Goal: Task Accomplishment & Management: Use online tool/utility

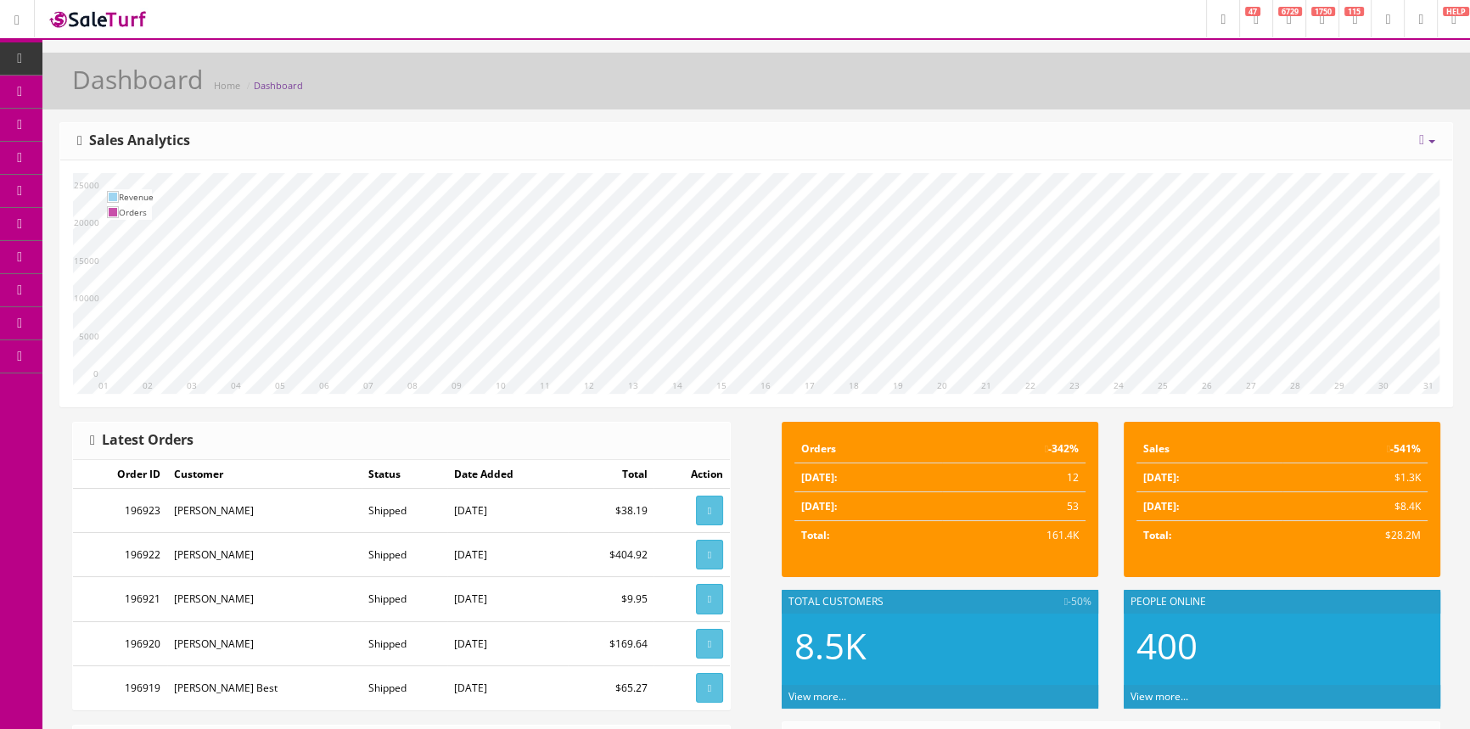
click at [143, 89] on span "Products" at bounding box center [122, 91] width 42 height 14
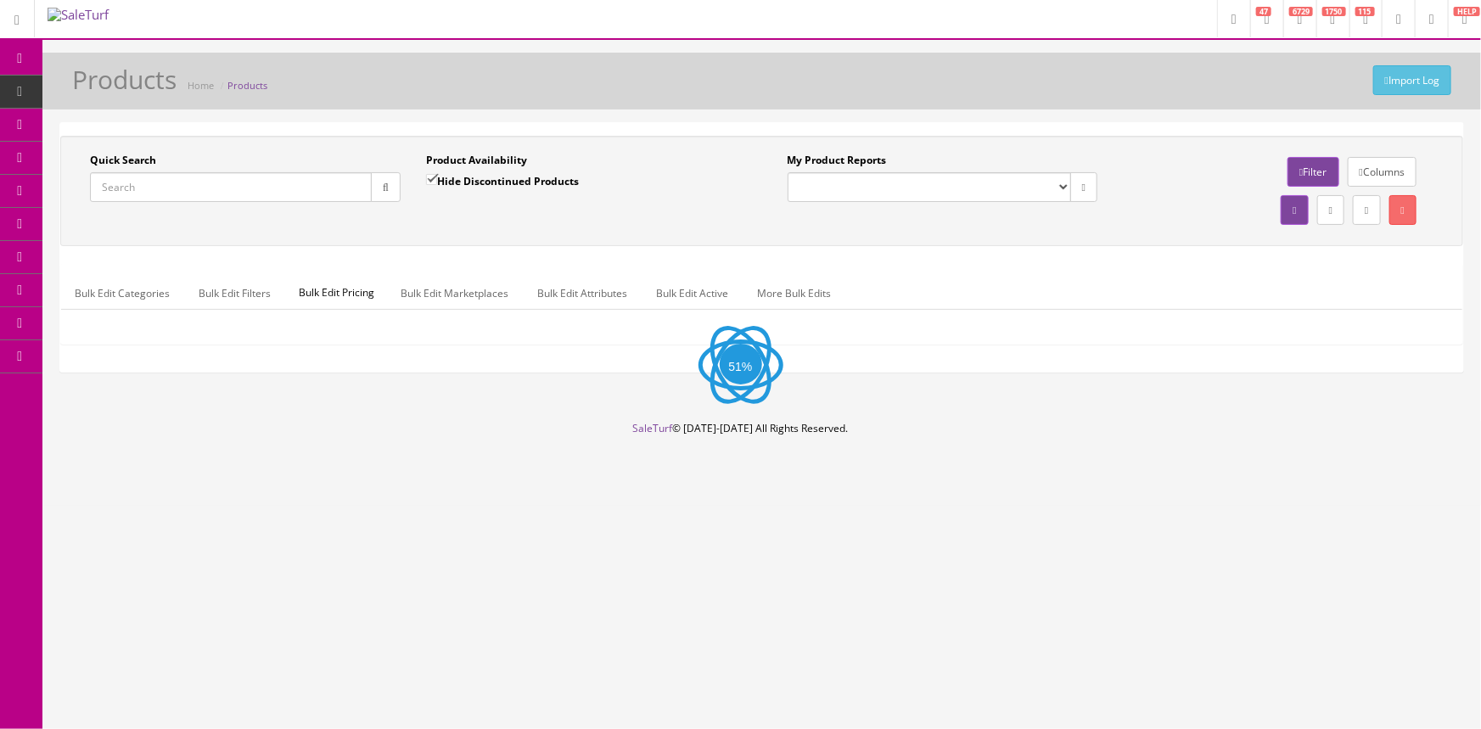
click at [171, 181] on input "Quick Search" at bounding box center [231, 187] width 282 height 30
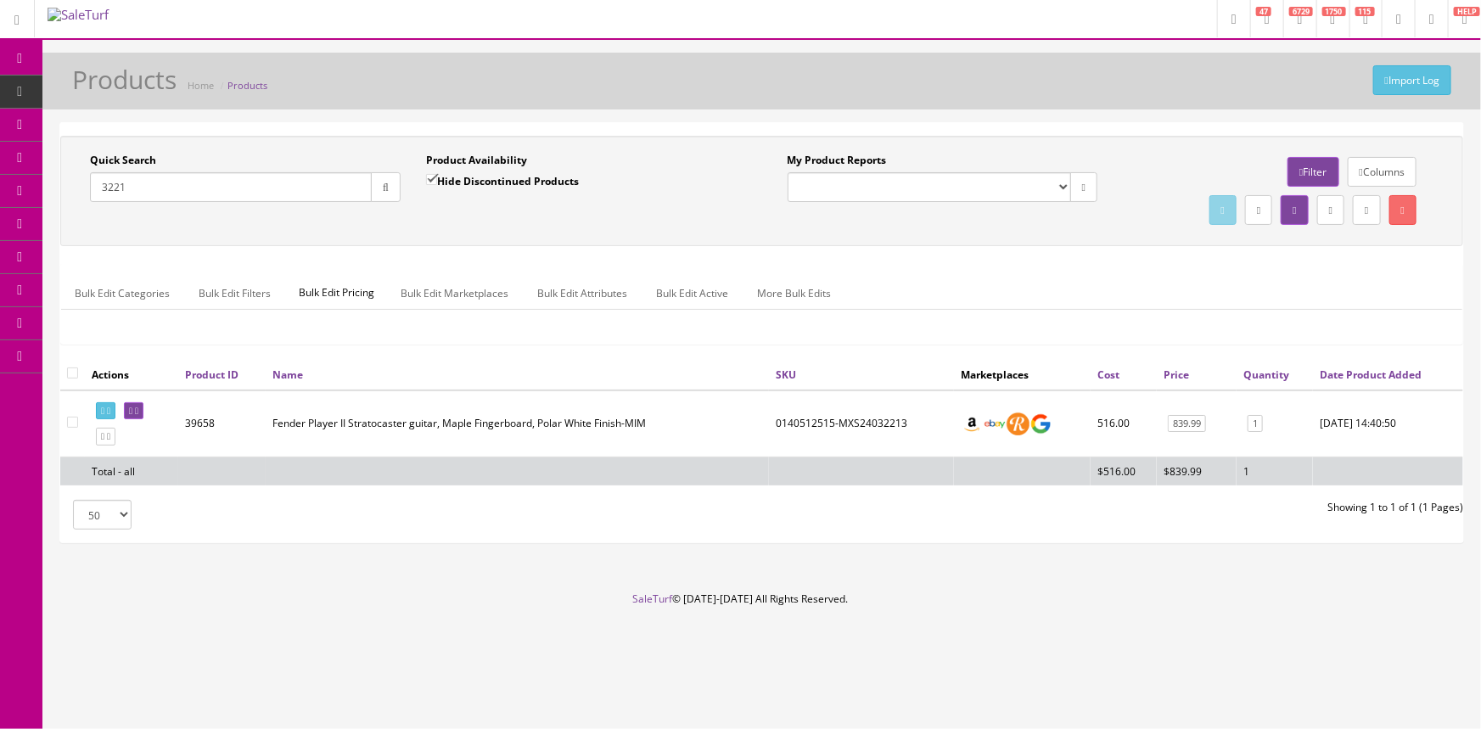
type input "3221"
click at [432, 176] on input "Hide Discontinued Products" at bounding box center [431, 179] width 11 height 11
checkbox input "false"
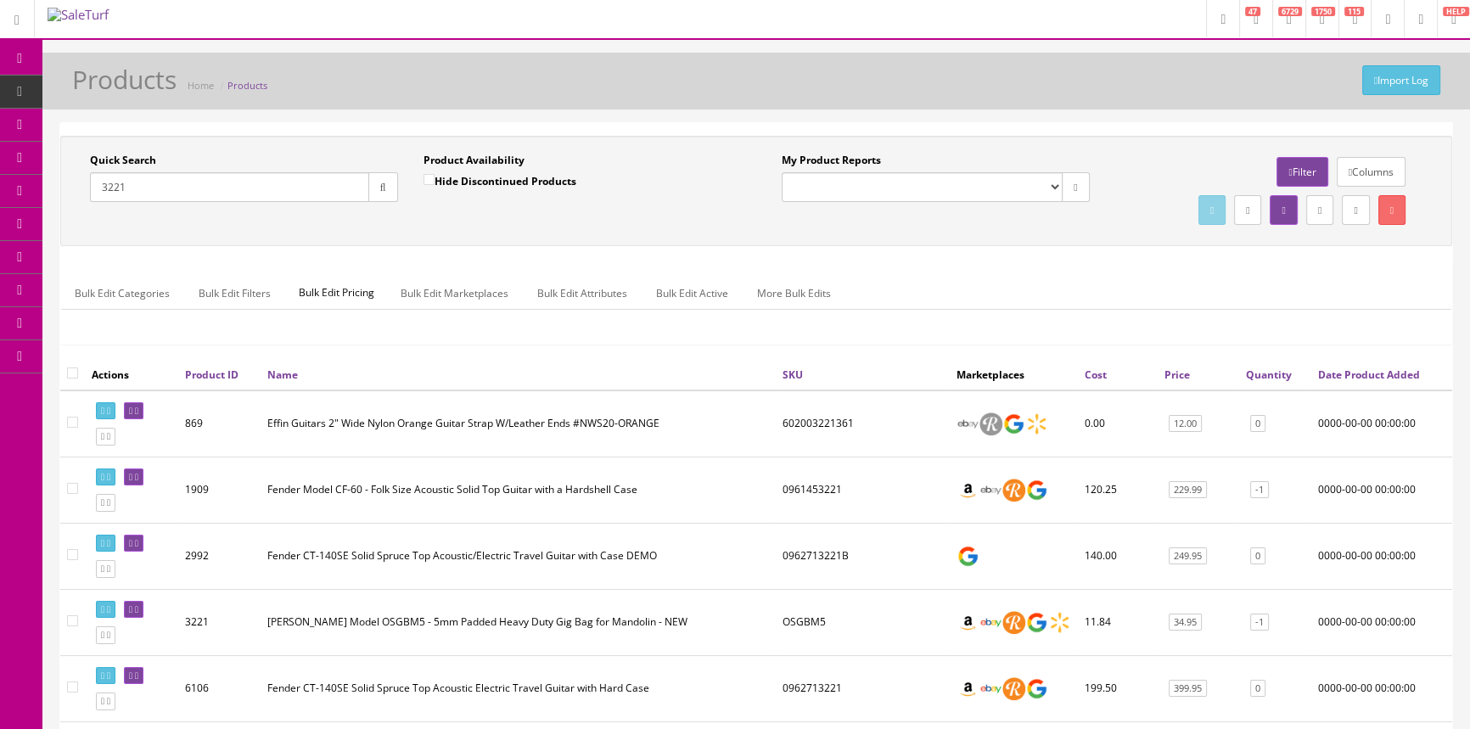
click at [166, 189] on input "3221" at bounding box center [229, 187] width 279 height 30
type input "3"
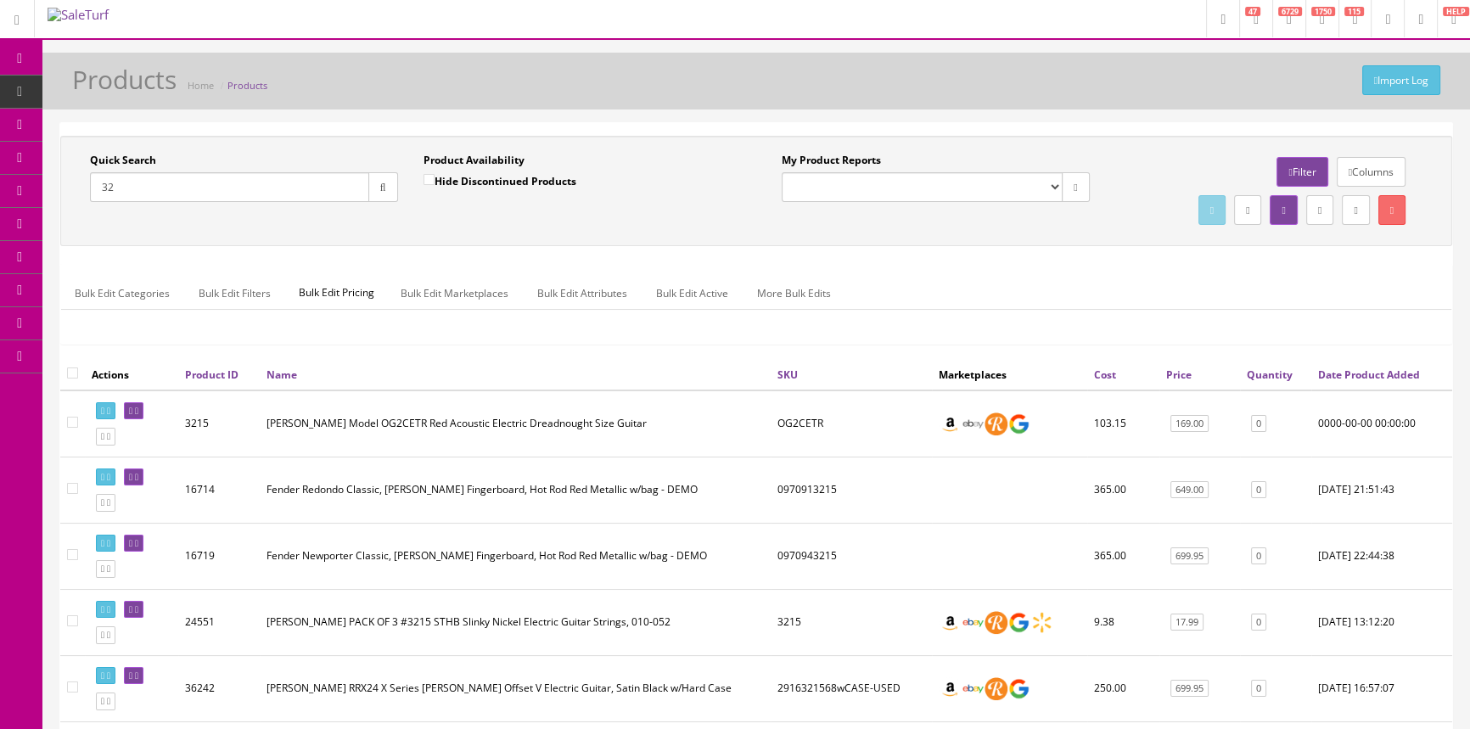
type input "3"
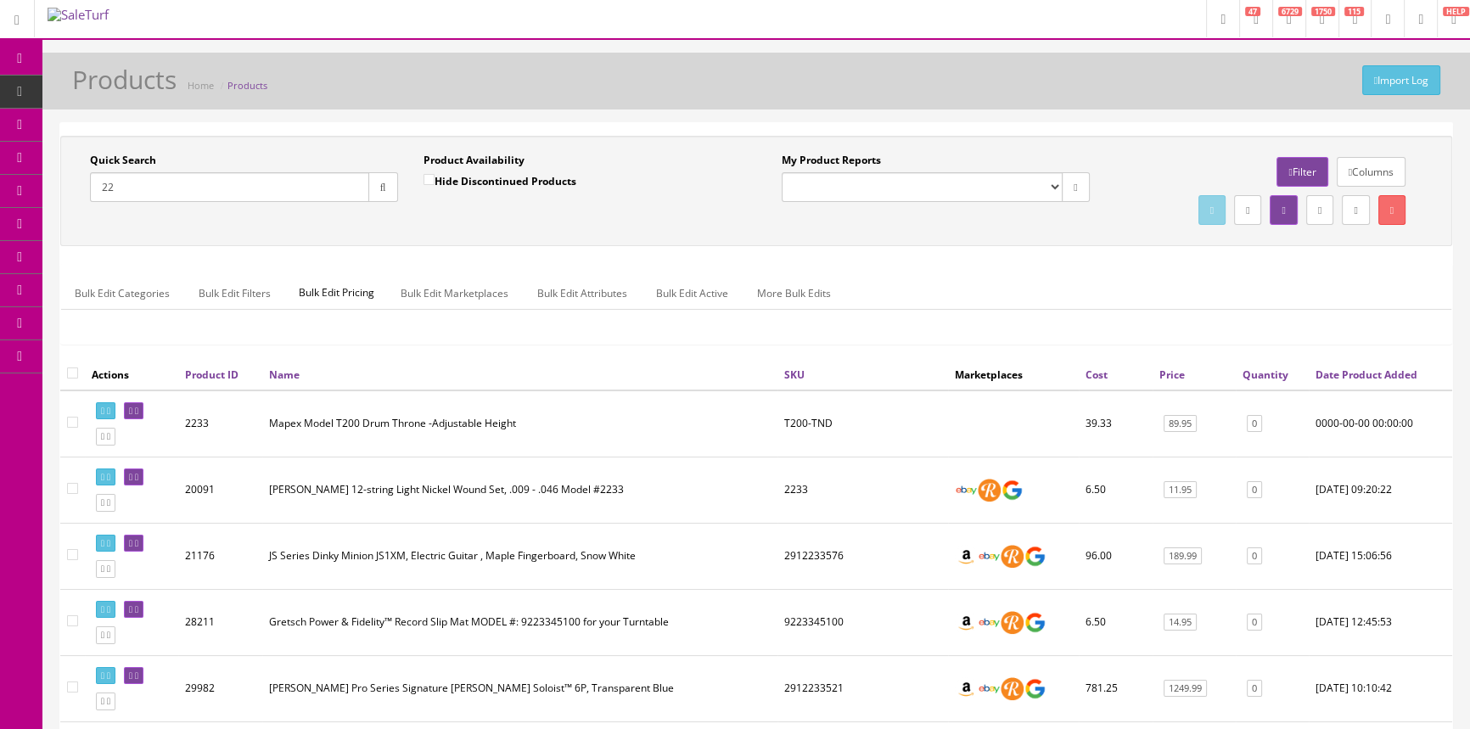
type input "2"
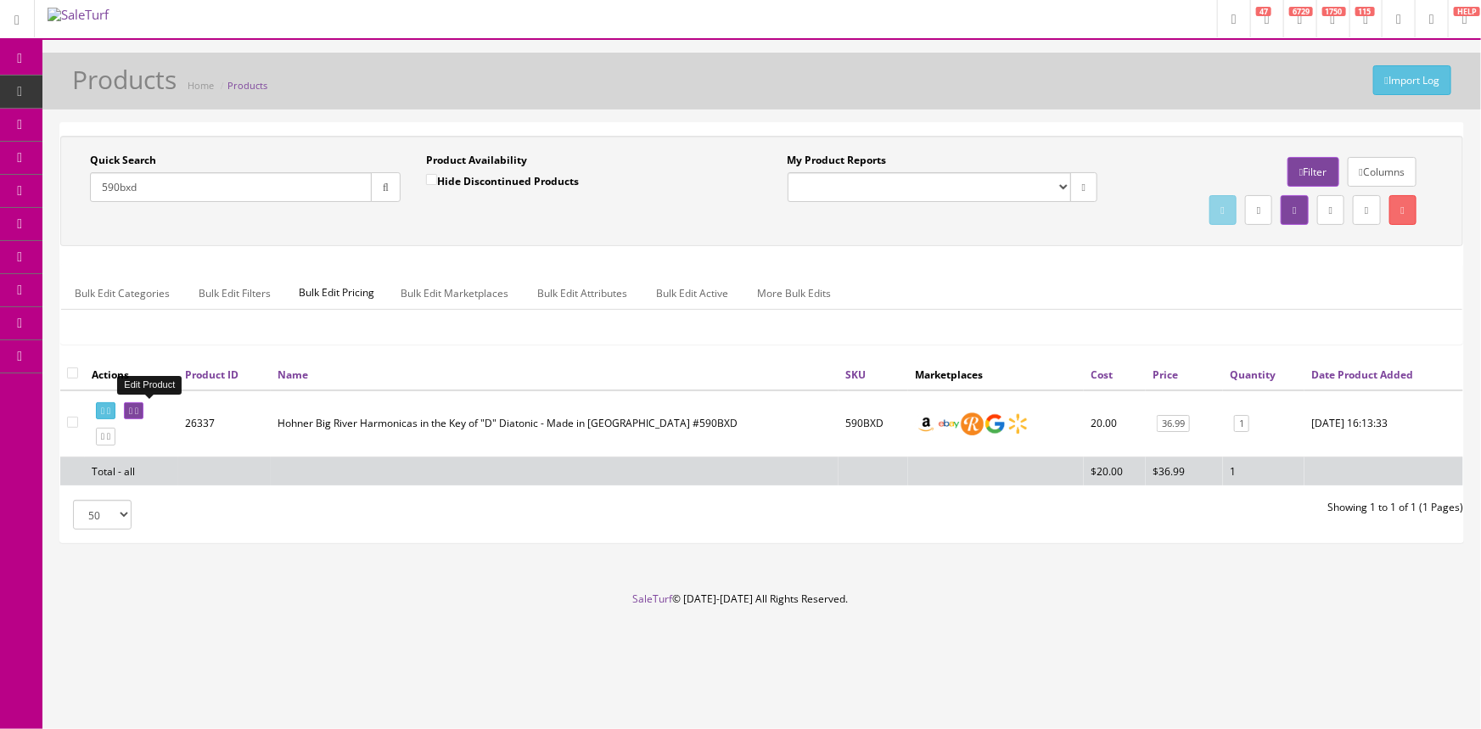
type input "590bxd"
click at [143, 415] on link at bounding box center [134, 411] width 20 height 18
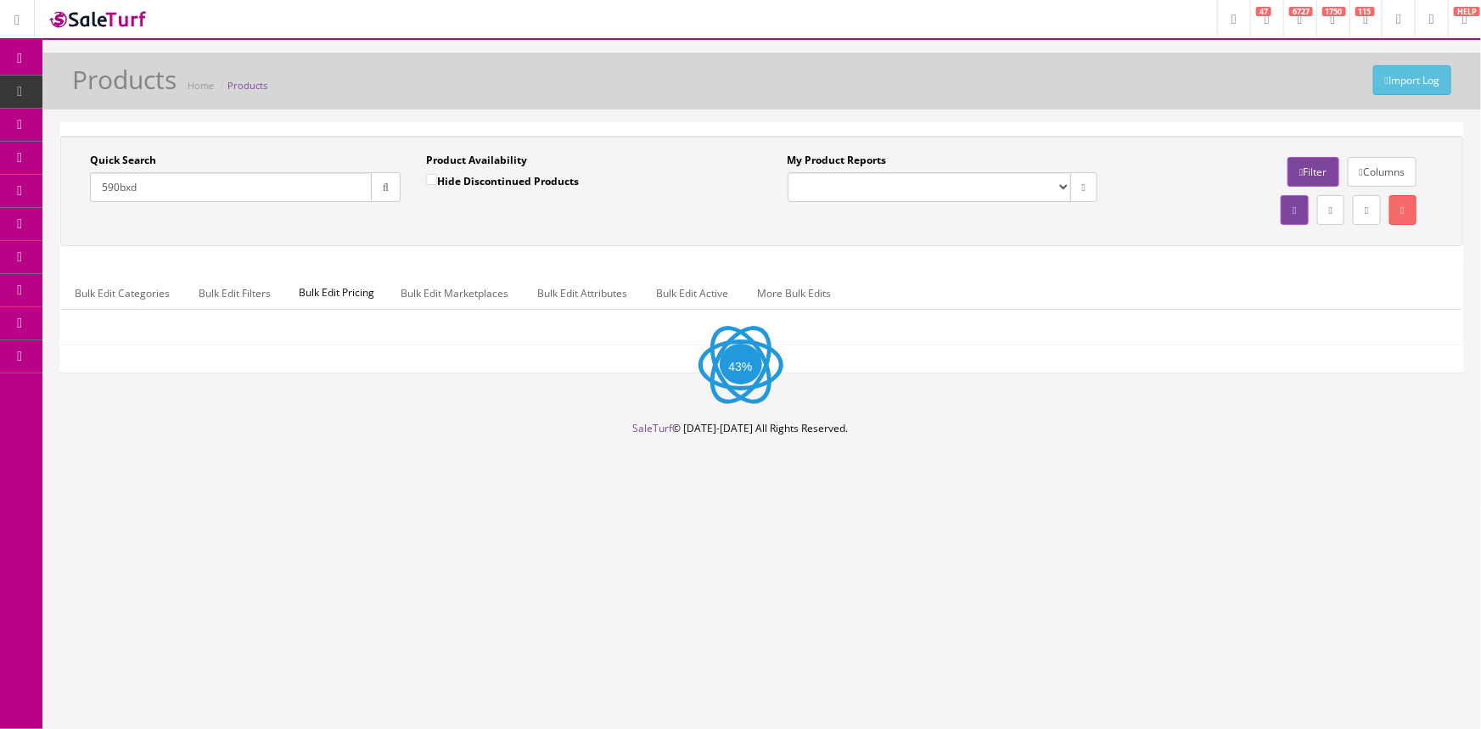
click at [217, 194] on input "590bxd" at bounding box center [231, 187] width 282 height 30
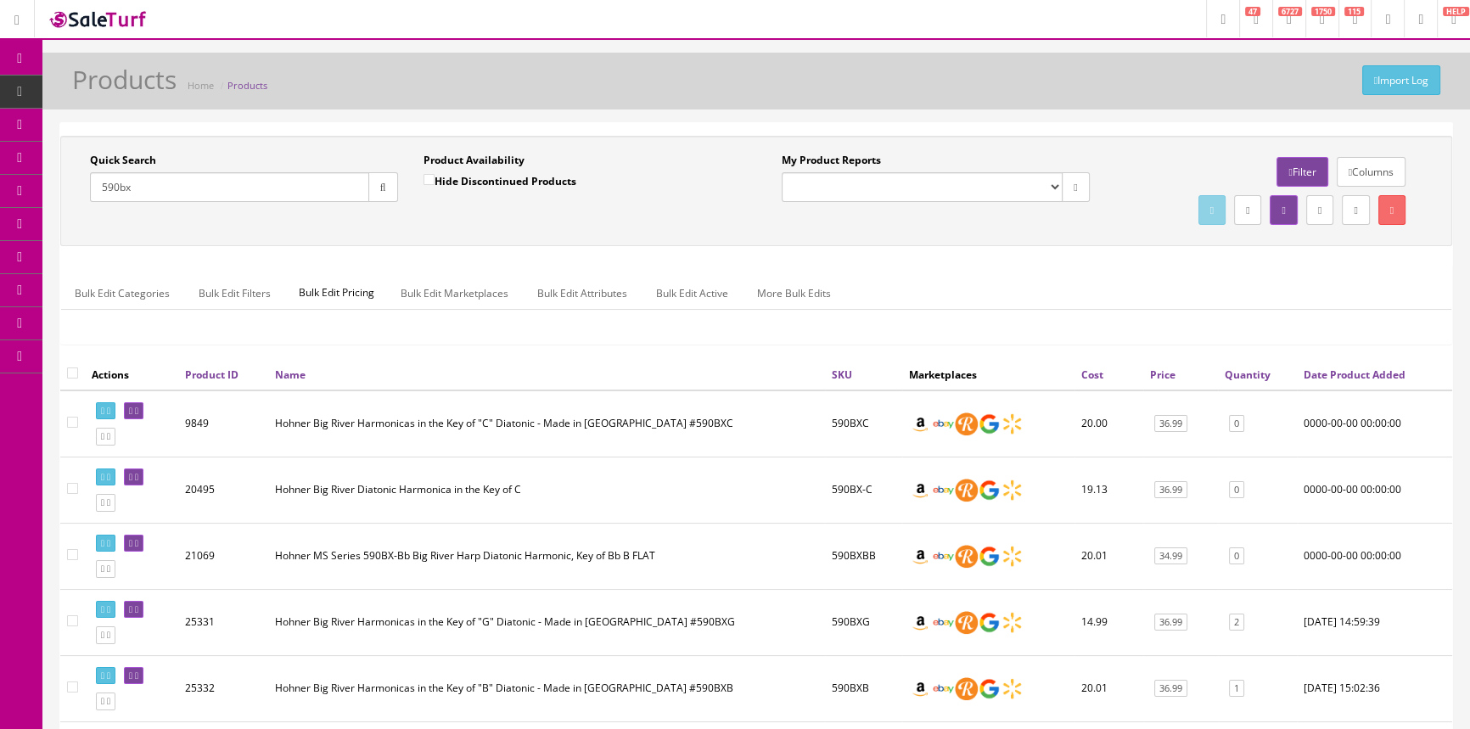
drag, startPoint x: 144, startPoint y: 183, endPoint x: 90, endPoint y: 198, distance: 56.2
click at [90, 198] on input "590bx" at bounding box center [229, 187] width 279 height 30
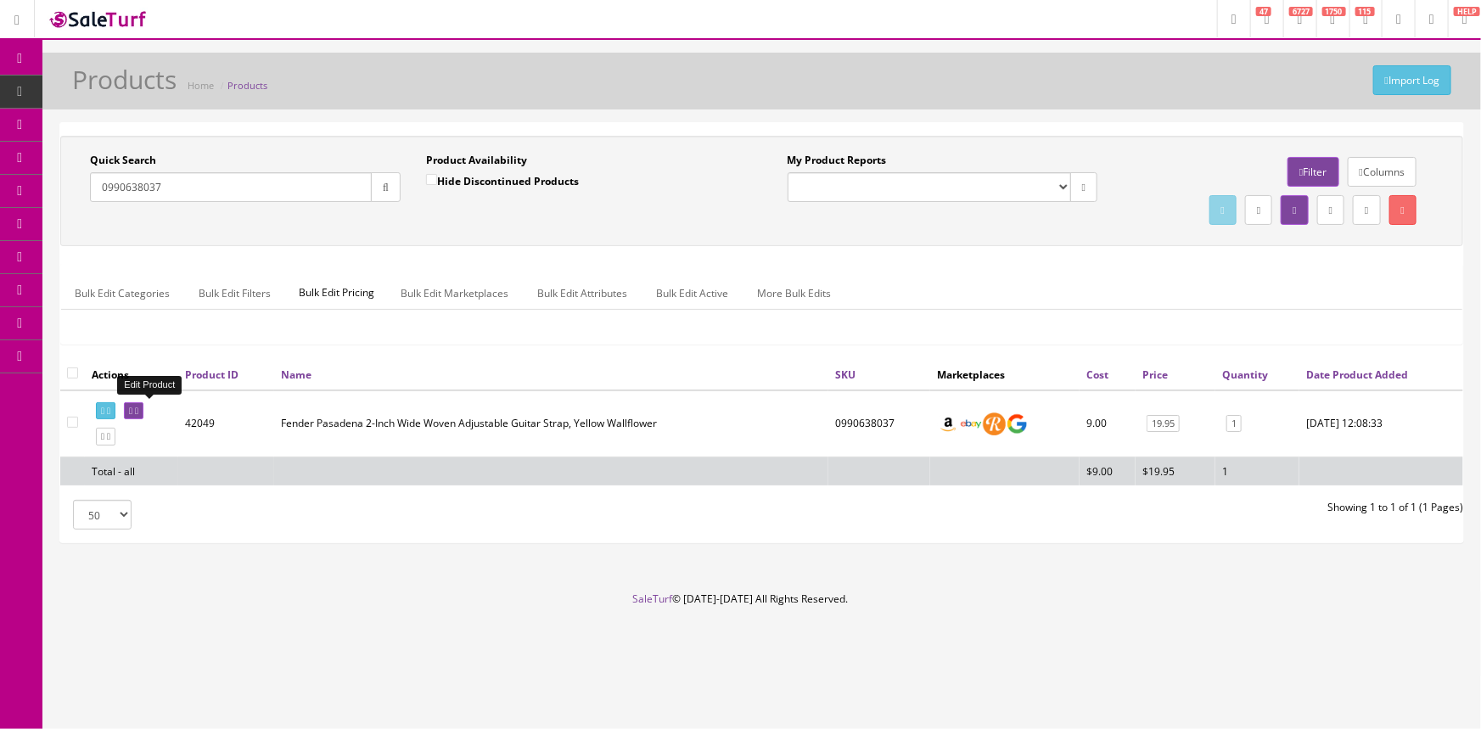
type input "0990638037"
click at [132, 412] on icon at bounding box center [130, 411] width 3 height 9
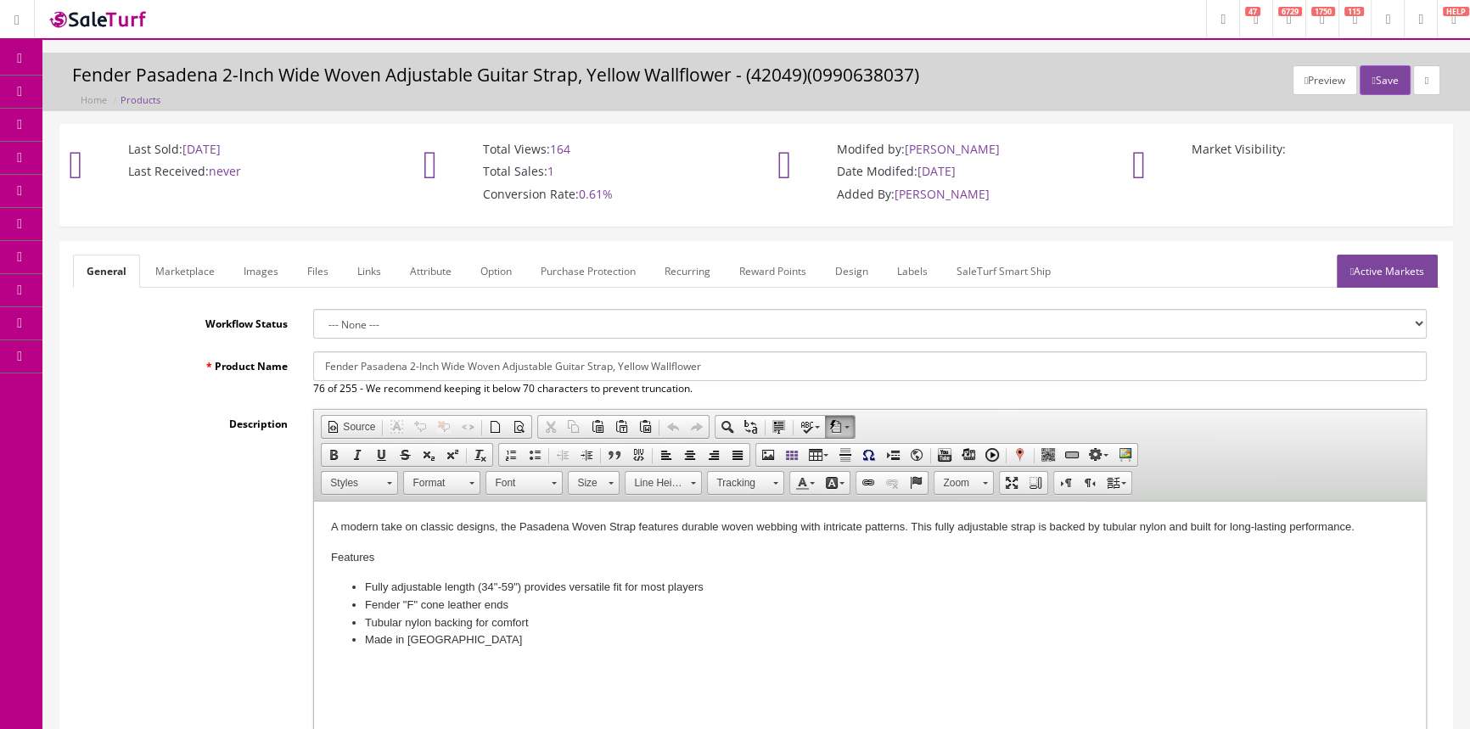
click at [265, 262] on link "Images" at bounding box center [261, 271] width 62 height 33
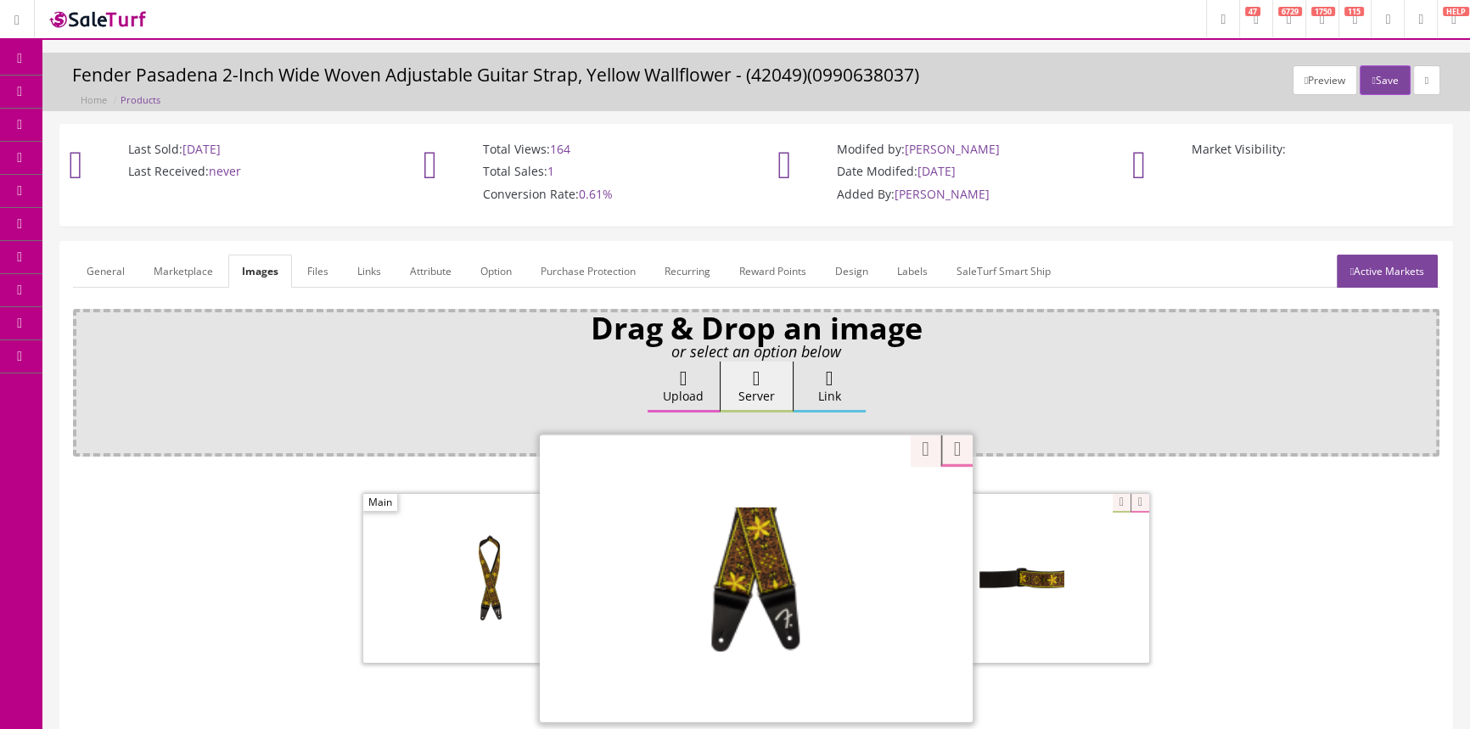
click at [848, 505] on div "Zoom" at bounding box center [756, 578] width 433 height 289
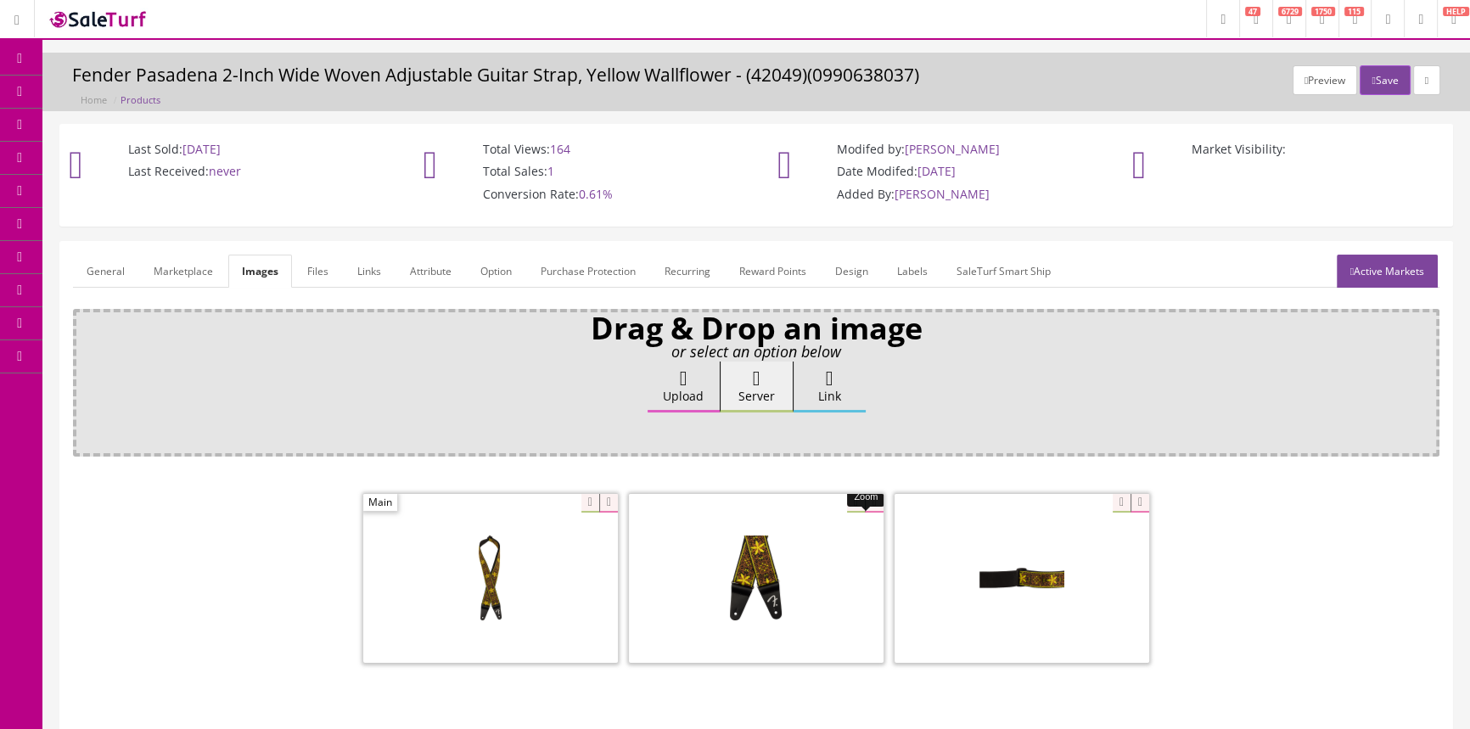
click at [131, 93] on span "Products" at bounding box center [122, 91] width 42 height 14
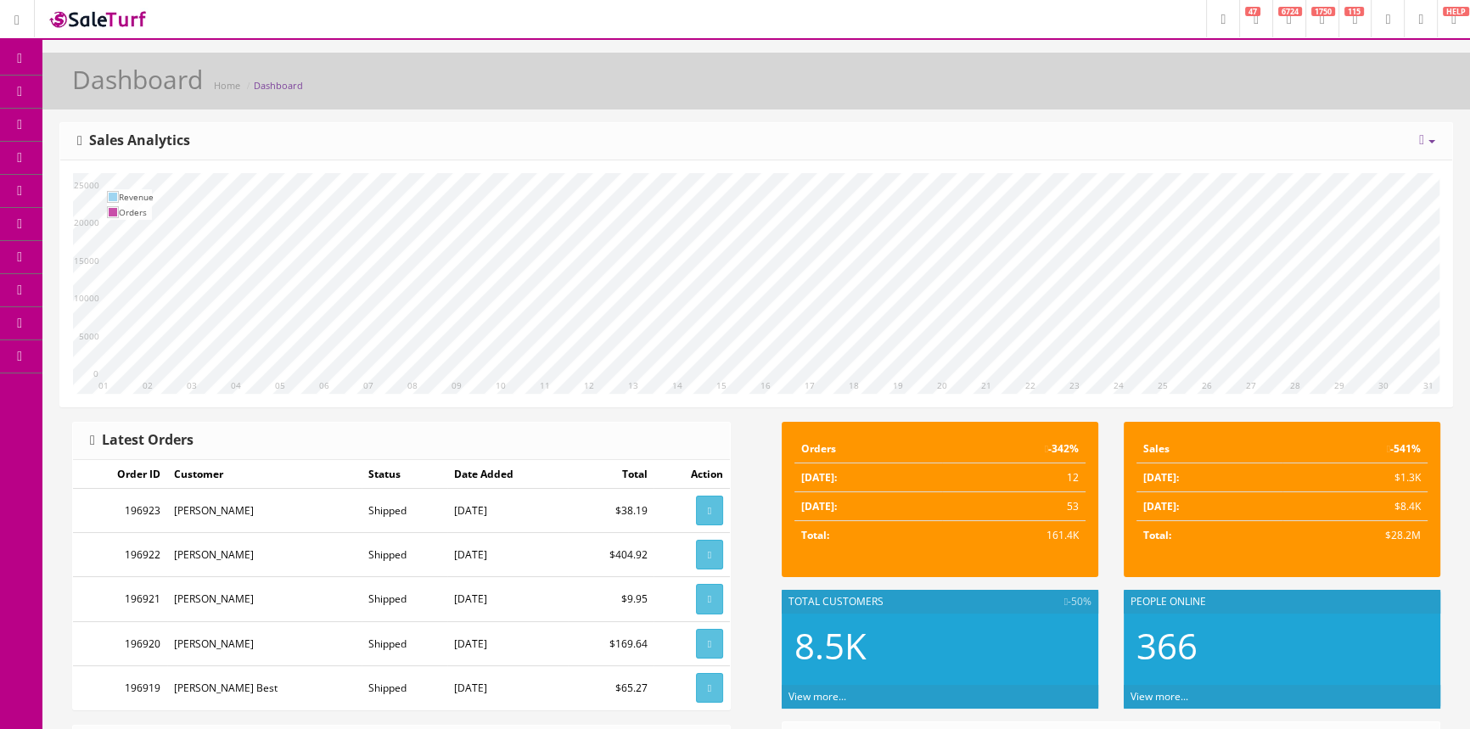
click at [110, 85] on link "Products" at bounding box center [131, 92] width 178 height 33
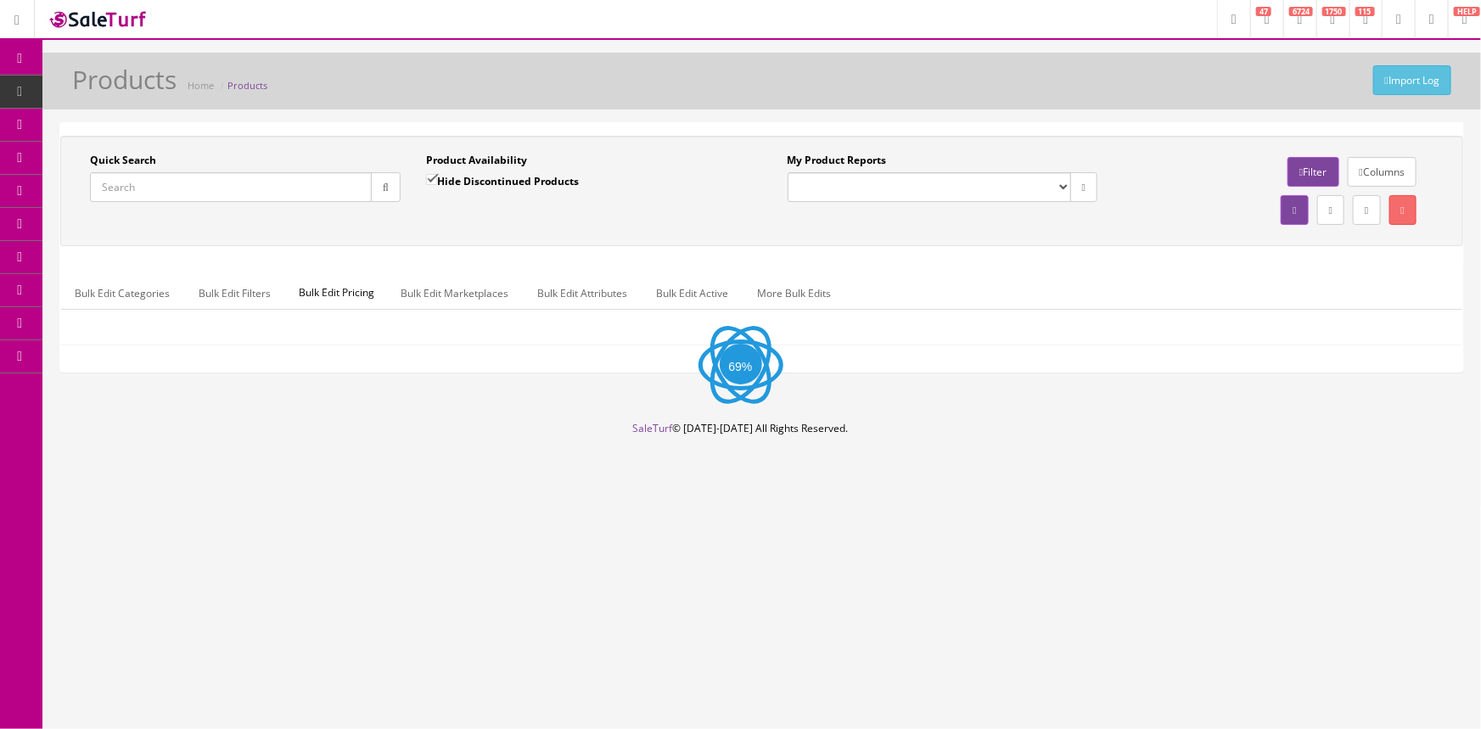
click at [186, 186] on input "Quick Search" at bounding box center [231, 187] width 282 height 30
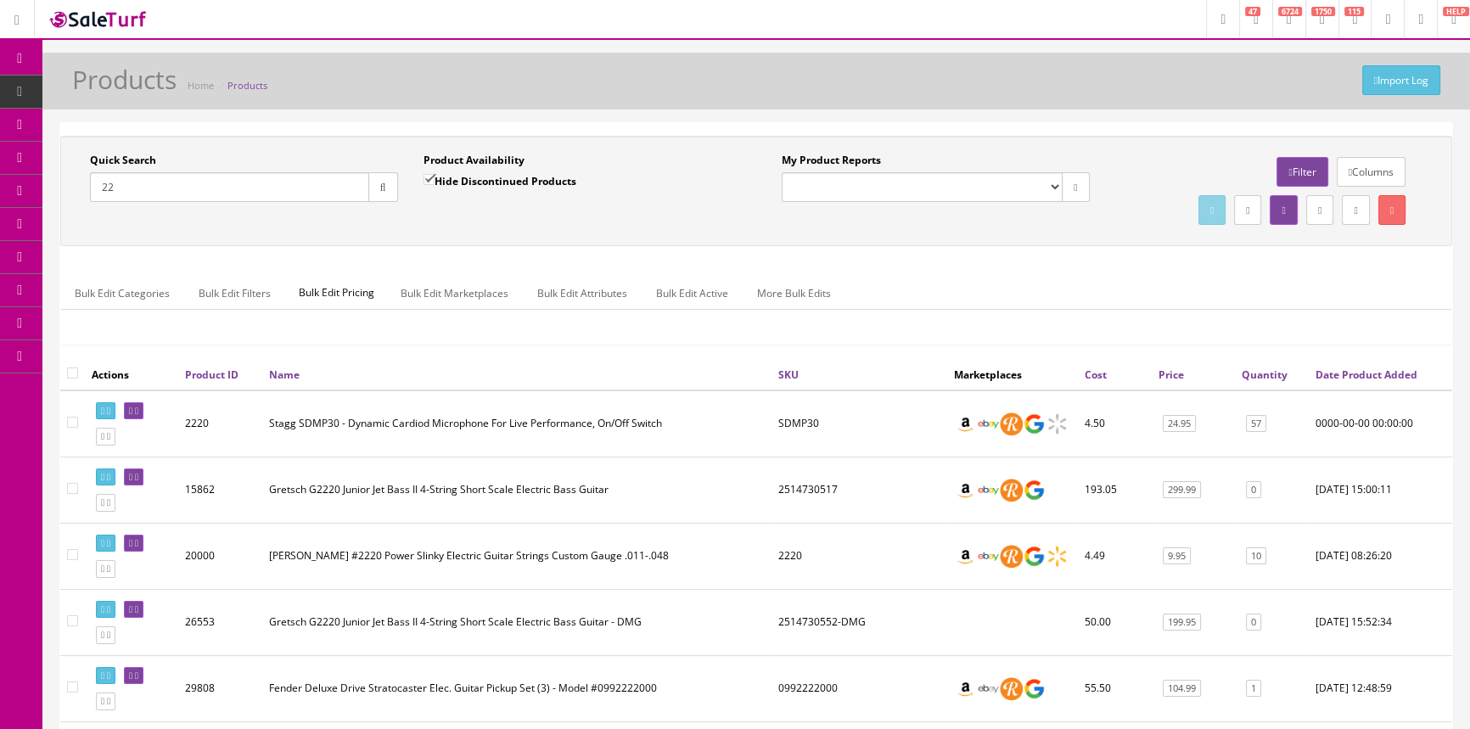
type input "2"
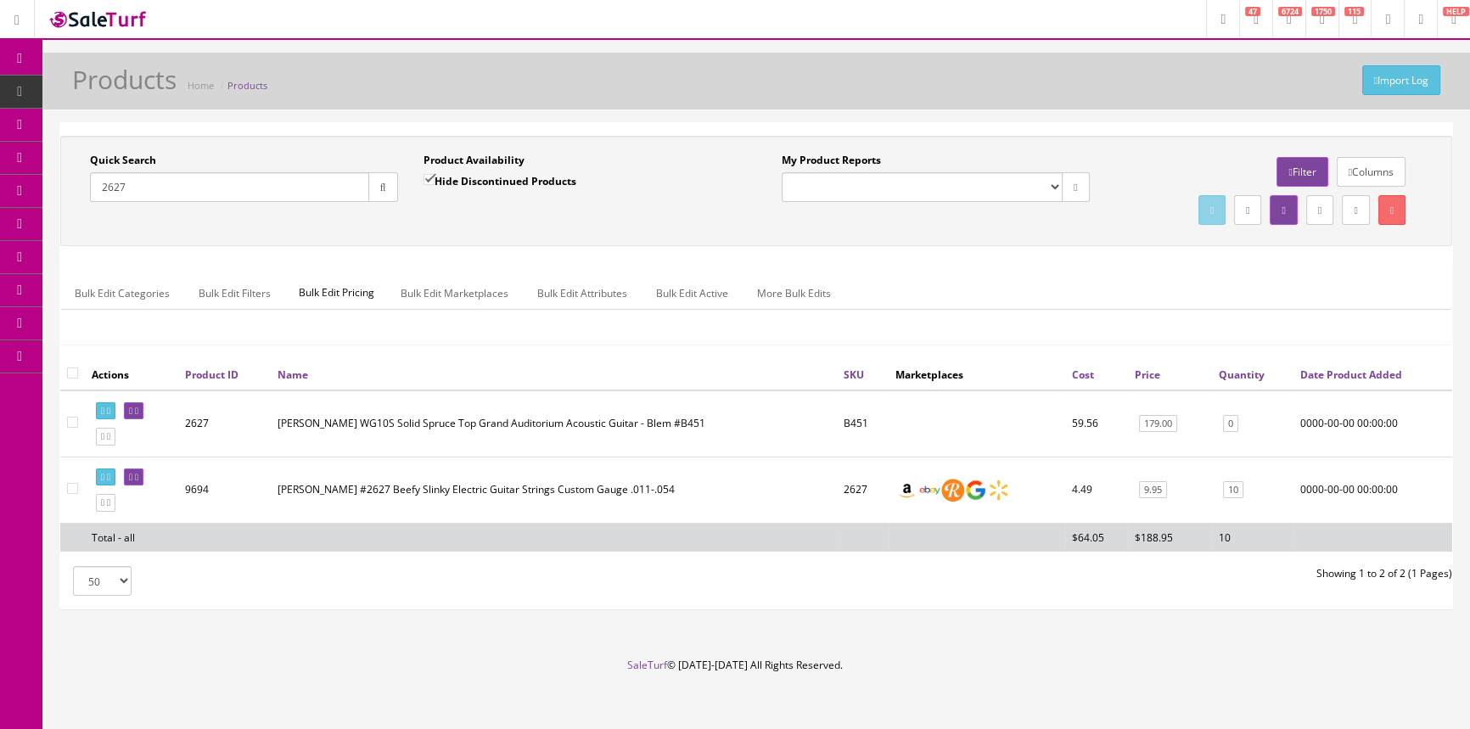
drag, startPoint x: 152, startPoint y: 194, endPoint x: 77, endPoint y: 194, distance: 74.7
click at [77, 194] on div "Quick Search 2627 Date From" at bounding box center [244, 184] width 334 height 62
type input "2"
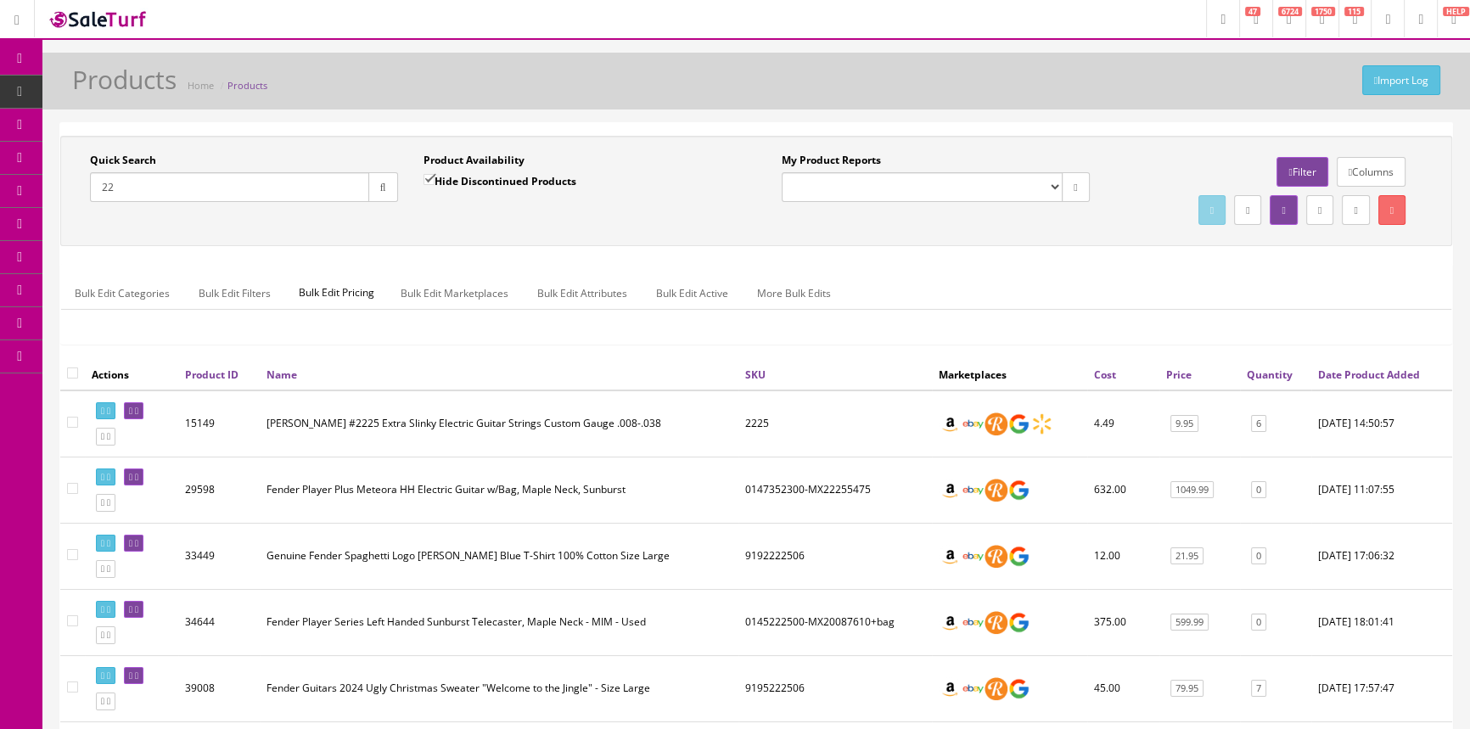
type input "2"
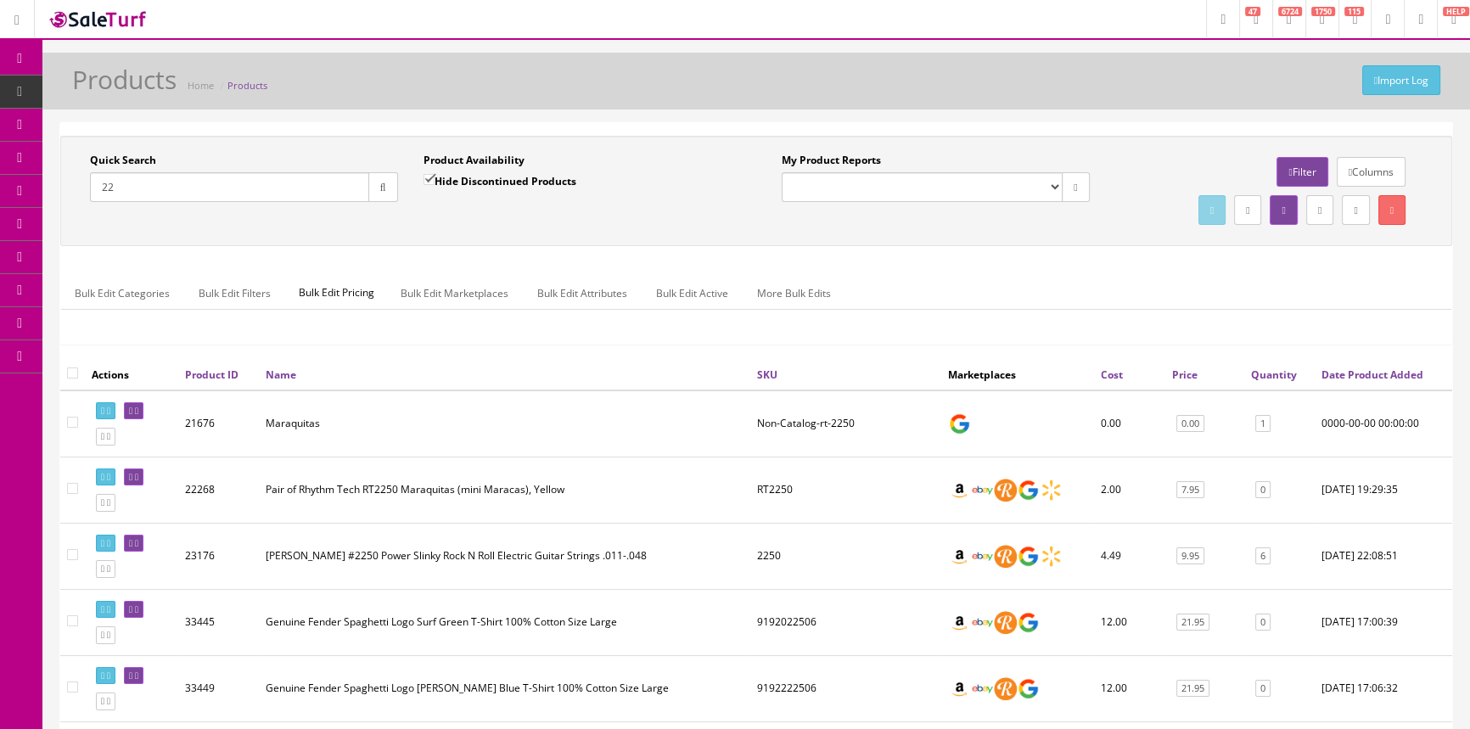
type input "2"
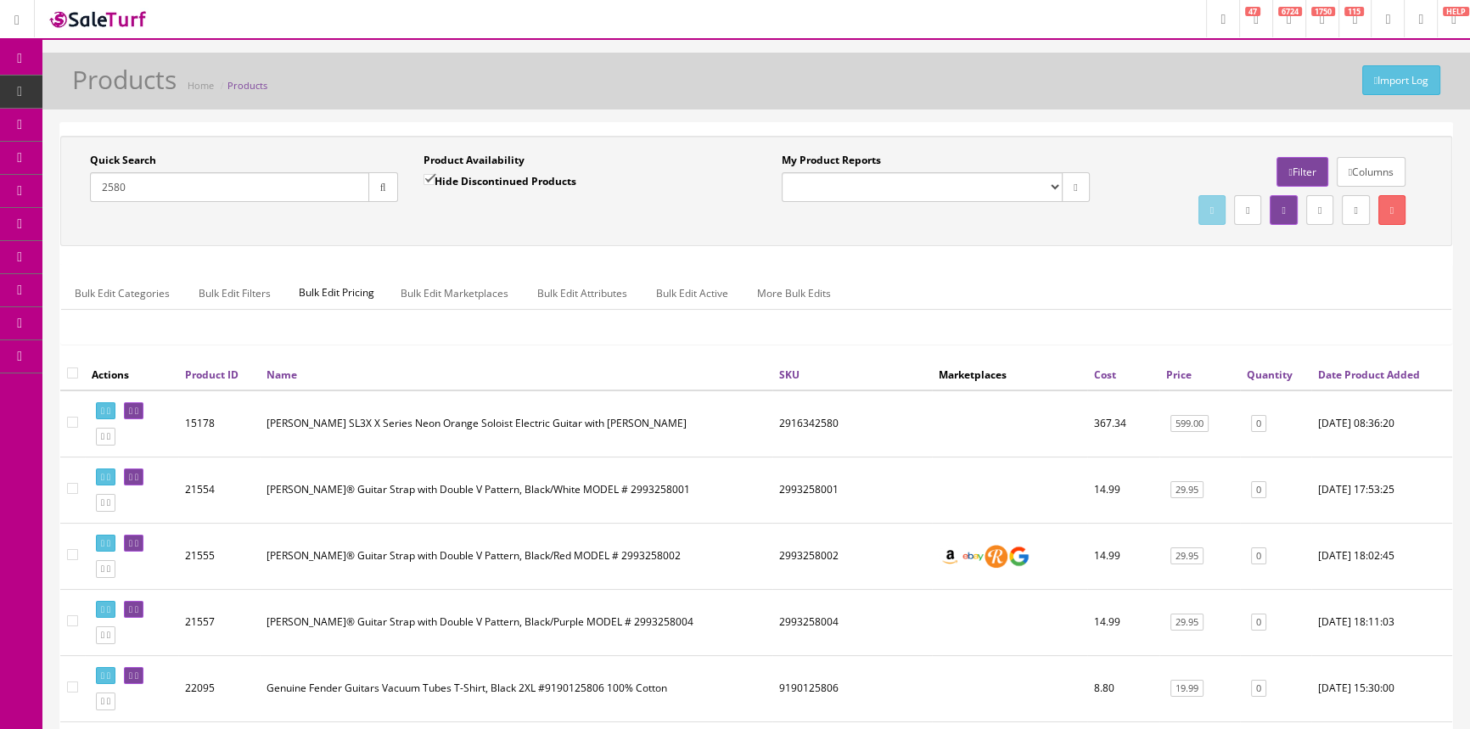
drag, startPoint x: 175, startPoint y: 178, endPoint x: 96, endPoint y: 199, distance: 81.5
click at [96, 199] on input "2580" at bounding box center [229, 187] width 279 height 30
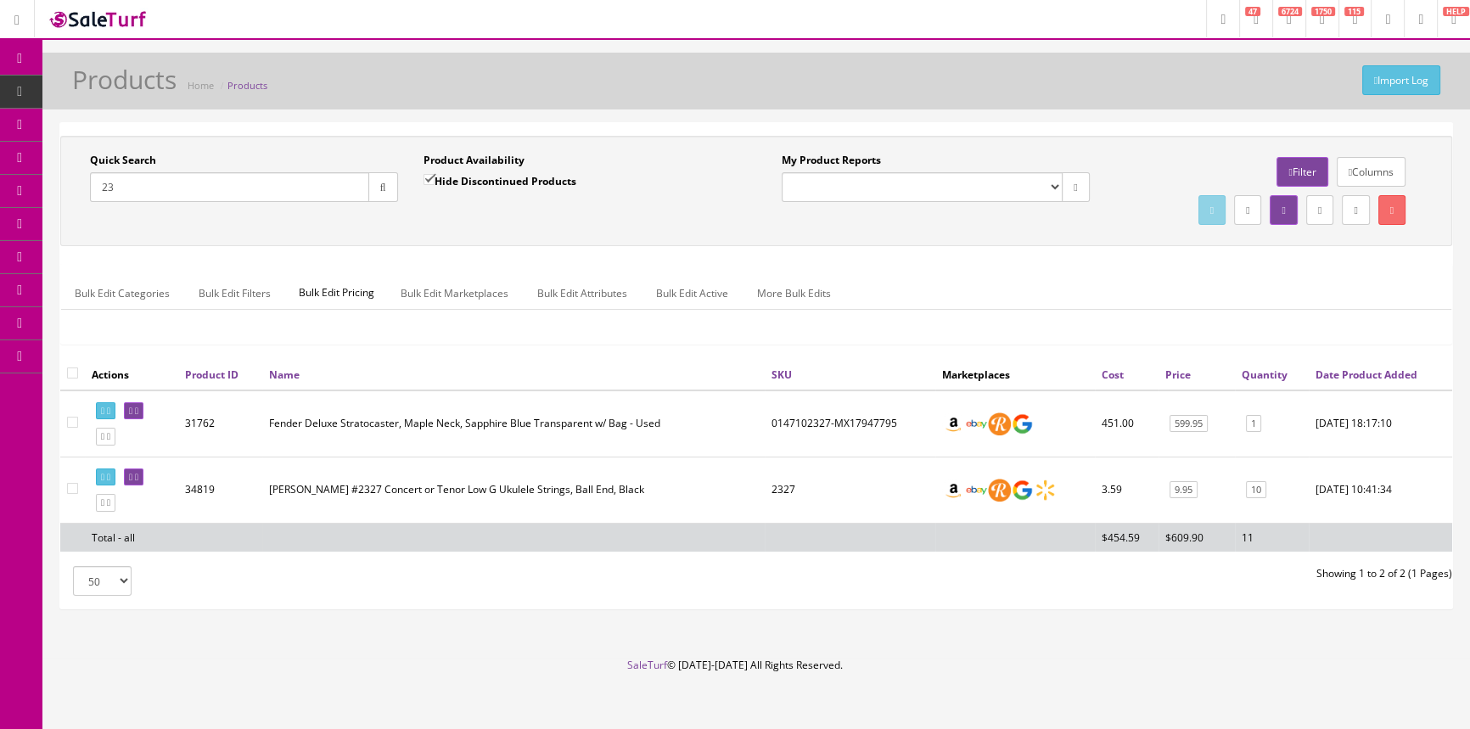
type input "2"
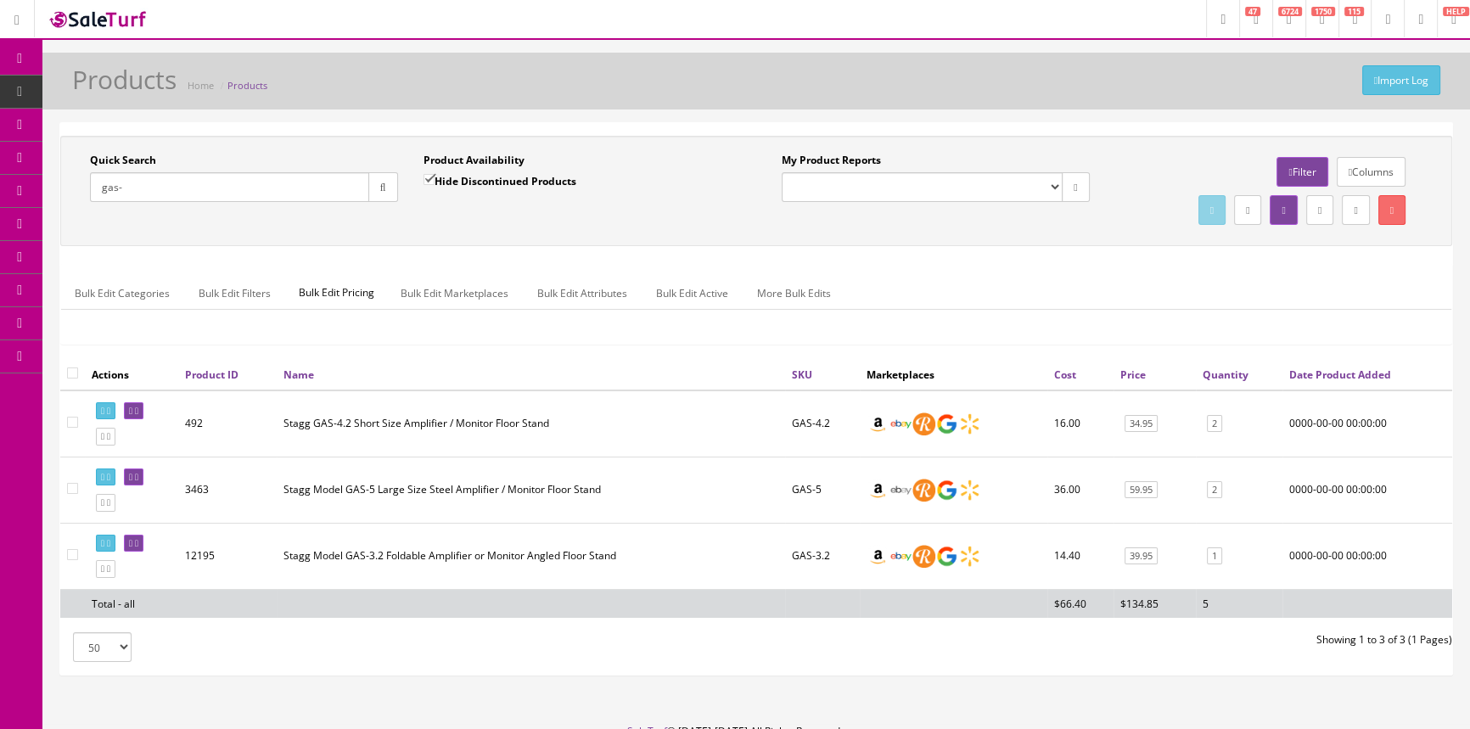
drag, startPoint x: 960, startPoint y: 447, endPoint x: 638, endPoint y: 362, distance: 332.7
click at [638, 362] on th "Name" at bounding box center [531, 374] width 508 height 31
click at [178, 185] on input "gas-" at bounding box center [229, 187] width 279 height 30
type input "g"
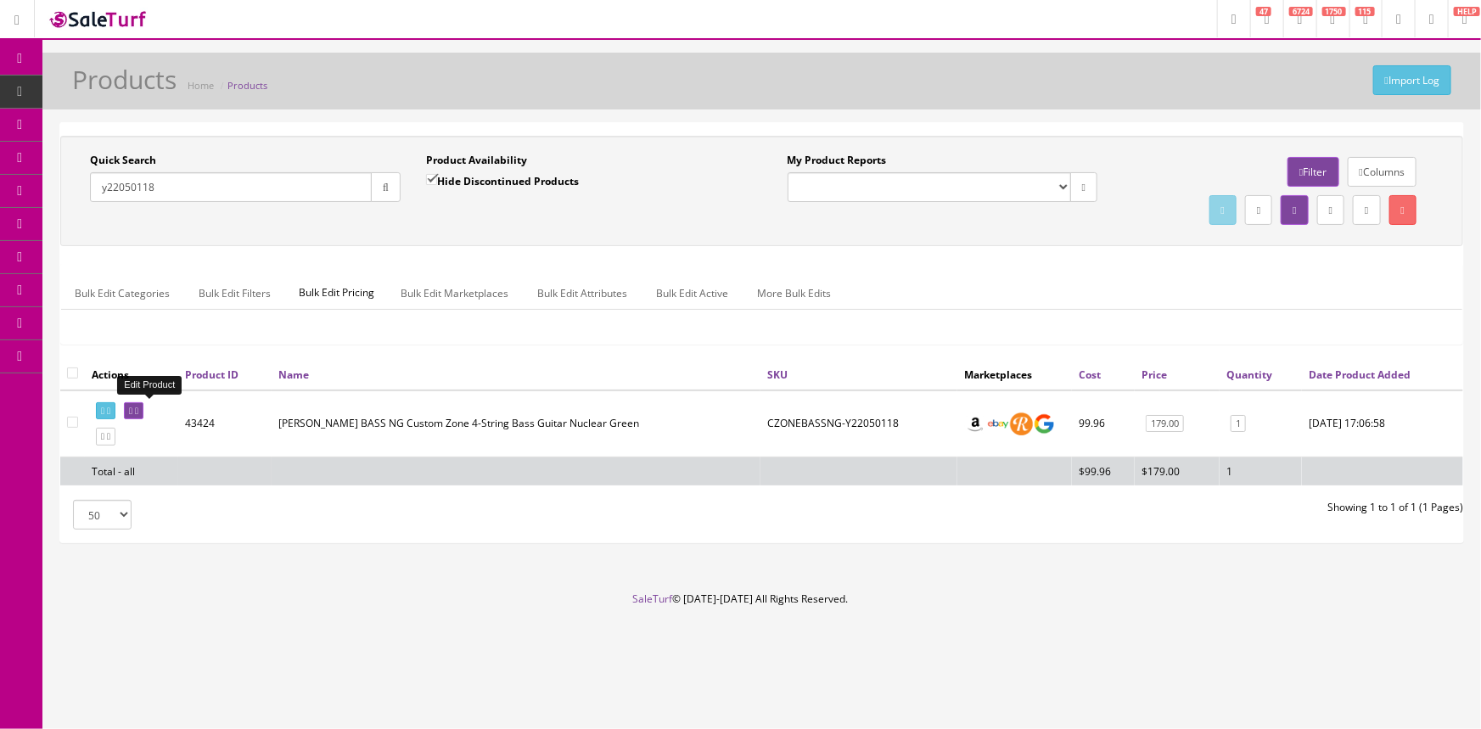
type input "y22050118"
click at [132, 407] on icon at bounding box center [130, 411] width 3 height 9
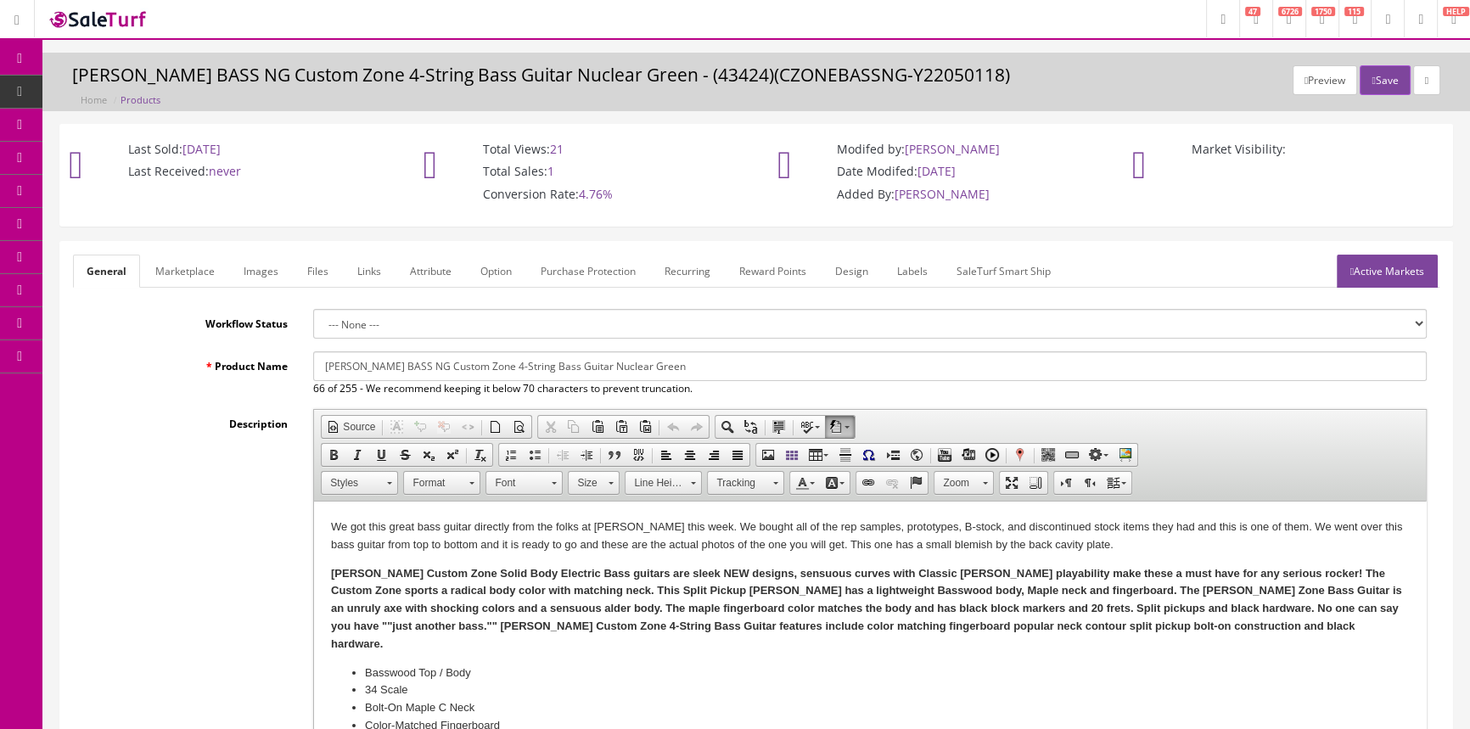
click at [263, 272] on link "Images" at bounding box center [261, 271] width 62 height 33
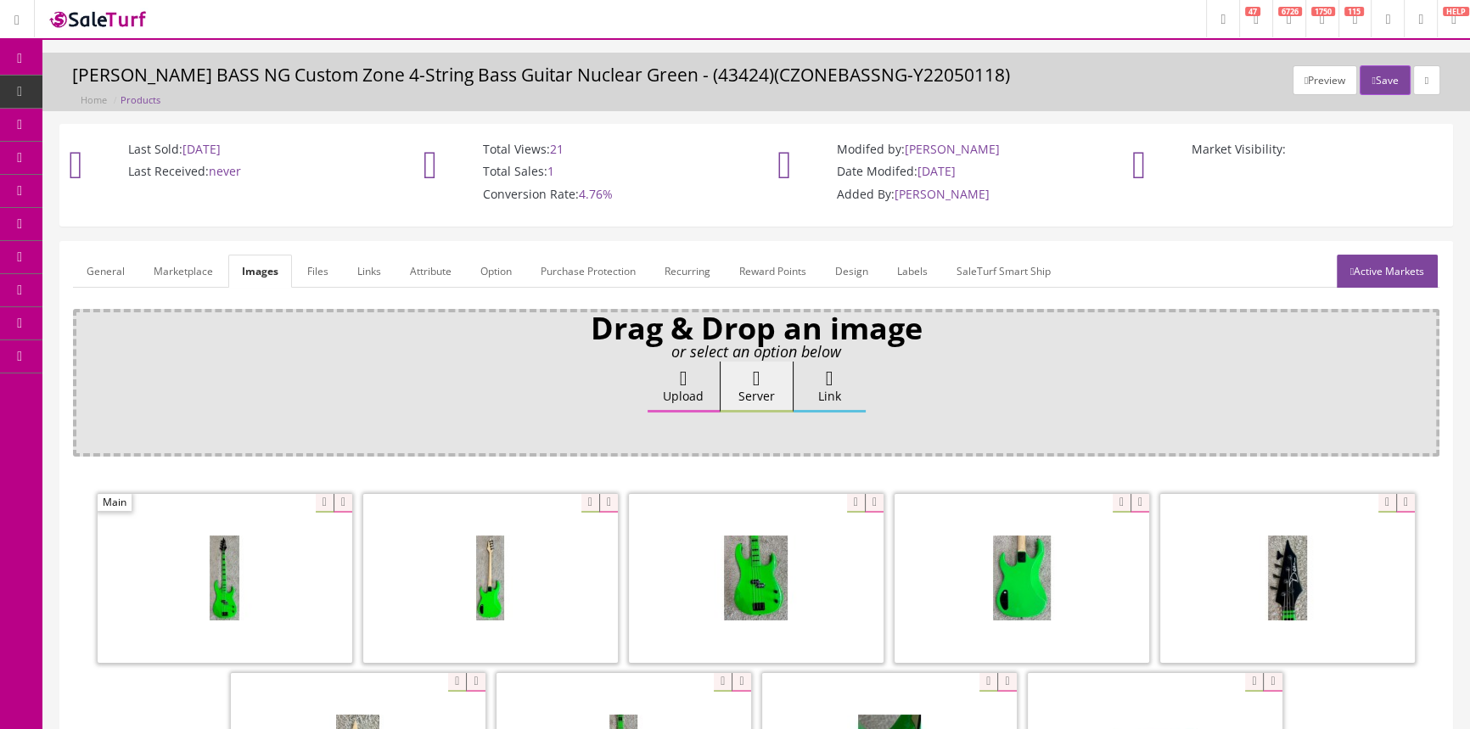
click at [95, 260] on link "General" at bounding box center [105, 271] width 65 height 33
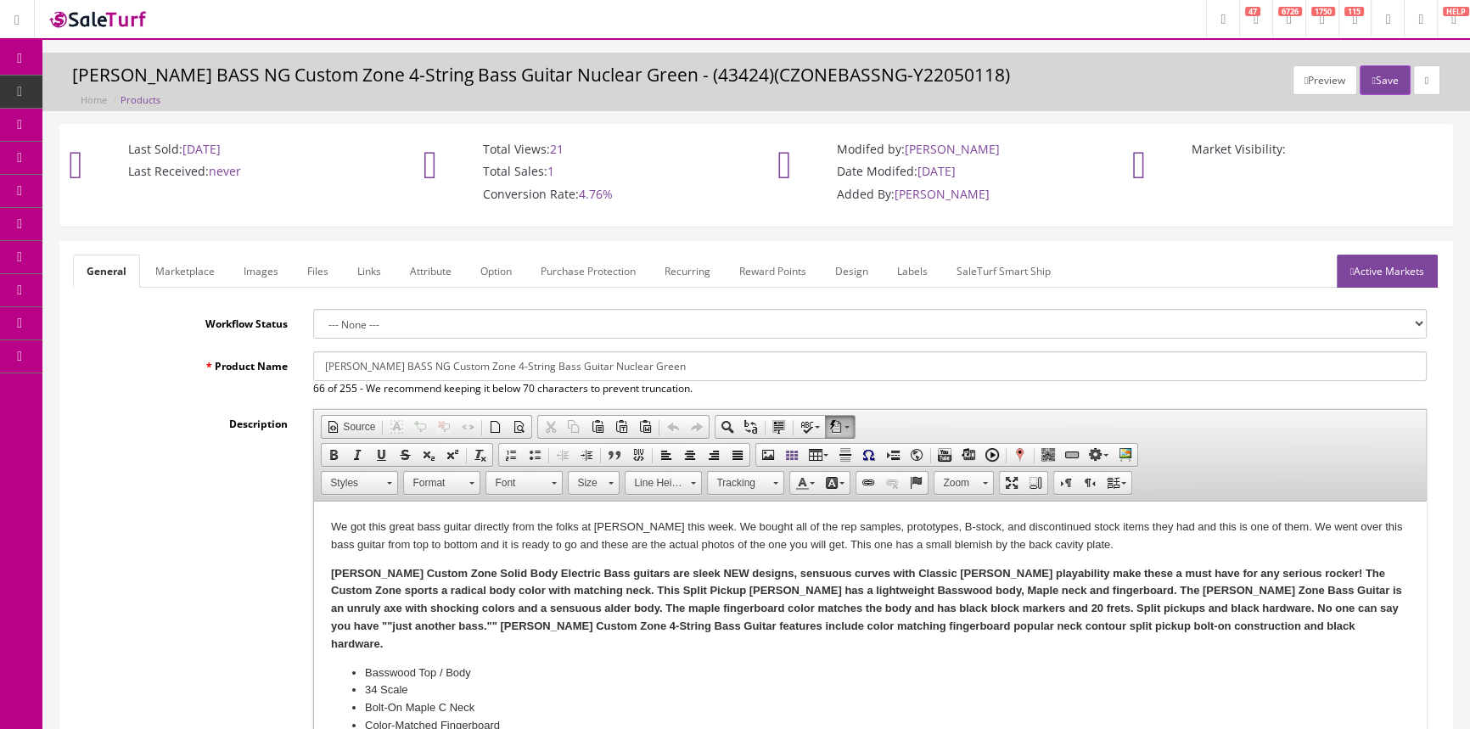
click at [912, 270] on link "Labels" at bounding box center [913, 271] width 58 height 33
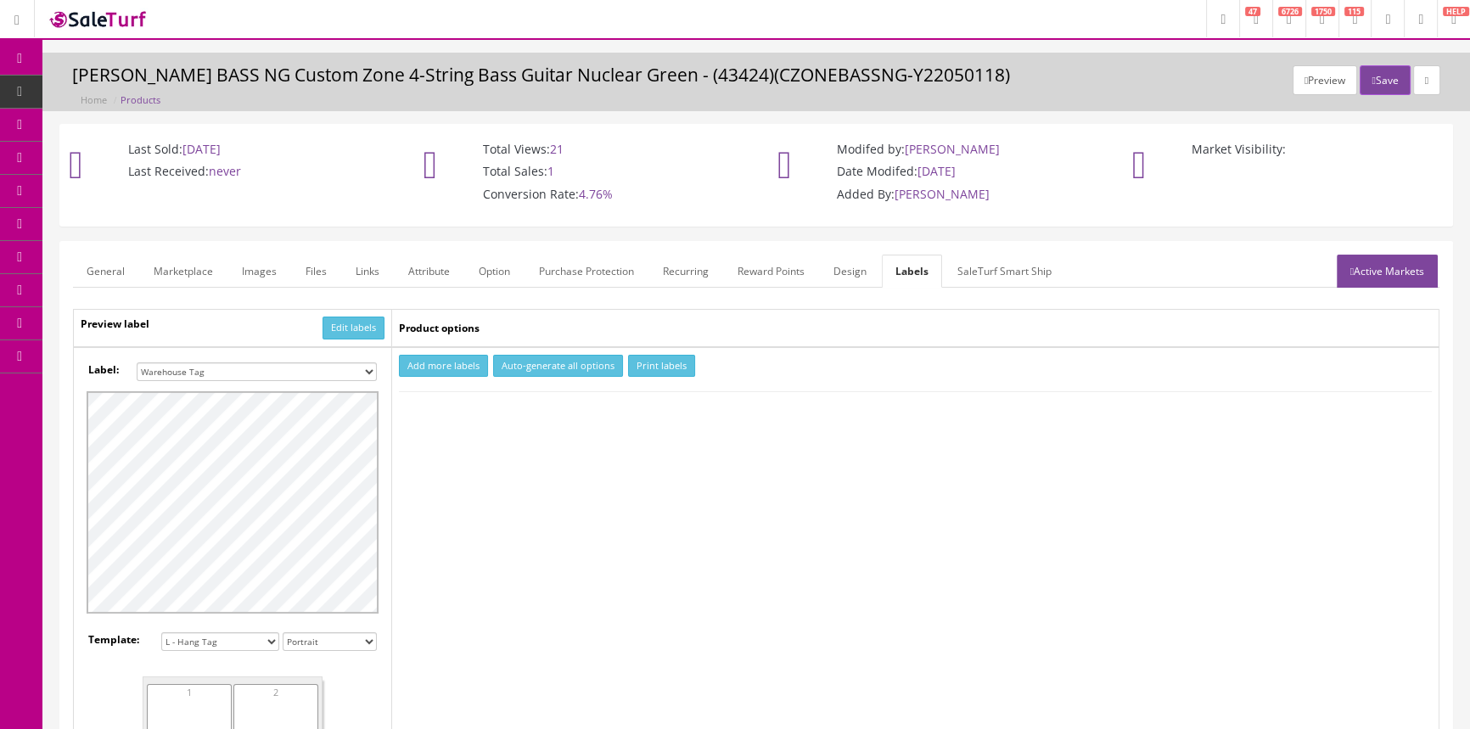
click at [451, 356] on button "Add more labels" at bounding box center [443, 366] width 89 height 23
type input "1"
click at [467, 410] on input "1" at bounding box center [439, 417] width 76 height 19
click at [263, 364] on select "Small Label 2 x 1 Label Shoe label 100 barcodes Dymo Label 2 X 1 Sticker Labels…" at bounding box center [257, 371] width 240 height 19
select select "16"
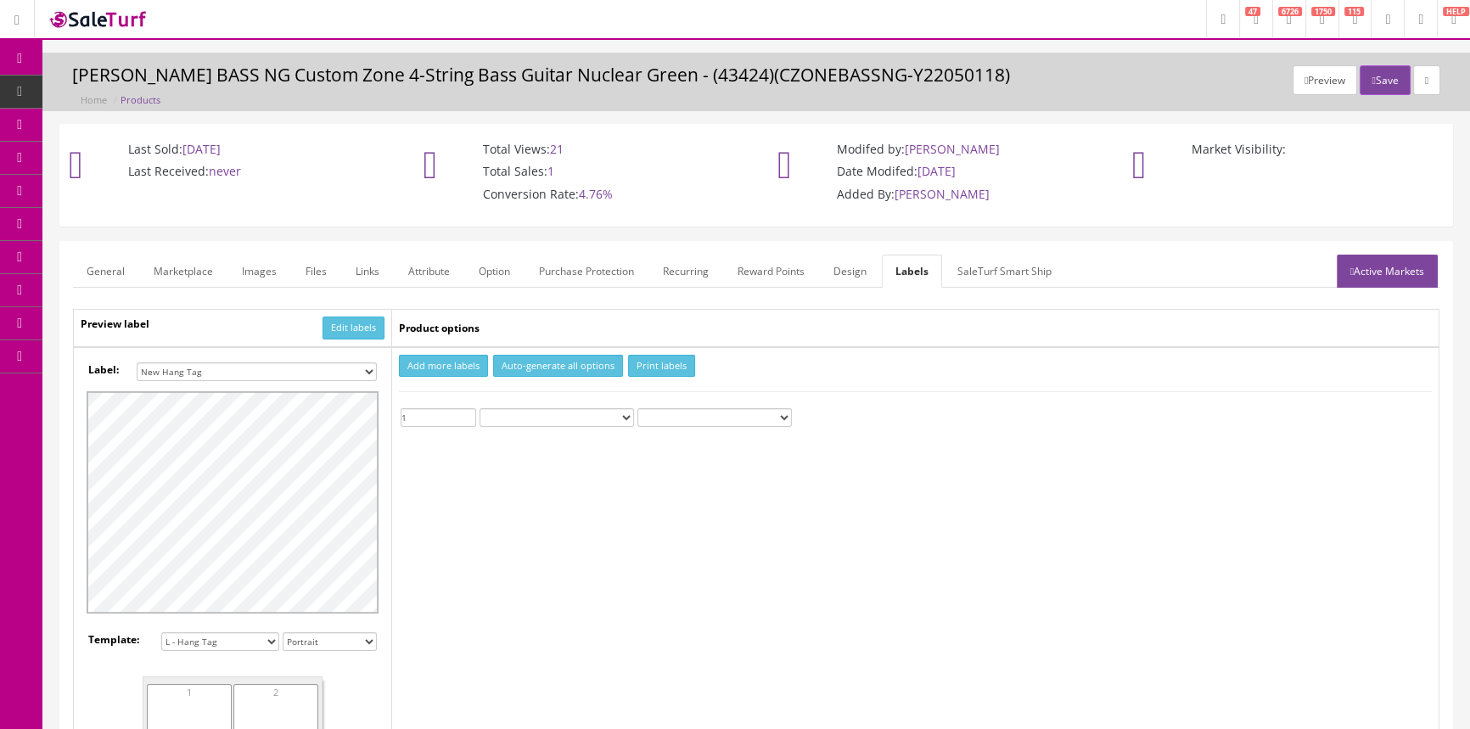
click at [137, 362] on select "Small Label 2 x 1 Label Shoe label 100 barcodes Dymo Label 2 X 1 Sticker Labels…" at bounding box center [257, 371] width 240 height 19
click at [670, 368] on button "Print labels" at bounding box center [661, 366] width 67 height 23
click at [141, 89] on span "Products" at bounding box center [130, 91] width 42 height 14
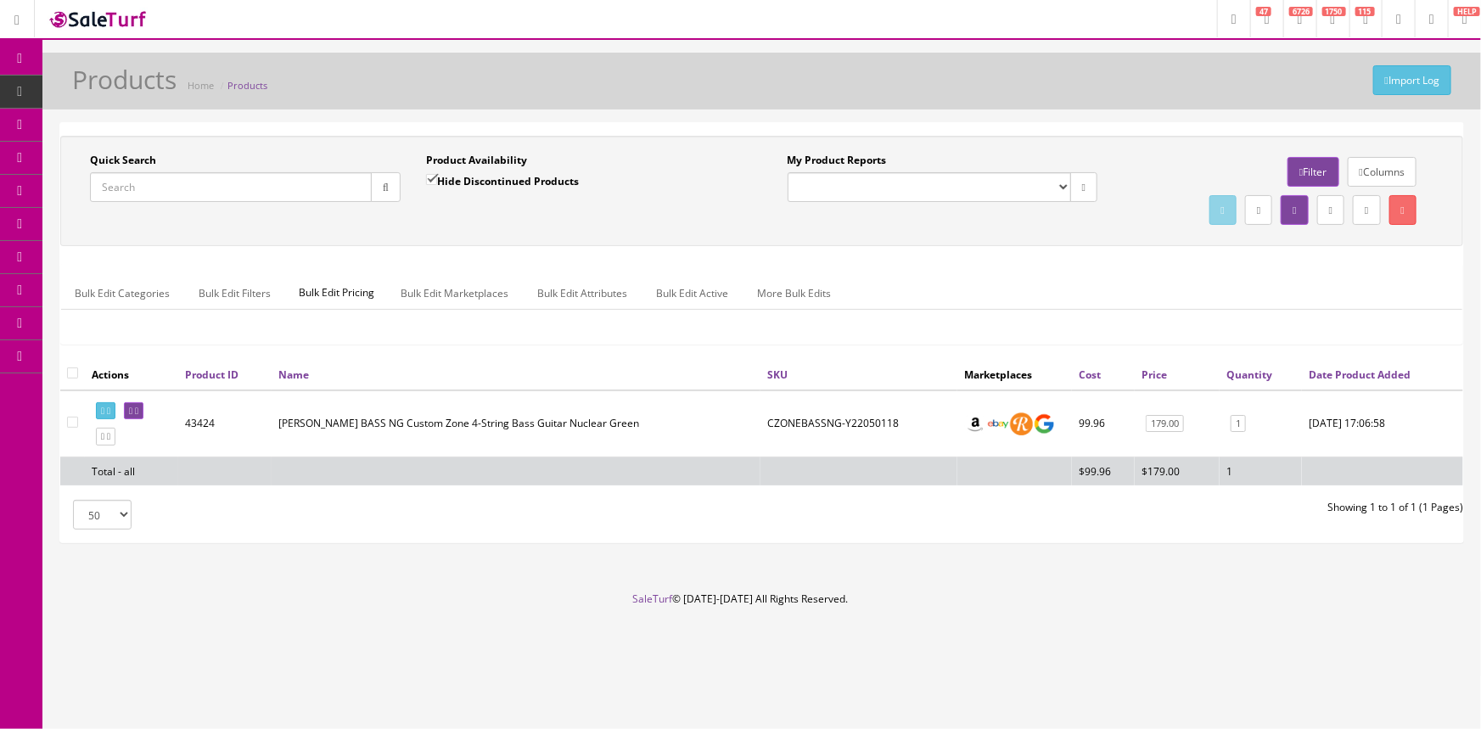
click at [201, 194] on input "Quick Search" at bounding box center [231, 187] width 282 height 30
paste input "Parkwood+case"
type input "Parkwood+case"
click at [390, 182] on button "button" at bounding box center [386, 187] width 30 height 30
click at [132, 409] on icon at bounding box center [130, 411] width 3 height 9
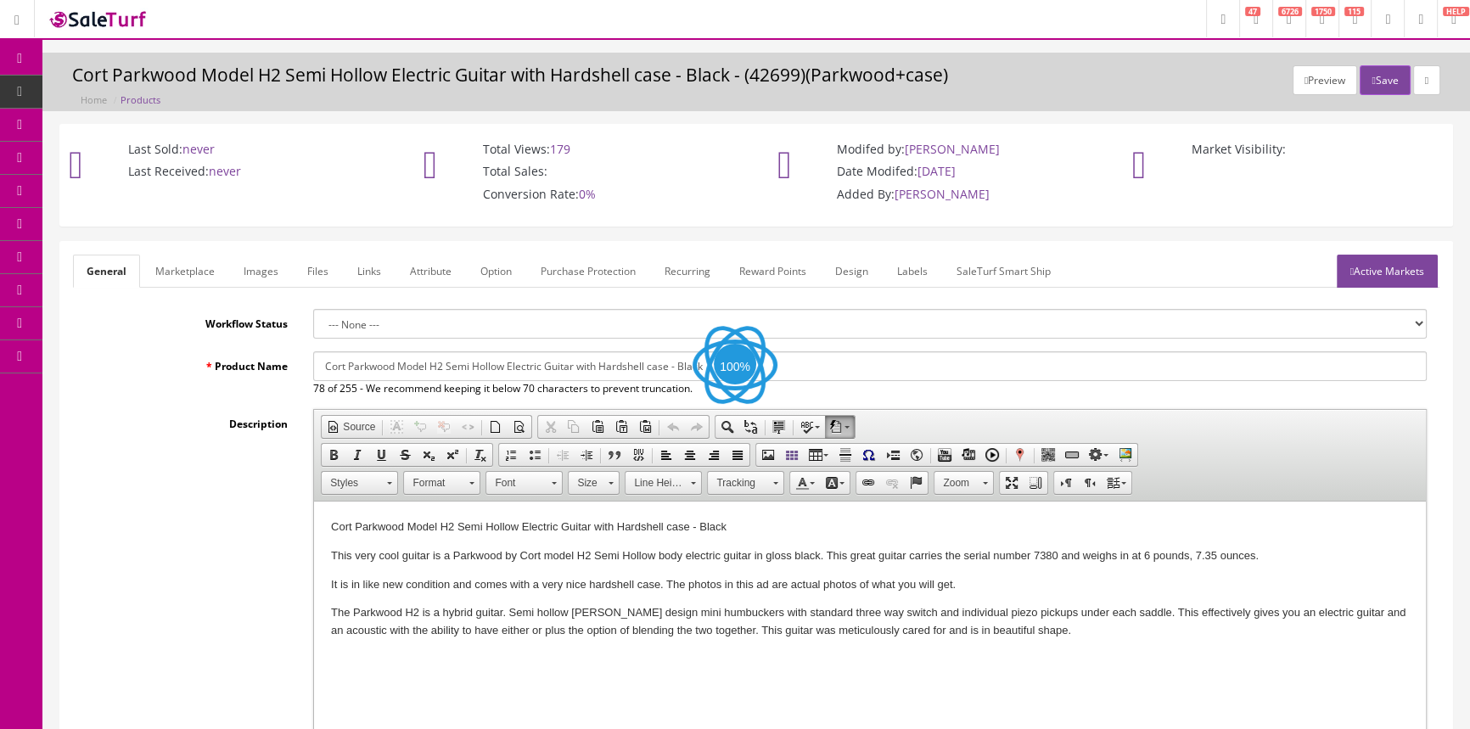
click at [194, 270] on link "Marketplace" at bounding box center [185, 271] width 87 height 33
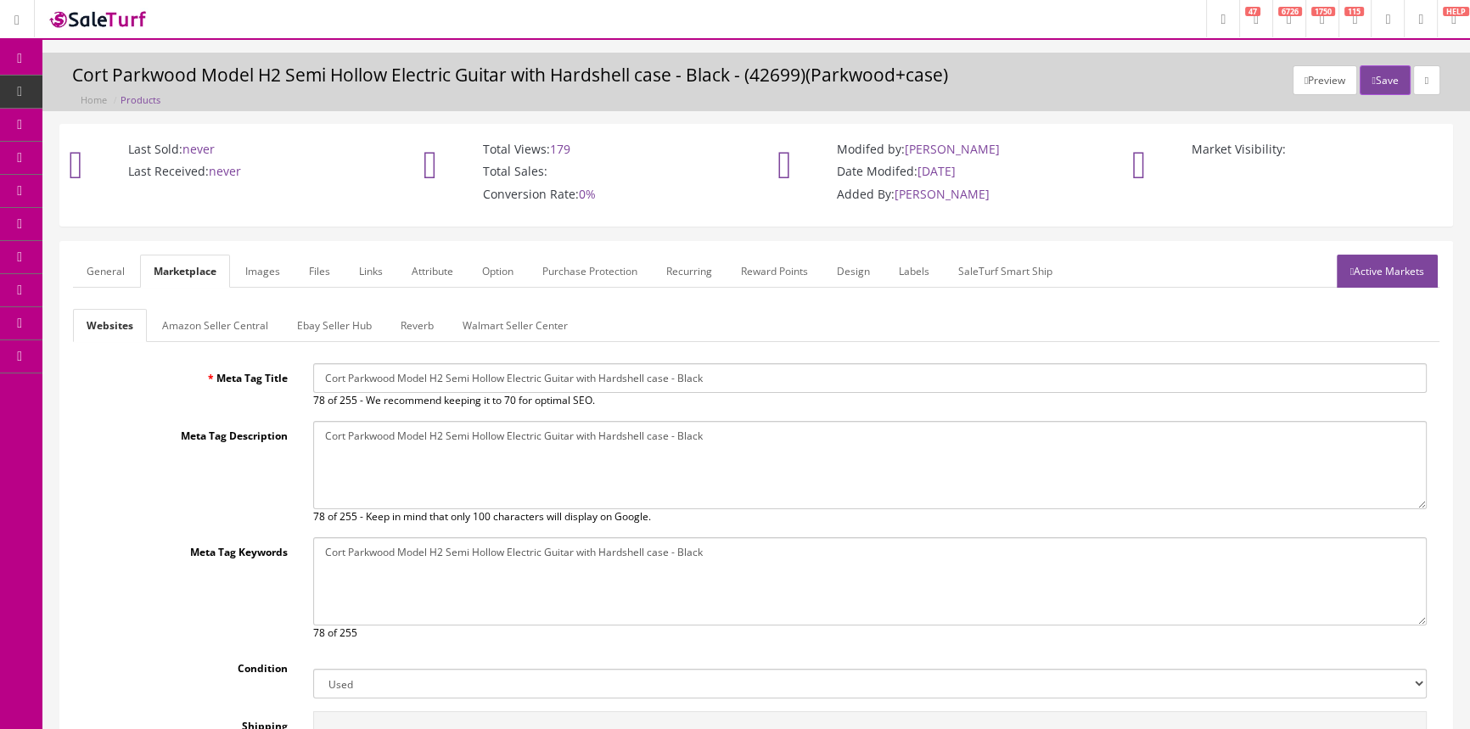
click at [95, 271] on link "General" at bounding box center [105, 271] width 65 height 33
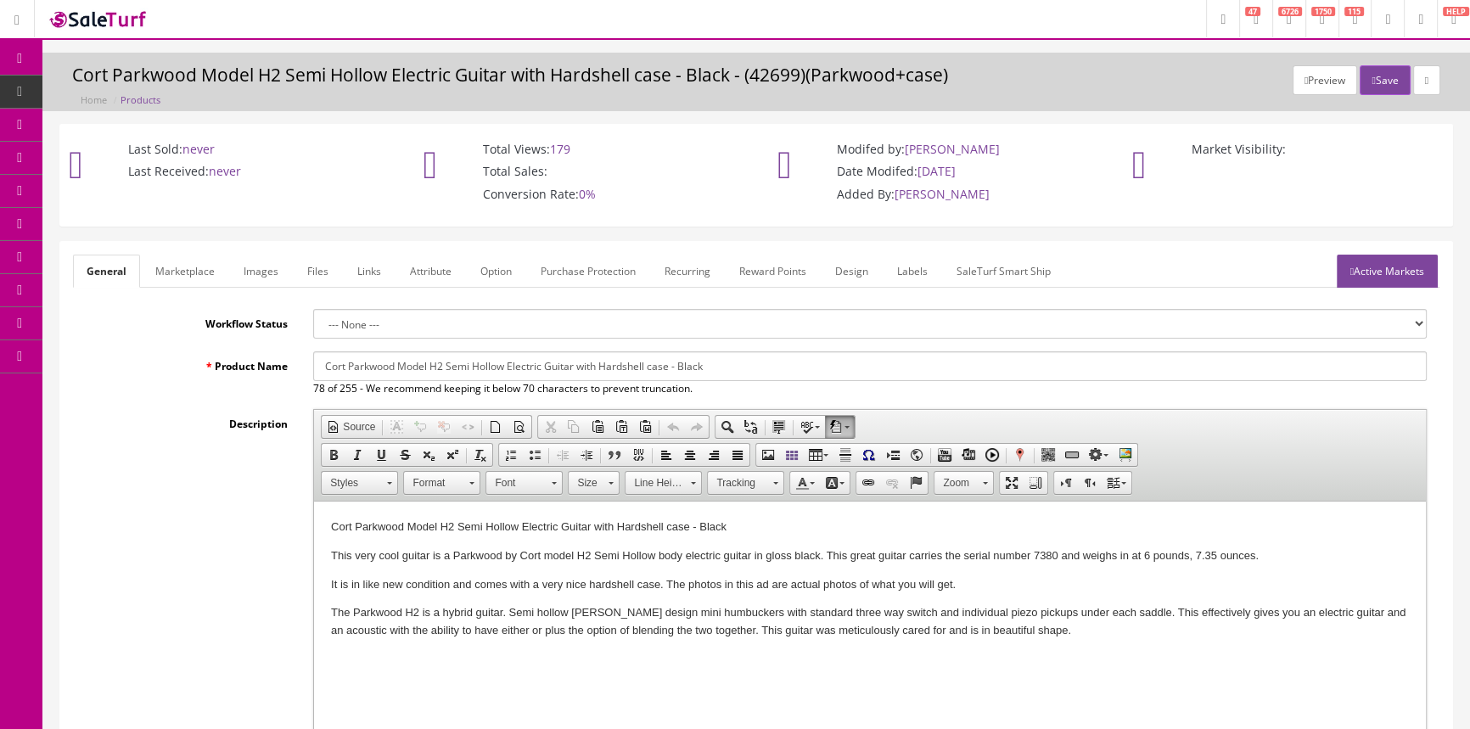
click at [192, 268] on link "Marketplace" at bounding box center [185, 271] width 87 height 33
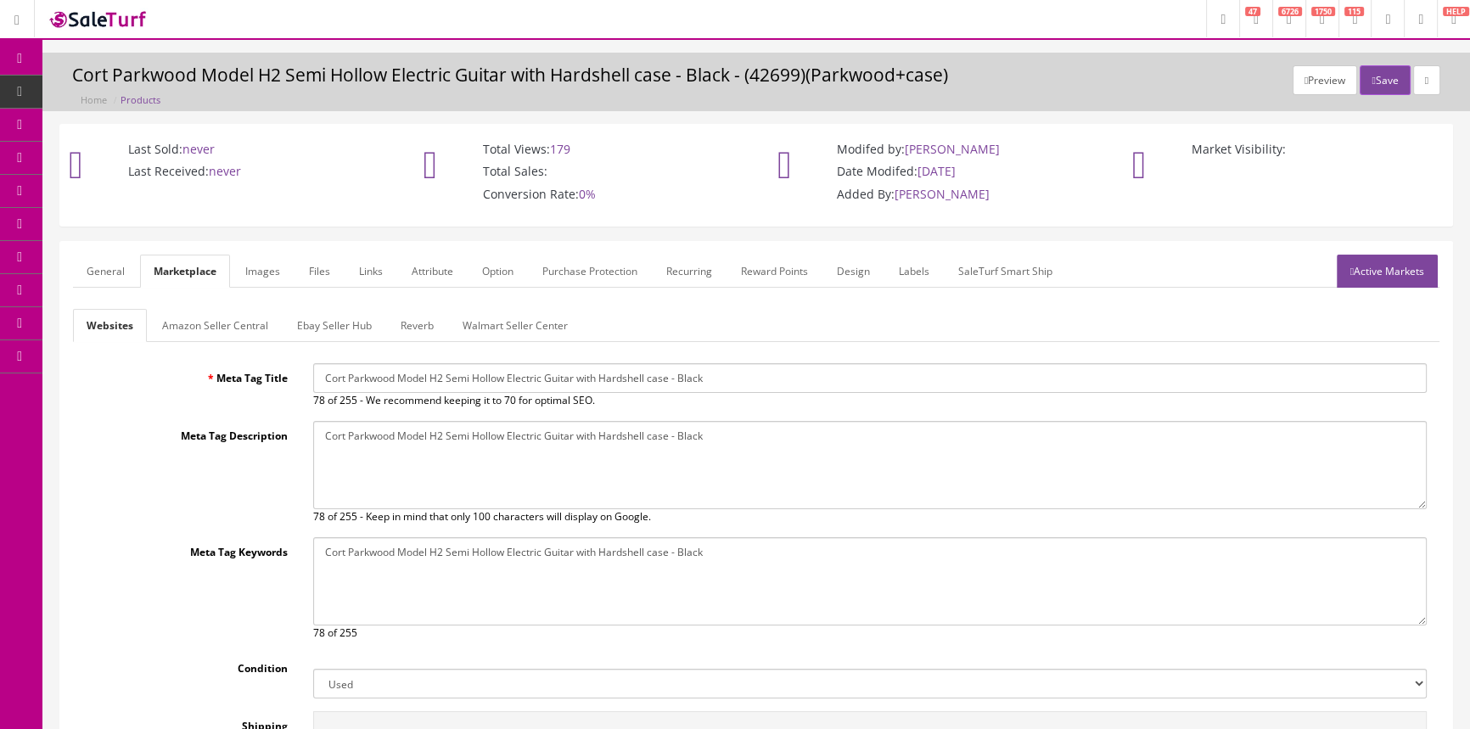
click at [260, 268] on link "Images" at bounding box center [263, 271] width 62 height 33
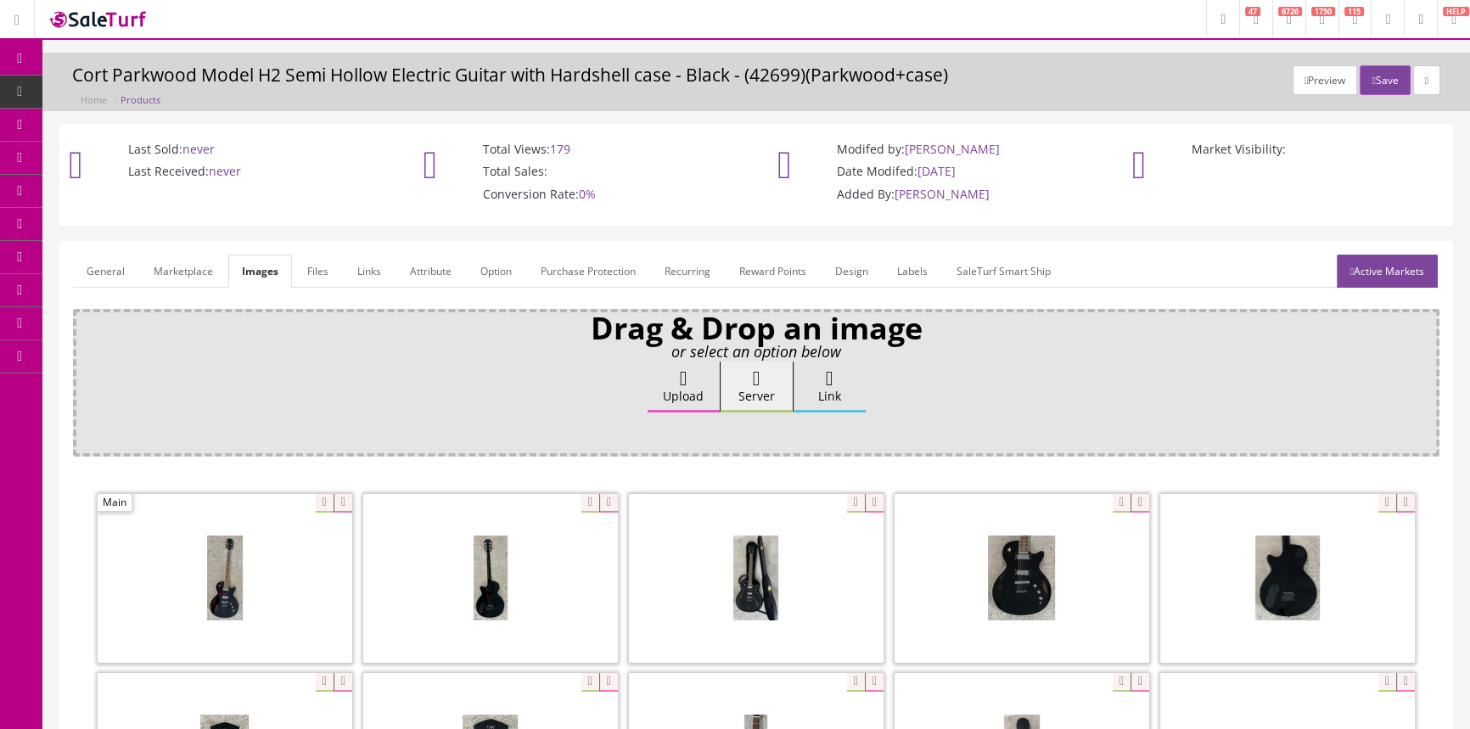
scroll to position [326, 0]
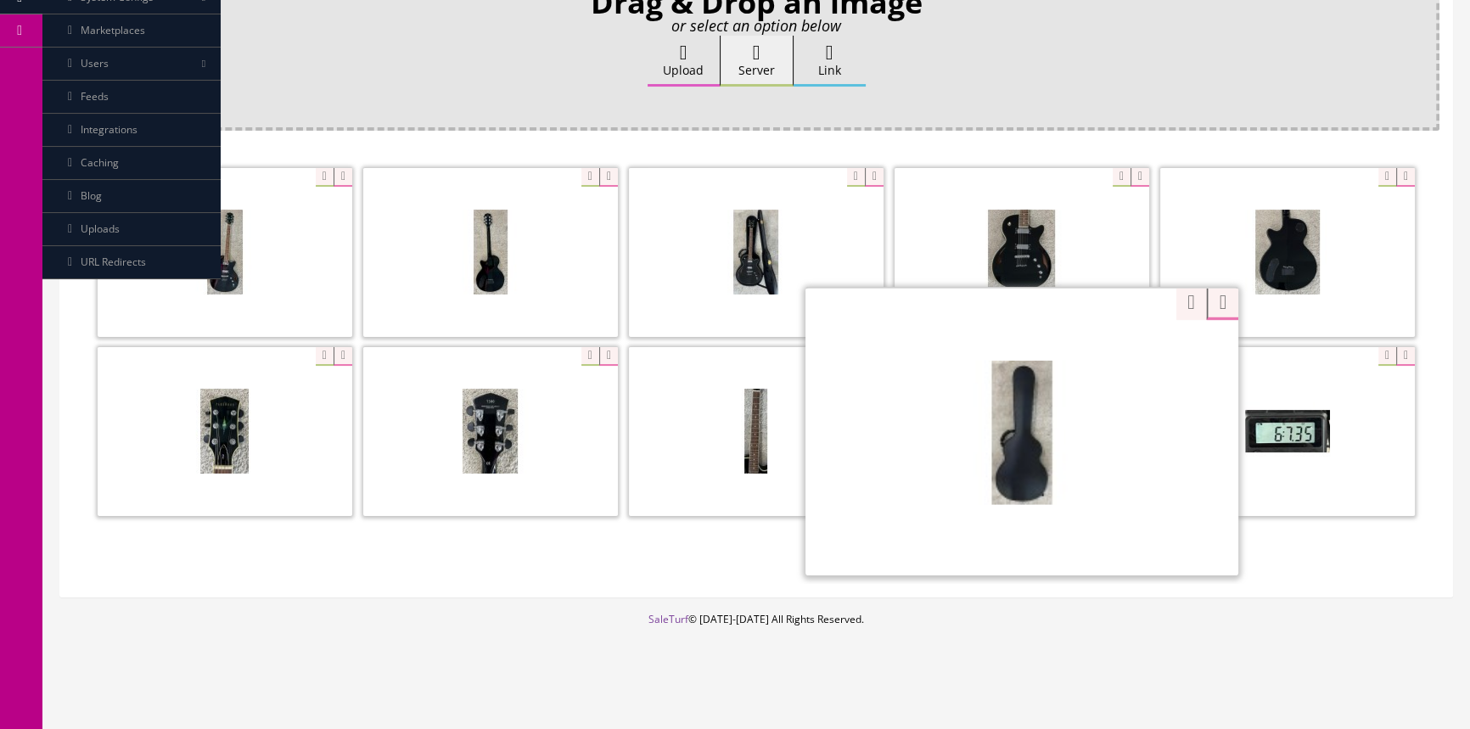
click at [1112, 345] on div "Zoom" at bounding box center [1021, 431] width 433 height 289
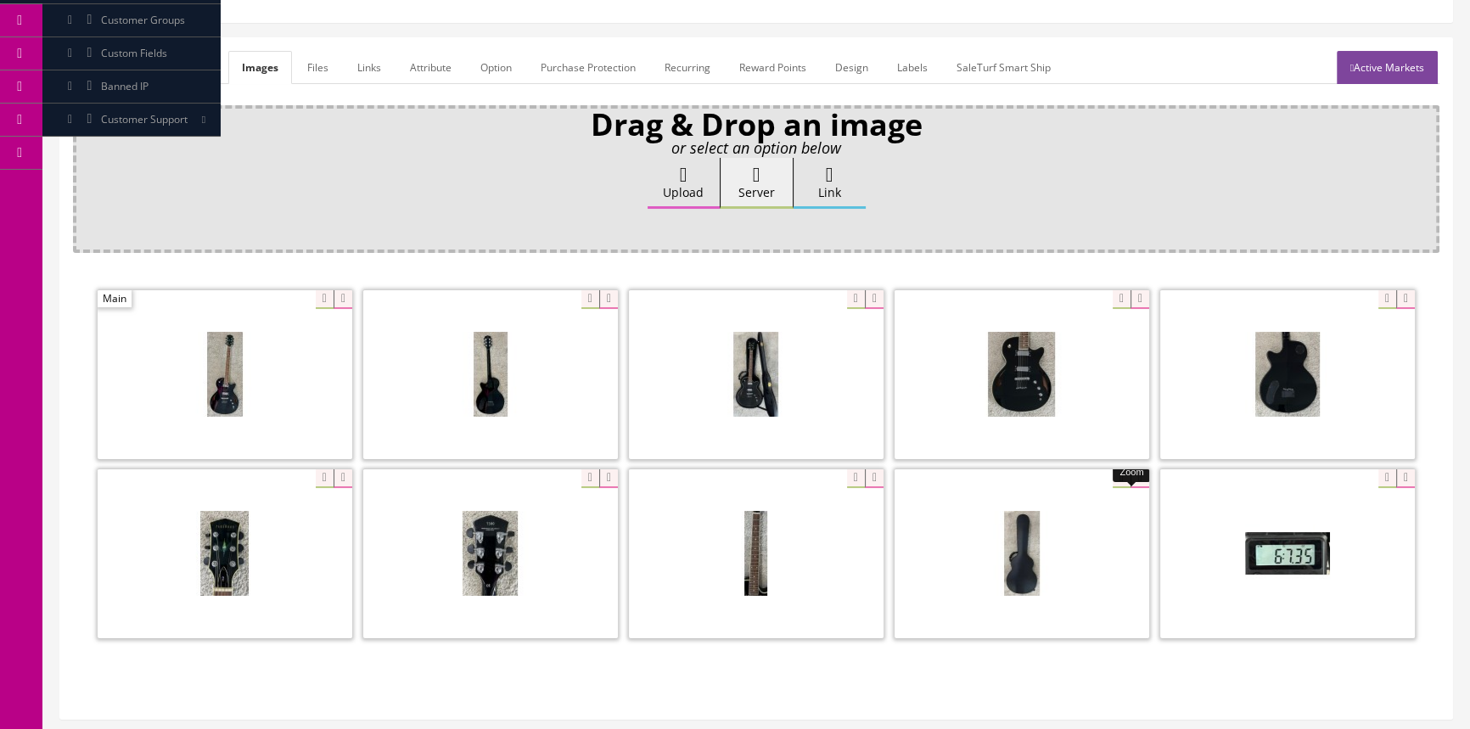
scroll to position [0, 0]
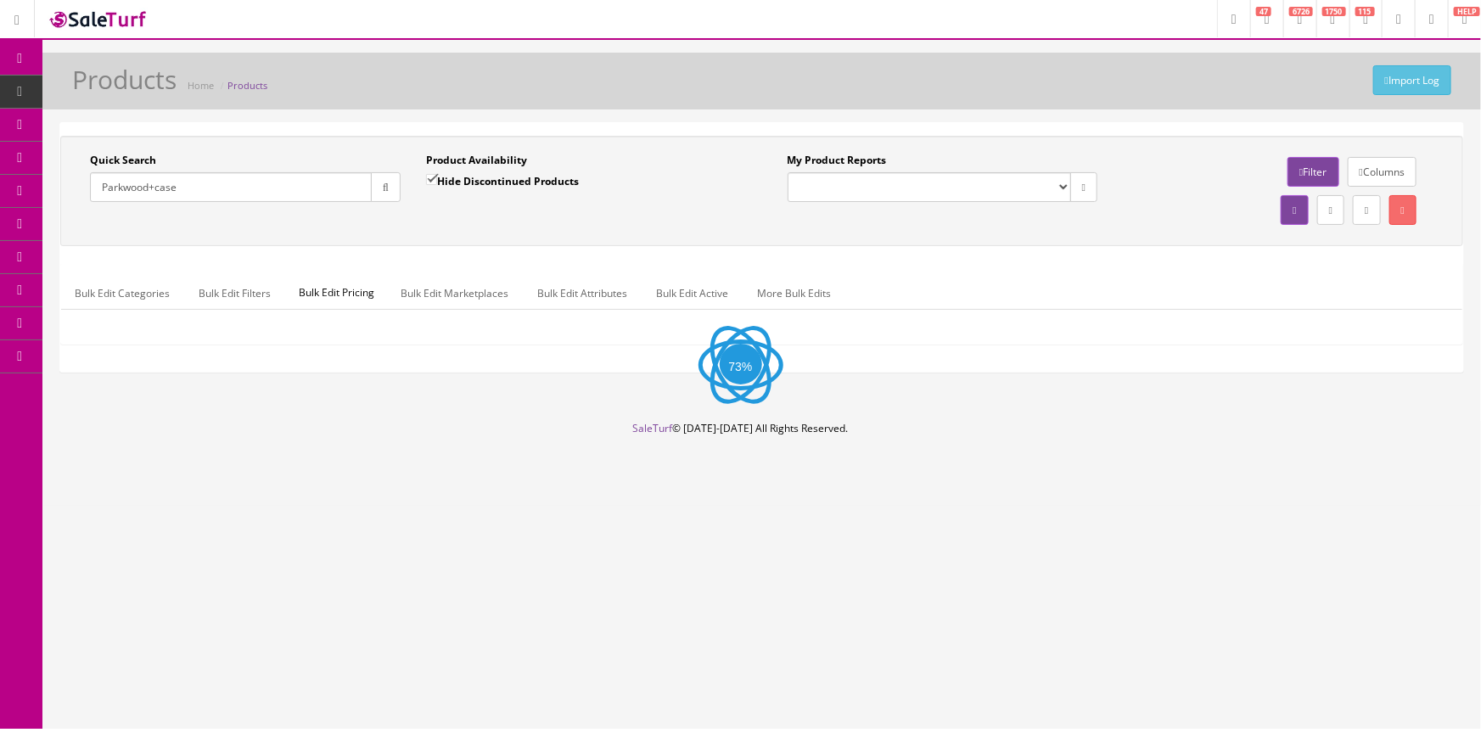
click at [255, 194] on input "Parkwood+case" at bounding box center [231, 187] width 282 height 30
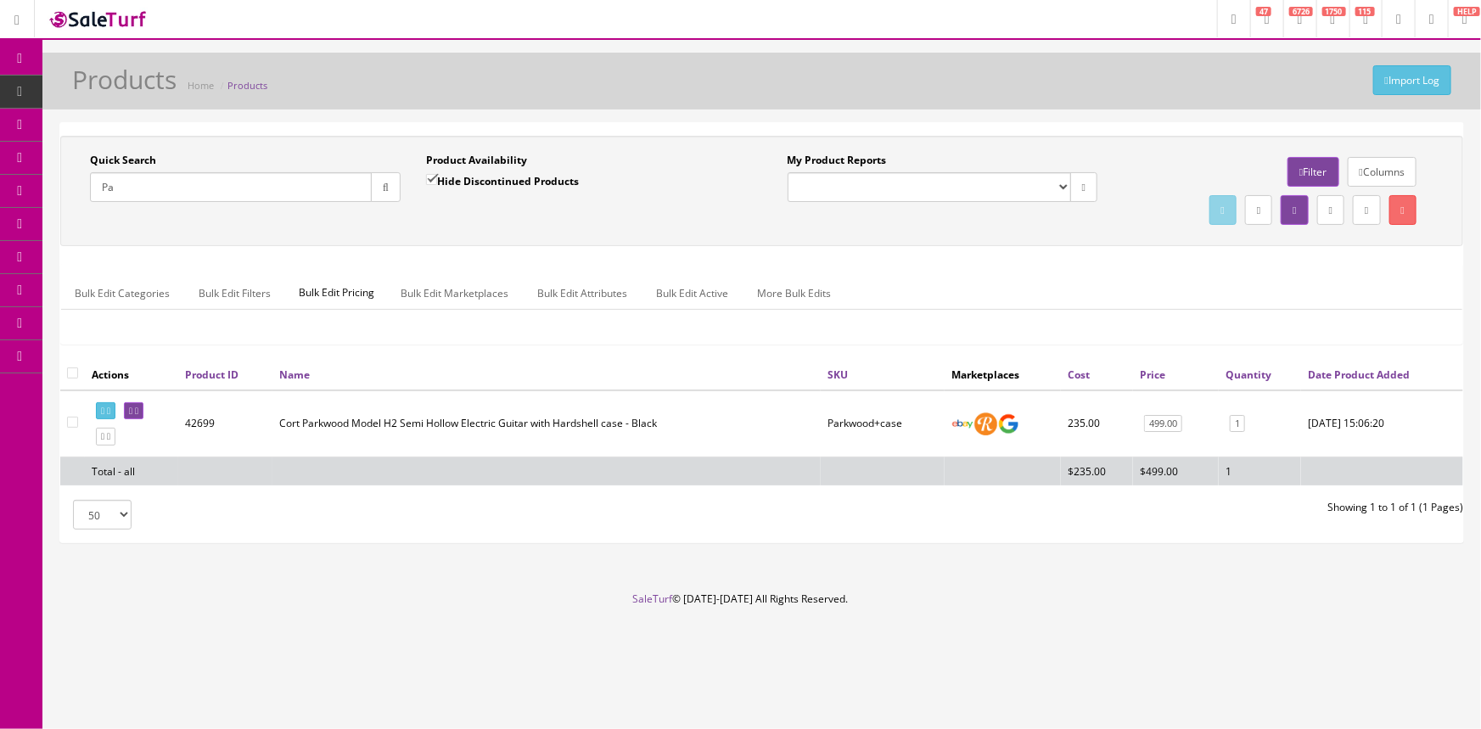
type input "P"
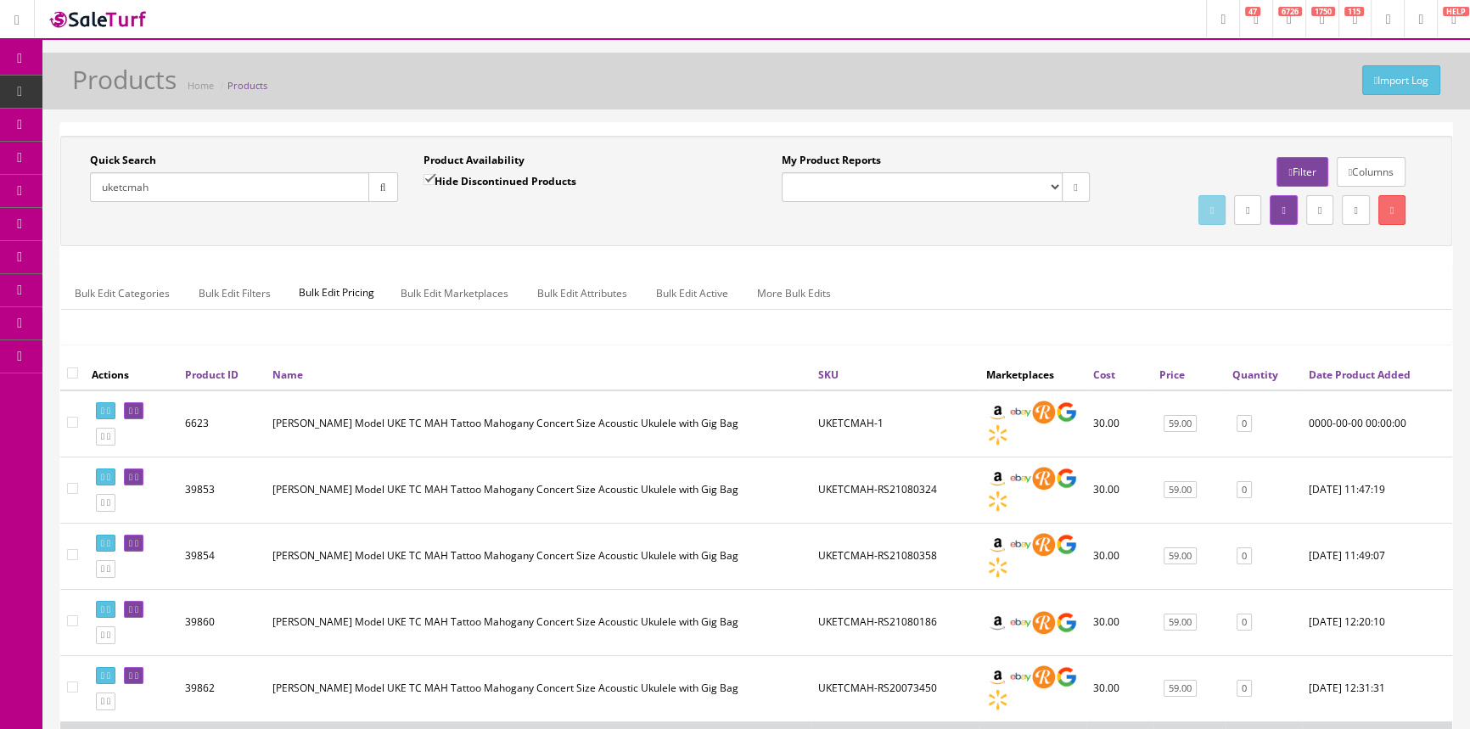
type input "uketcmah"
click at [424, 178] on input "Hide Discontinued Products" at bounding box center [429, 179] width 11 height 11
checkbox input "false"
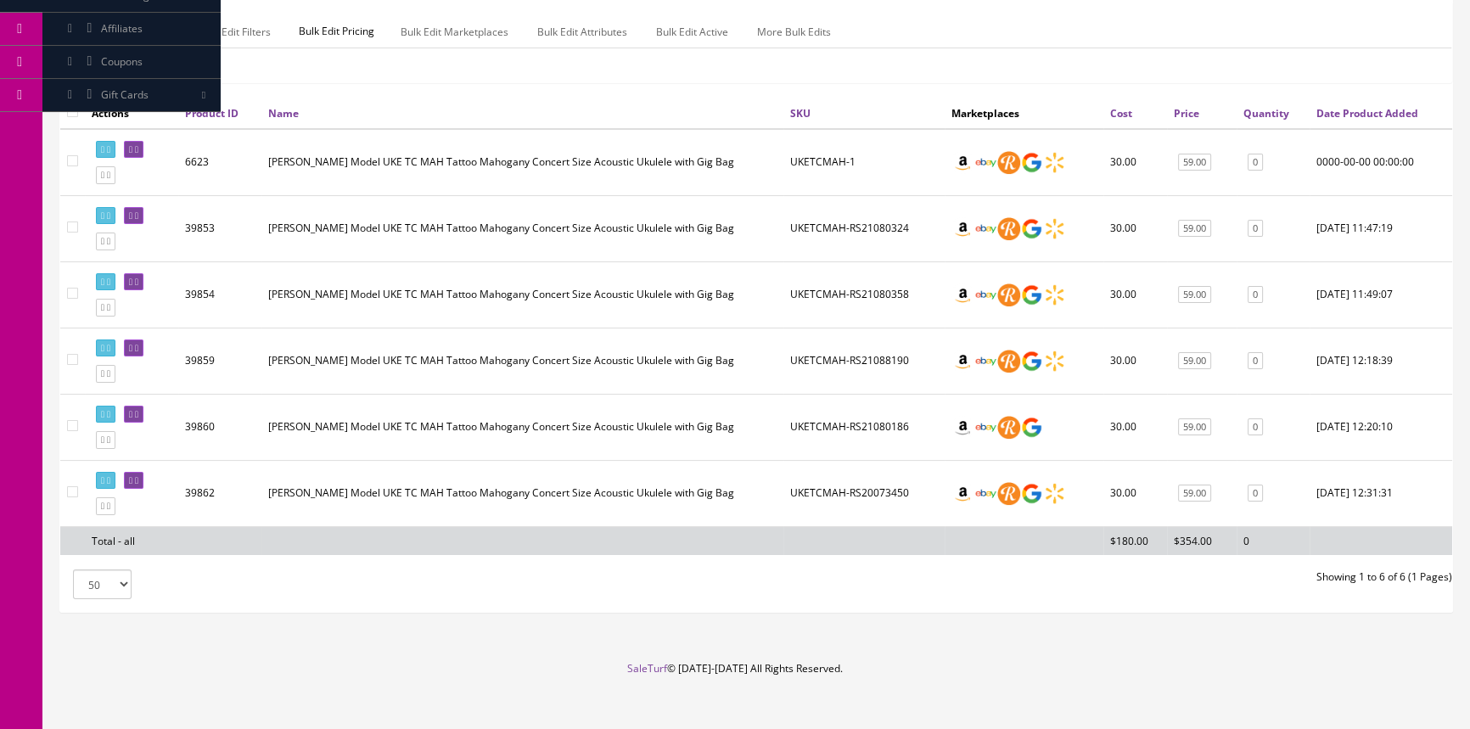
scroll to position [274, 0]
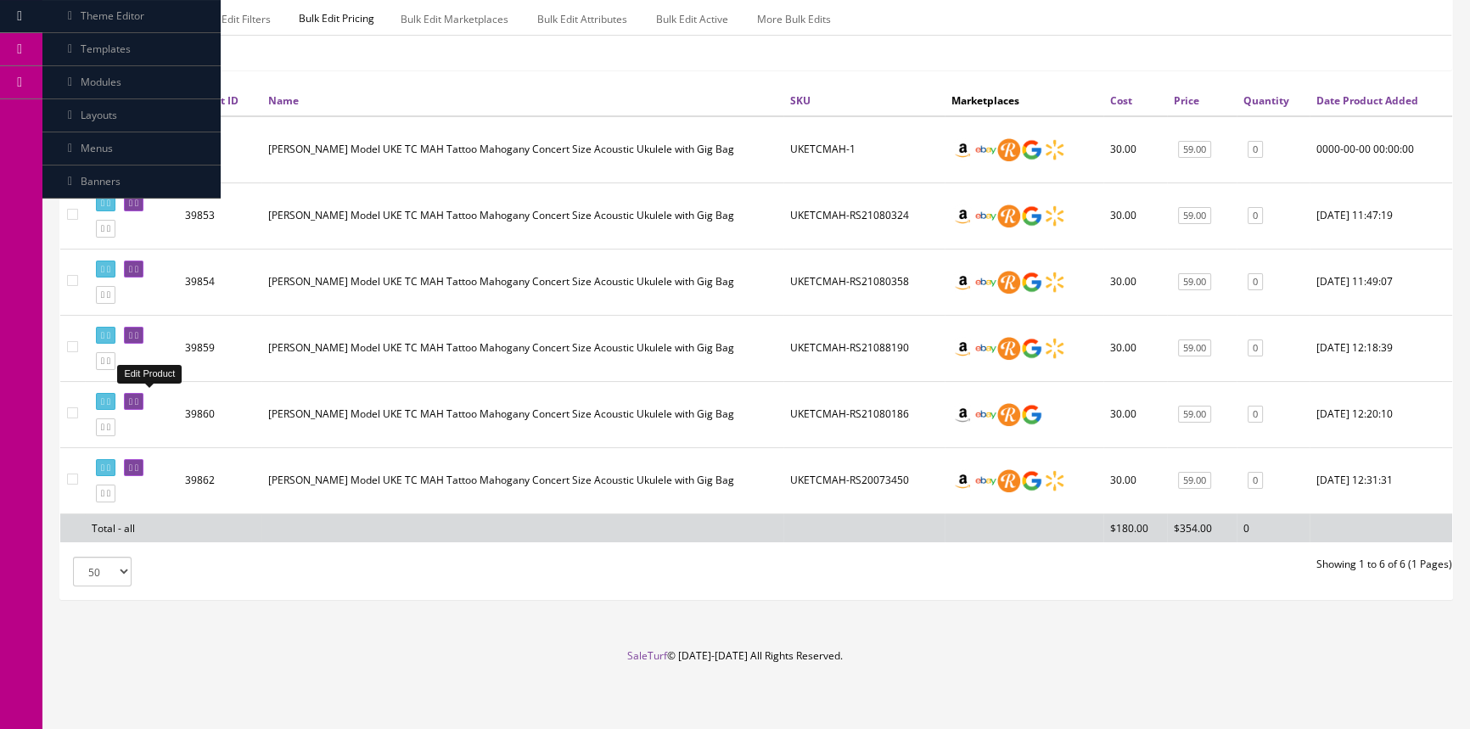
click at [132, 397] on icon at bounding box center [130, 401] width 3 height 9
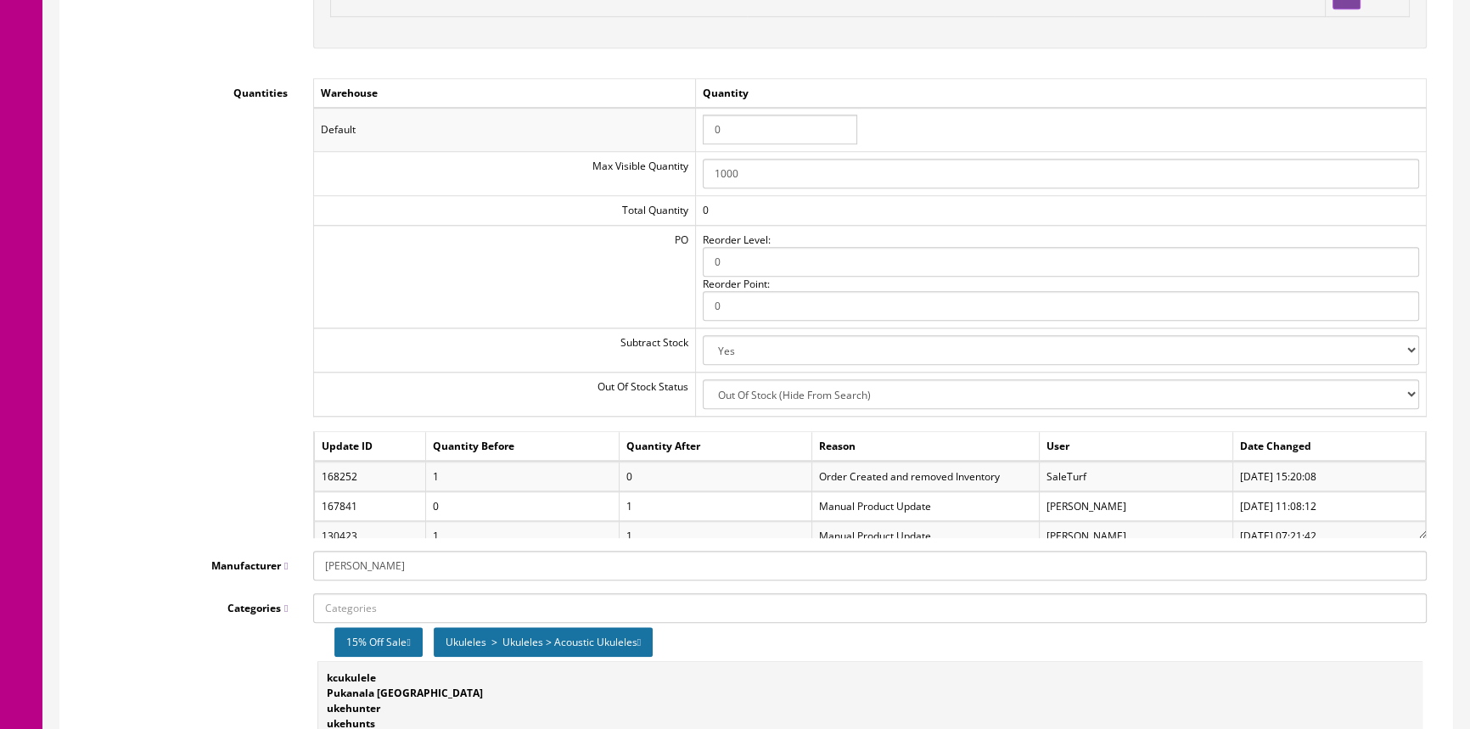
scroll to position [1851, 0]
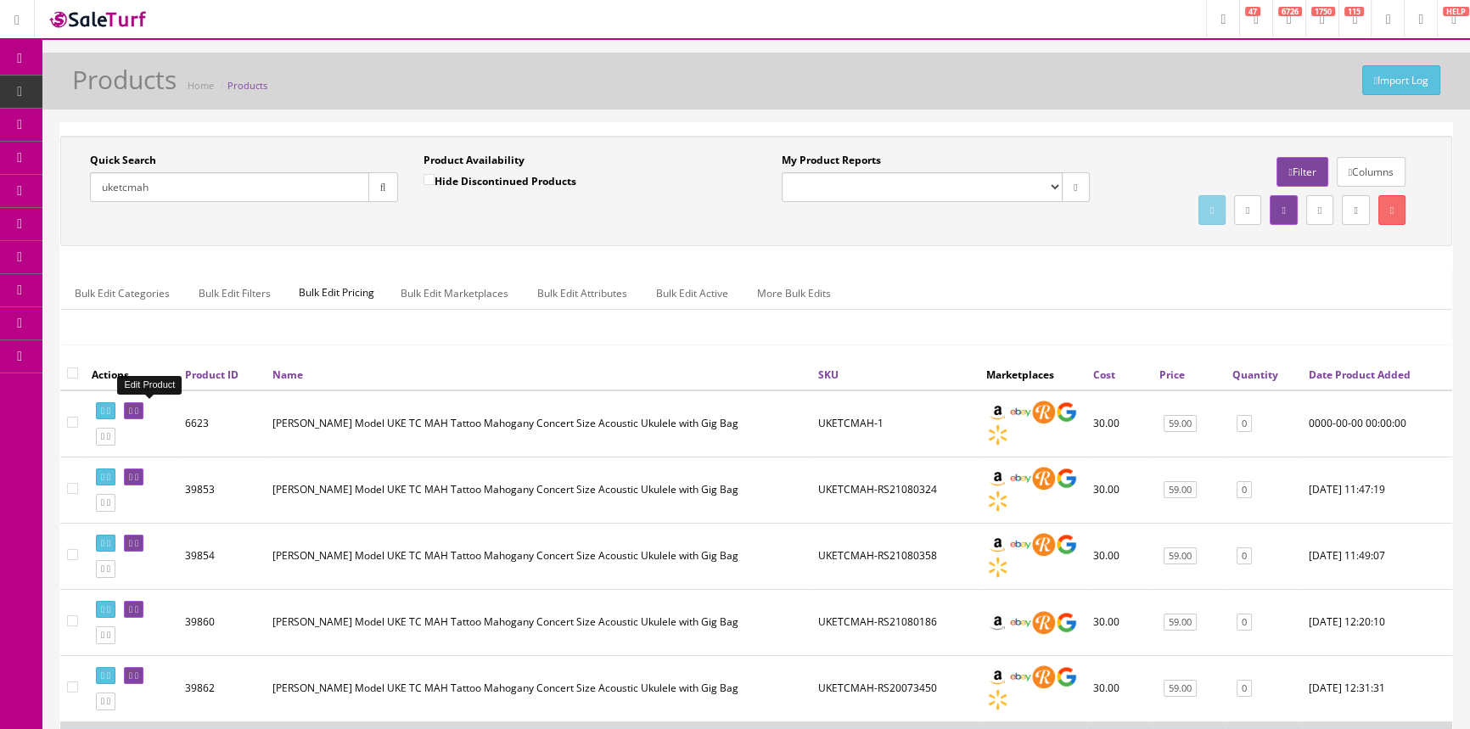
click at [143, 405] on link at bounding box center [134, 411] width 20 height 18
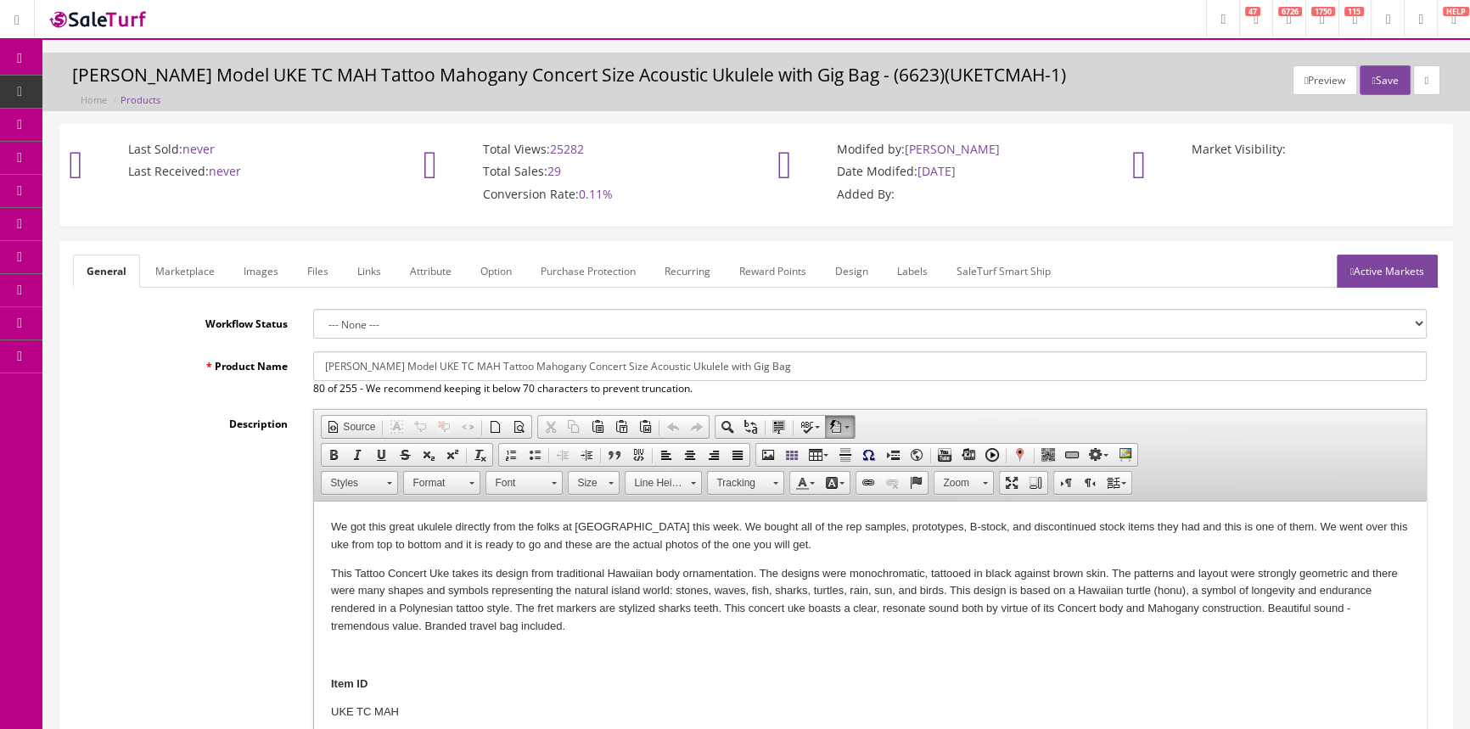
click at [141, 85] on span "Products" at bounding box center [130, 91] width 42 height 14
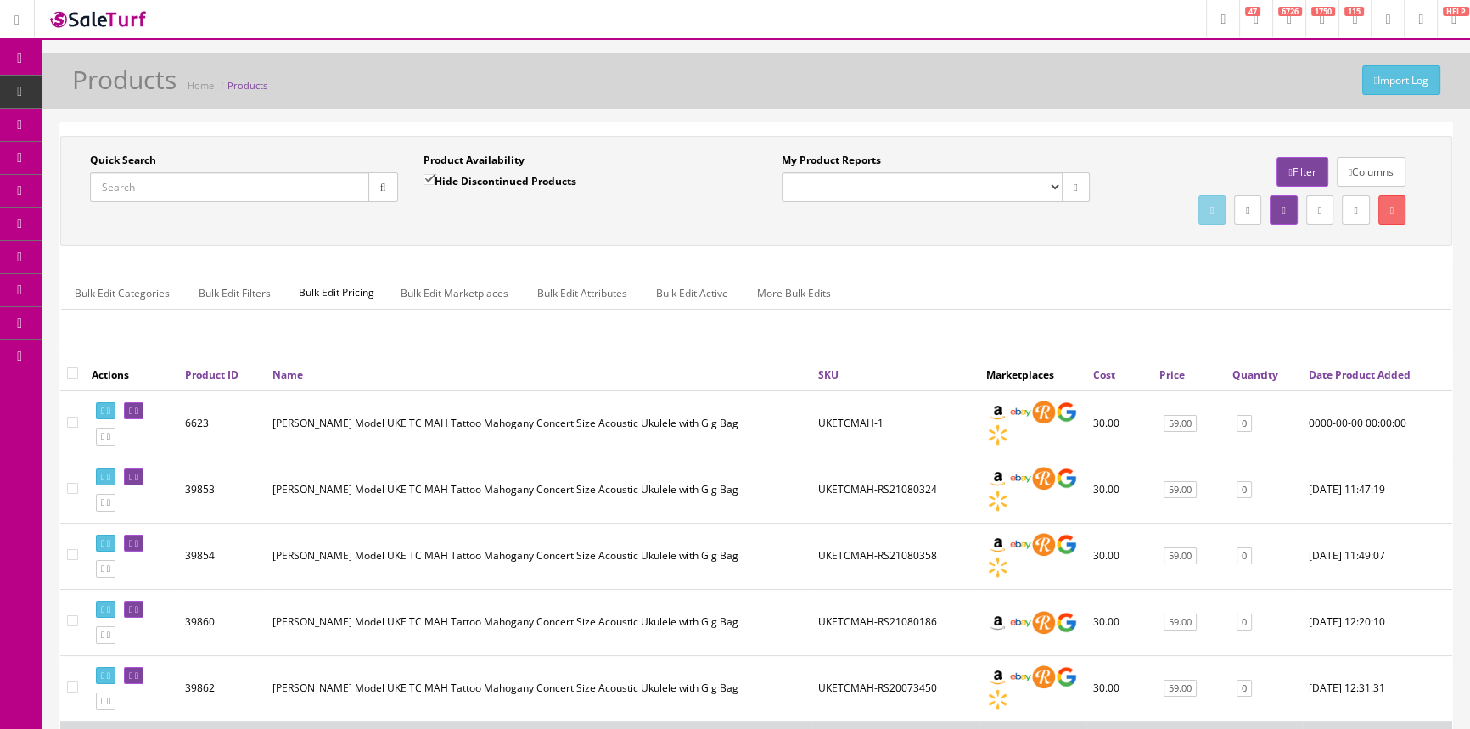
click at [221, 188] on input "Quick Search" at bounding box center [229, 187] width 279 height 30
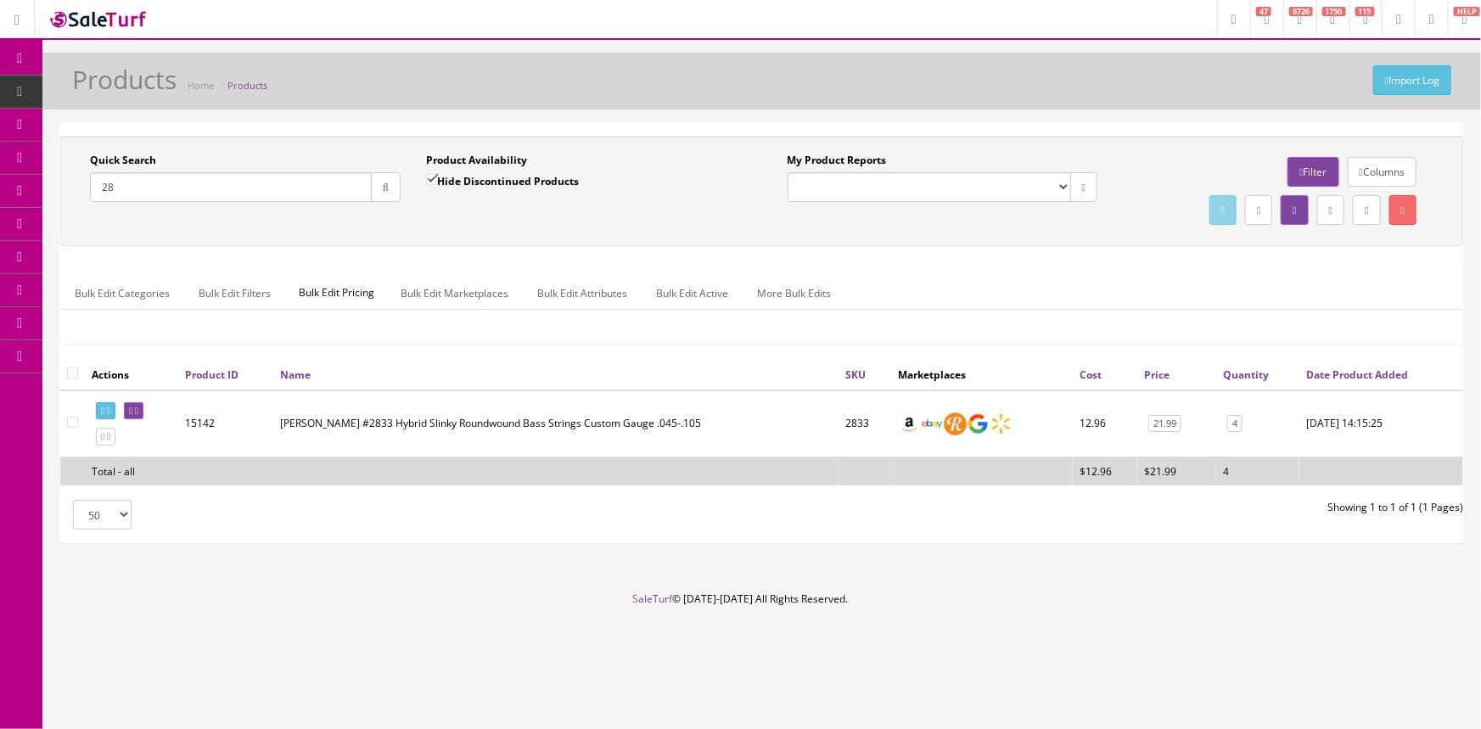
type input "2"
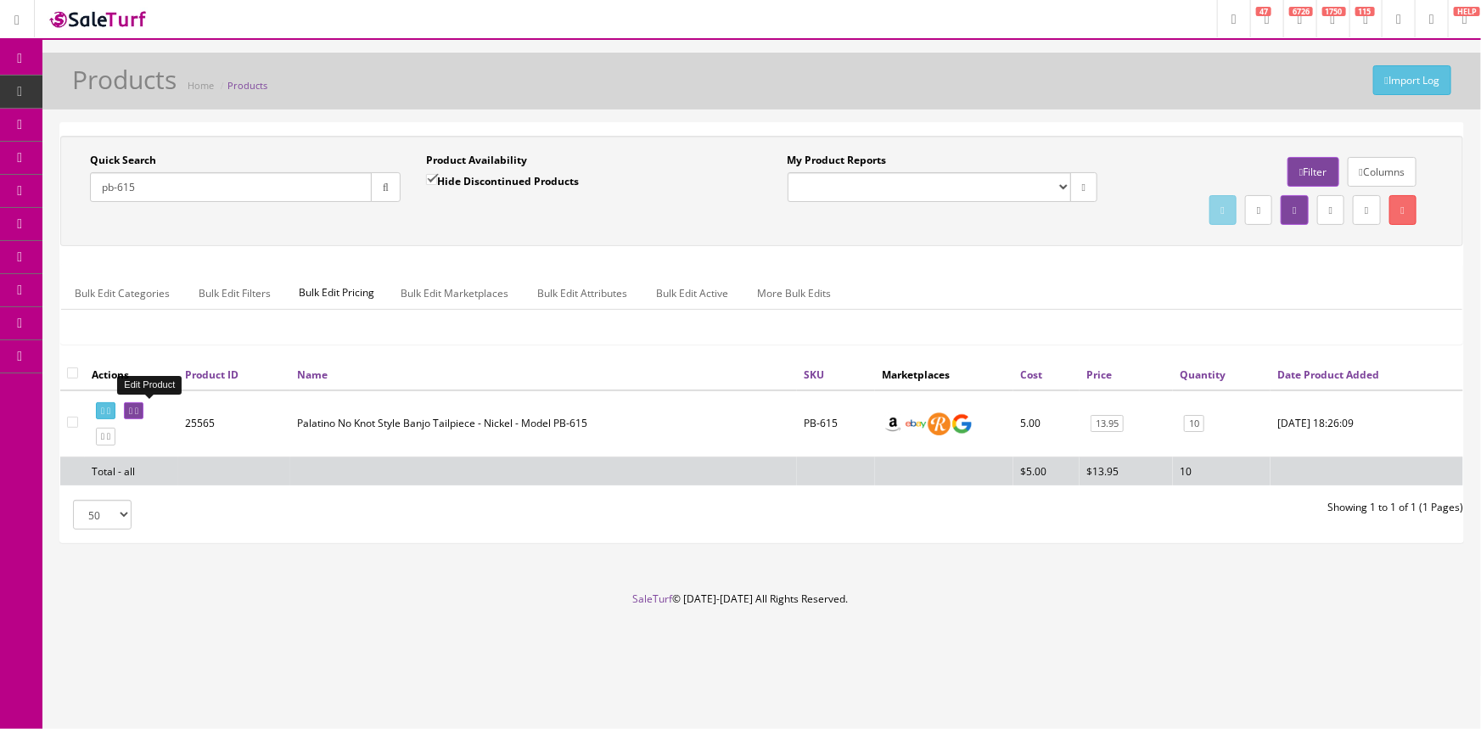
type input "pb-615"
click at [132, 407] on icon at bounding box center [130, 411] width 3 height 9
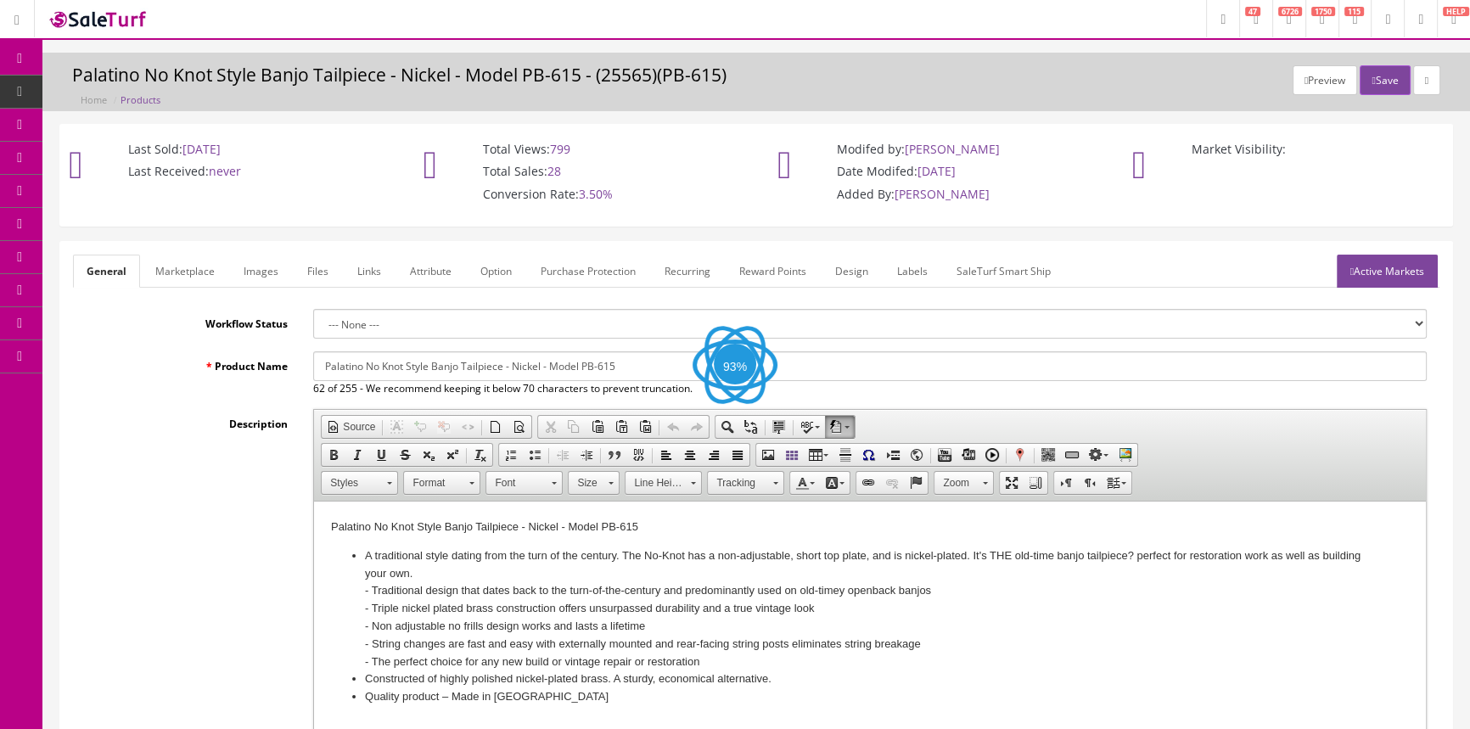
click at [254, 263] on link "Images" at bounding box center [261, 271] width 62 height 33
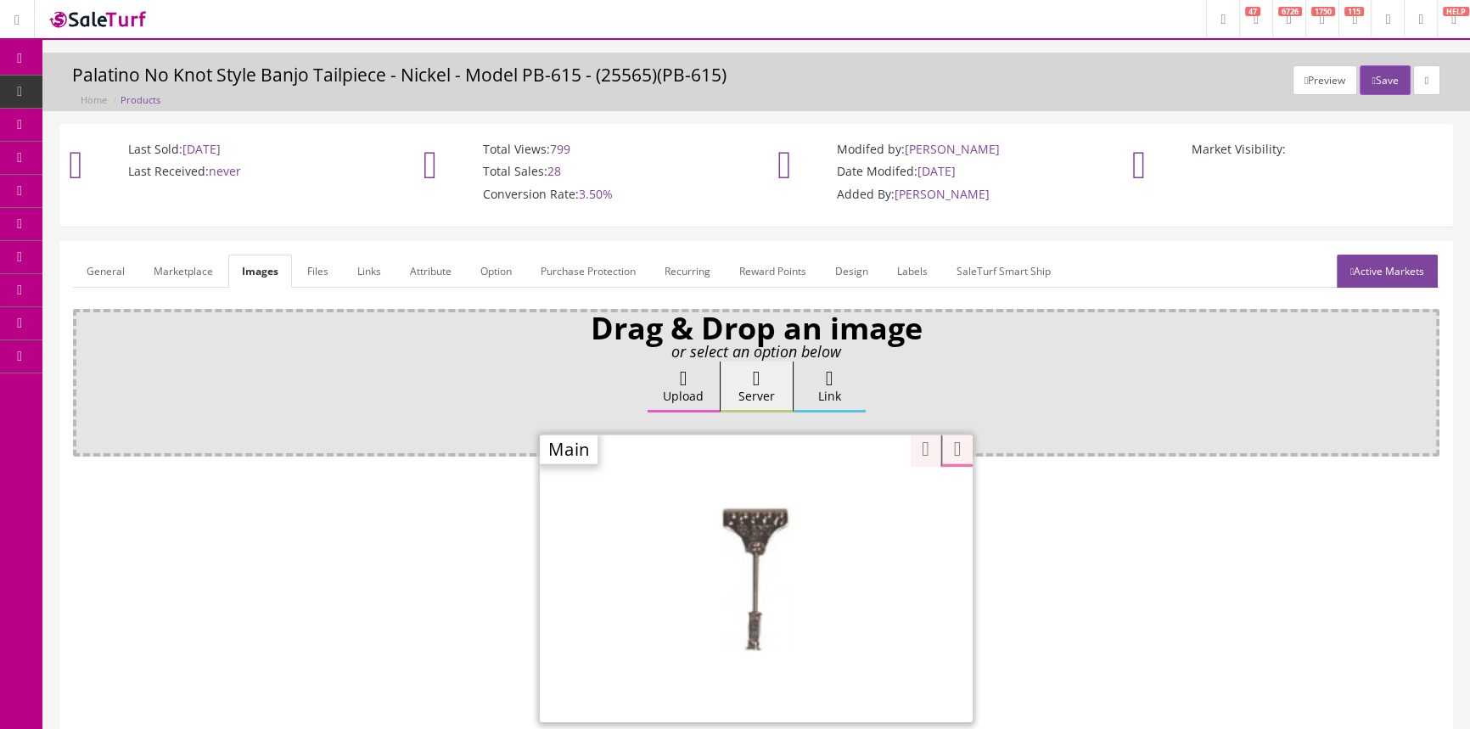
click at [848, 501] on div "Zoom" at bounding box center [756, 578] width 433 height 289
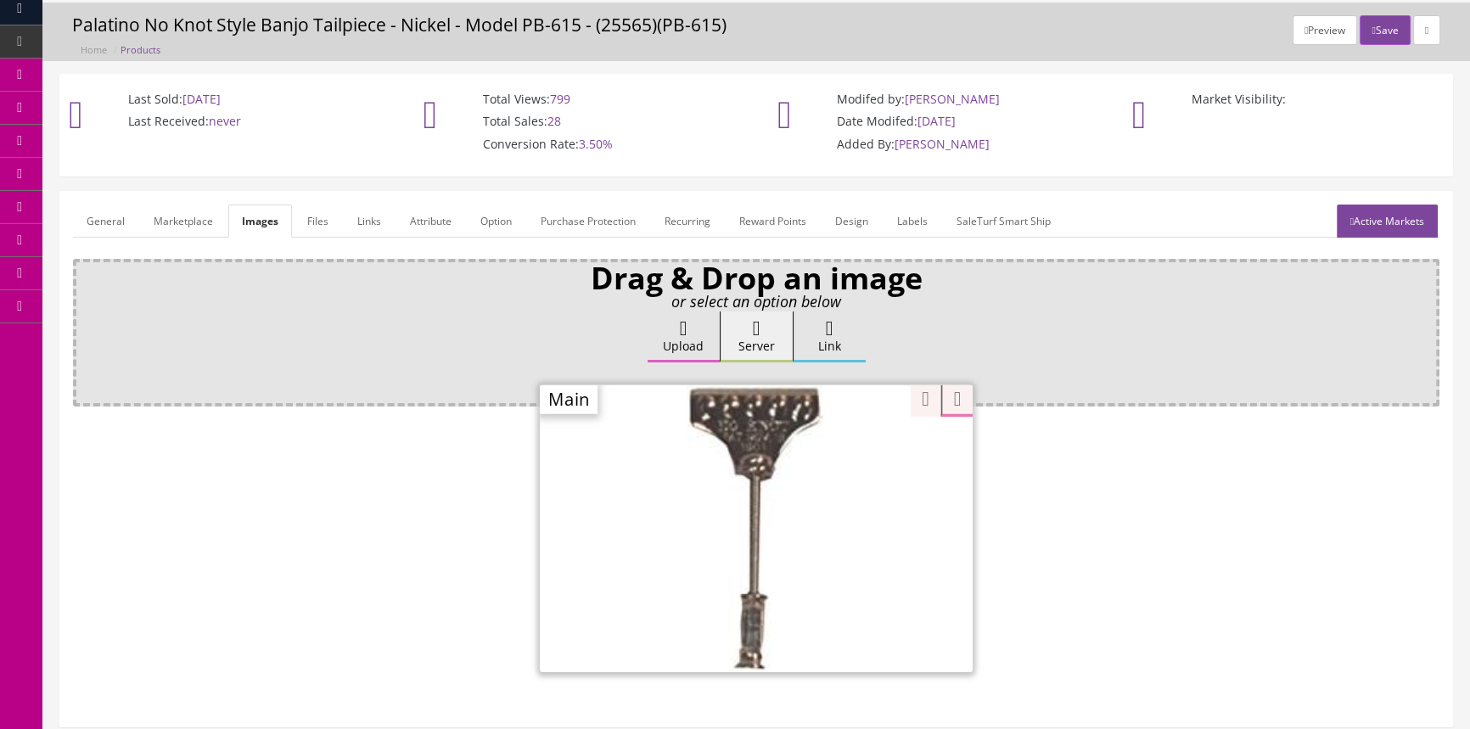
scroll to position [76, 0]
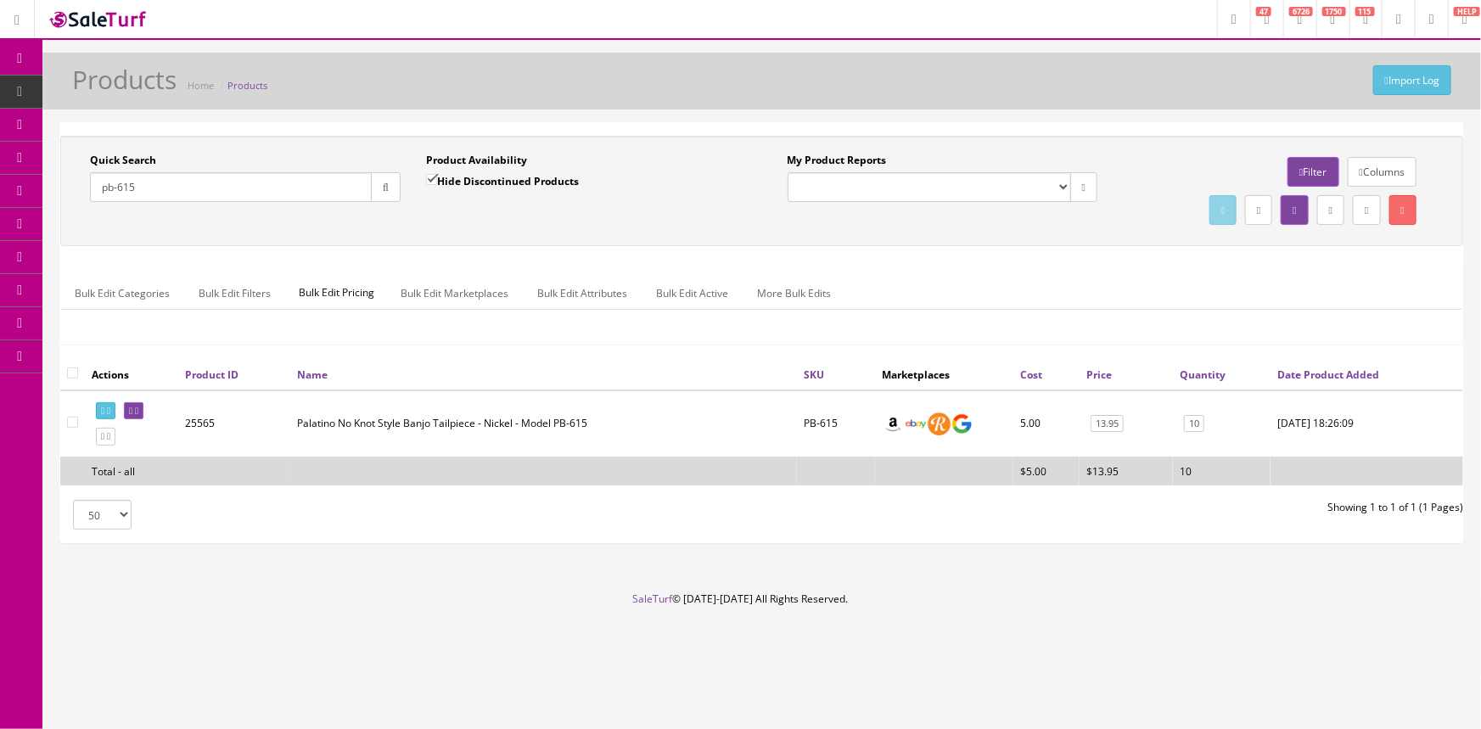
click at [205, 182] on input "pb-615" at bounding box center [231, 187] width 282 height 30
type input "p"
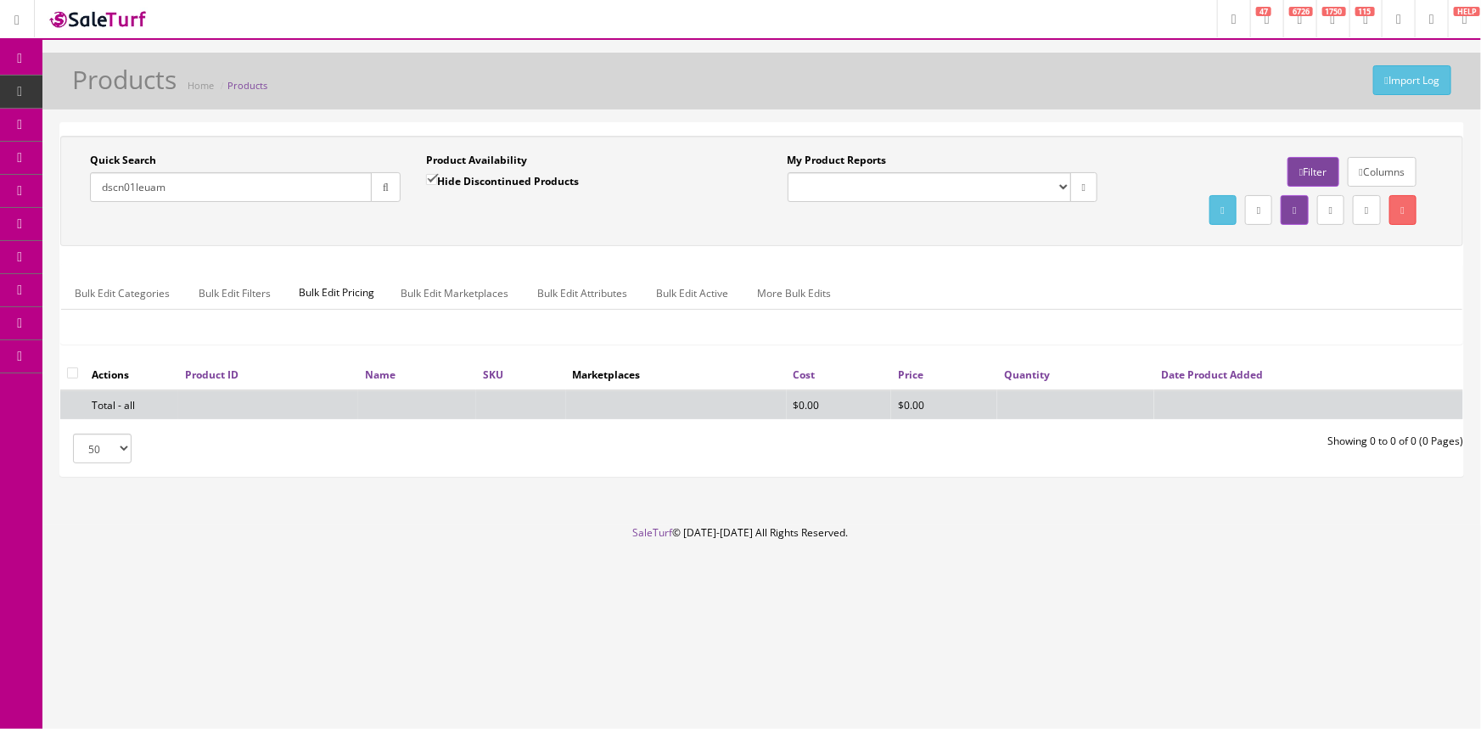
type input "dscn01leuam"
click at [434, 178] on input "Hide Discontinued Products" at bounding box center [431, 179] width 11 height 11
checkbox input "false"
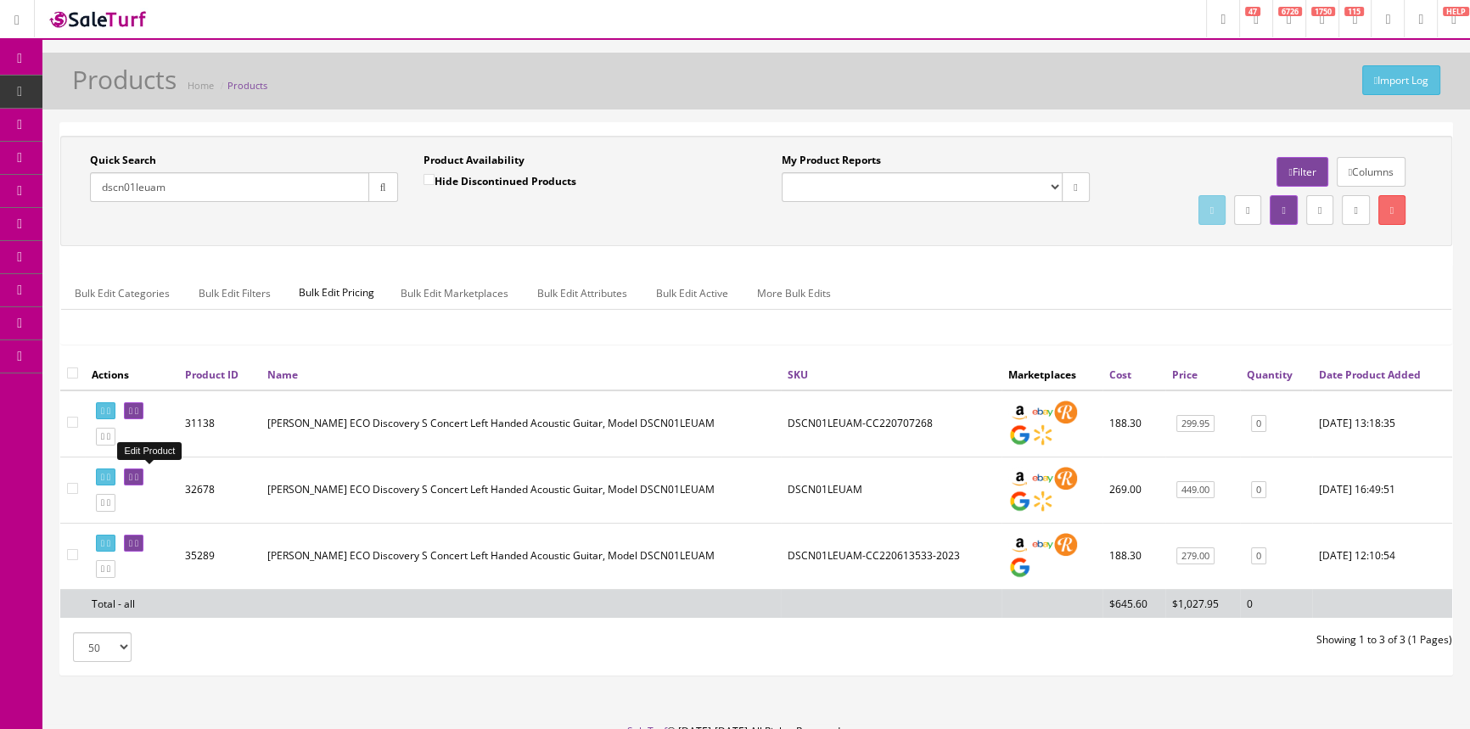
click at [138, 473] on icon at bounding box center [136, 477] width 3 height 9
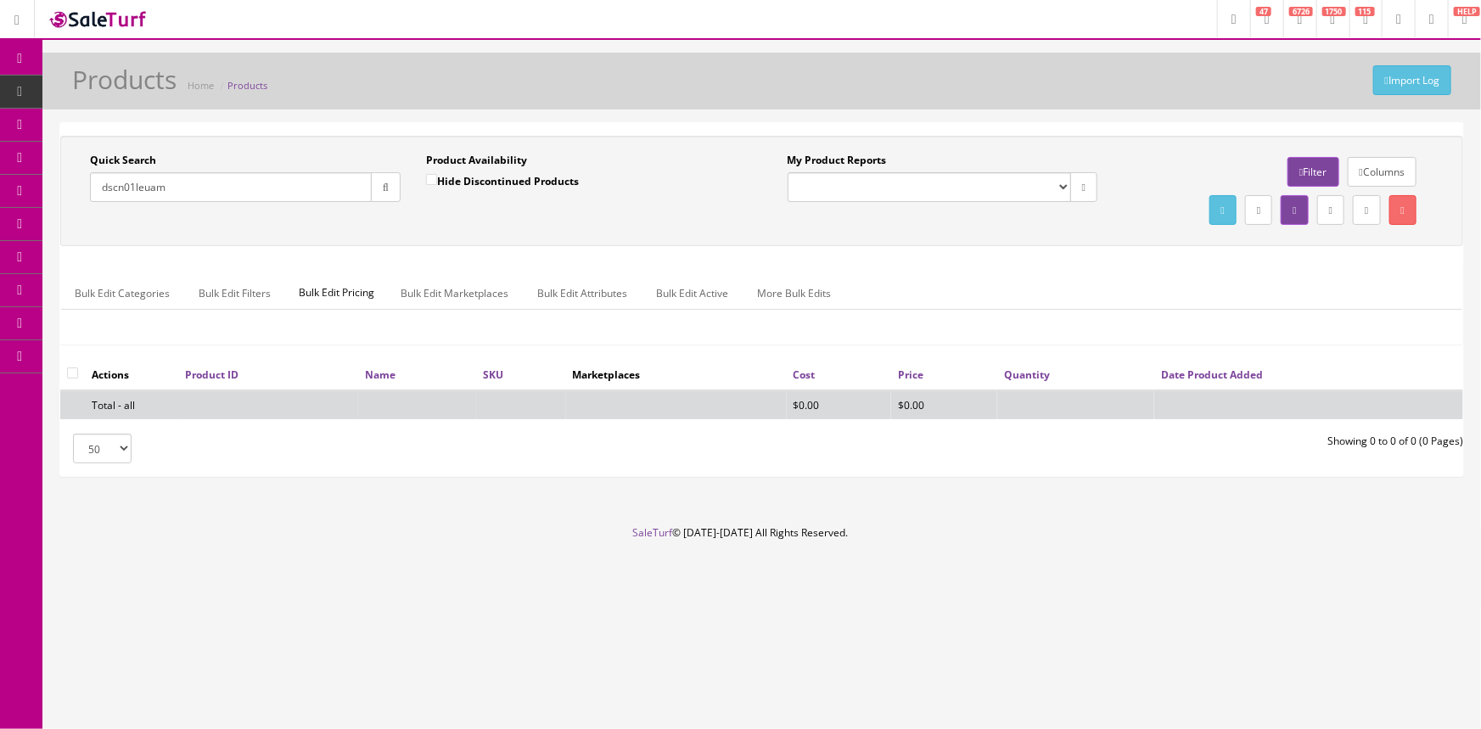
click at [428, 180] on input "Hide Discontinued Products" at bounding box center [431, 179] width 11 height 11
checkbox input "false"
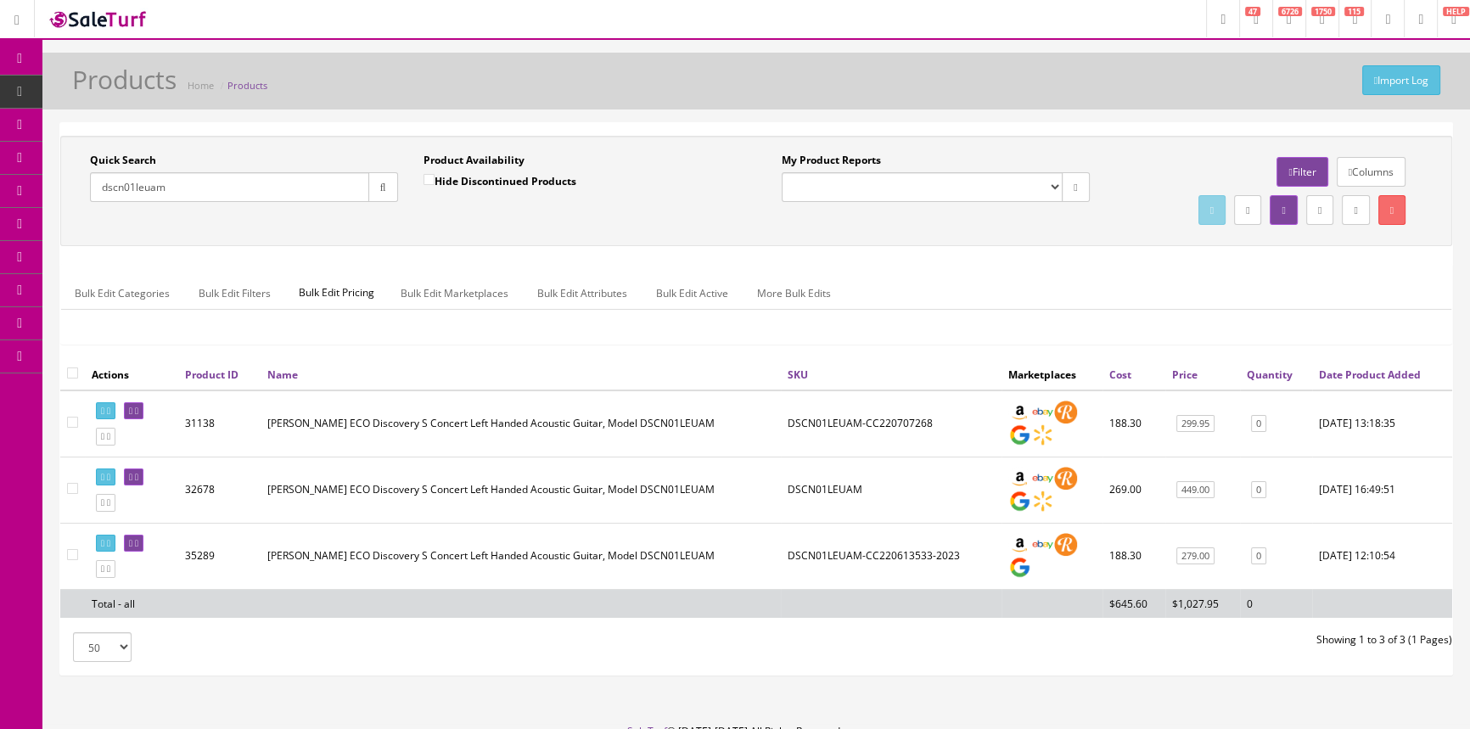
click at [221, 186] on input "dscn01leuam" at bounding box center [229, 187] width 279 height 30
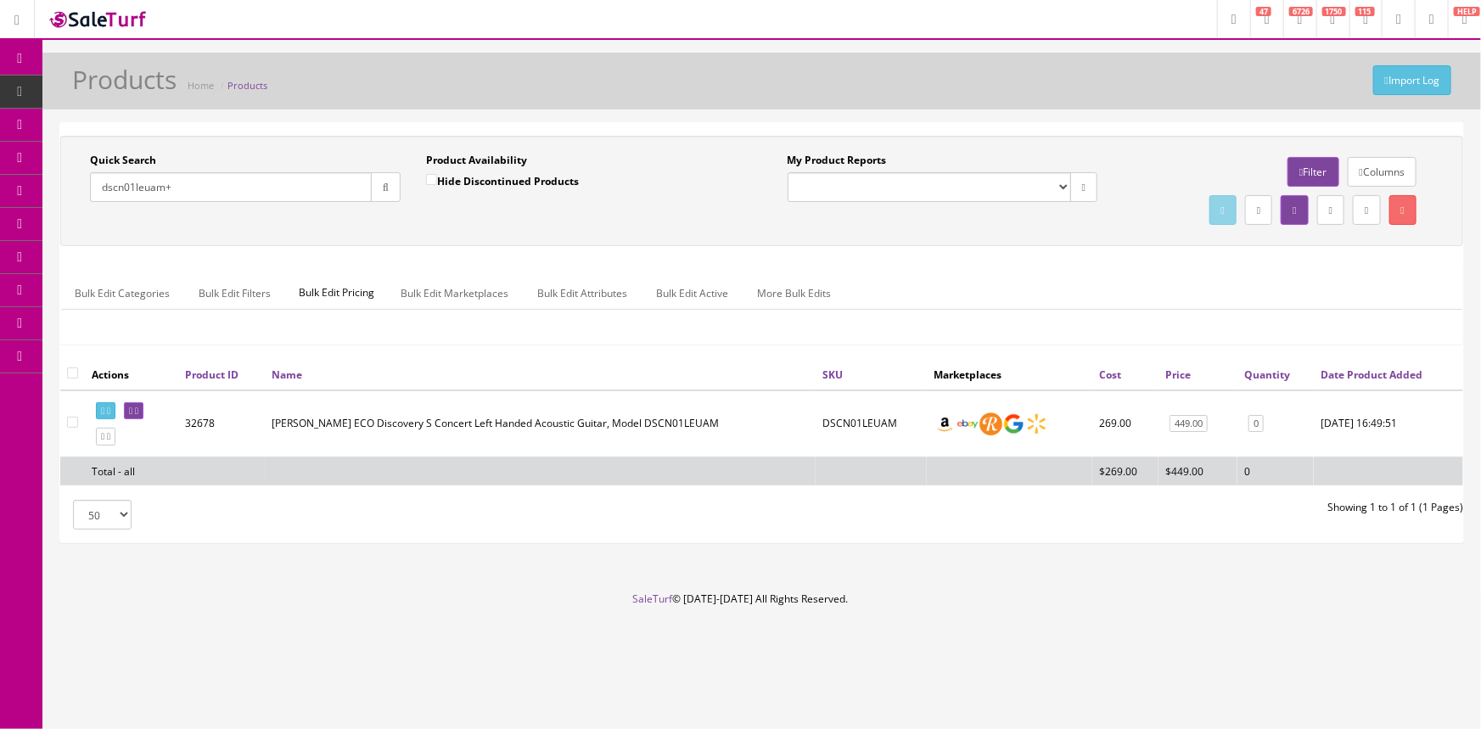
type input "dscn01leuam+"
click at [139, 128] on span "Bundles" at bounding box center [120, 124] width 38 height 14
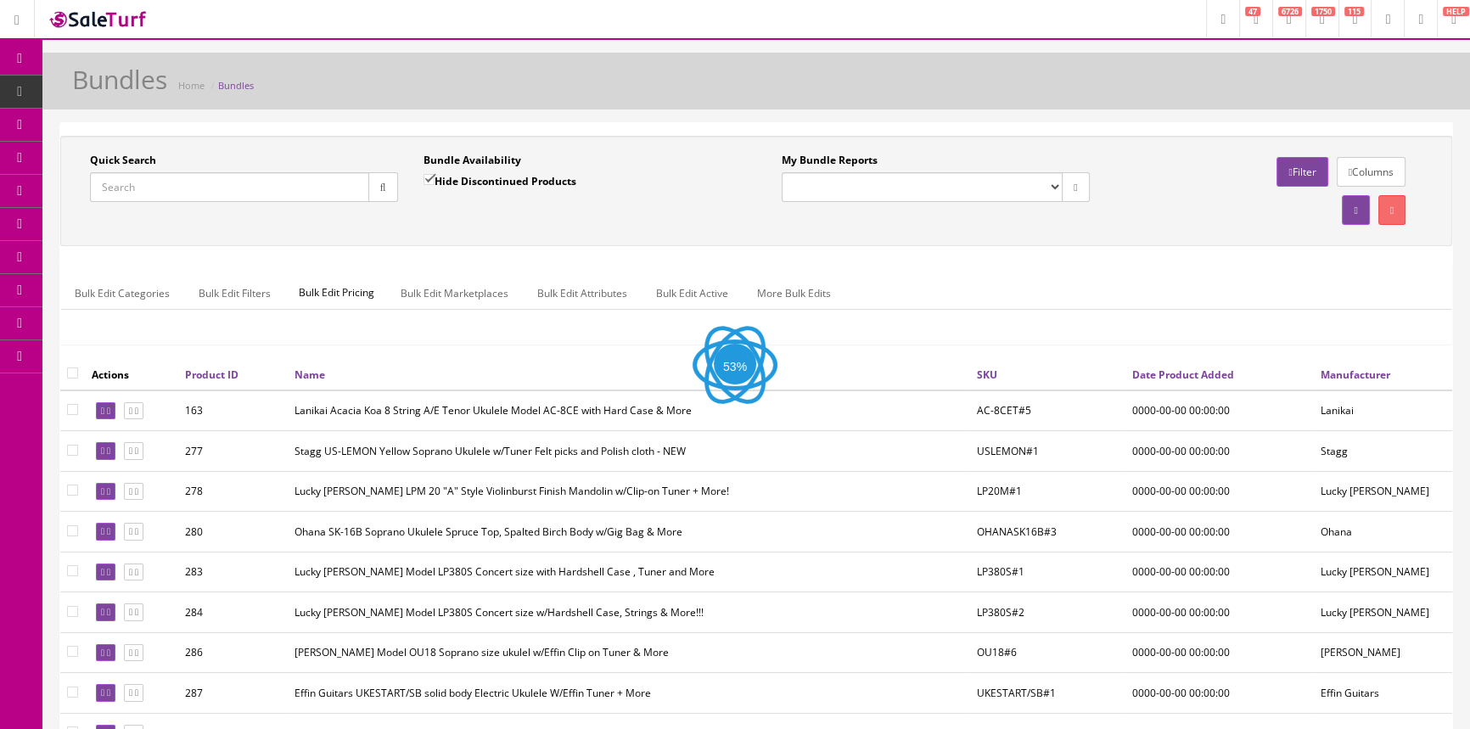
click at [266, 182] on input "Quick Search" at bounding box center [229, 187] width 279 height 30
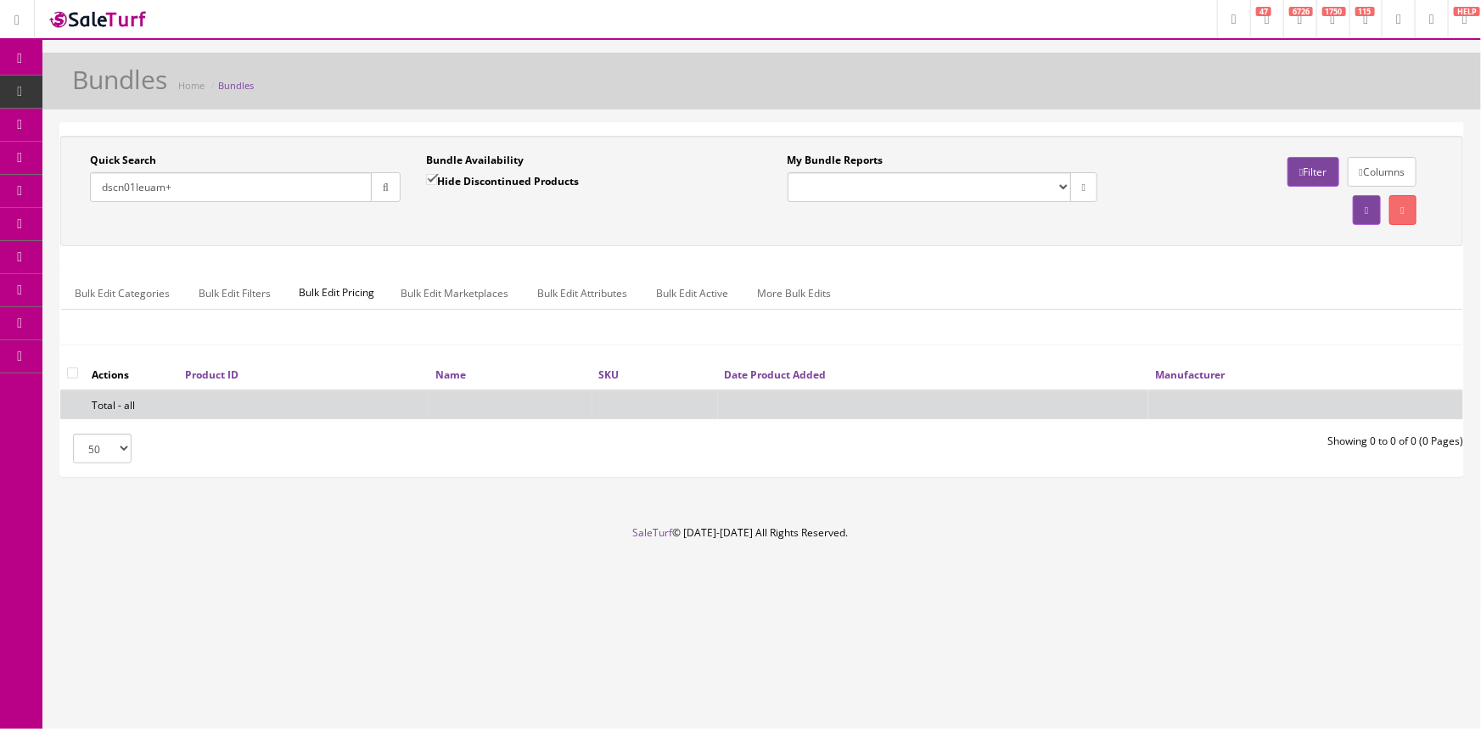
type input "dscn01leuam+"
click at [437, 183] on input "Hide Discontinued Products" at bounding box center [431, 179] width 11 height 11
checkbox input "false"
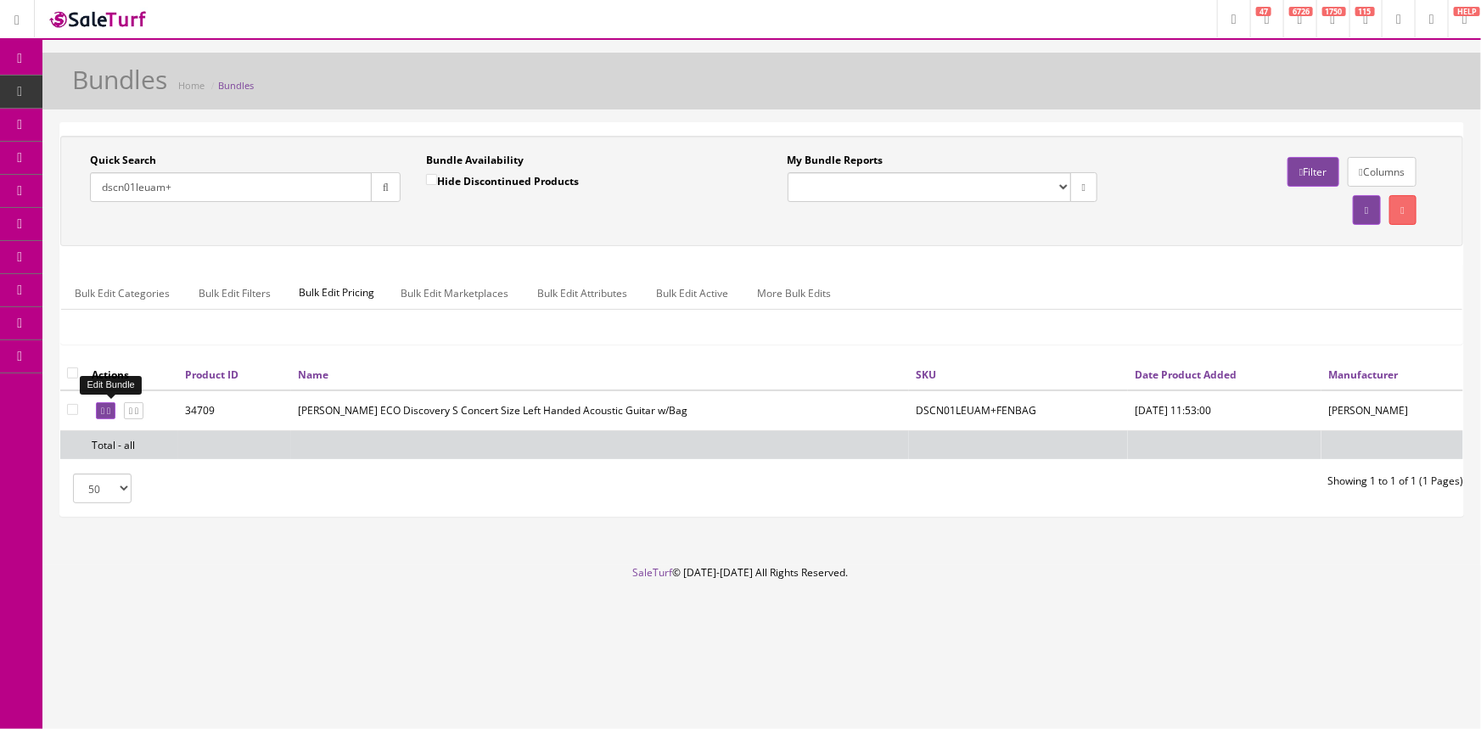
click at [104, 412] on icon at bounding box center [102, 411] width 3 height 9
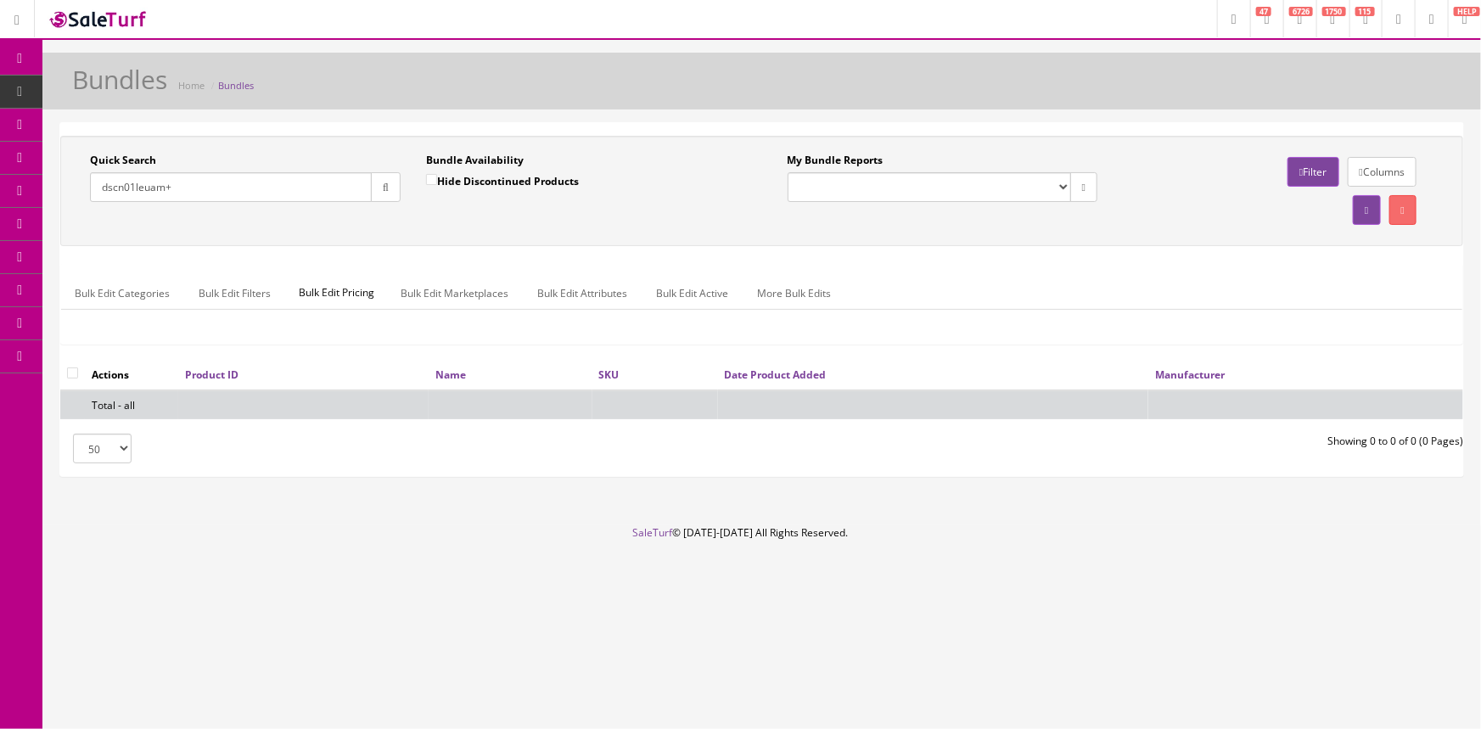
drag, startPoint x: 170, startPoint y: 188, endPoint x: 43, endPoint y: 200, distance: 127.0
click at [43, 200] on div "Quick Search dscn01leuam+ Date From Bundle Availability Hide Discontinued Produ…" at bounding box center [761, 306] width 1439 height 369
click at [158, 87] on link "Products" at bounding box center [131, 92] width 178 height 33
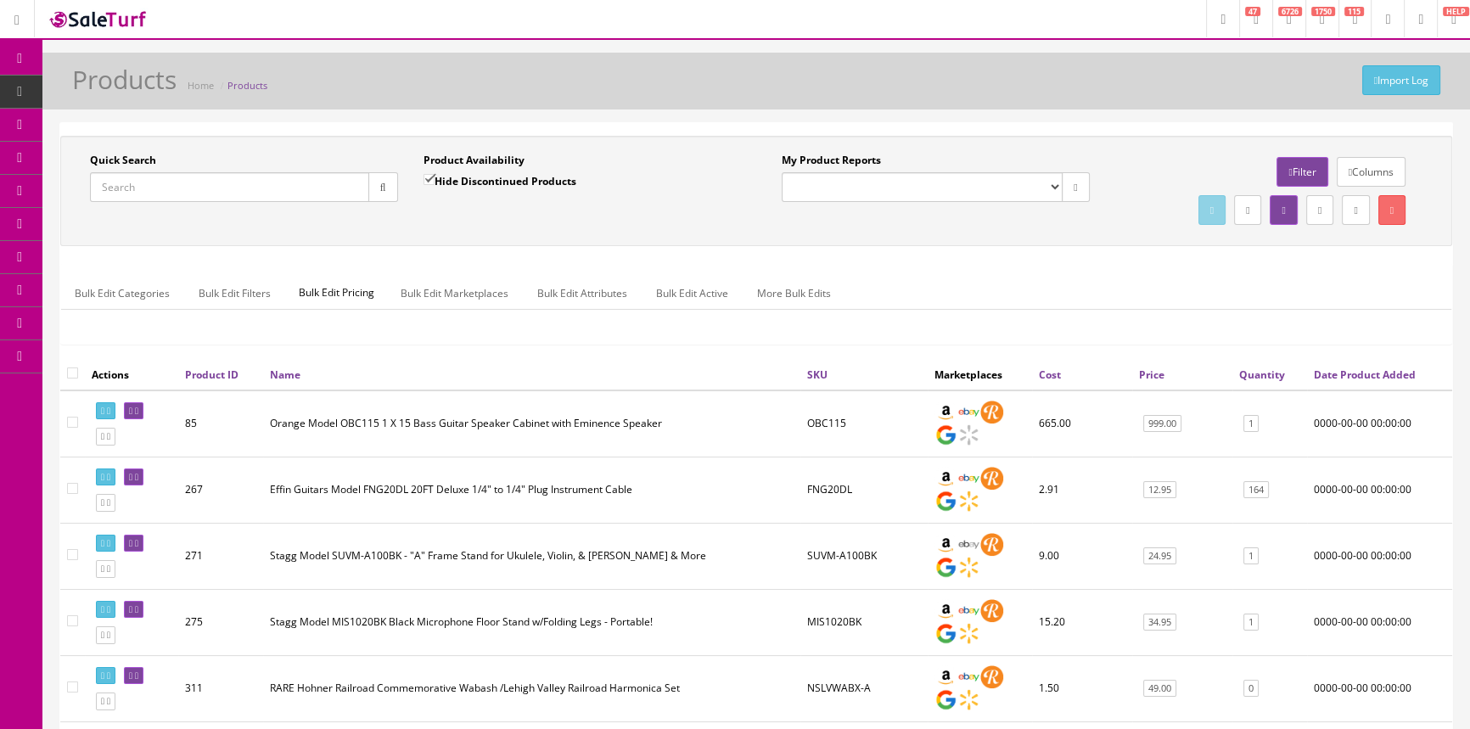
paste input "dscn01leuam+"
type input "dscn01leuam+"
click at [380, 186] on icon "button" at bounding box center [383, 187] width 6 height 10
click at [424, 176] on input "Hide Discontinued Products" at bounding box center [429, 179] width 11 height 11
checkbox input "false"
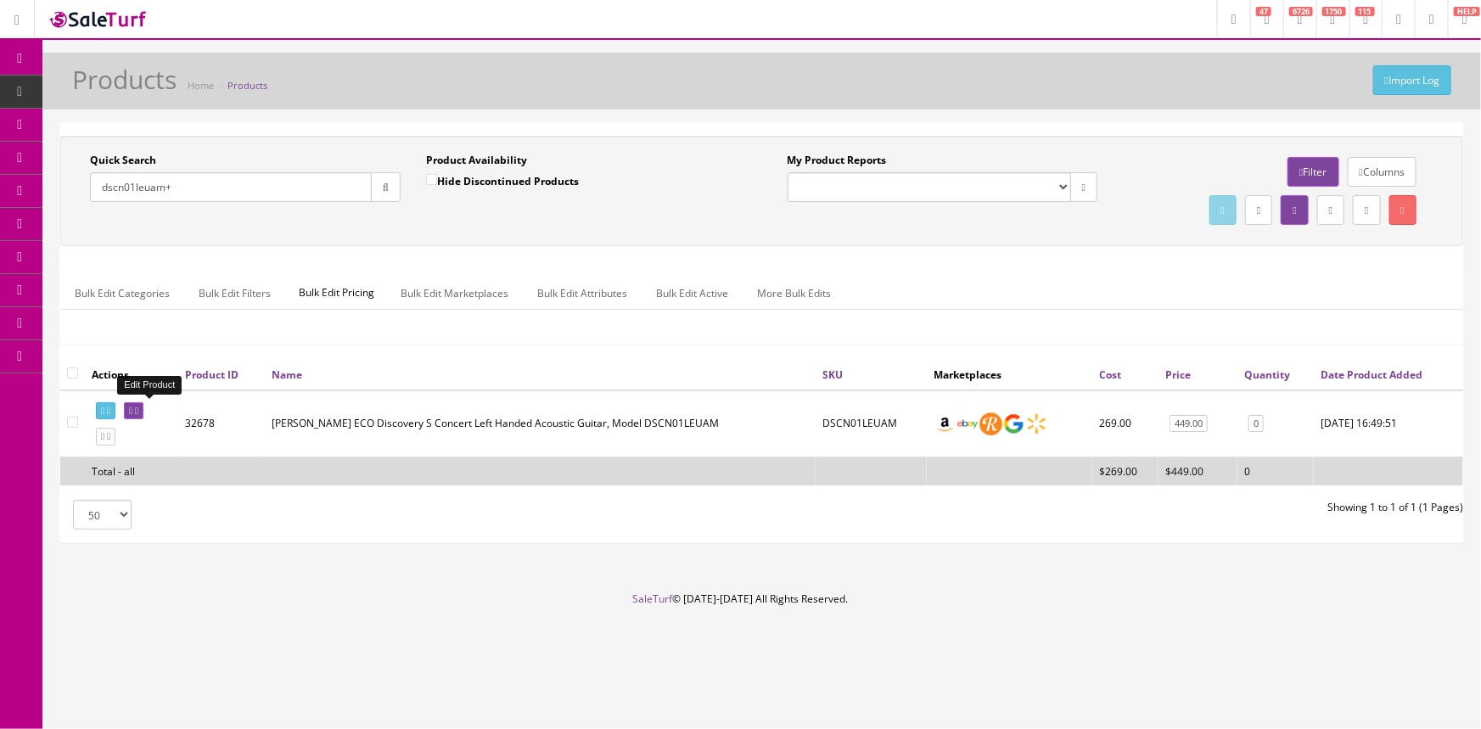
click at [138, 407] on icon at bounding box center [136, 411] width 3 height 9
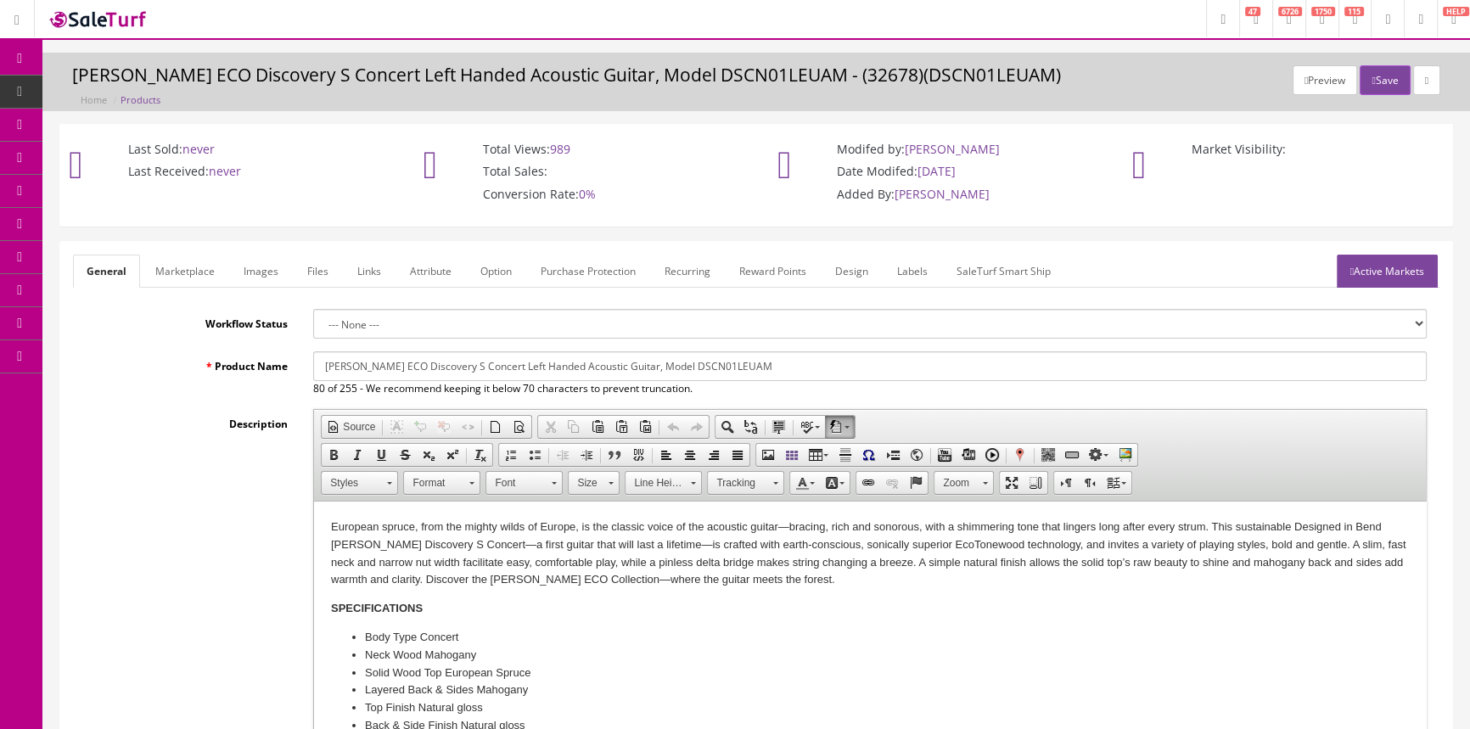
click at [124, 86] on span "Products" at bounding box center [130, 91] width 42 height 14
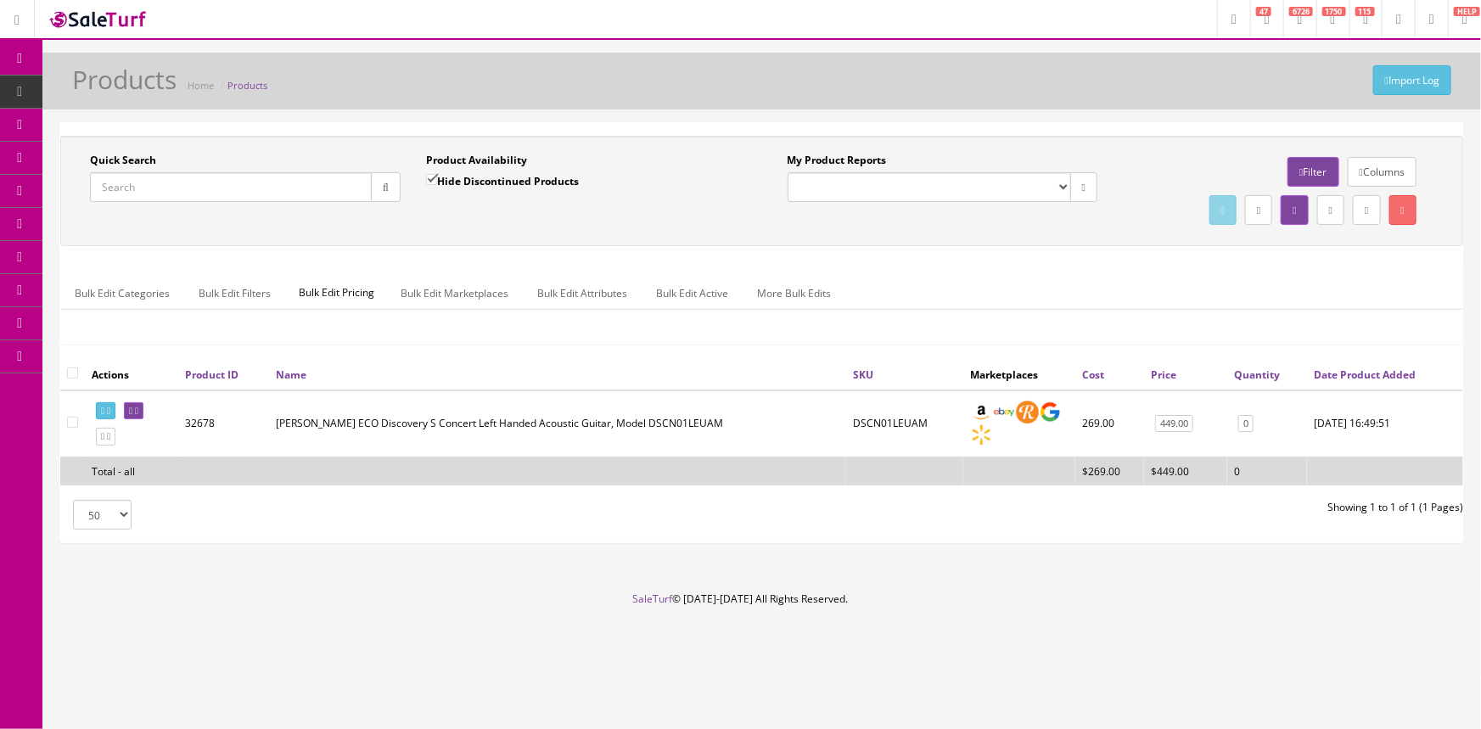
click at [258, 185] on input "Quick Search" at bounding box center [231, 187] width 282 height 30
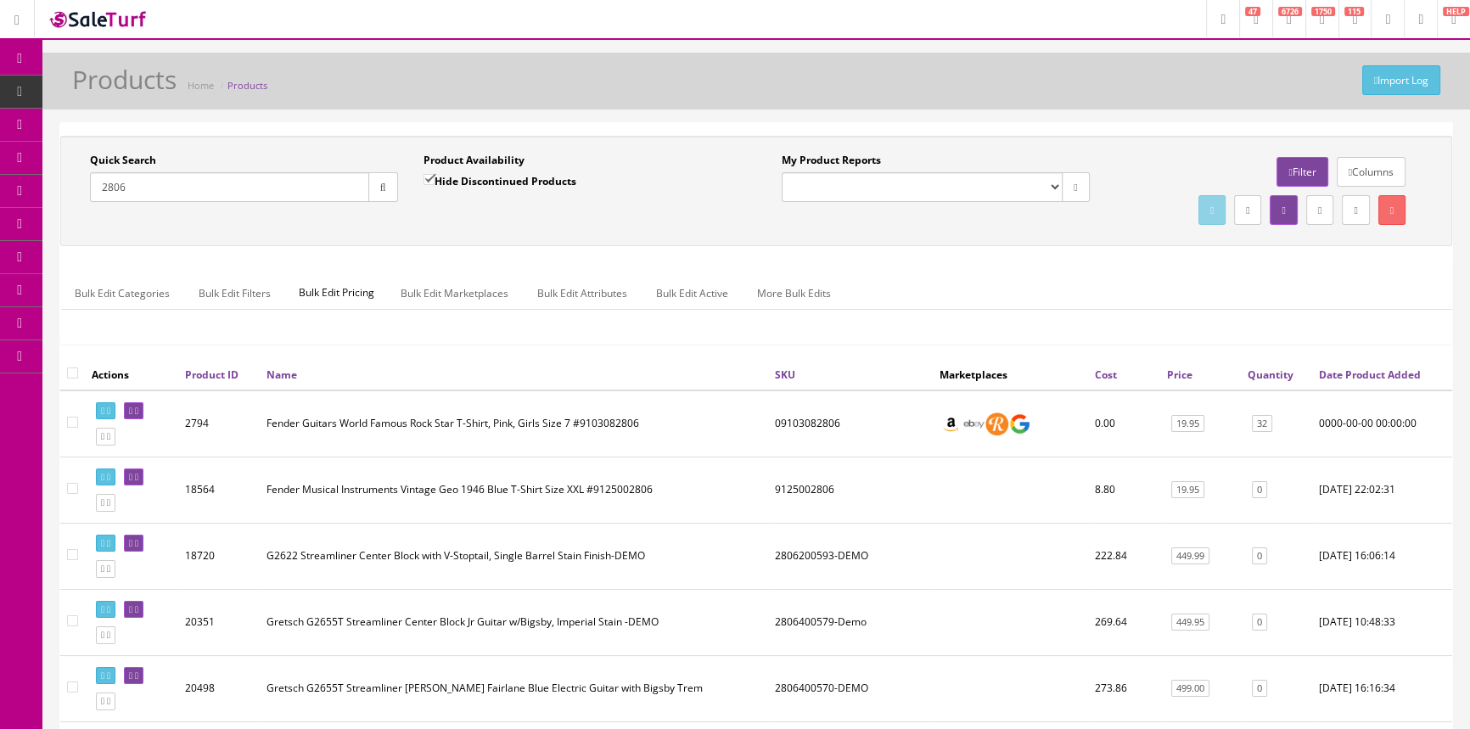
type input "2806"
click at [123, 182] on link "Order List" at bounding box center [131, 191] width 178 height 33
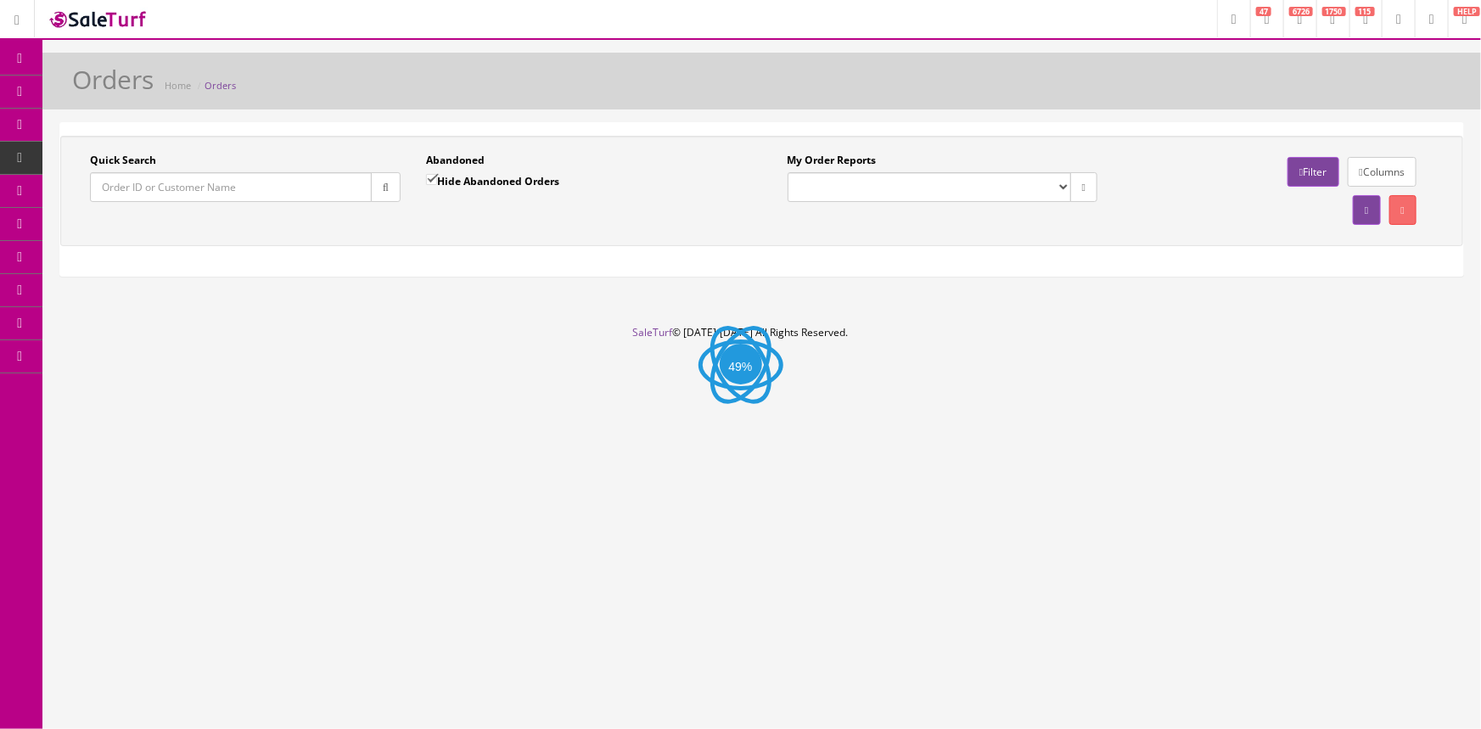
click at [145, 188] on input "Quick Search" at bounding box center [231, 187] width 282 height 30
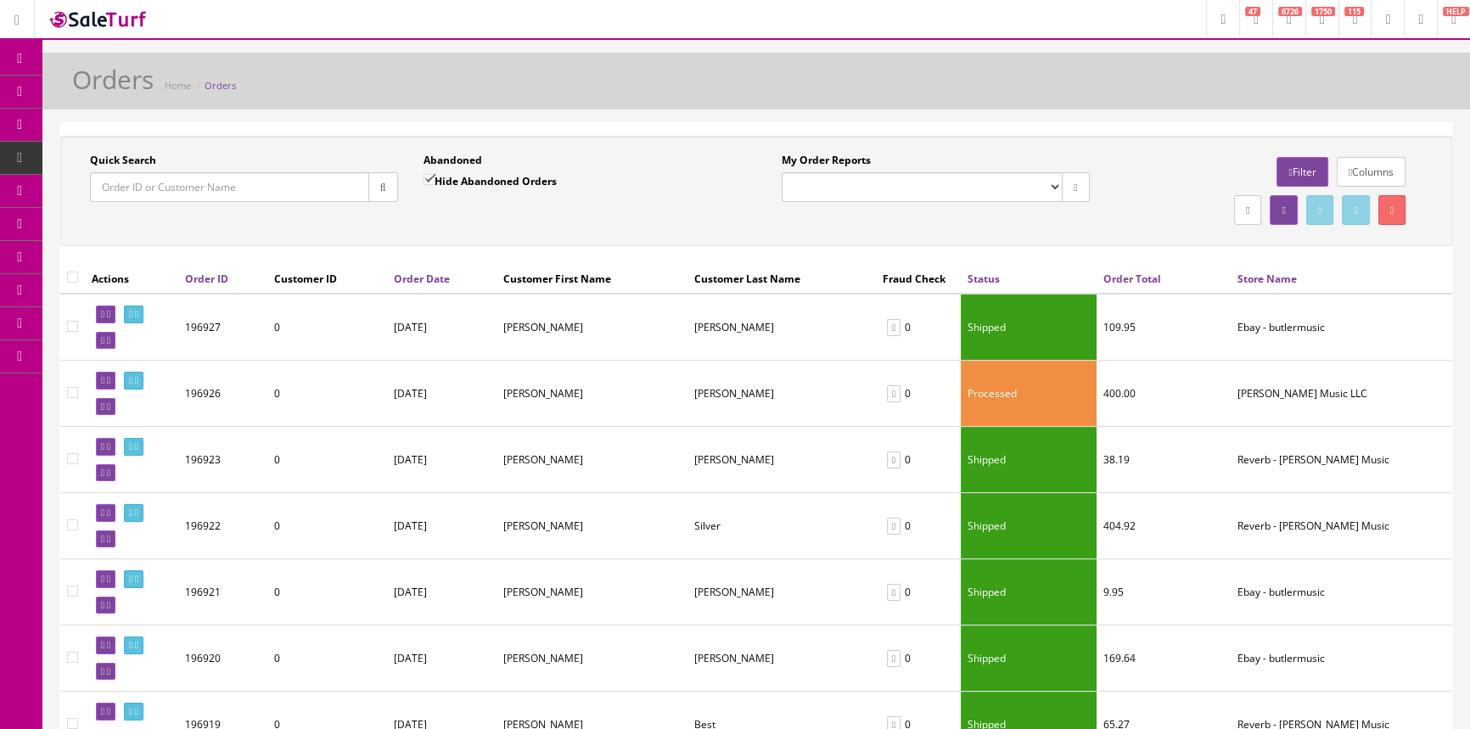
paste input "112-8709155-4398662"
type input "112-8709155-4398662"
click at [380, 189] on icon "button" at bounding box center [383, 187] width 6 height 10
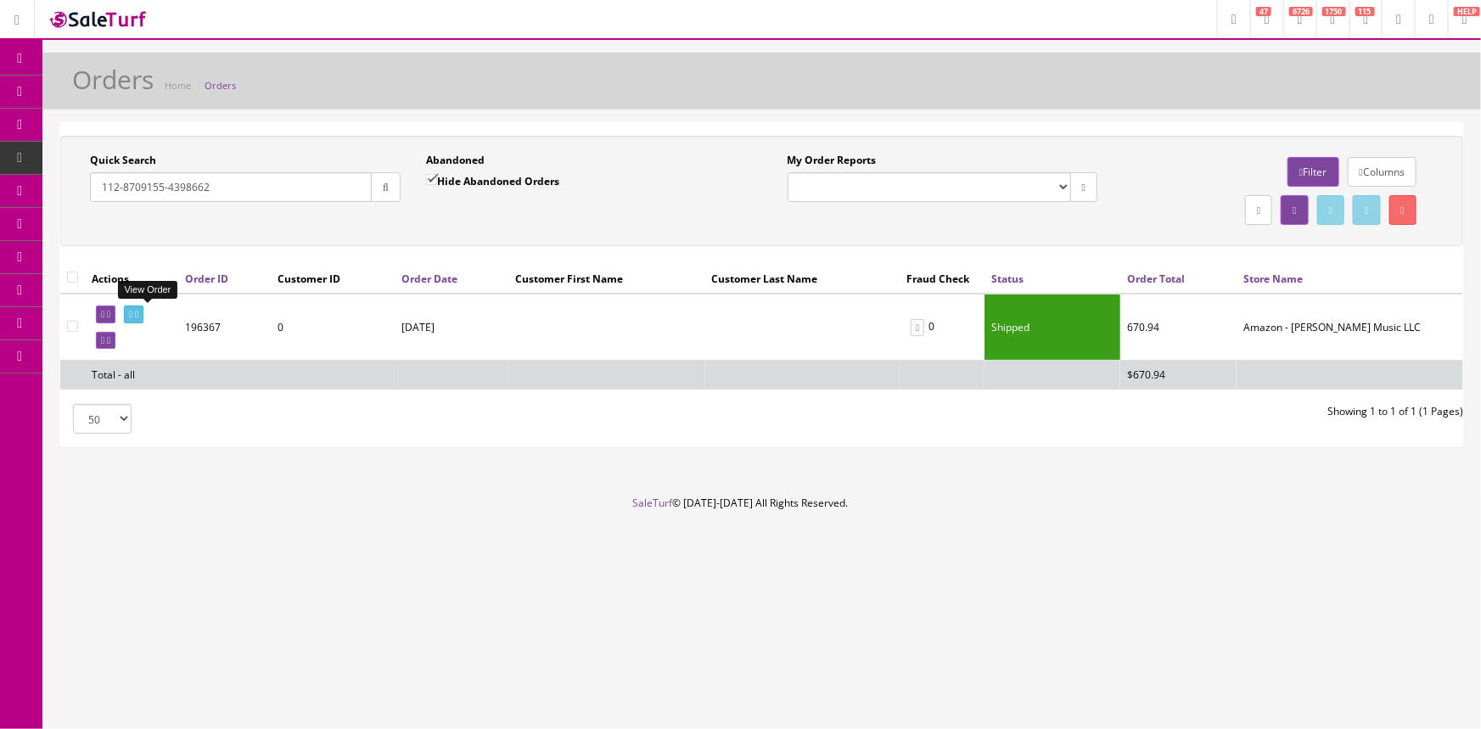
click at [132, 310] on icon at bounding box center [130, 314] width 3 height 9
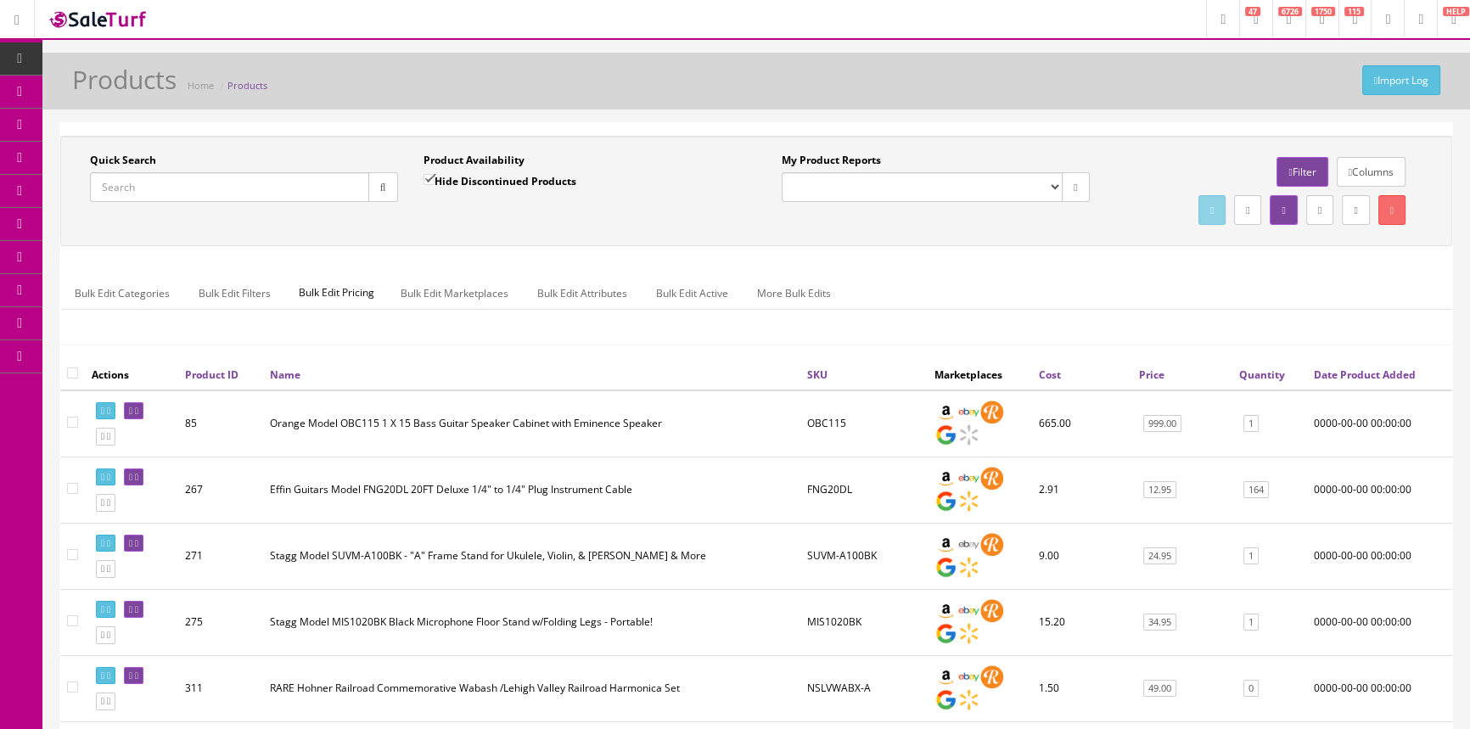
click at [251, 190] on input "Quick Search" at bounding box center [229, 187] width 279 height 30
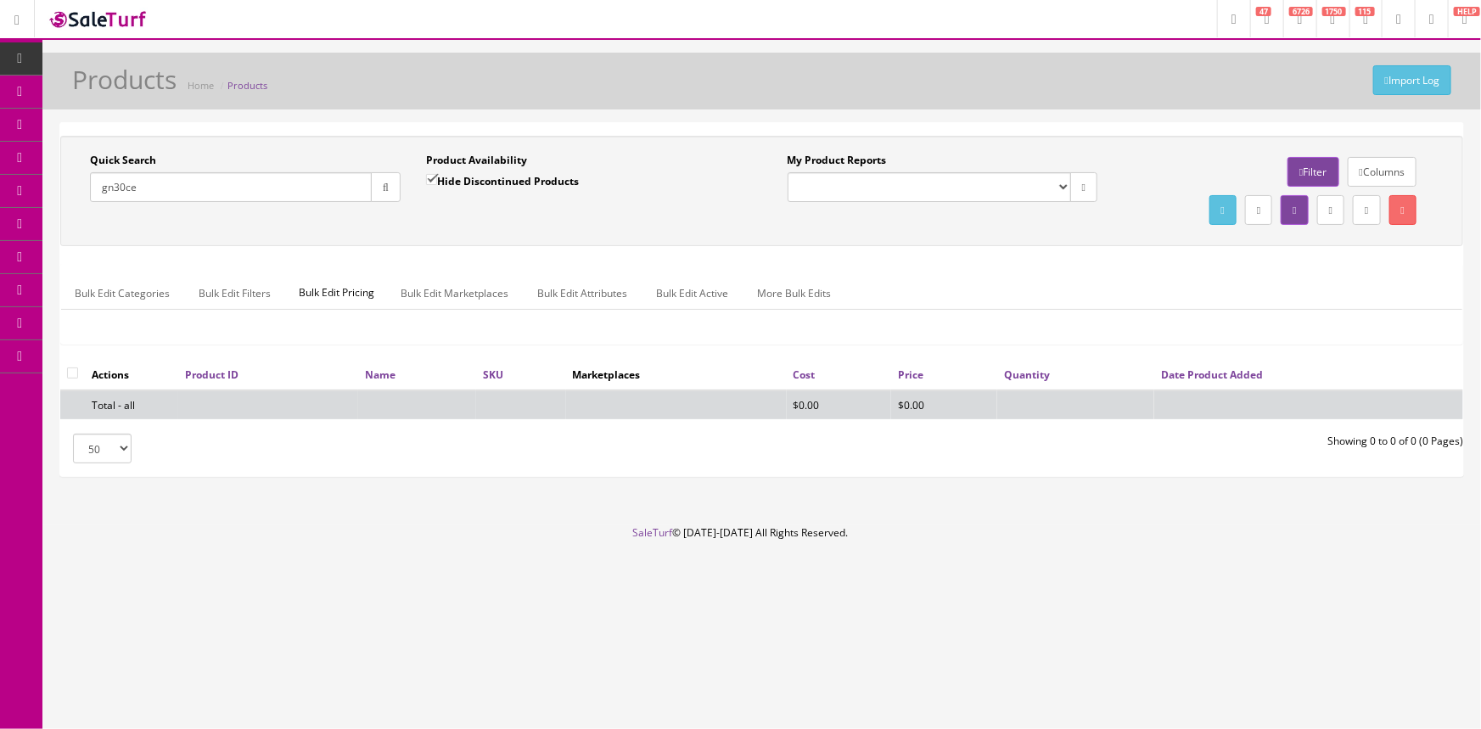
type input "gn30ce"
click at [428, 181] on input "Hide Discontinued Products" at bounding box center [431, 179] width 11 height 11
checkbox input "false"
click at [138, 188] on input "gn30ce" at bounding box center [231, 187] width 282 height 30
type input "g"
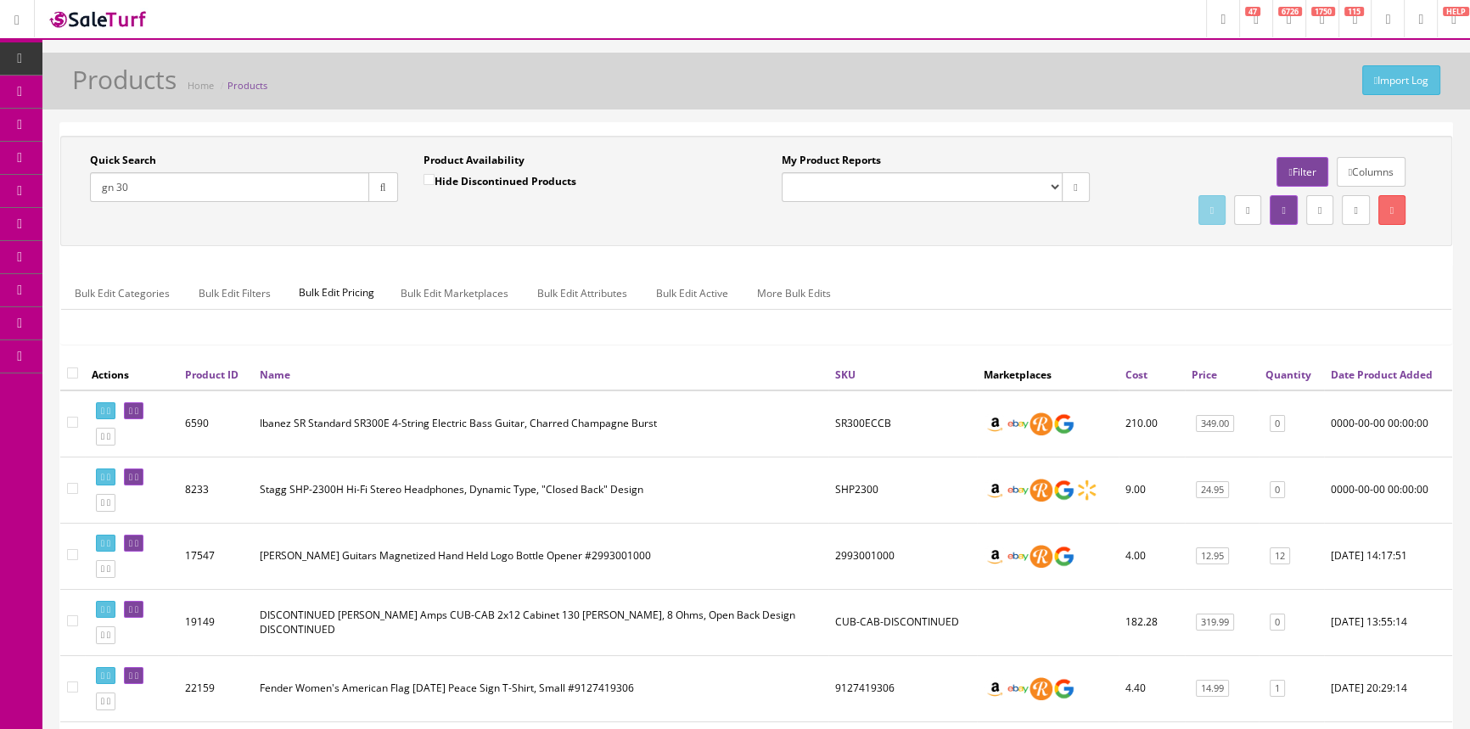
click at [1288, 374] on link "Quantity" at bounding box center [1289, 375] width 46 height 14
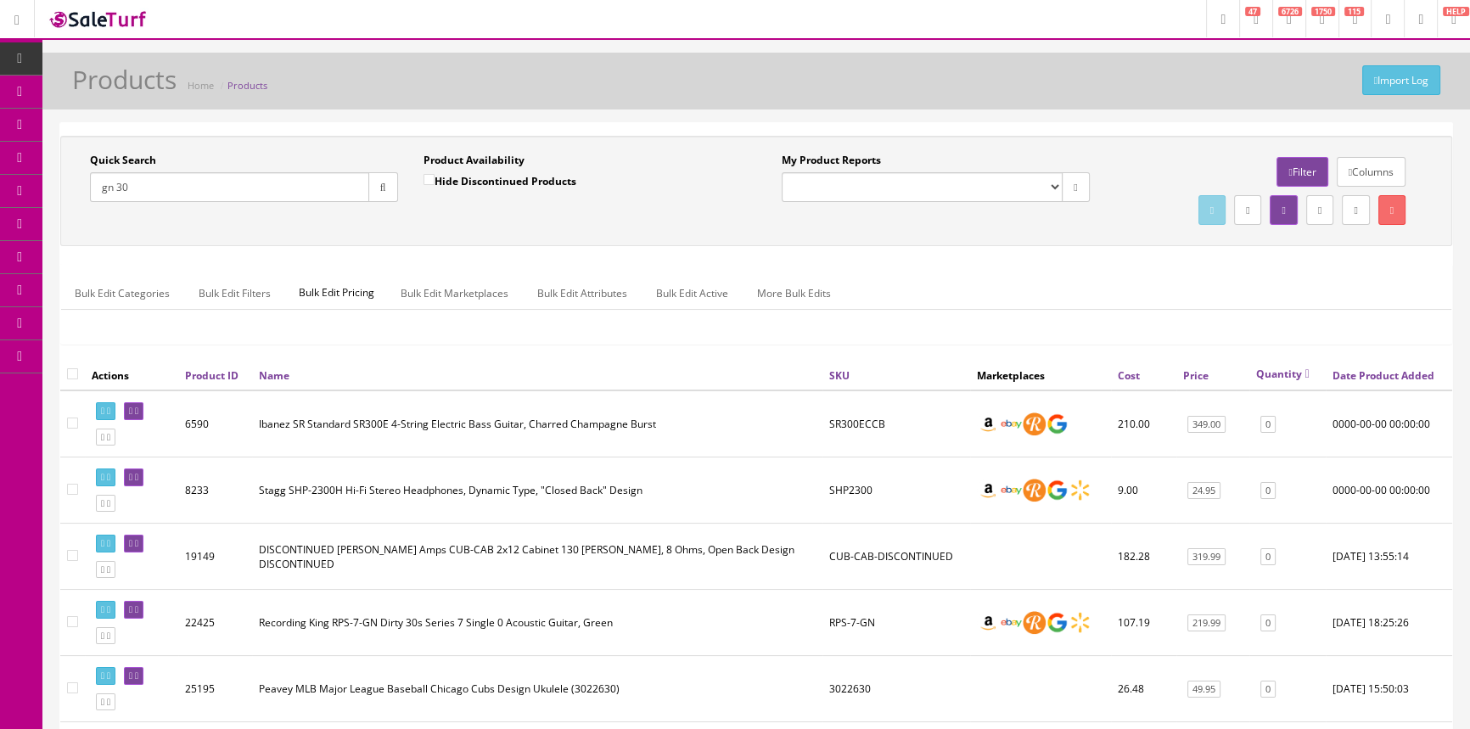
click at [1288, 374] on link "Quantity" at bounding box center [1282, 374] width 53 height 14
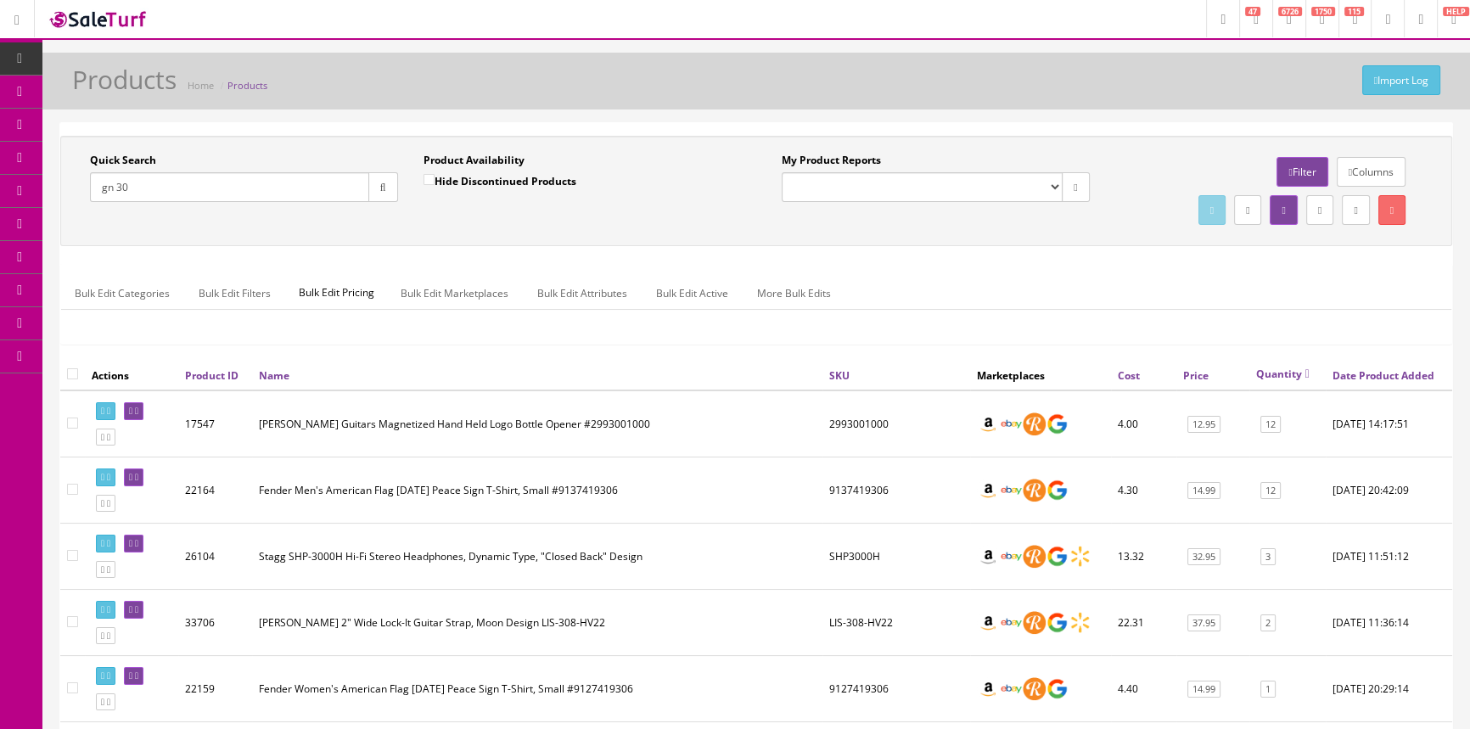
click at [166, 182] on input "gn 30" at bounding box center [229, 187] width 279 height 30
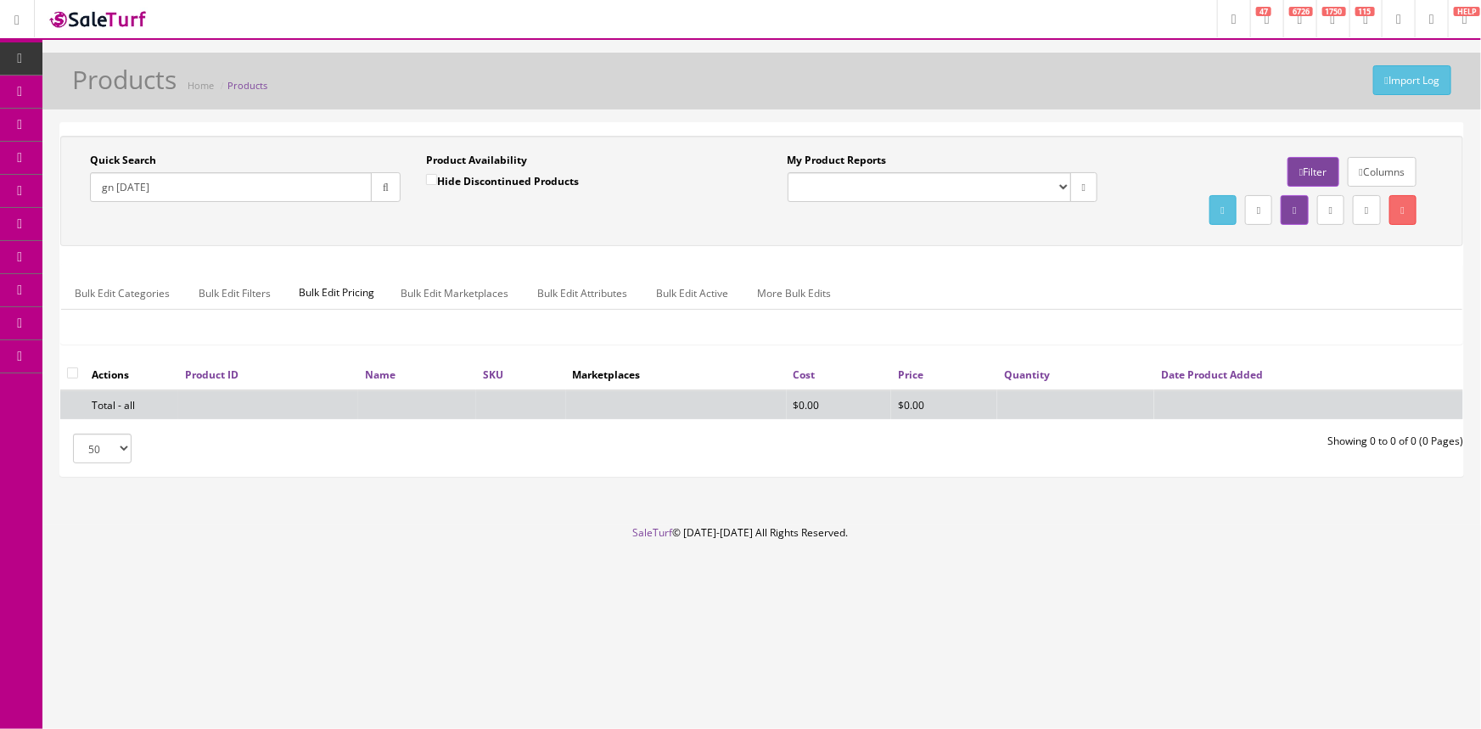
click at [219, 176] on input "gn [DATE]" at bounding box center [231, 187] width 282 height 30
type input "g"
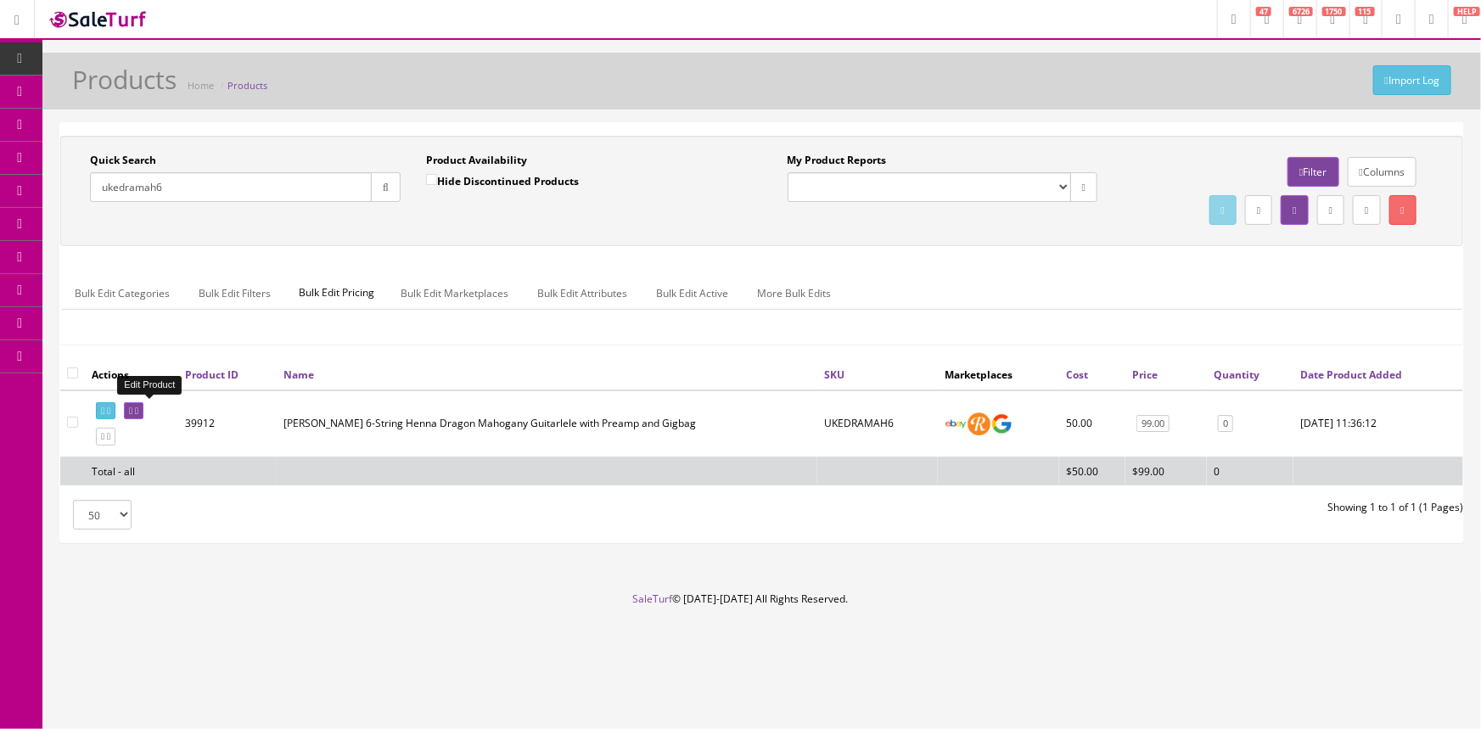
type input "ukedramah6"
click at [138, 407] on icon at bounding box center [136, 411] width 3 height 9
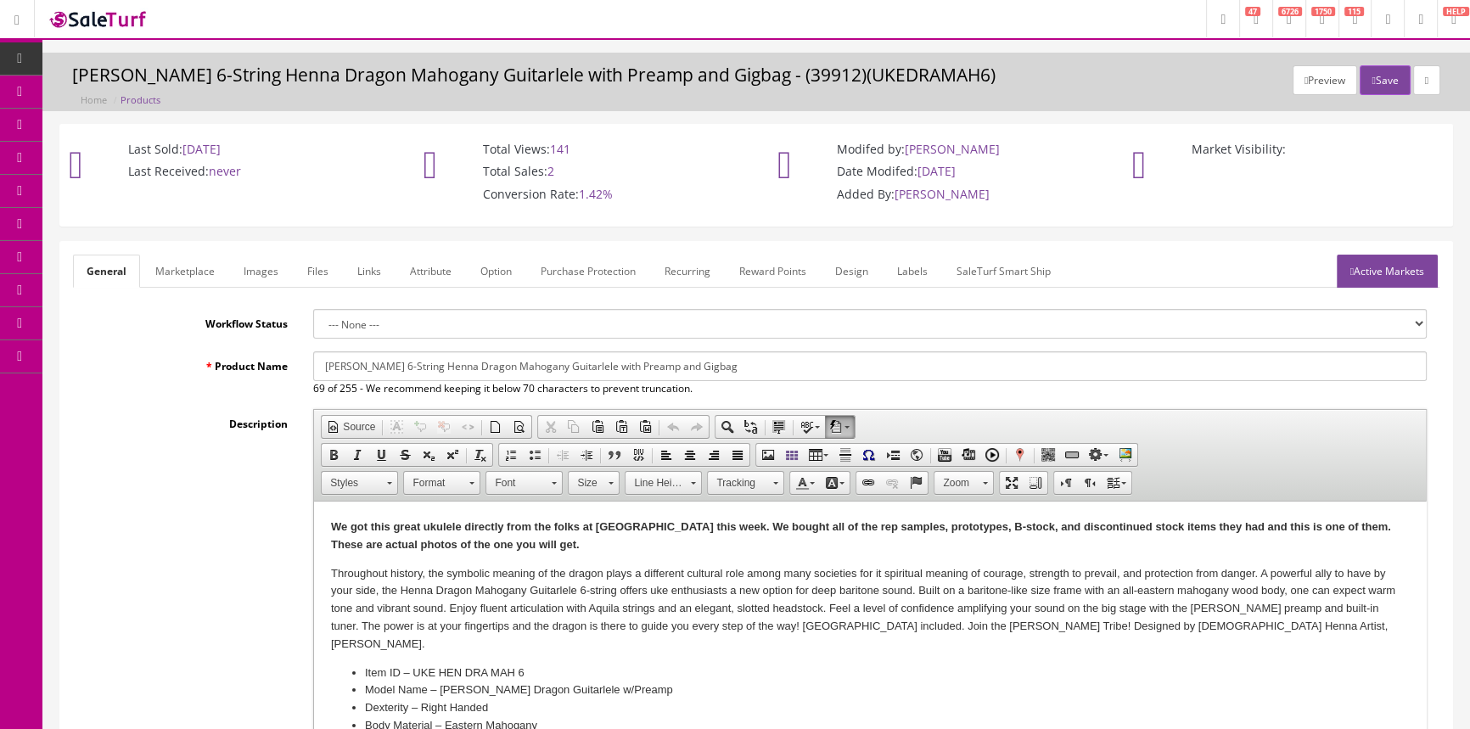
click at [120, 86] on span "Products" at bounding box center [122, 91] width 42 height 14
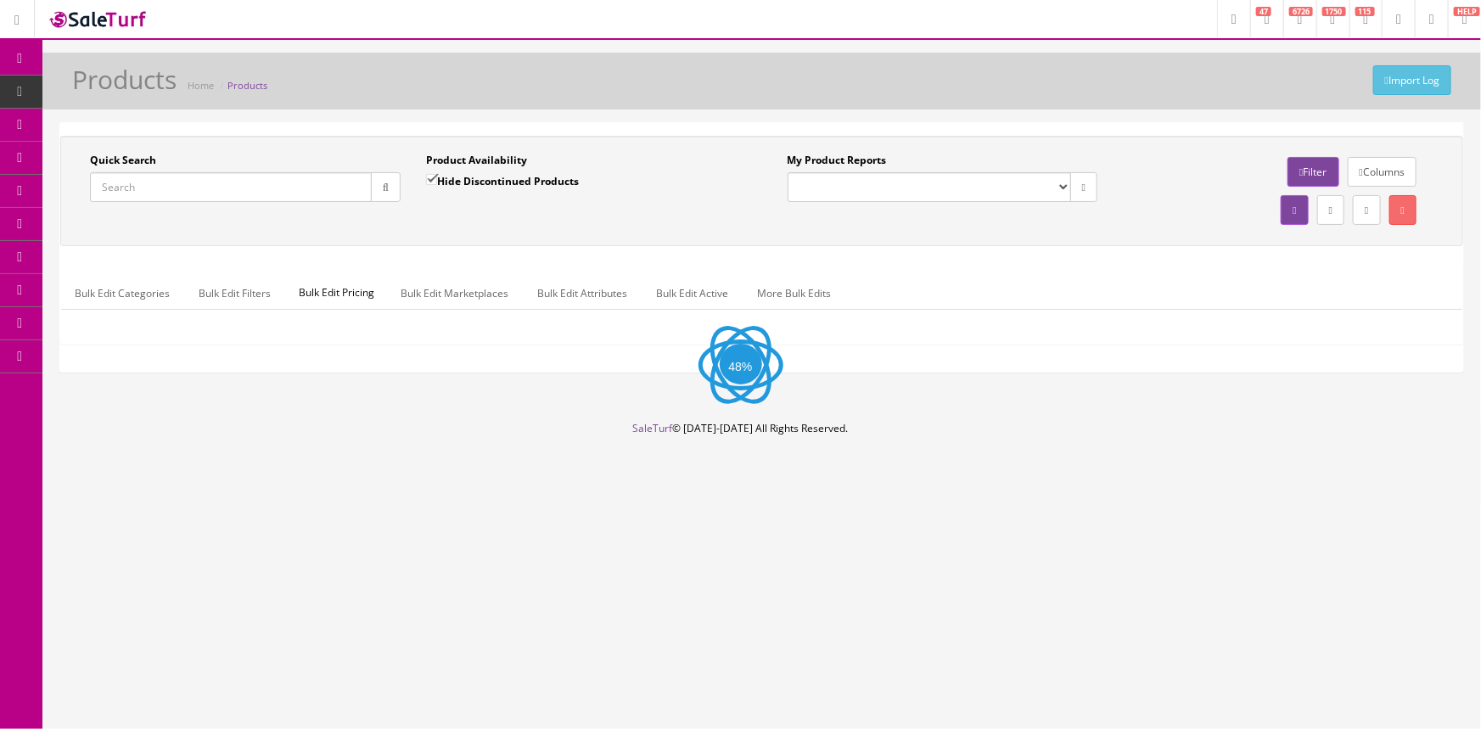
click at [289, 188] on input "Quick Search" at bounding box center [231, 187] width 282 height 30
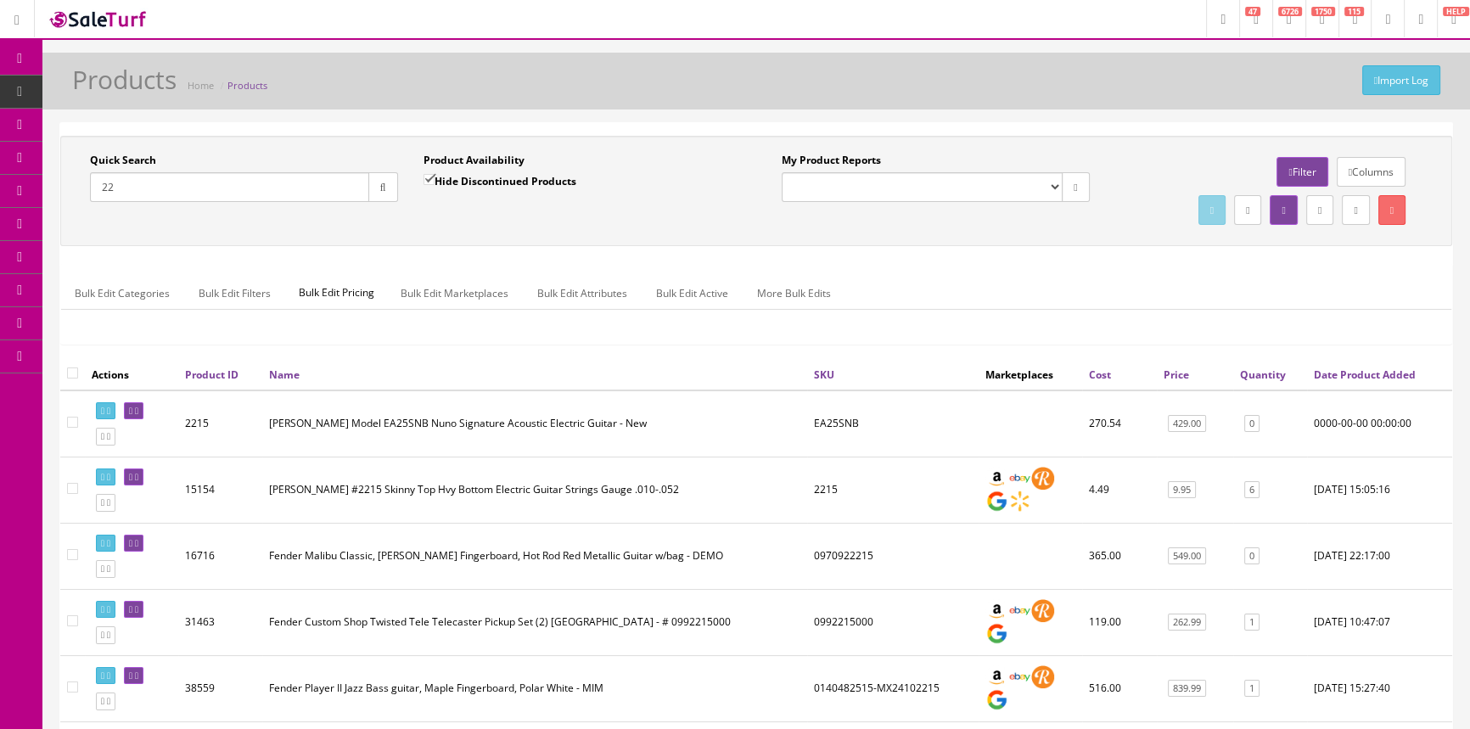
type input "2"
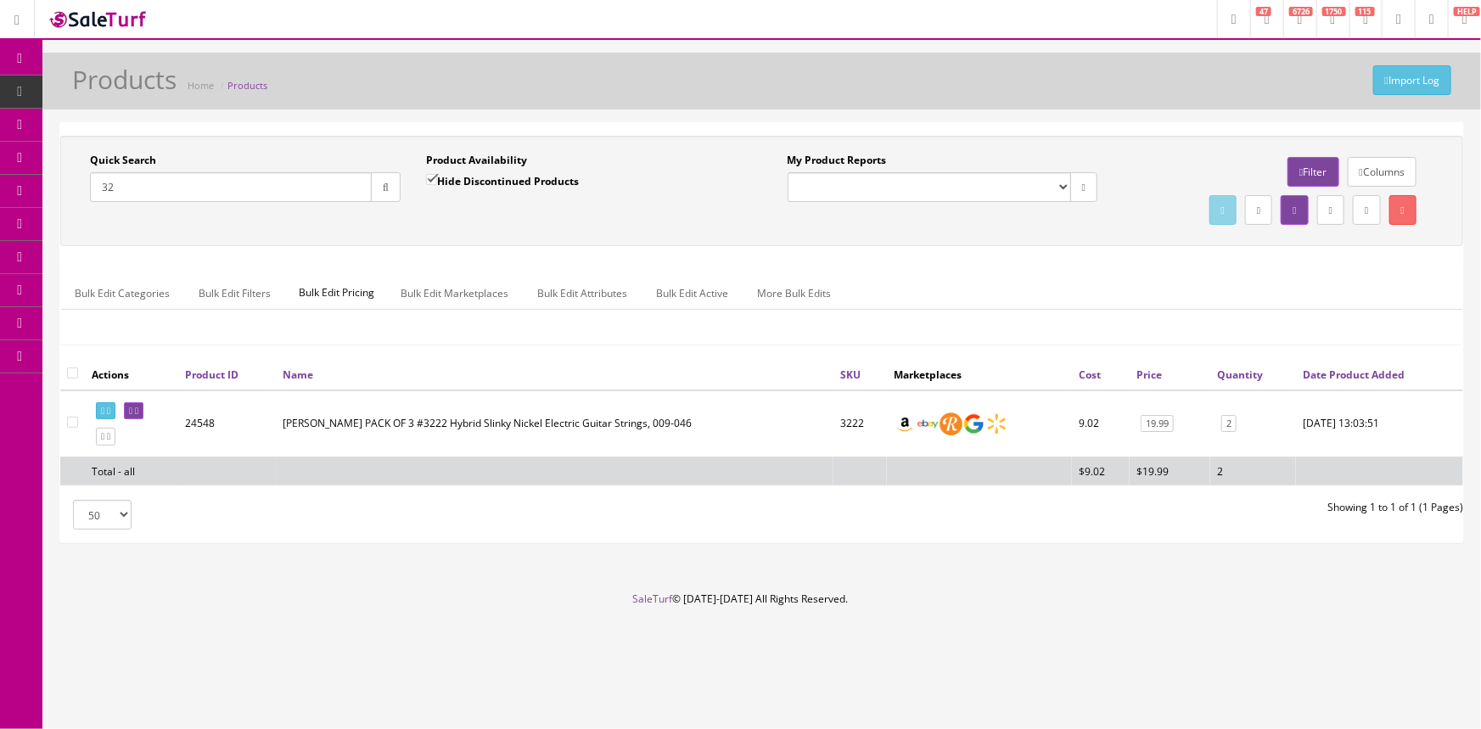
type input "3"
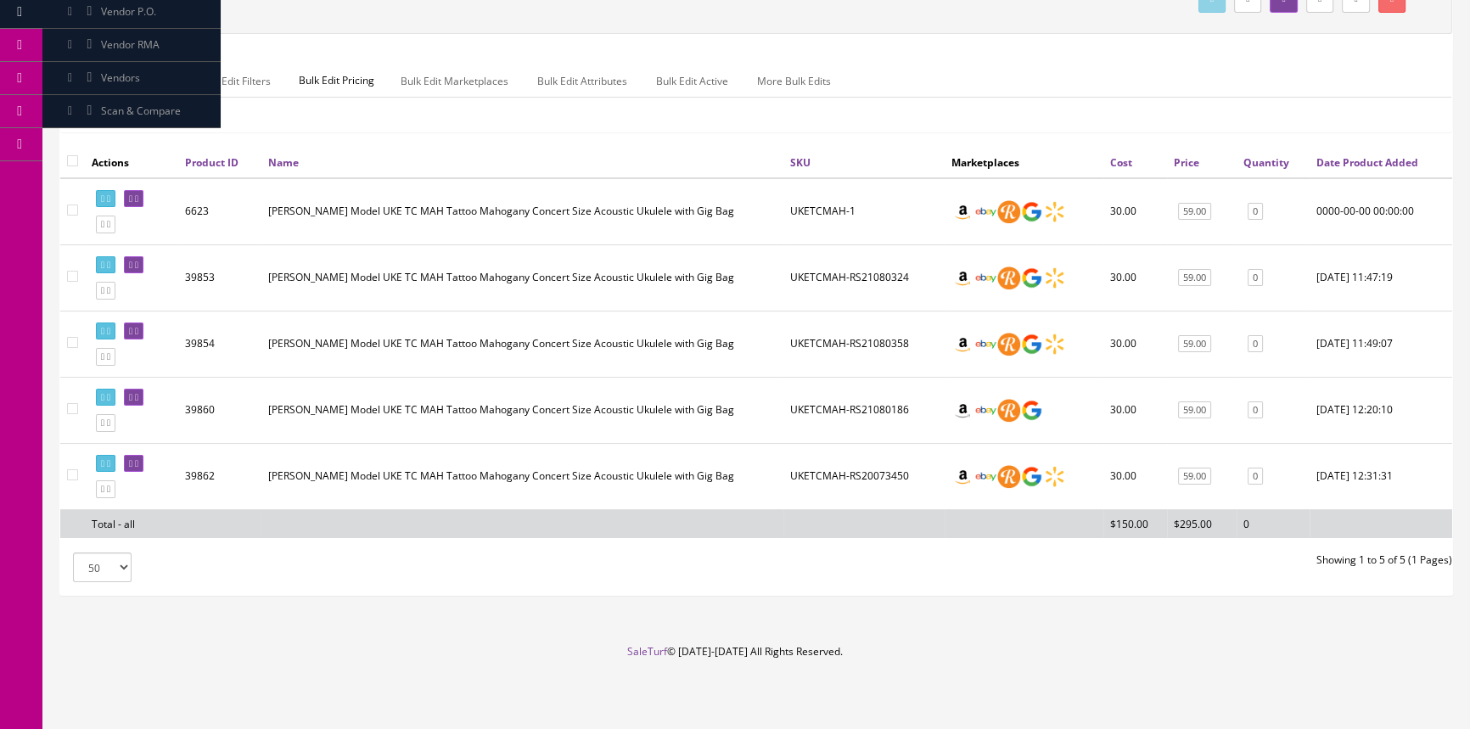
scroll to position [143, 0]
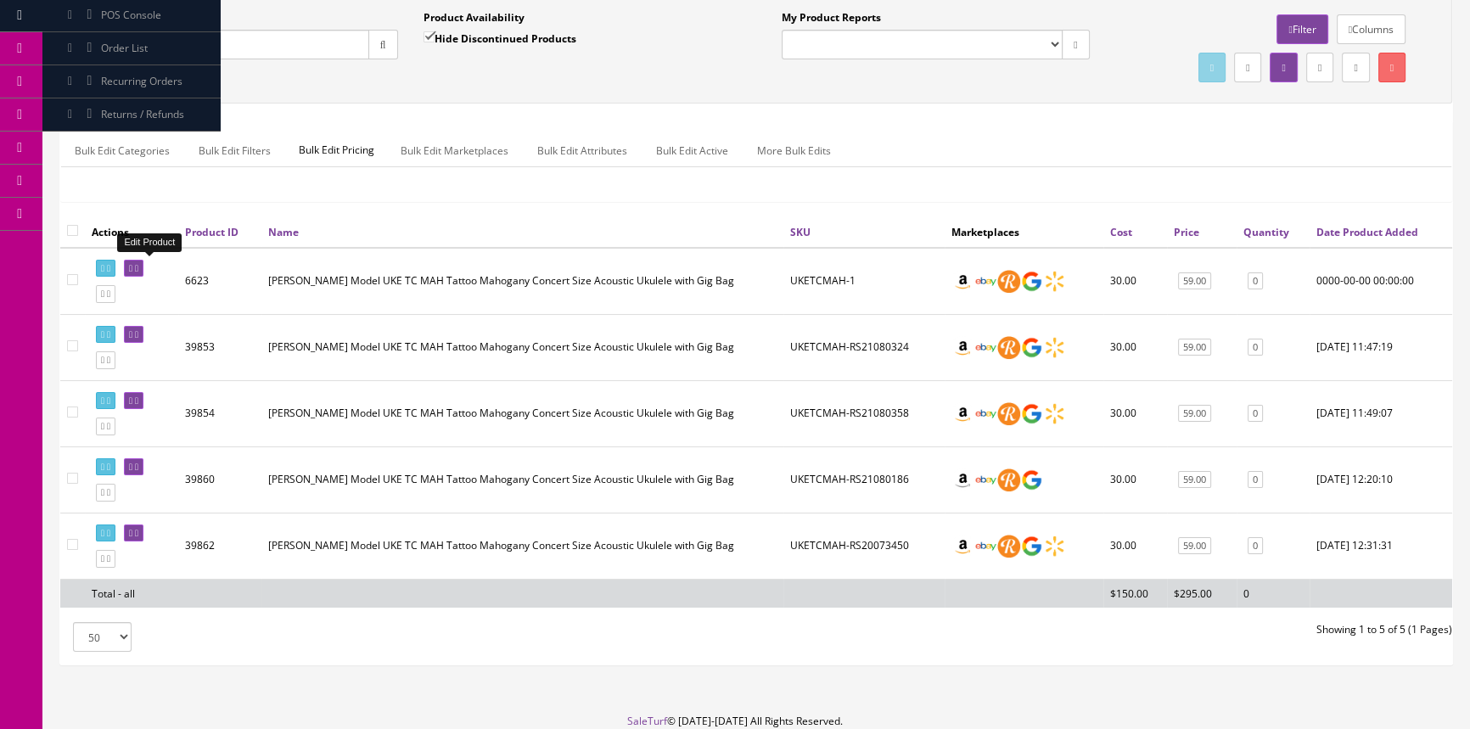
type input "uketcmah"
click at [132, 264] on icon at bounding box center [130, 268] width 3 height 9
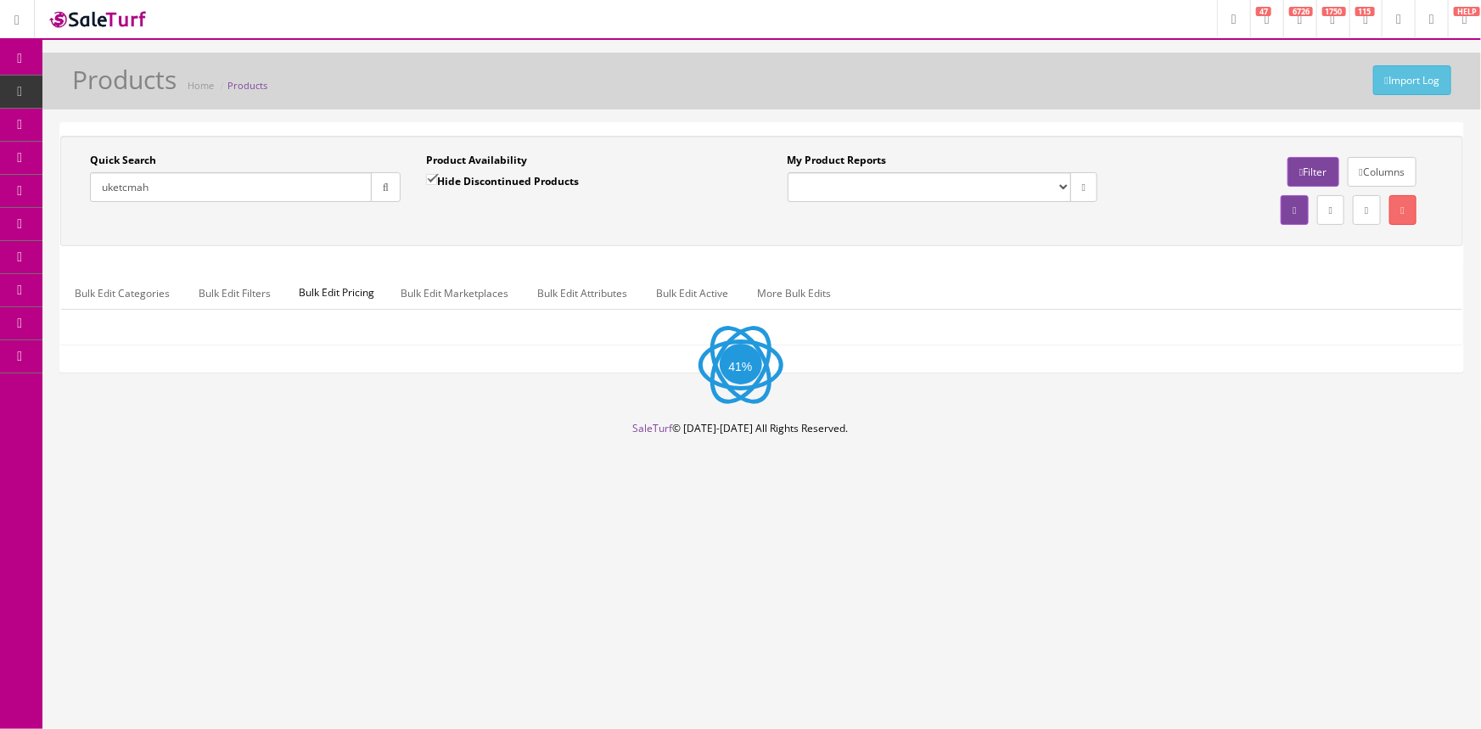
click at [216, 182] on input "uketcmah" at bounding box center [231, 187] width 282 height 30
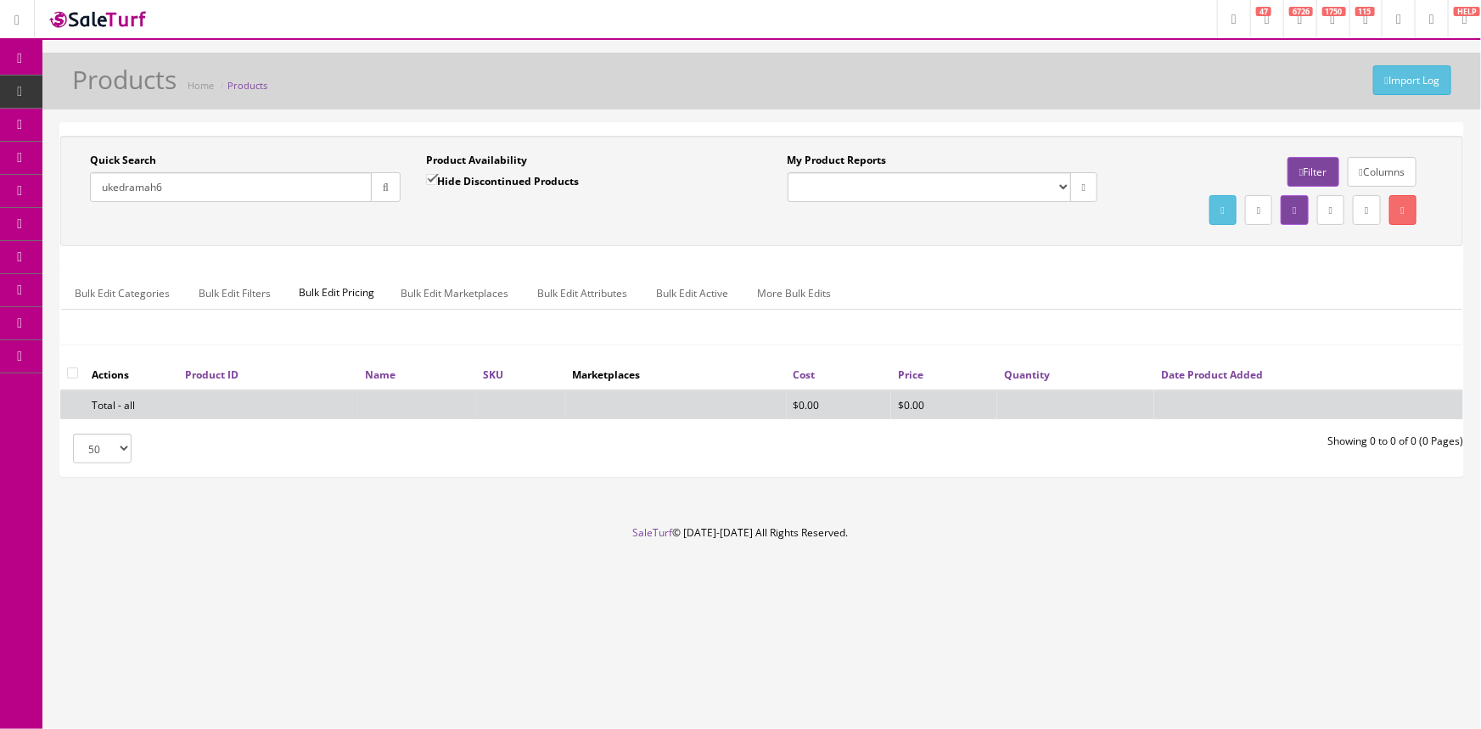
type input "ukedramah6"
click at [434, 182] on input "Hide Discontinued Products" at bounding box center [431, 179] width 11 height 11
checkbox input "false"
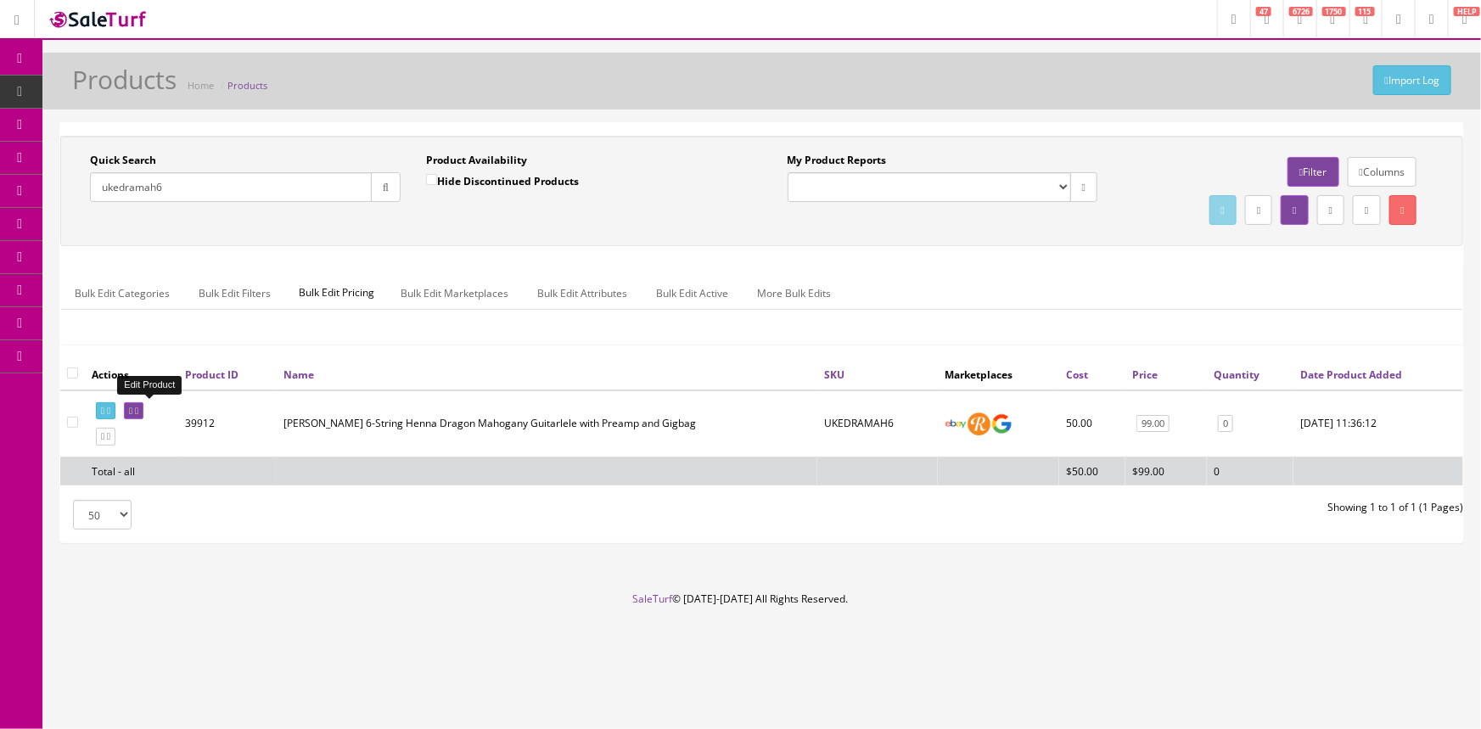
click at [143, 414] on link at bounding box center [134, 411] width 20 height 18
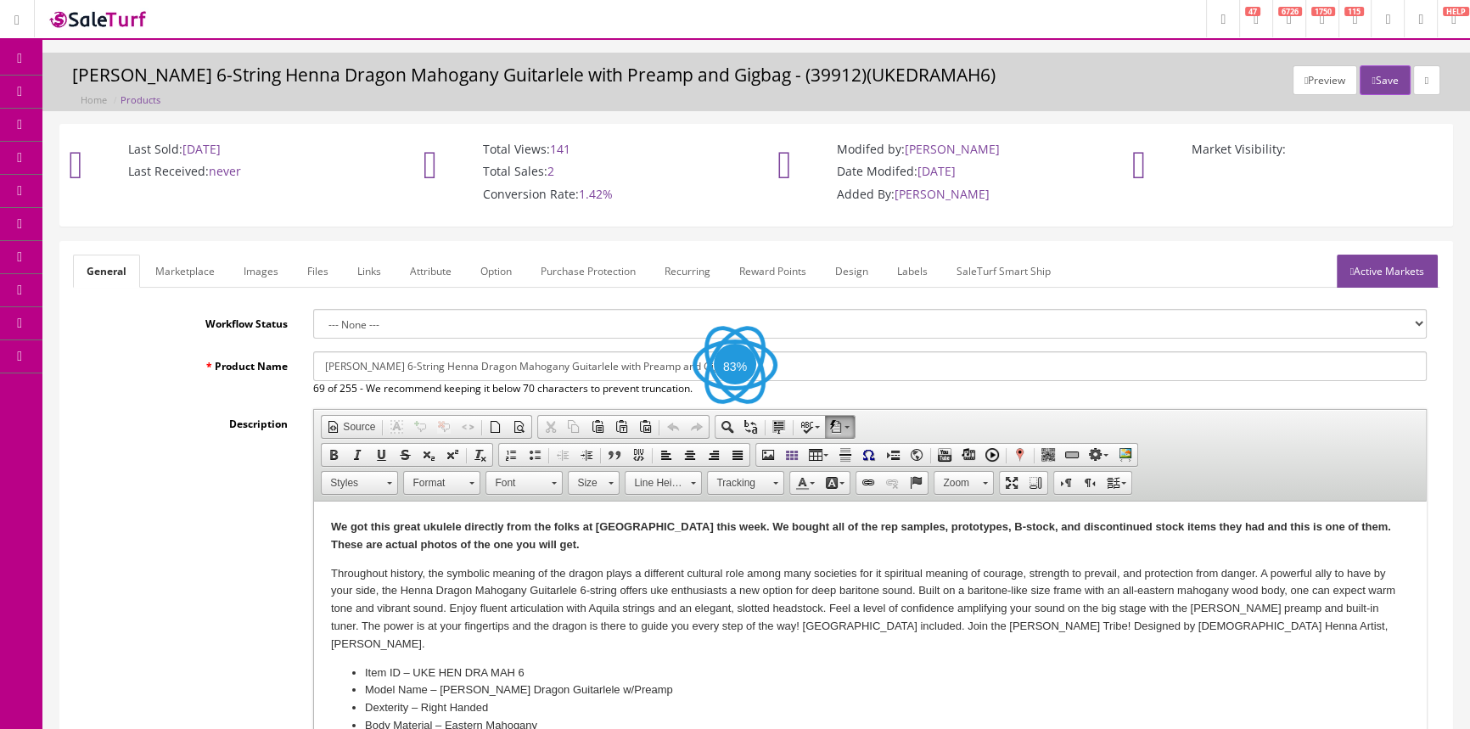
click at [262, 278] on link "Images" at bounding box center [261, 271] width 62 height 33
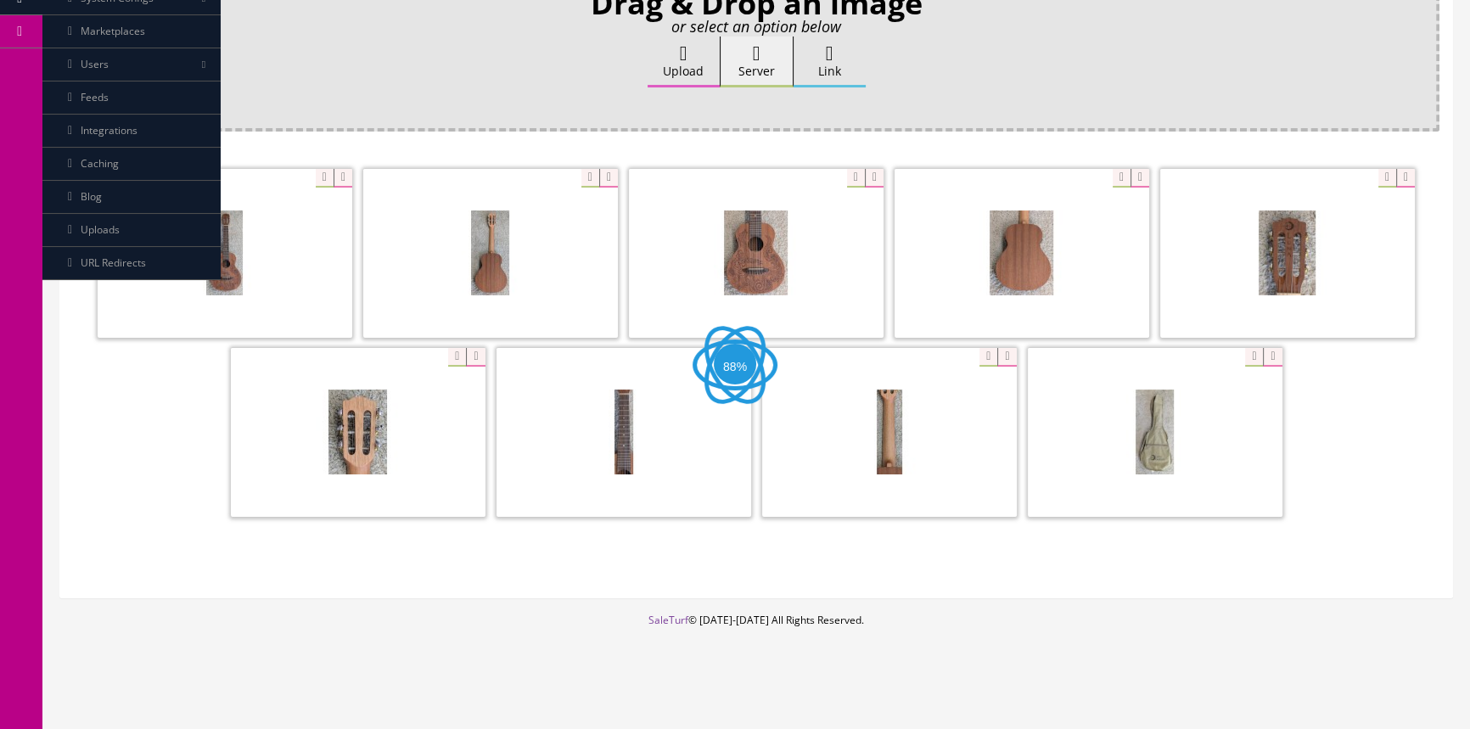
scroll to position [326, 0]
click at [1240, 355] on div at bounding box center [1155, 431] width 255 height 170
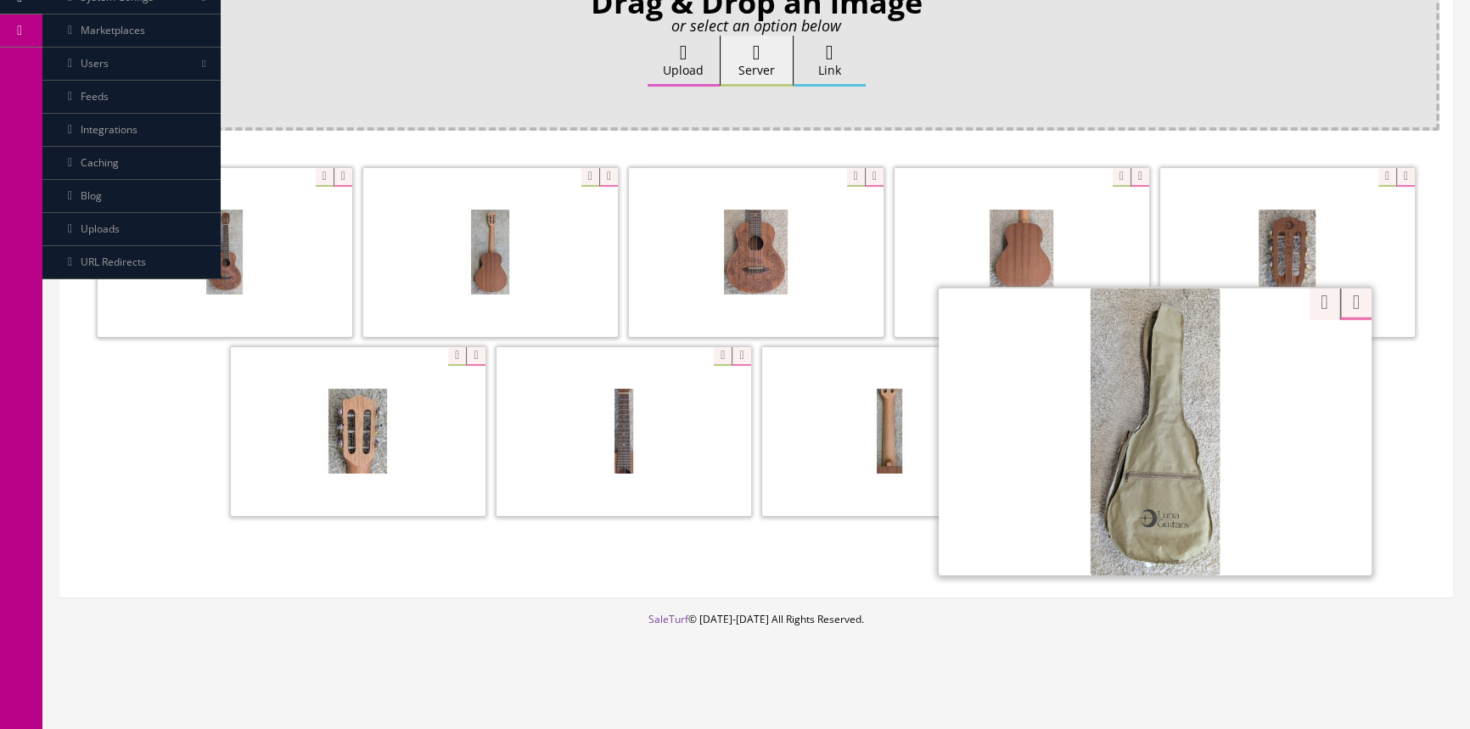
click at [725, 558] on div "Drag & Drop an image or select an option below Upload Server Link Ok WM Left To…" at bounding box center [756, 283] width 1367 height 601
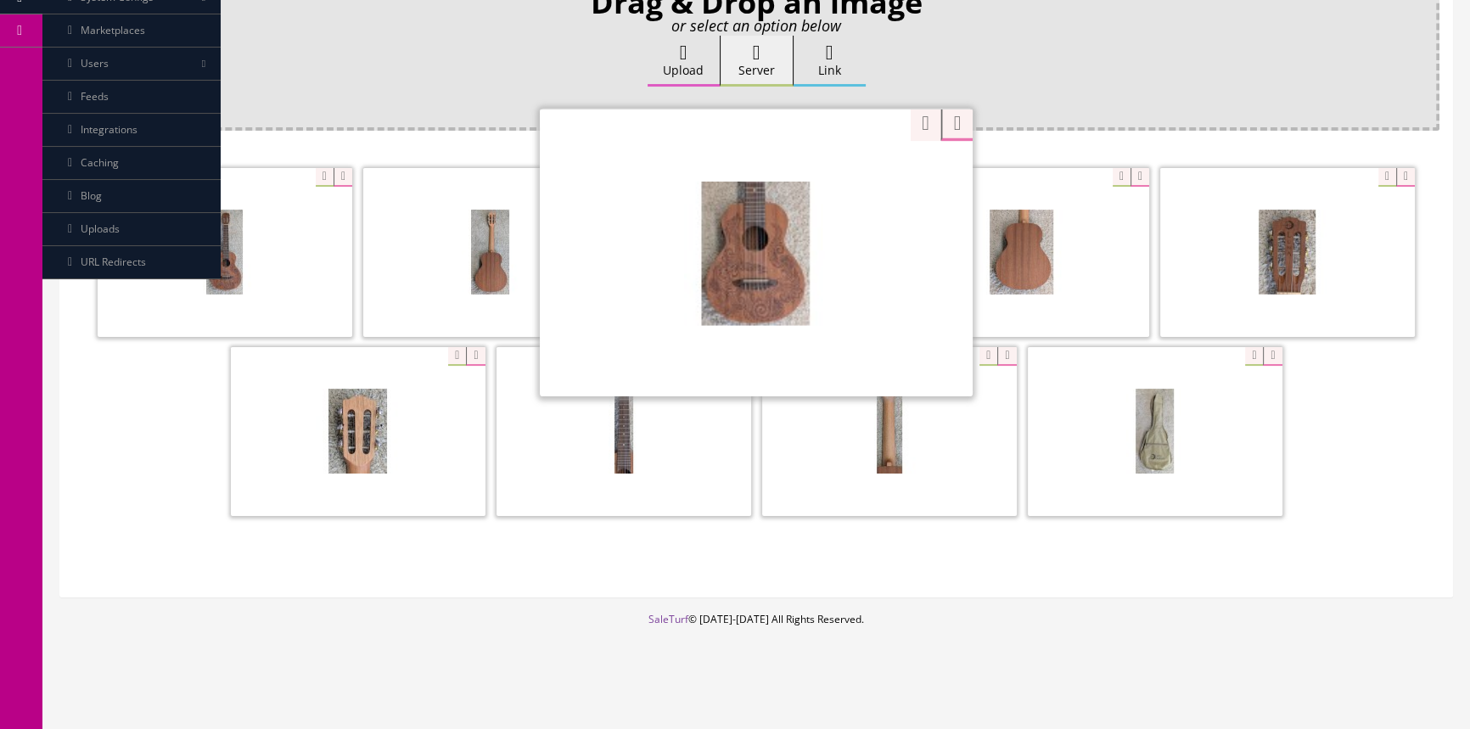
click at [845, 167] on div "Zoom" at bounding box center [756, 252] width 433 height 289
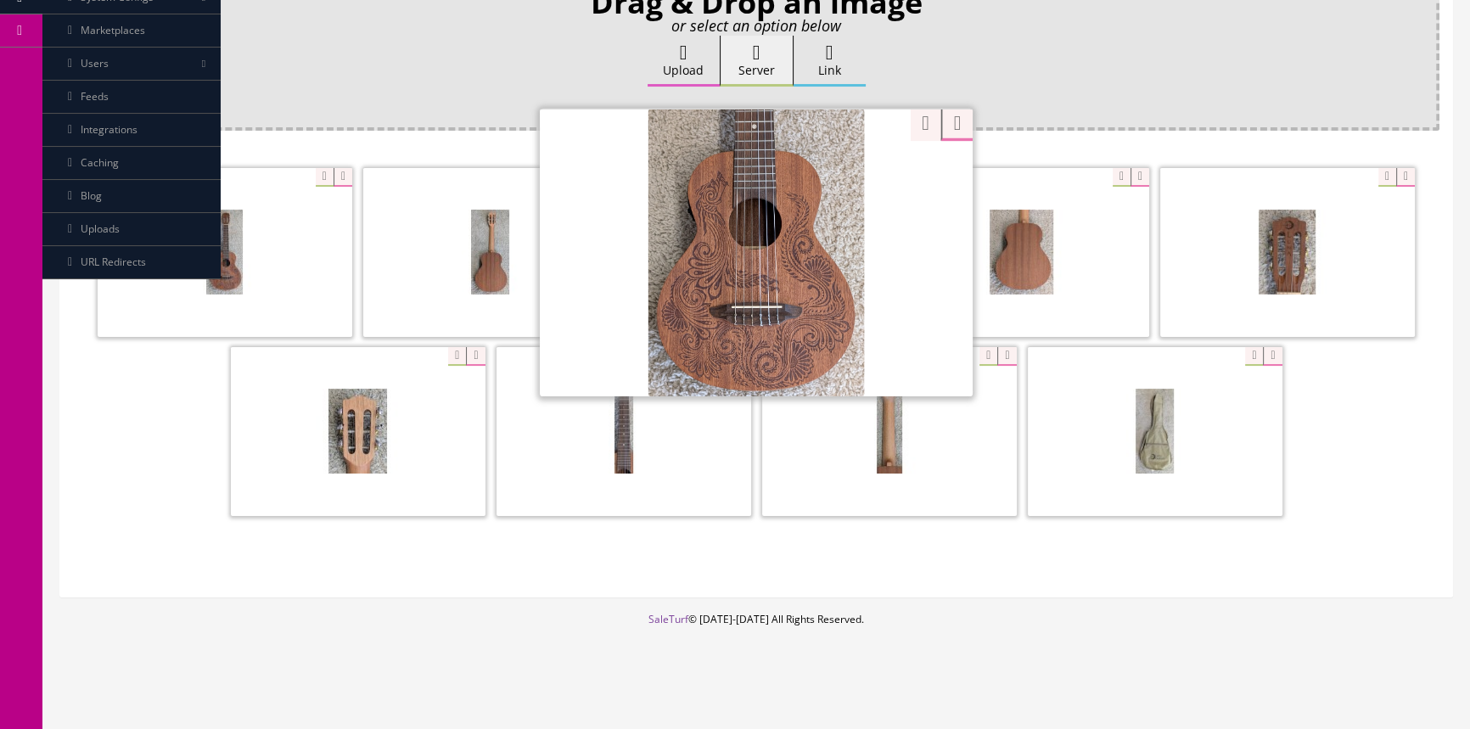
click at [327, 550] on div "Drag & Drop an image or select an option below Upload Server Link Ok WM Left To…" at bounding box center [756, 283] width 1367 height 601
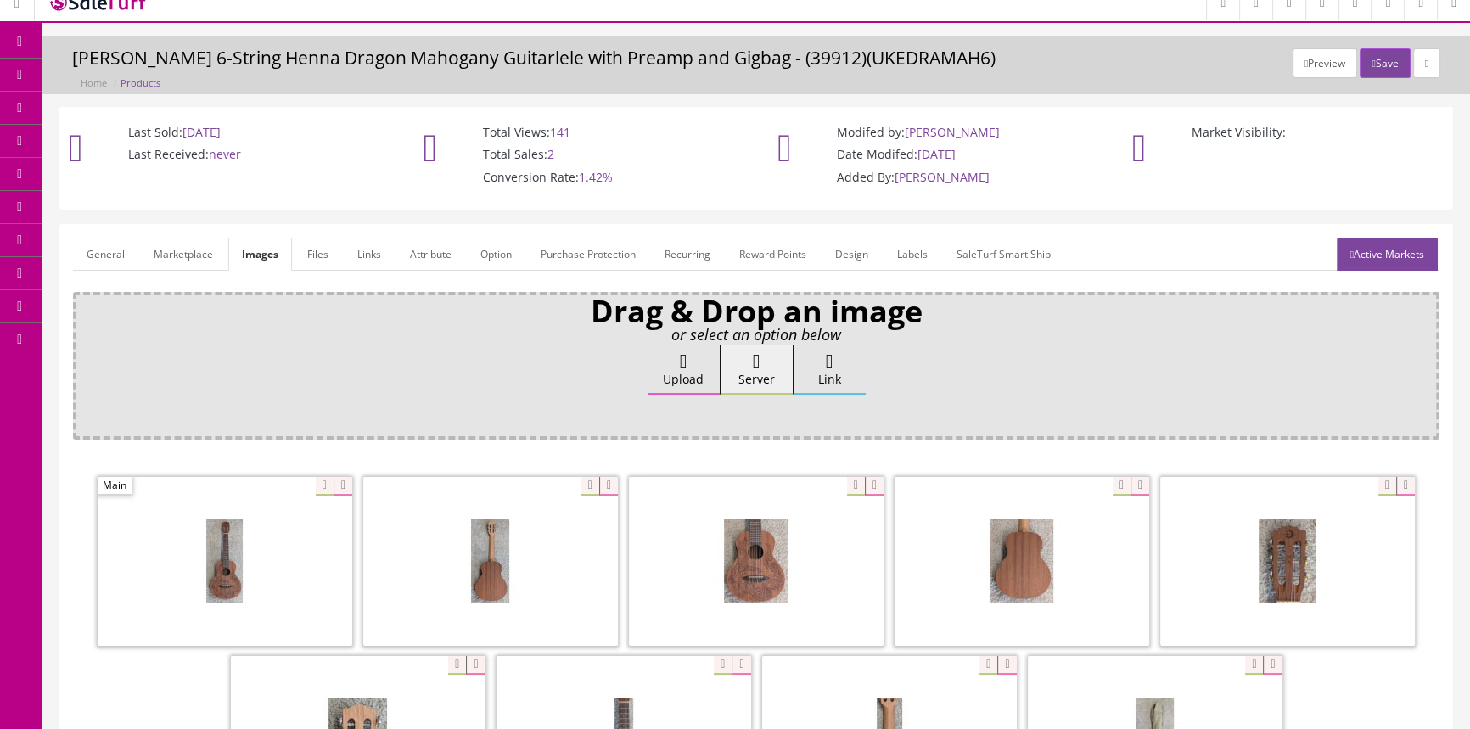
scroll to position [0, 0]
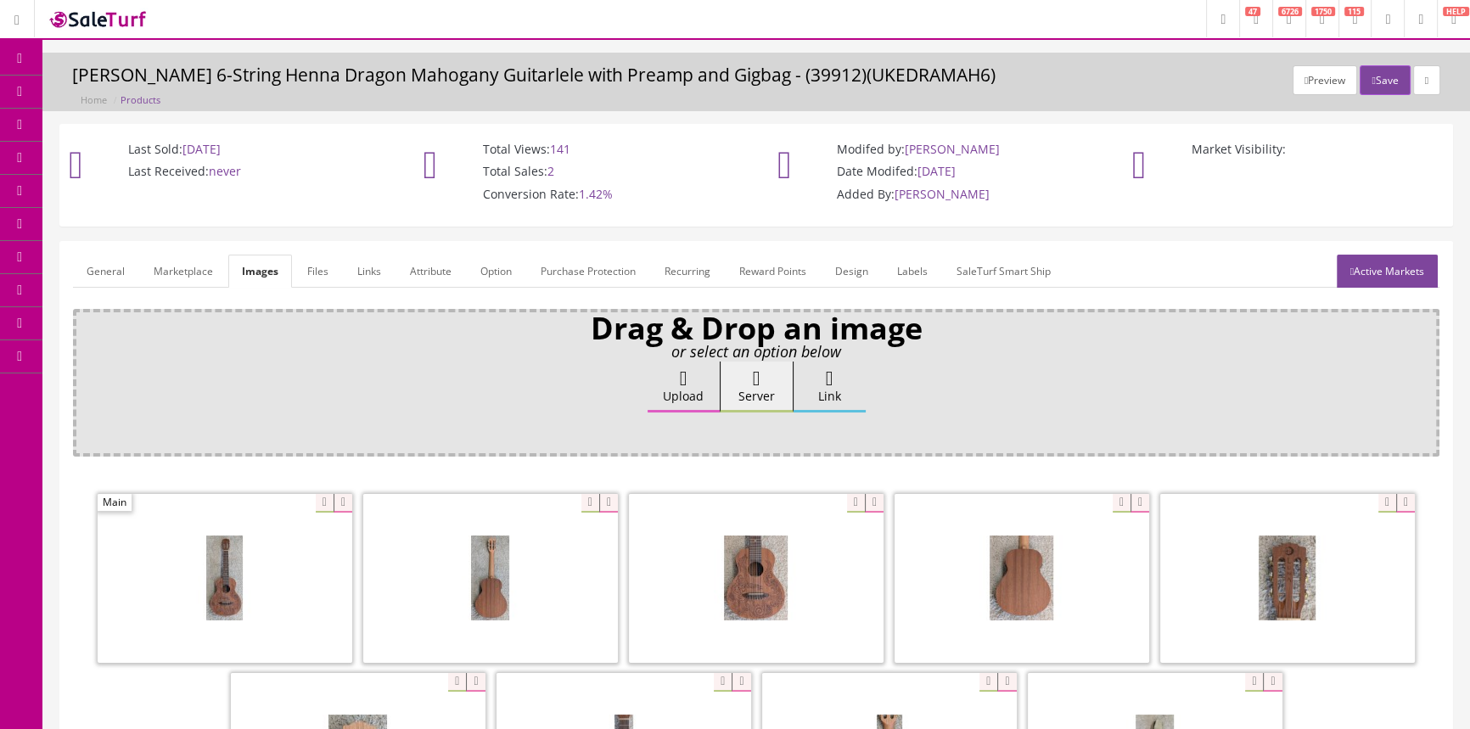
click at [113, 263] on link "General" at bounding box center [105, 271] width 65 height 33
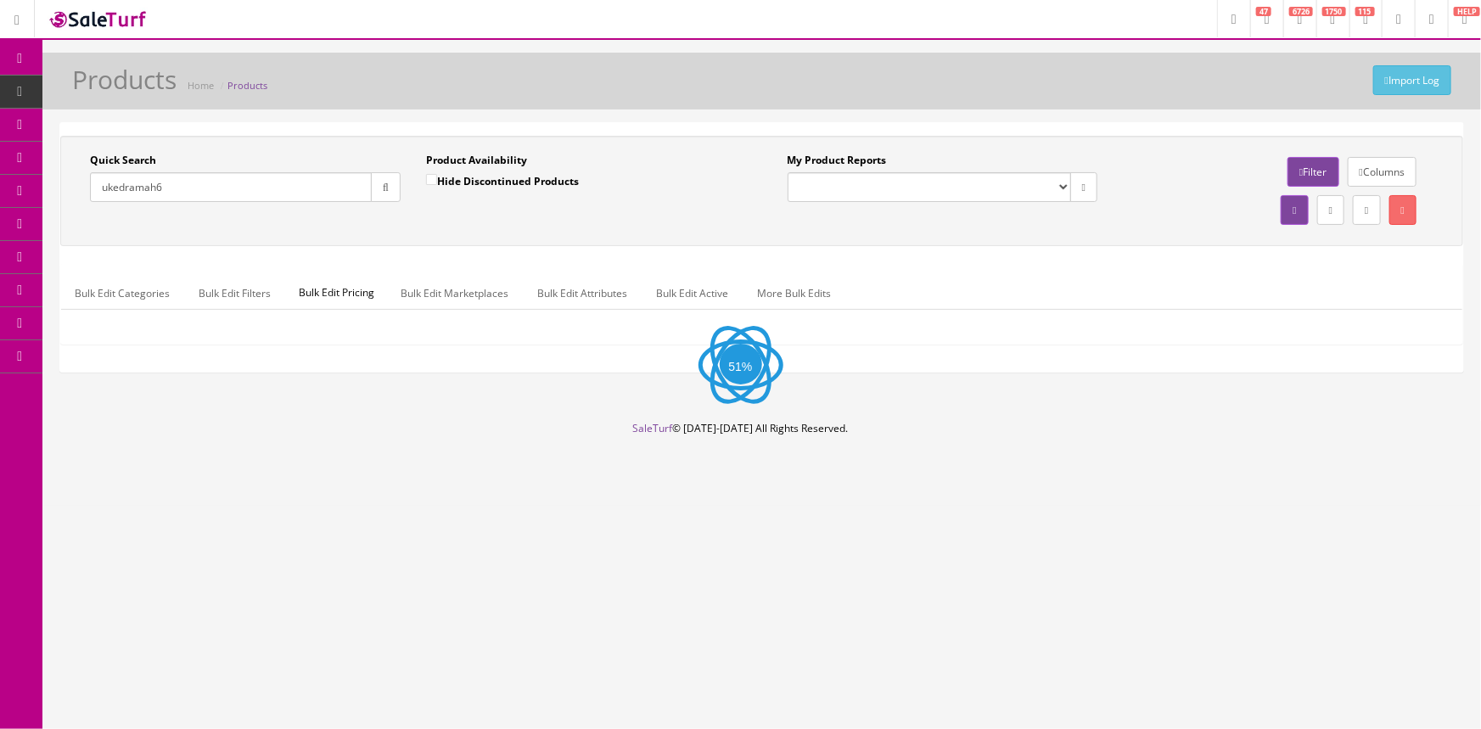
click at [235, 189] on input "ukedramah6" at bounding box center [231, 187] width 282 height 30
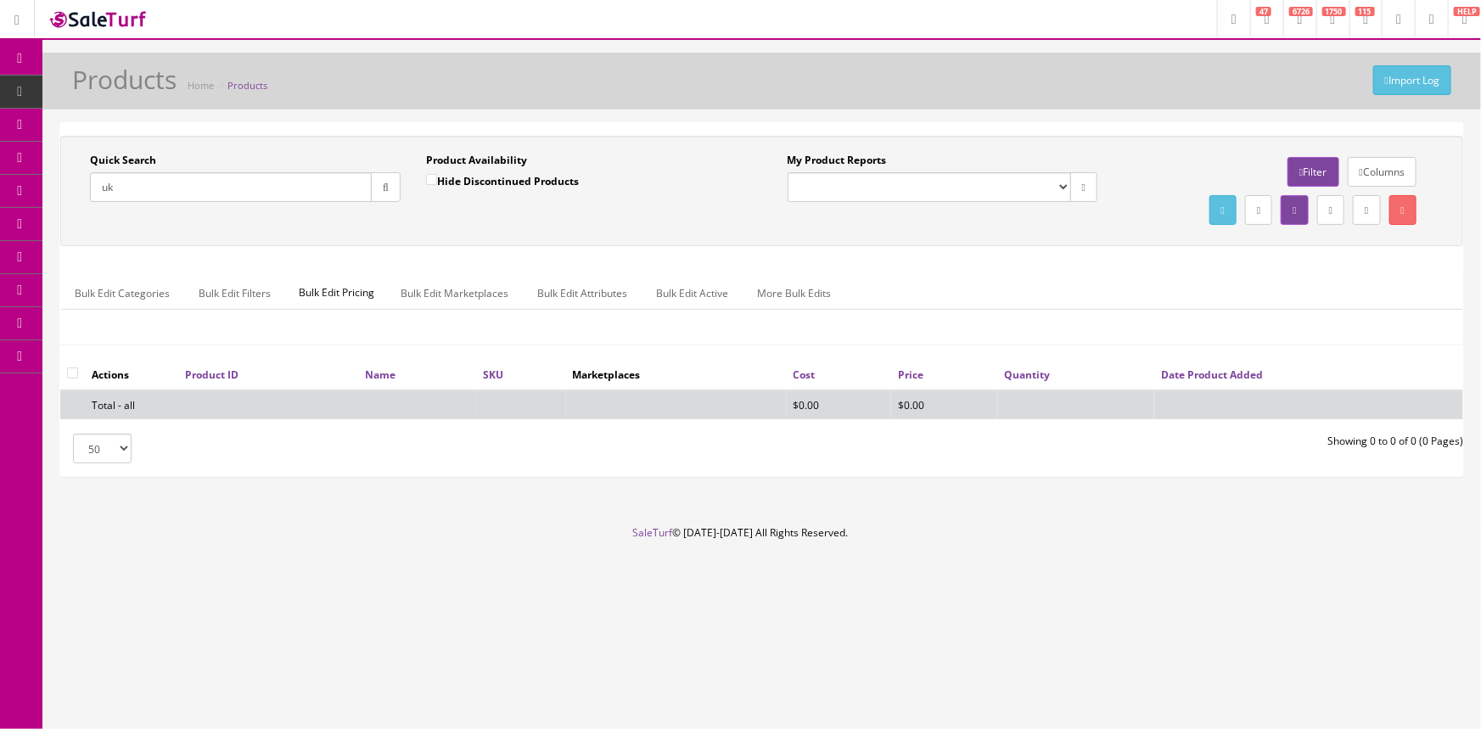
type input "u"
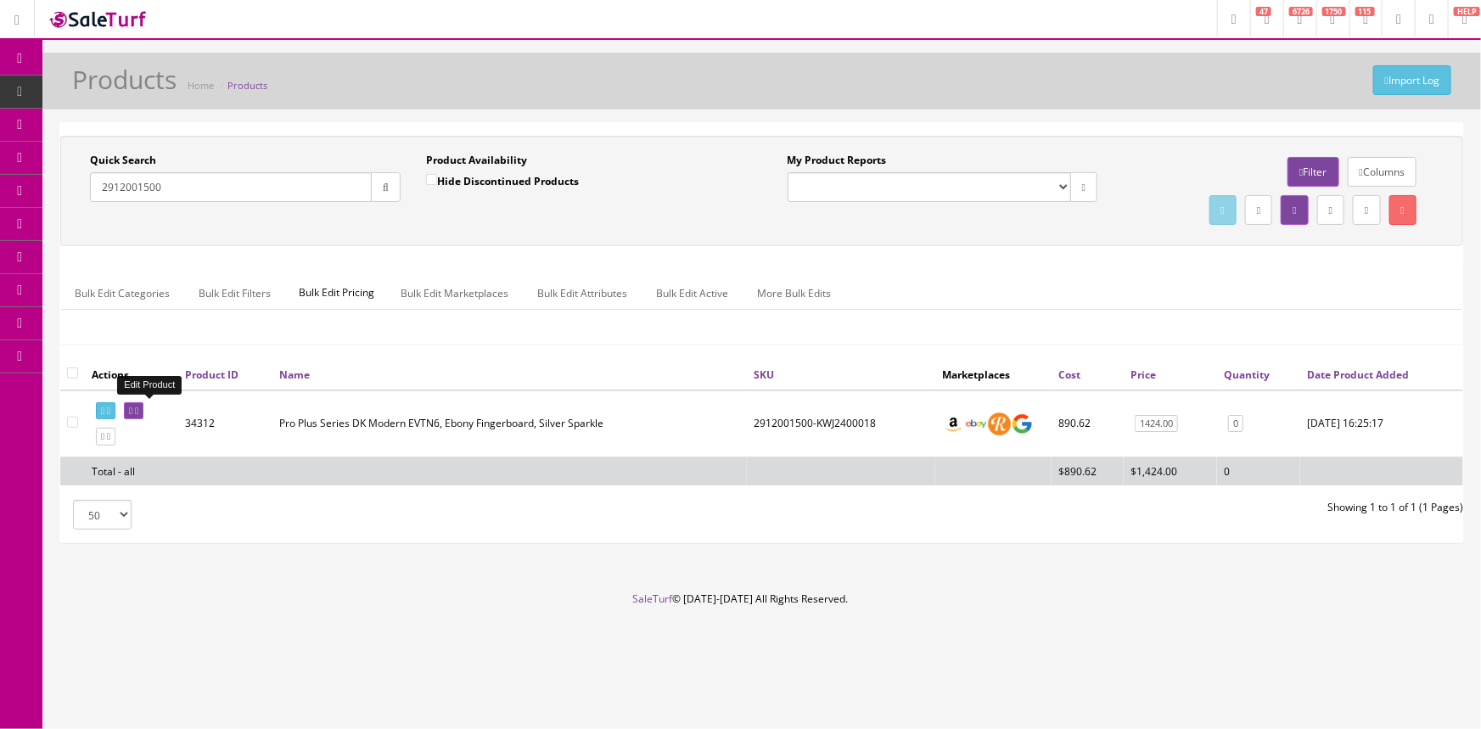
type input "2912001500"
click at [143, 414] on link at bounding box center [134, 411] width 20 height 18
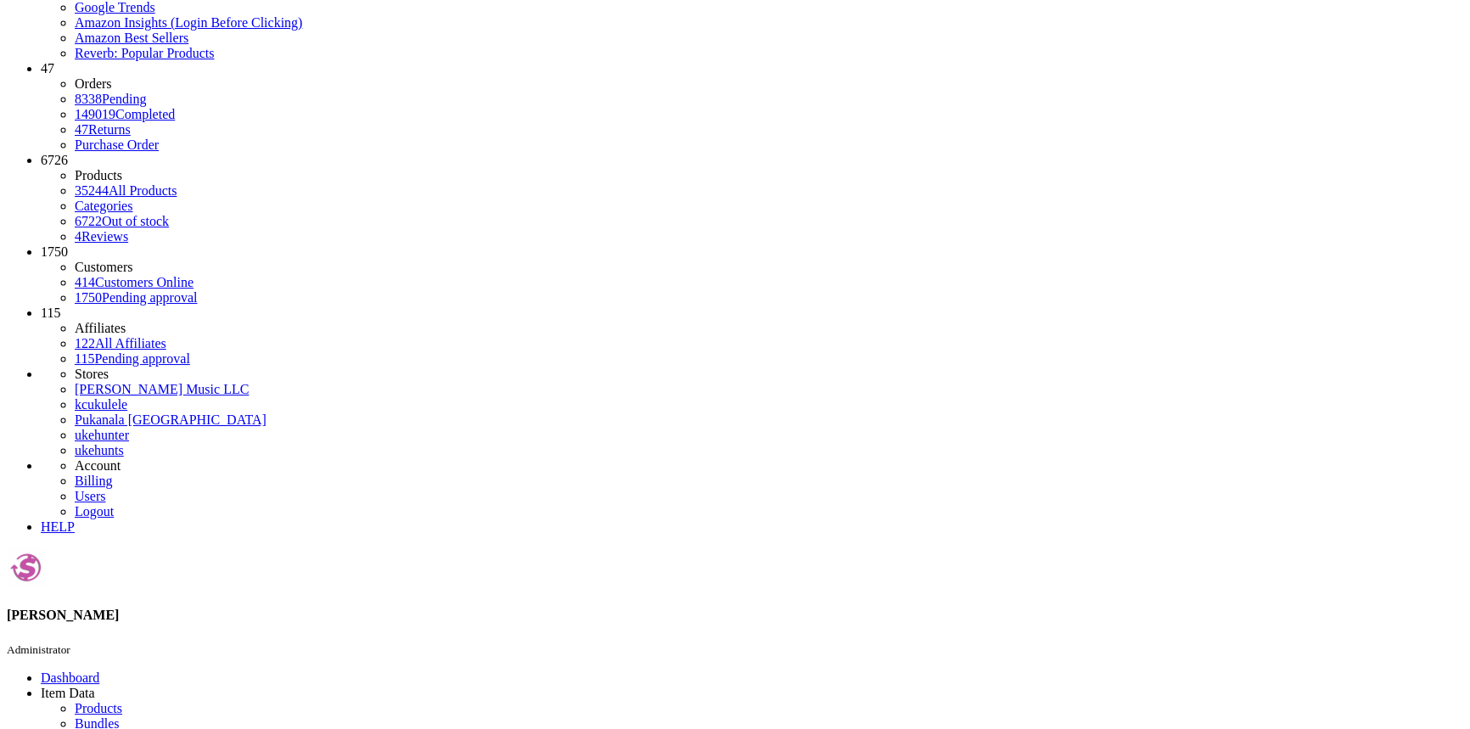
scroll to position [154, 0]
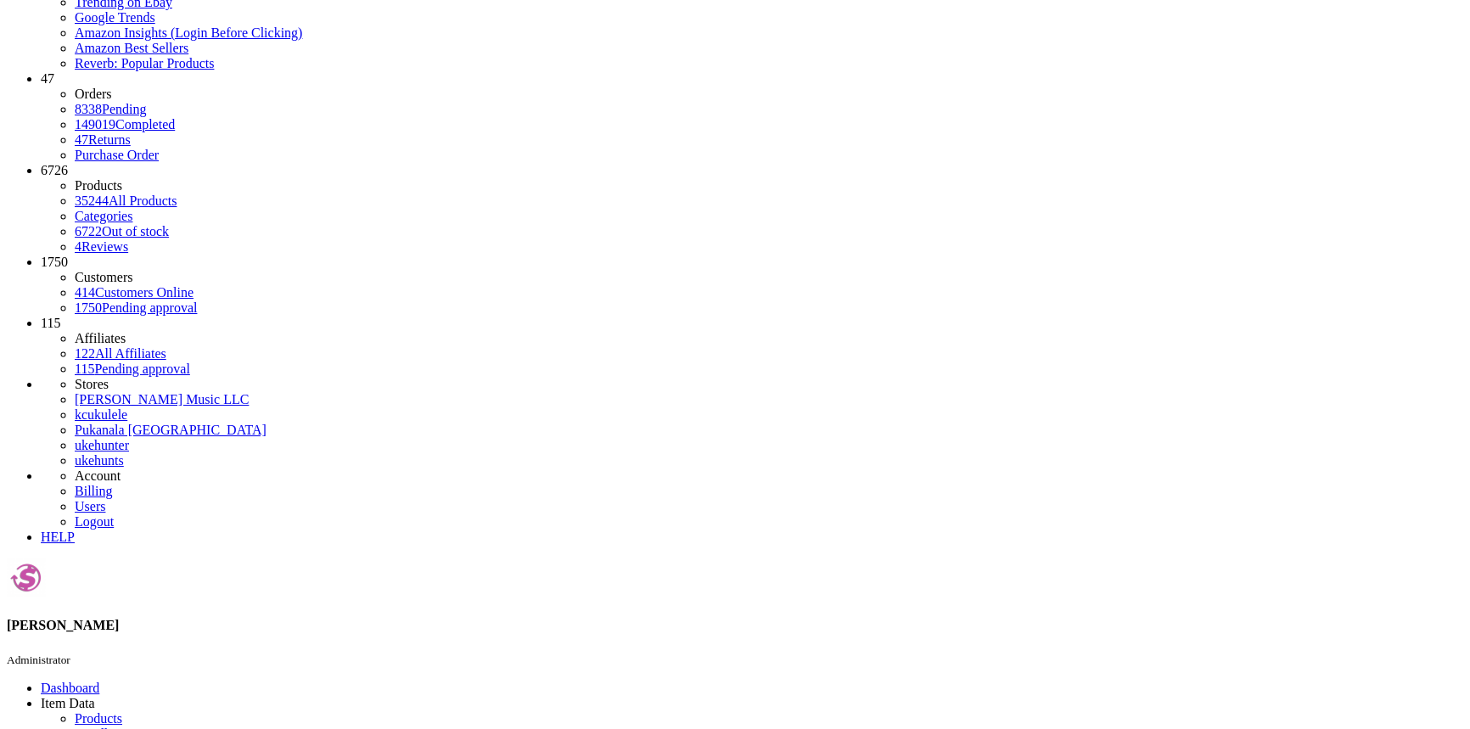
scroll to position [0, 0]
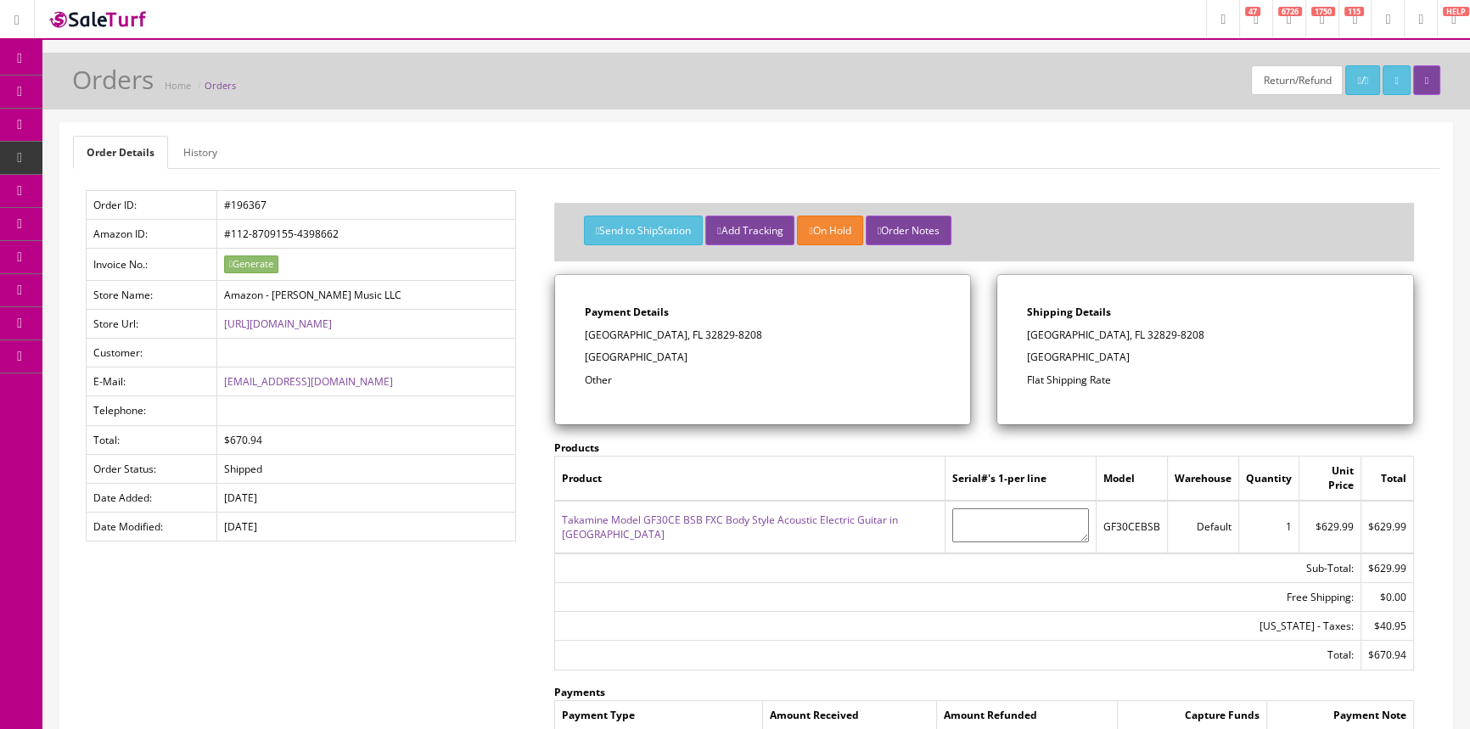
click at [136, 153] on span "POS Console" at bounding box center [131, 157] width 60 height 14
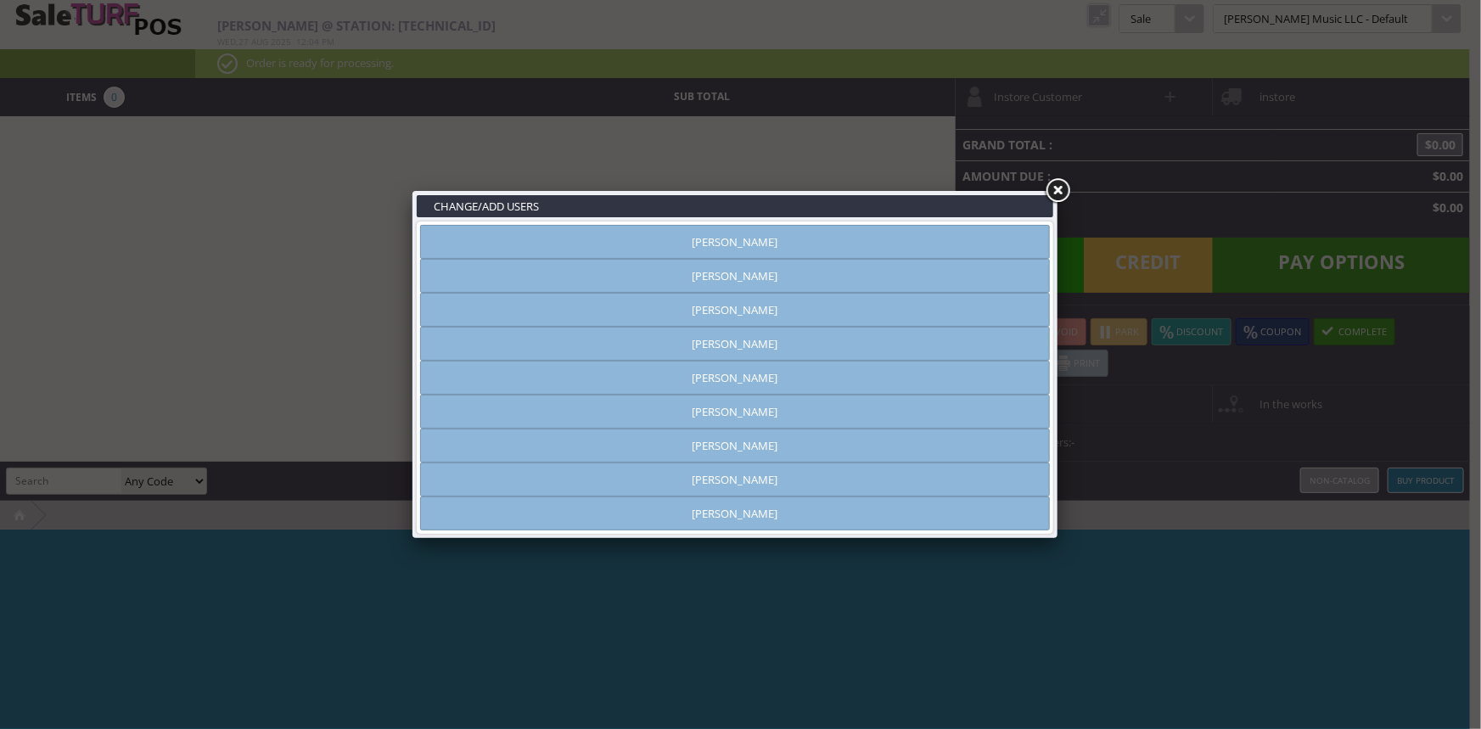
type input "[PERSON_NAME]"
drag, startPoint x: 918, startPoint y: 242, endPoint x: 1016, endPoint y: 186, distance: 113.3
click at [918, 242] on link "[PERSON_NAME]" at bounding box center [735, 242] width 630 height 34
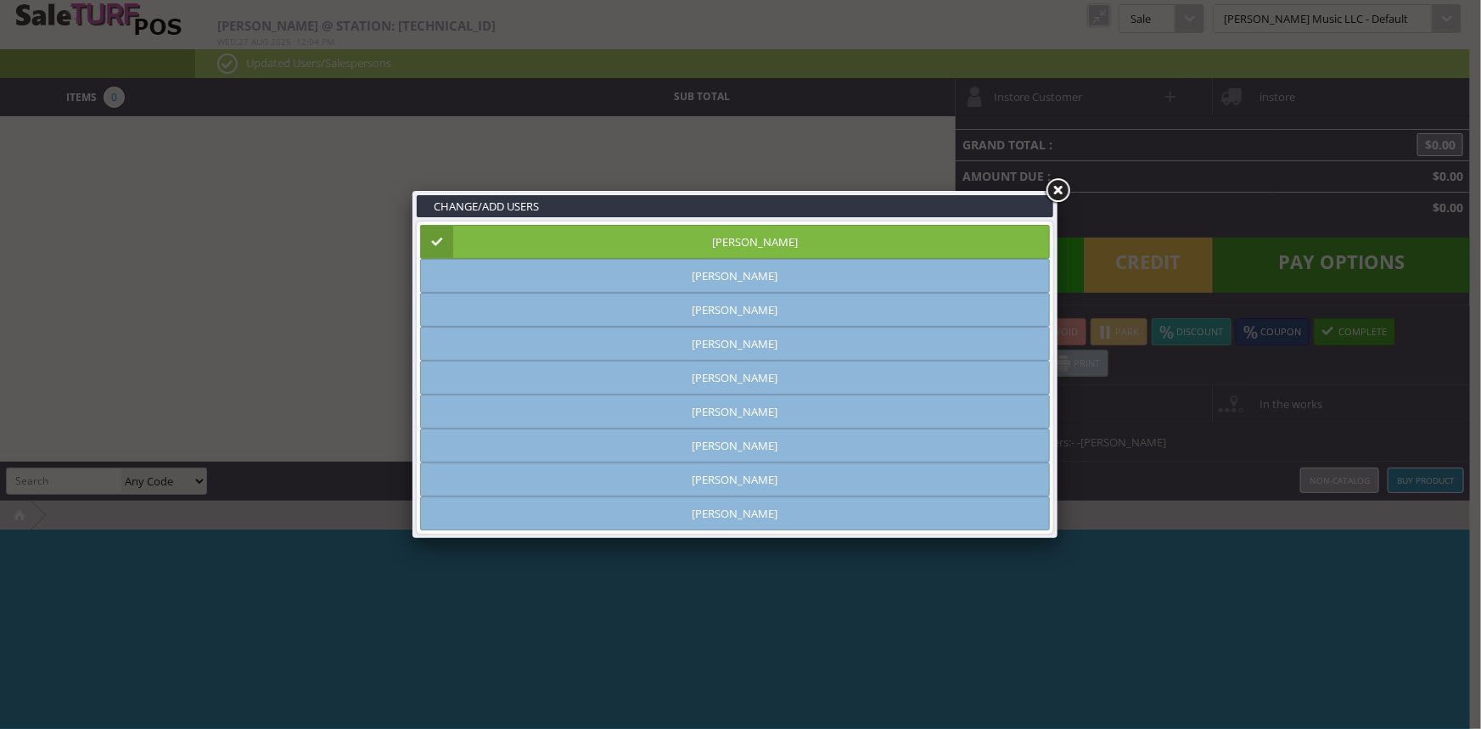
click at [1059, 188] on link at bounding box center [1057, 191] width 31 height 31
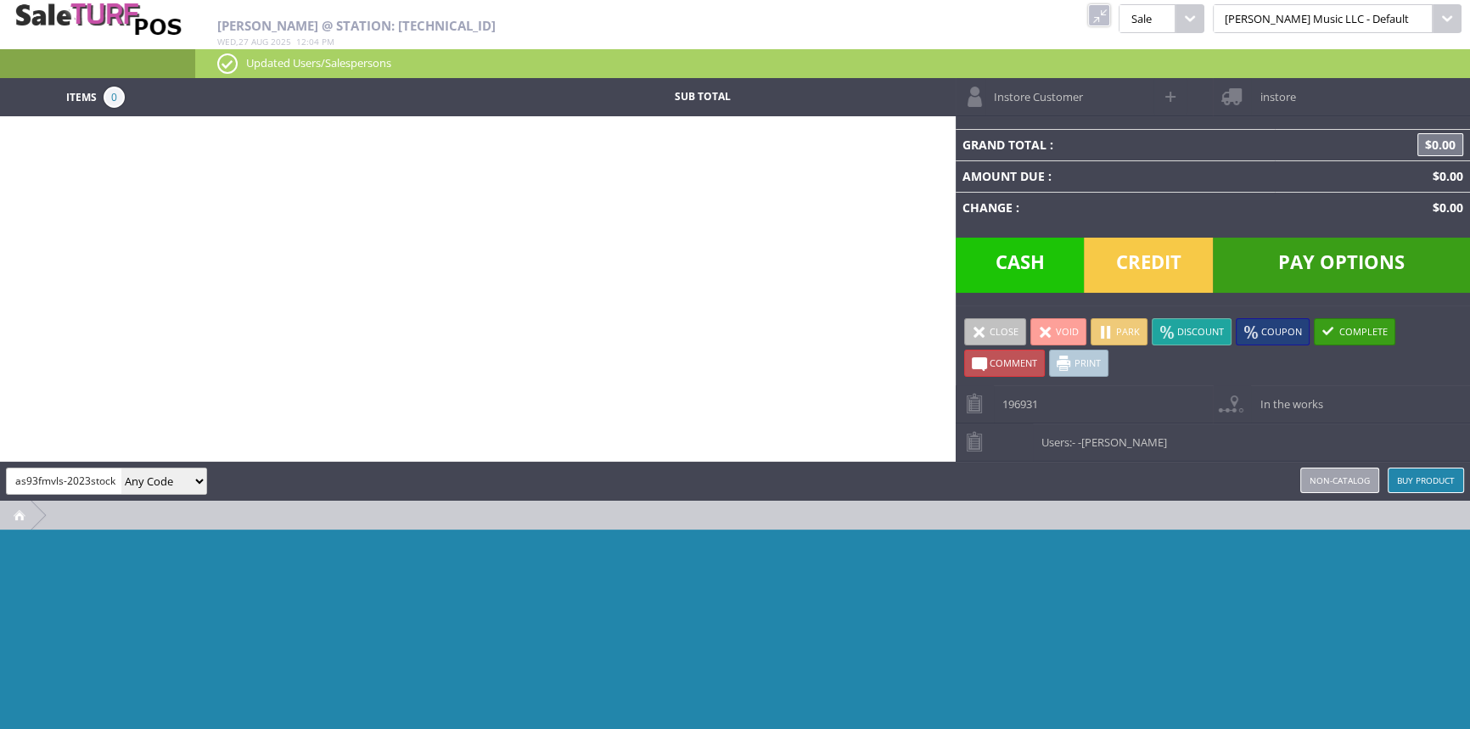
type input "as93fmvls-2023stock"
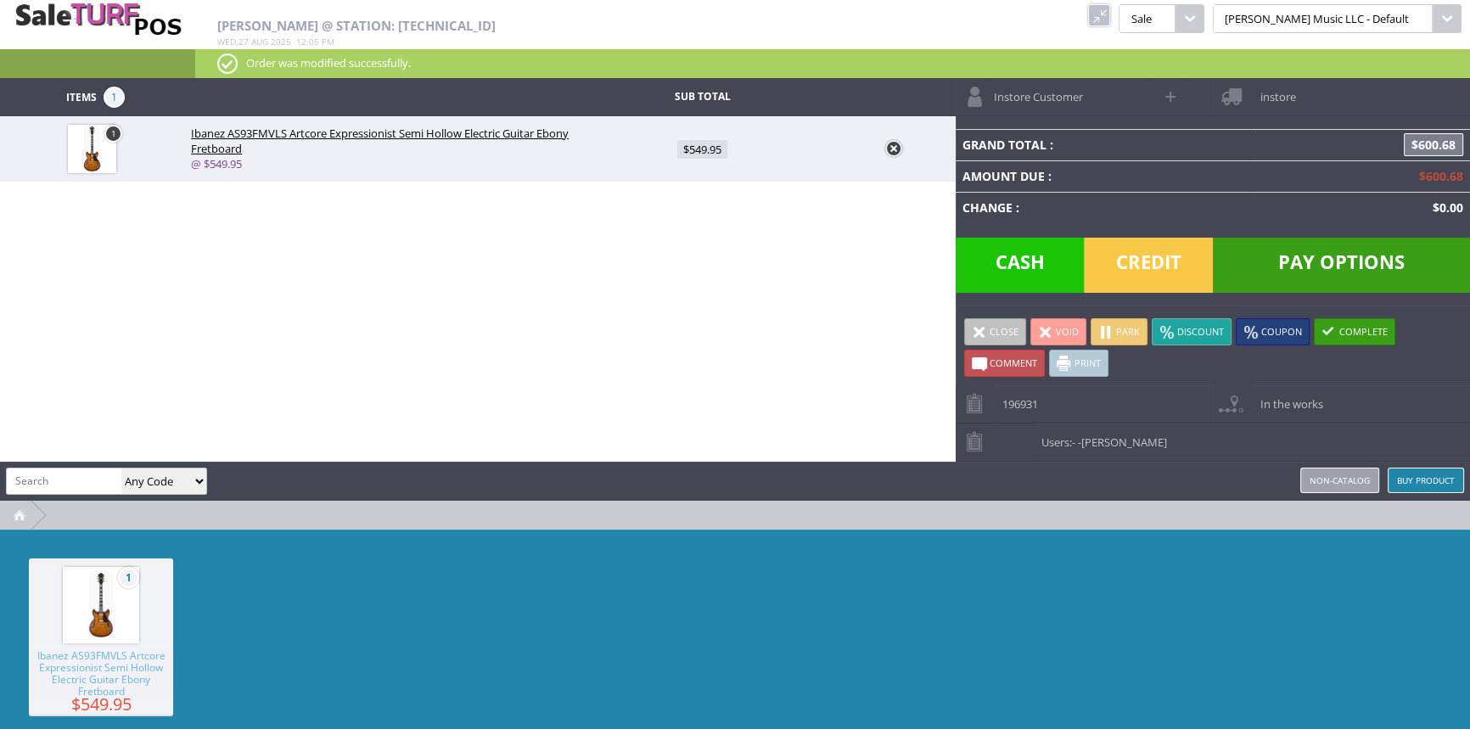
click at [1420, 480] on link "Buy Product" at bounding box center [1426, 480] width 76 height 25
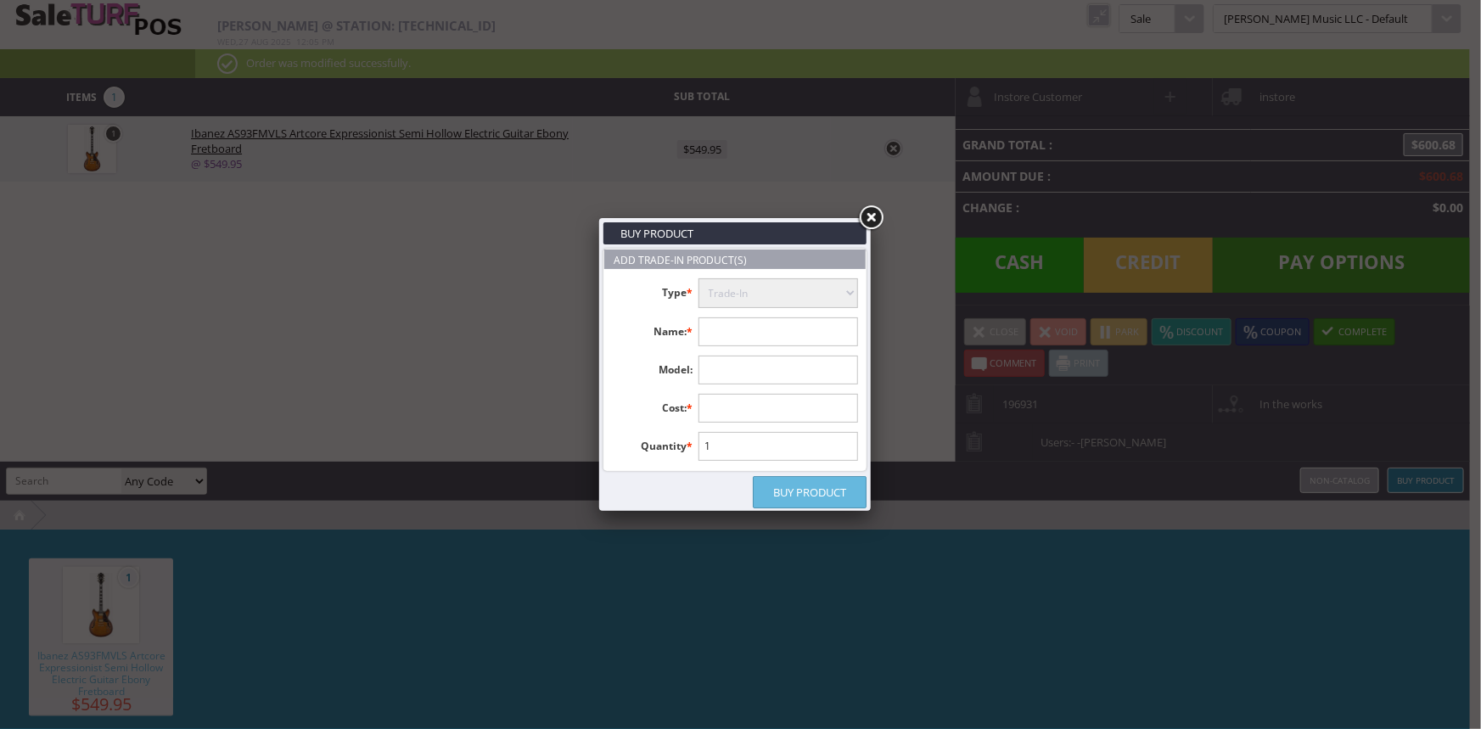
click at [795, 336] on input "text" at bounding box center [779, 331] width 160 height 29
type input "B"
type input "b"
type input "Bacon Belmont"
type input "Banjo-5"
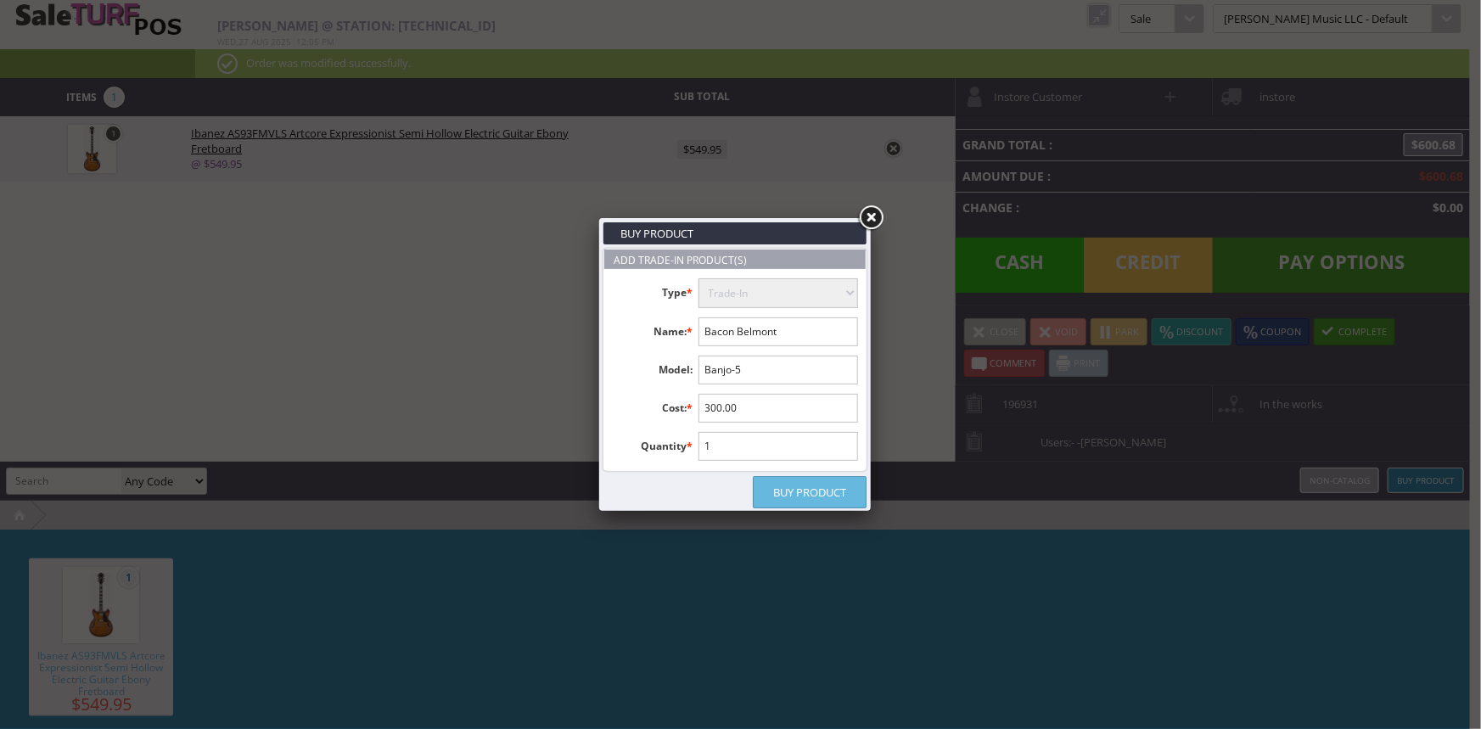
type input "300.00"
click at [794, 488] on link "Buy Product" at bounding box center [810, 492] width 114 height 32
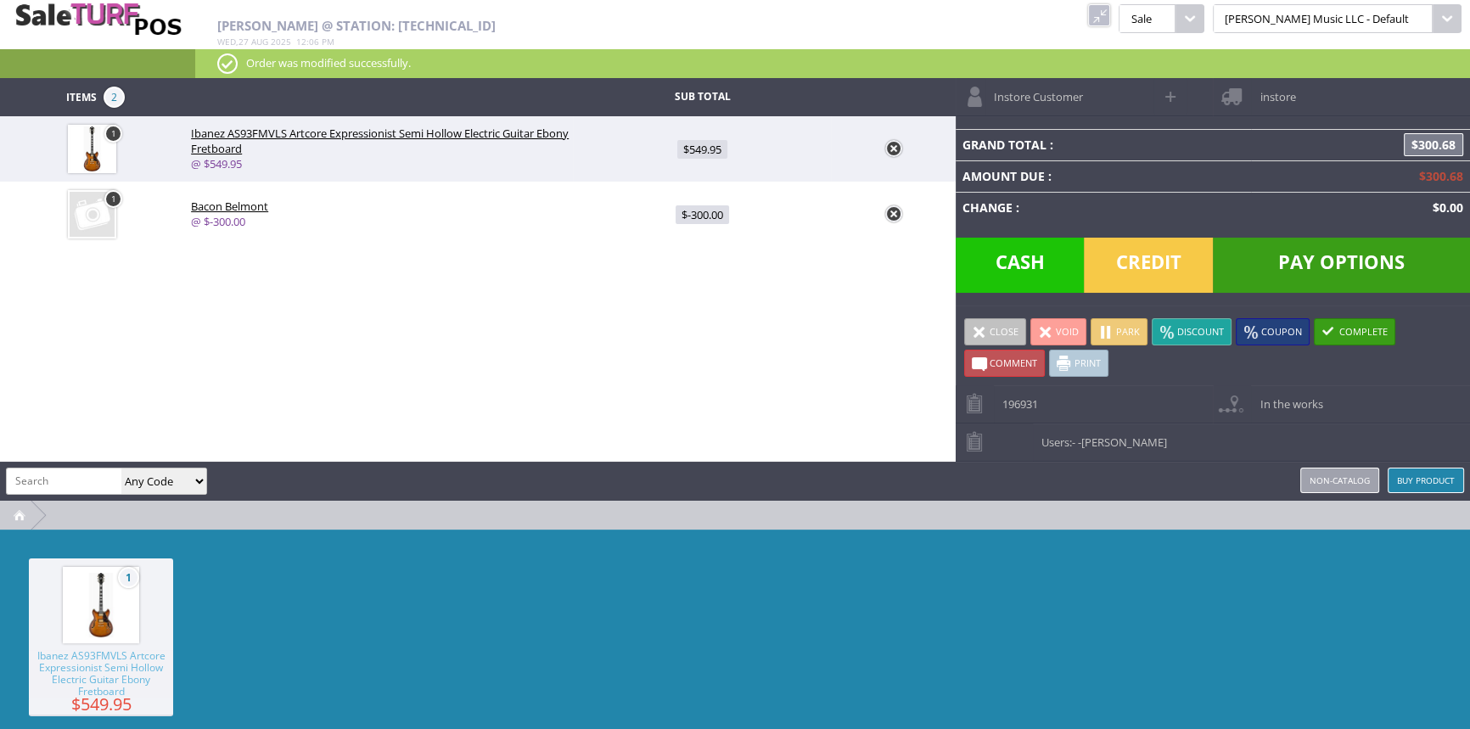
click at [1170, 90] on span at bounding box center [1172, 97] width 20 height 20
select select "6"
select select "1"
select select "6"
select select "1"
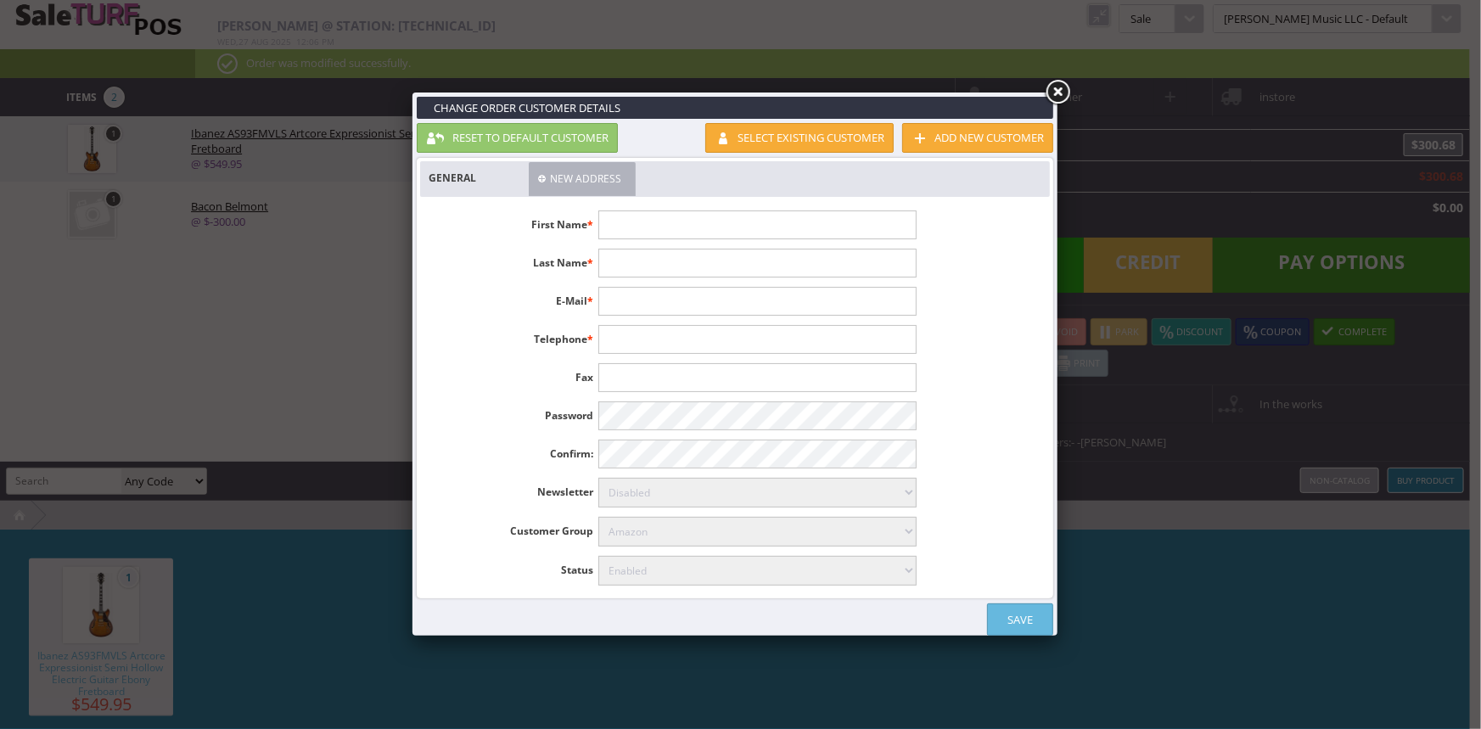
click at [904, 227] on input "text" at bounding box center [756, 224] width 317 height 29
type input "Mark"
type input "Abaney"
click at [1032, 610] on link "Save" at bounding box center [1020, 619] width 66 height 32
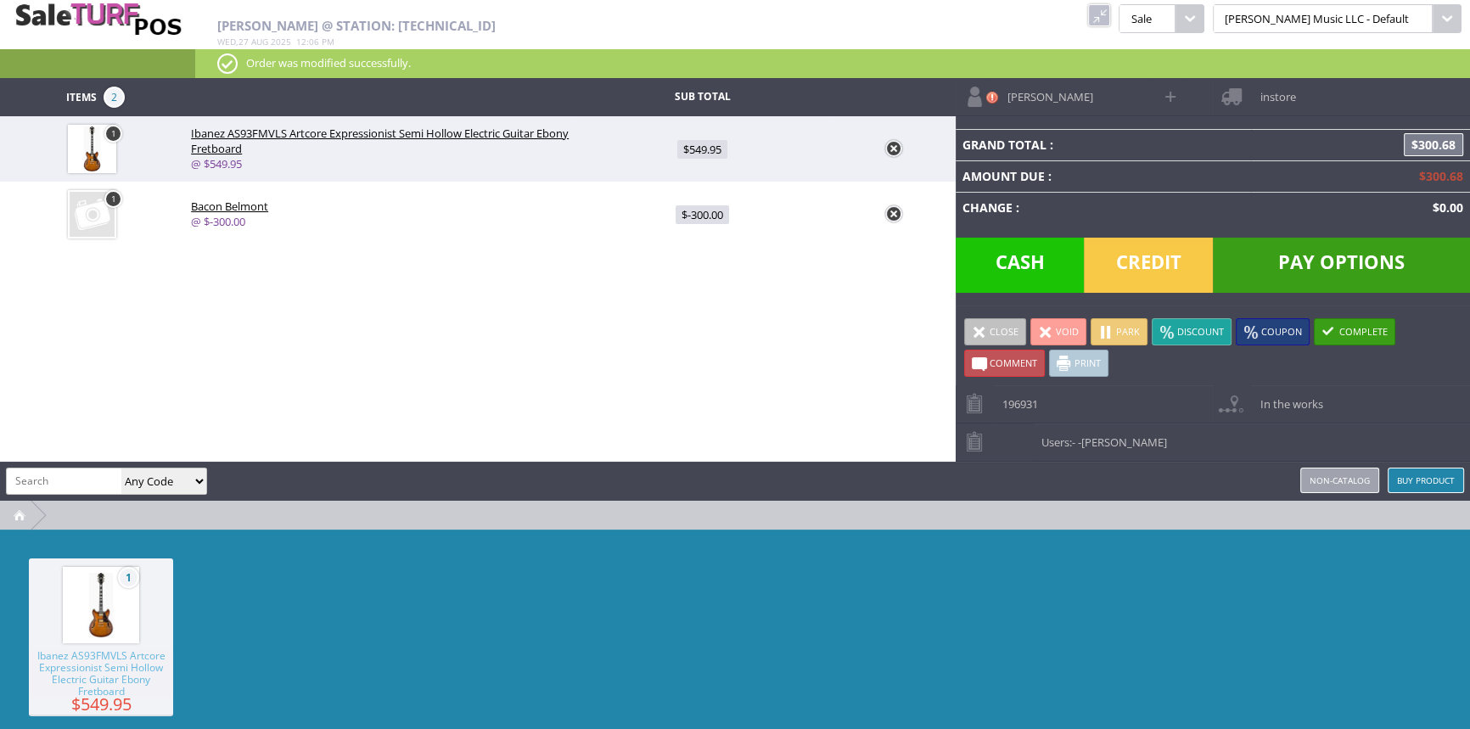
click at [1146, 266] on span "Credit" at bounding box center [1148, 265] width 129 height 55
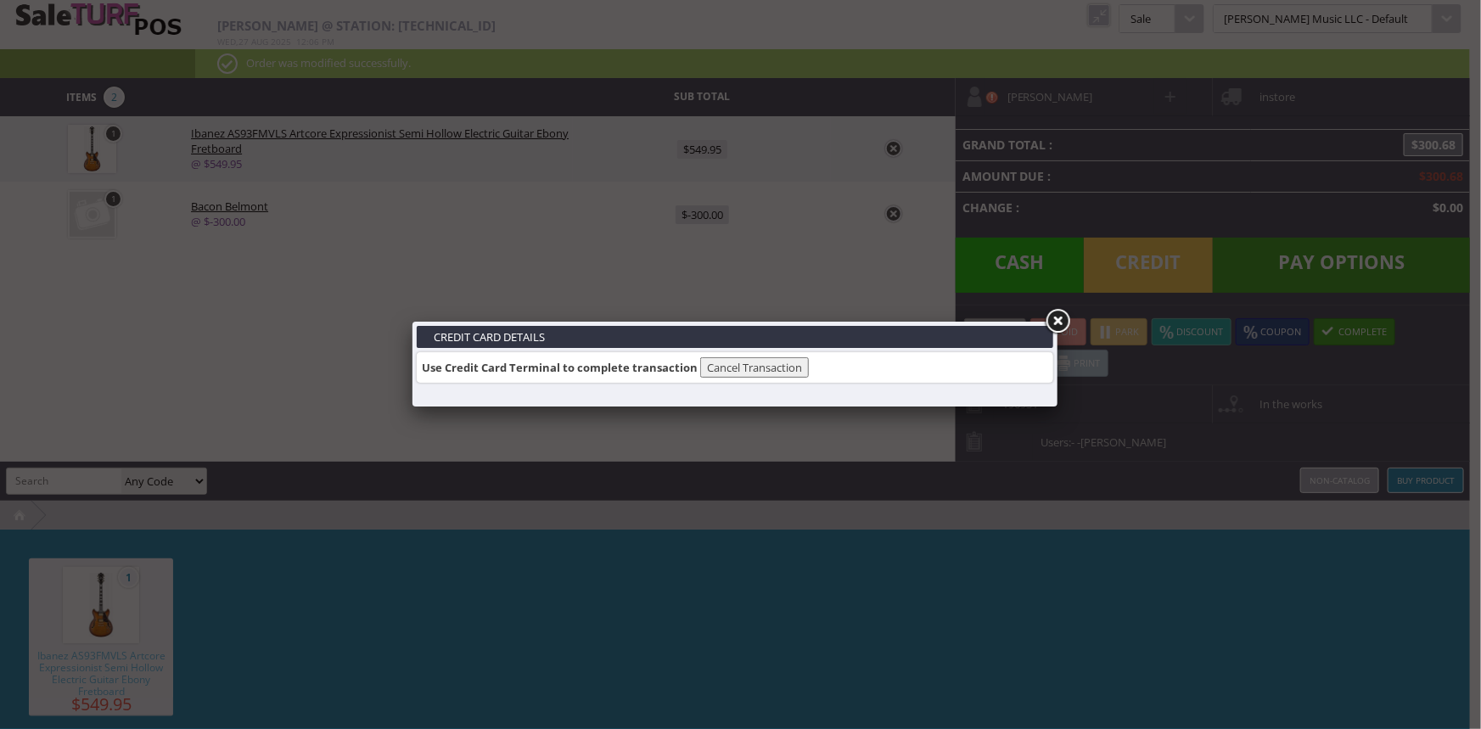
click at [1058, 314] on link at bounding box center [1057, 321] width 31 height 31
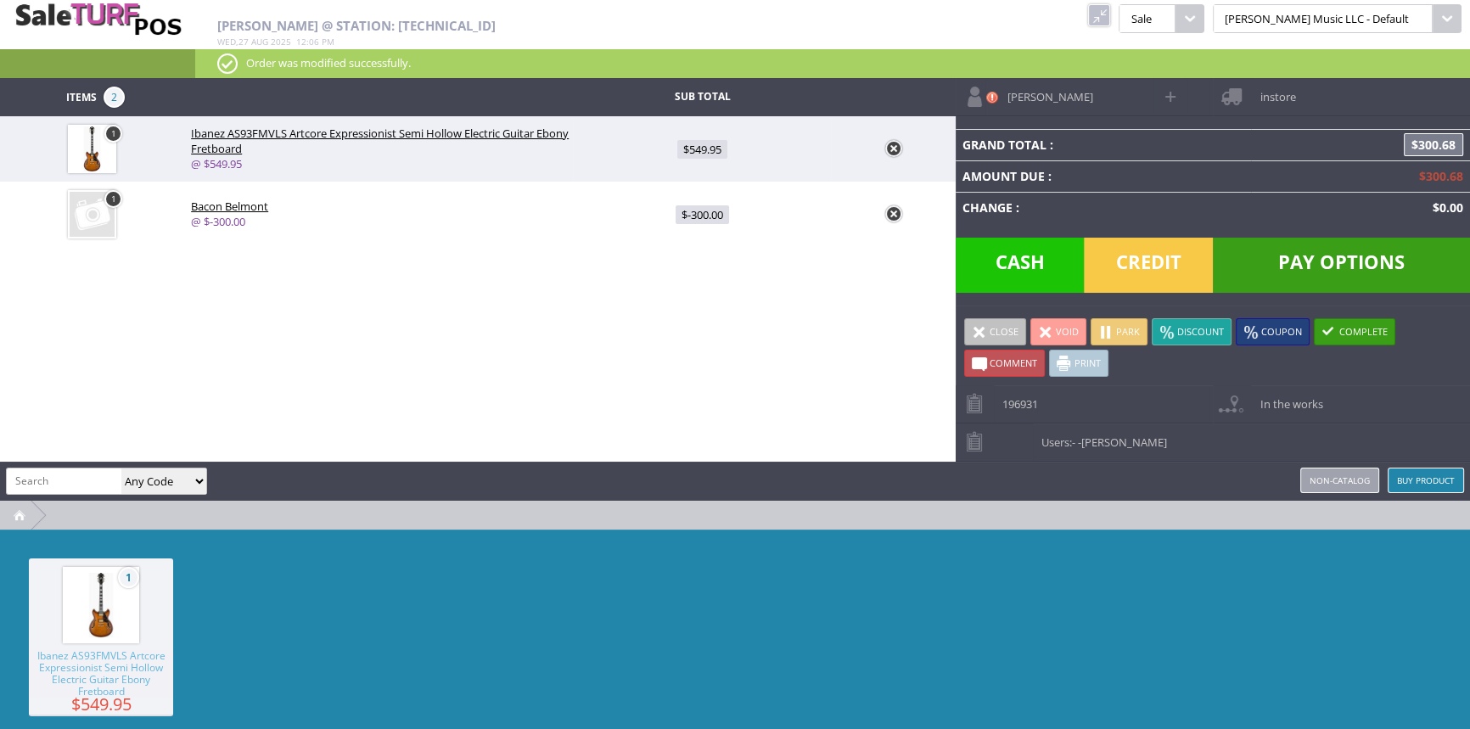
click at [1145, 260] on span "Credit" at bounding box center [1148, 265] width 129 height 55
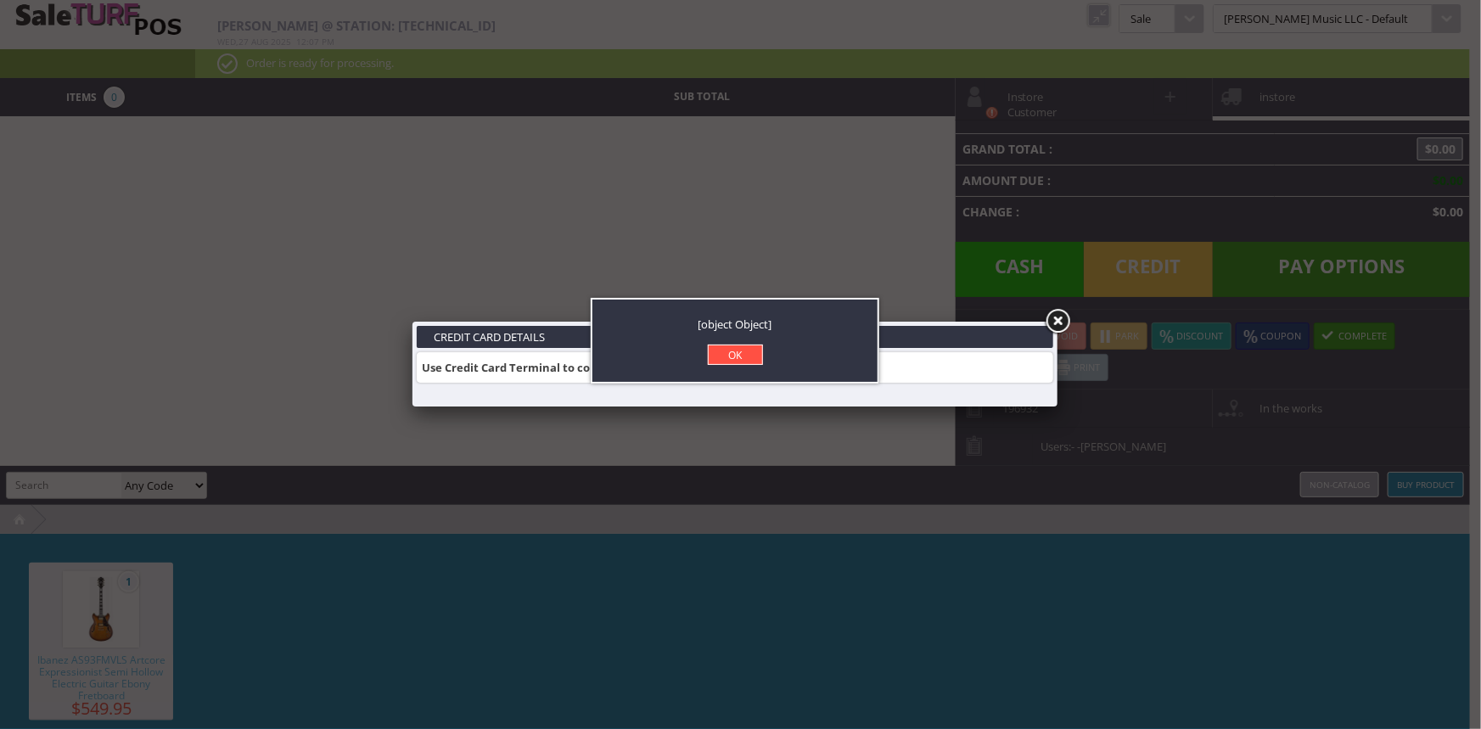
click at [724, 352] on link "OK" at bounding box center [735, 355] width 55 height 20
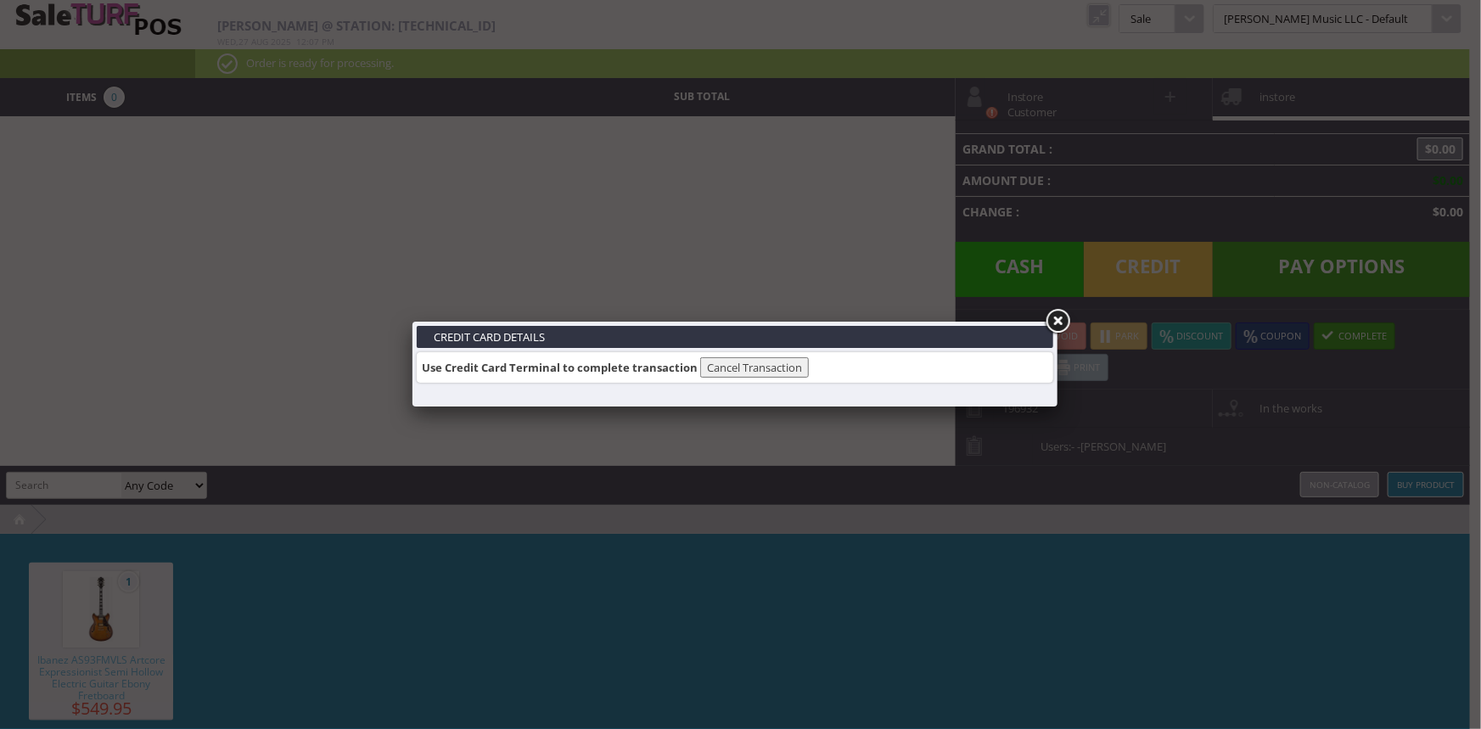
click at [1059, 320] on link at bounding box center [1057, 321] width 31 height 31
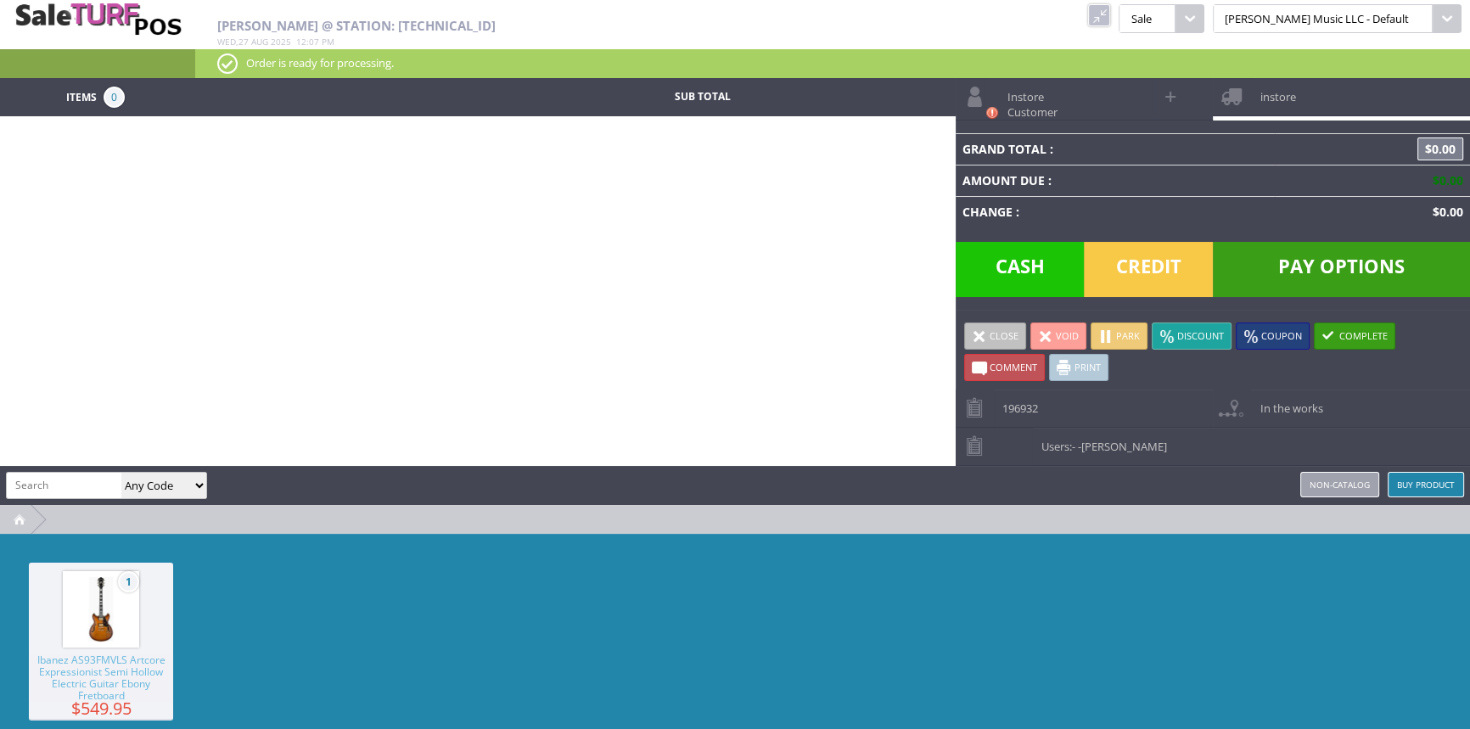
drag, startPoint x: 1155, startPoint y: 16, endPoint x: 1103, endPoint y: 13, distance: 51.9
click at [1110, 16] on link at bounding box center [1099, 15] width 22 height 22
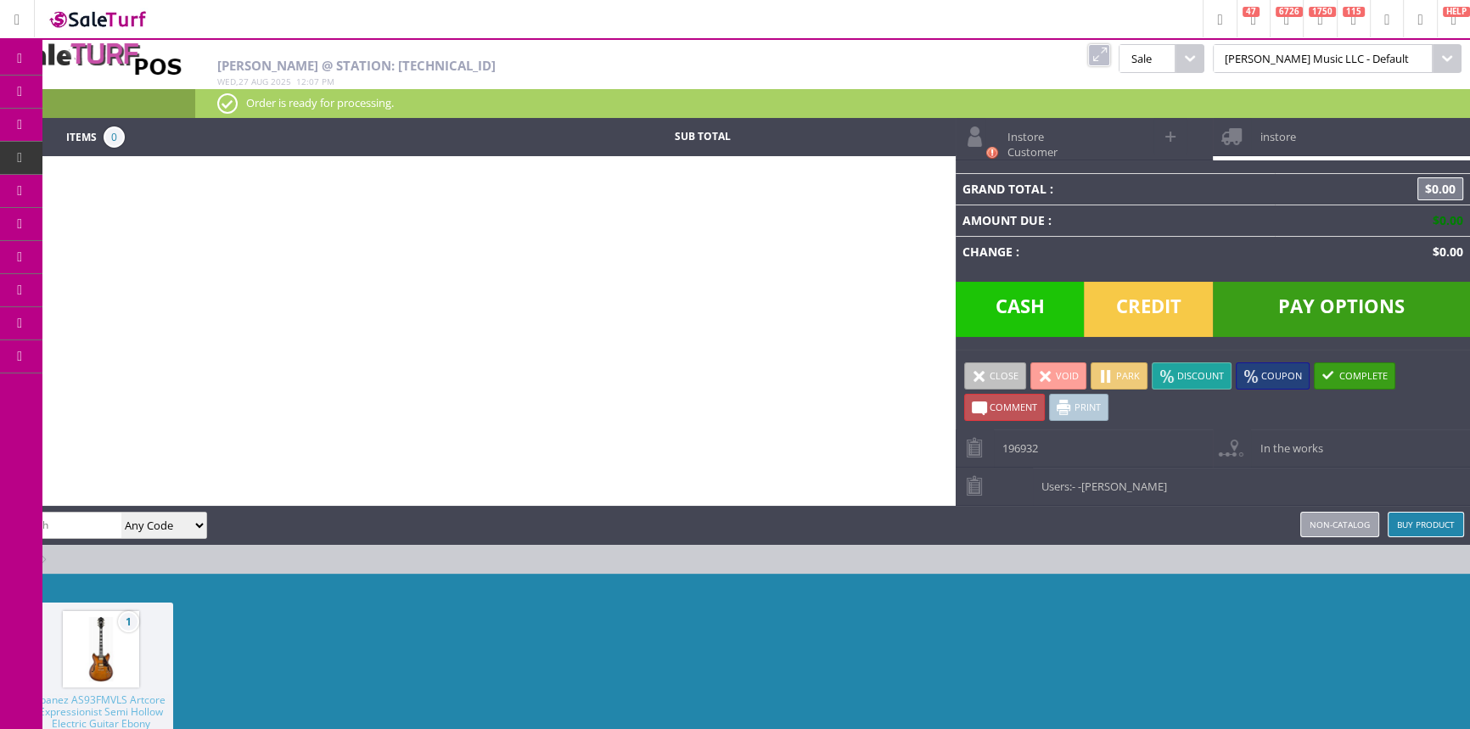
click at [211, 161] on link "POS Console" at bounding box center [131, 159] width 178 height 34
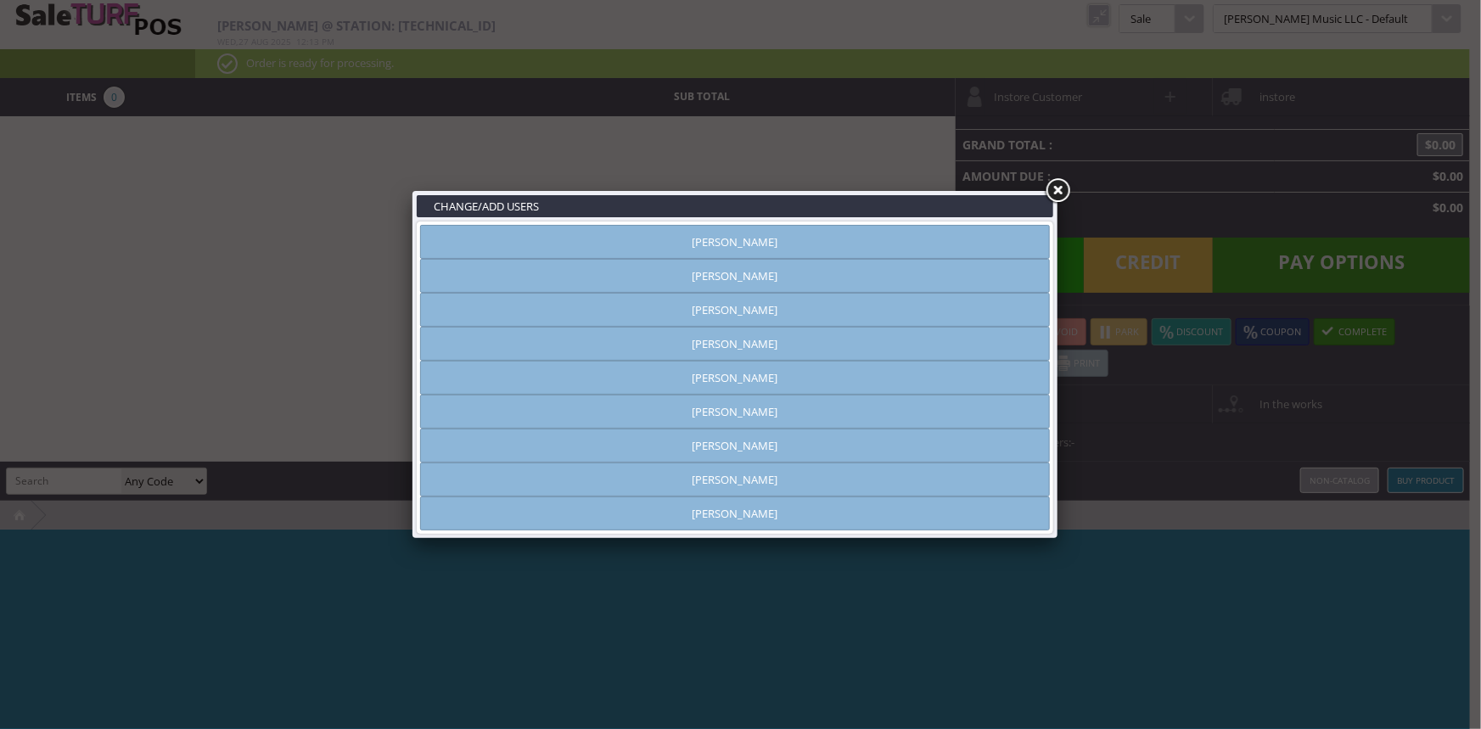
type input "[PERSON_NAME]"
click at [1065, 189] on link at bounding box center [1057, 191] width 31 height 31
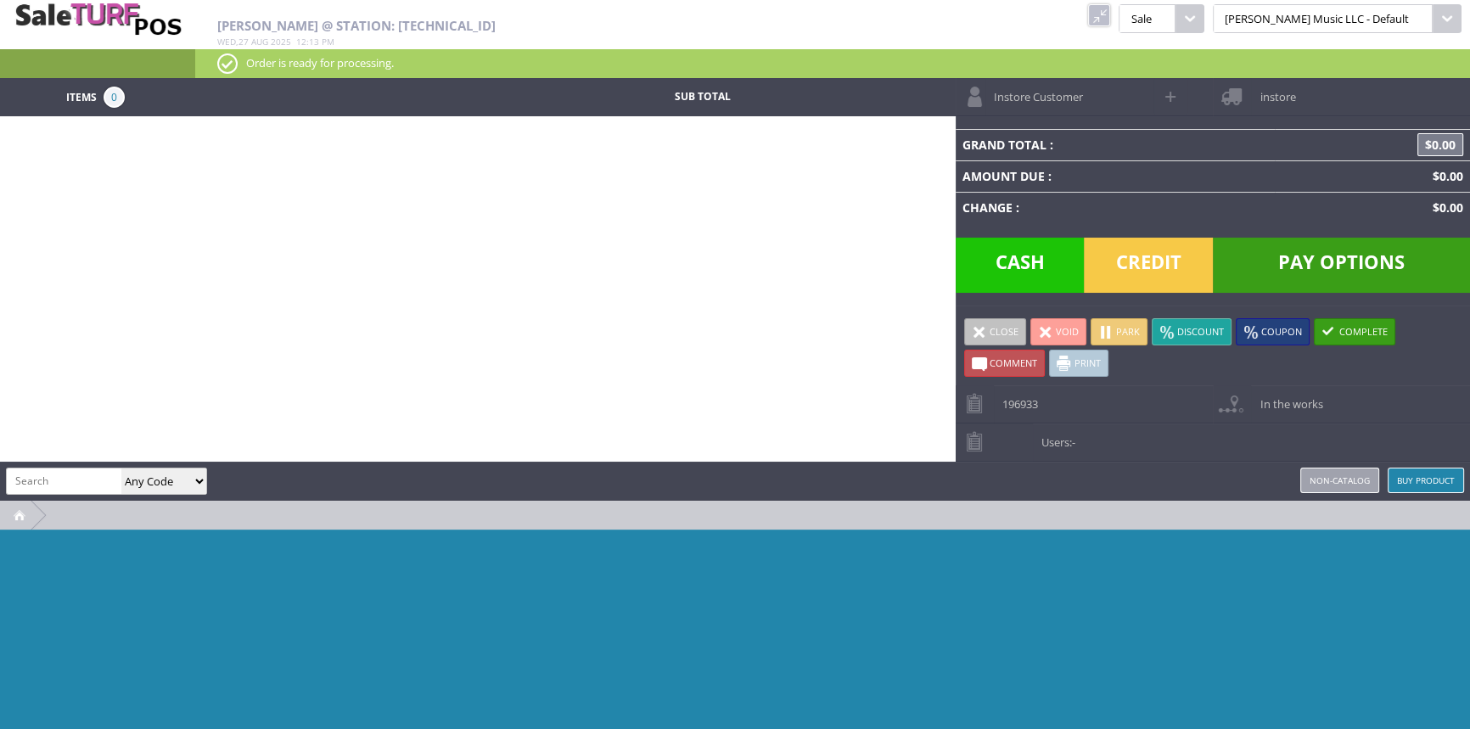
click at [1110, 11] on link at bounding box center [1099, 15] width 22 height 22
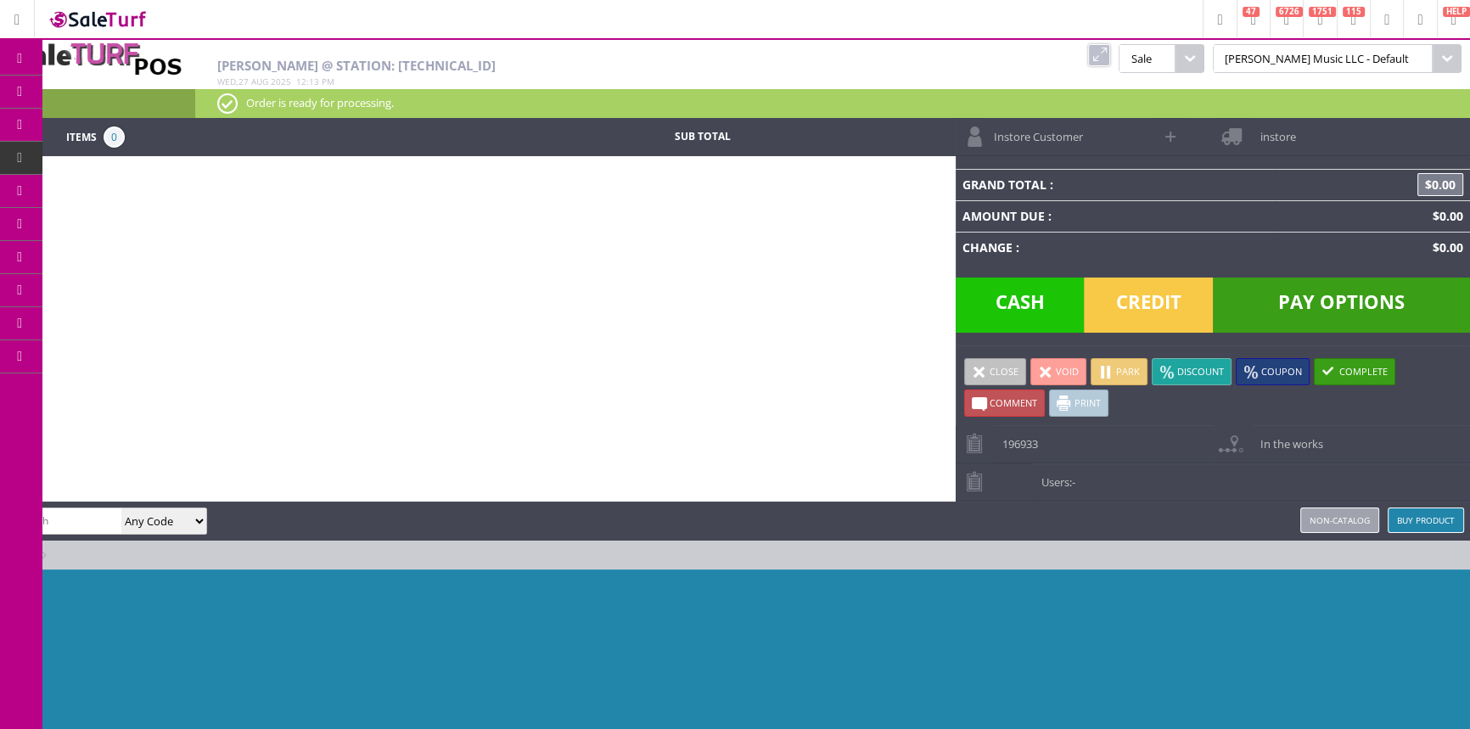
click at [118, 188] on span "Order List" at bounding box center [126, 191] width 50 height 15
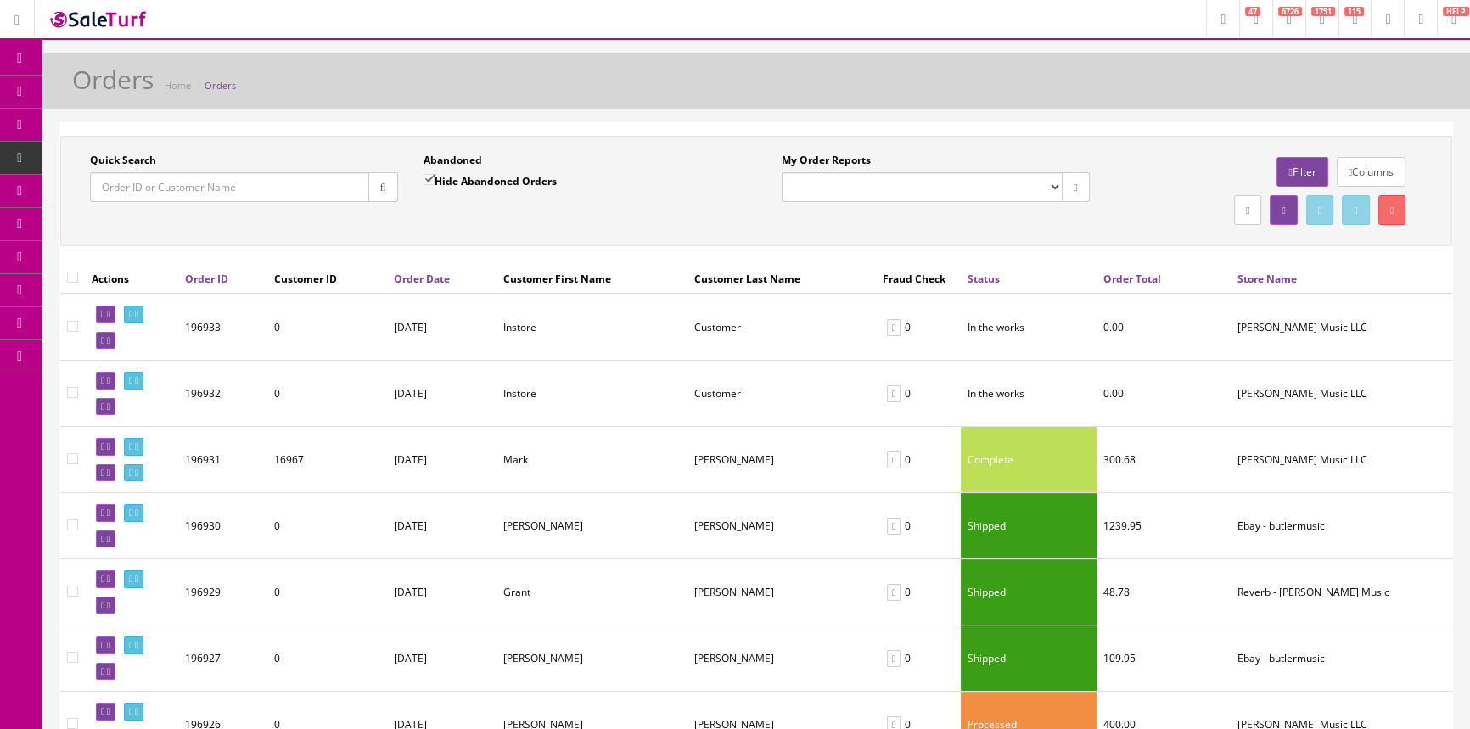
click at [169, 188] on input "Quick Search" at bounding box center [229, 187] width 279 height 30
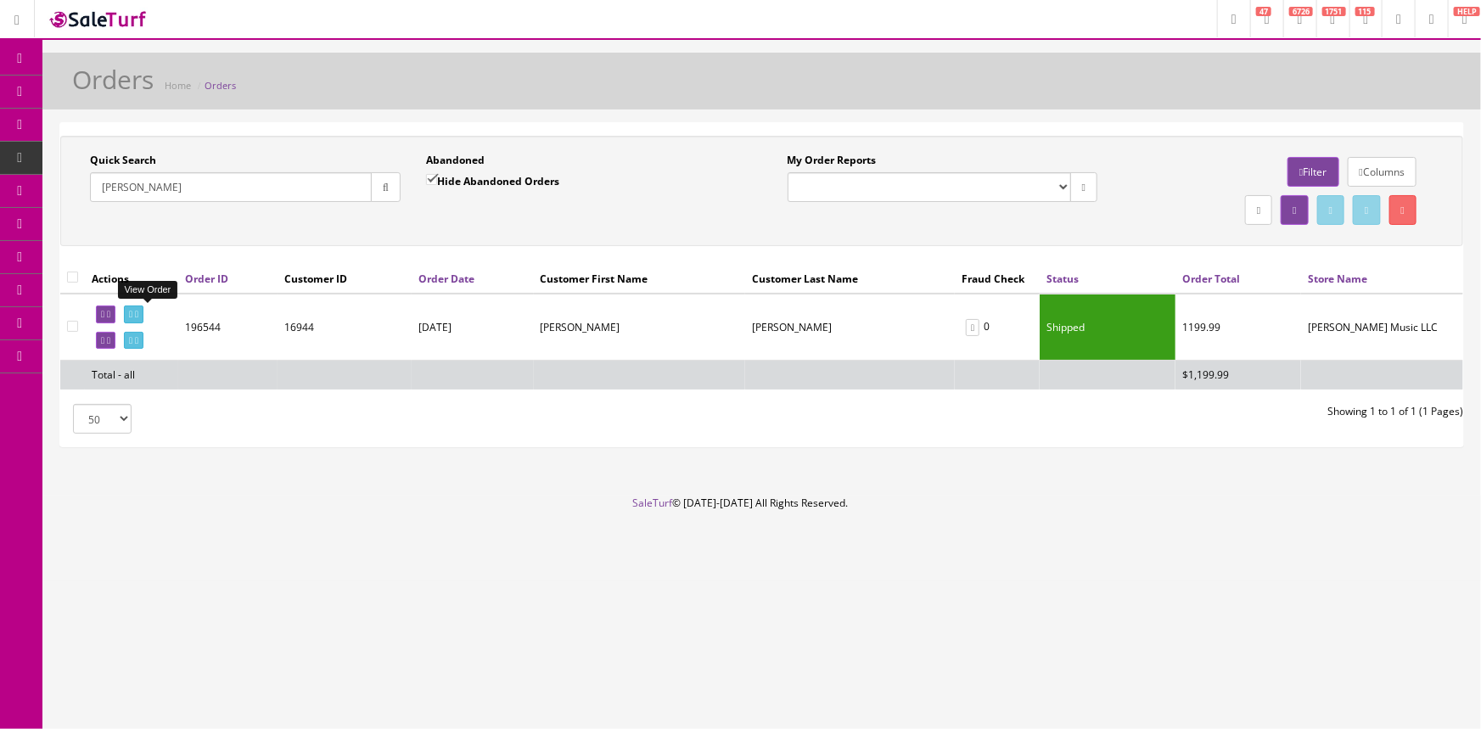
type input "shelly orr"
click at [132, 315] on icon at bounding box center [130, 314] width 3 height 9
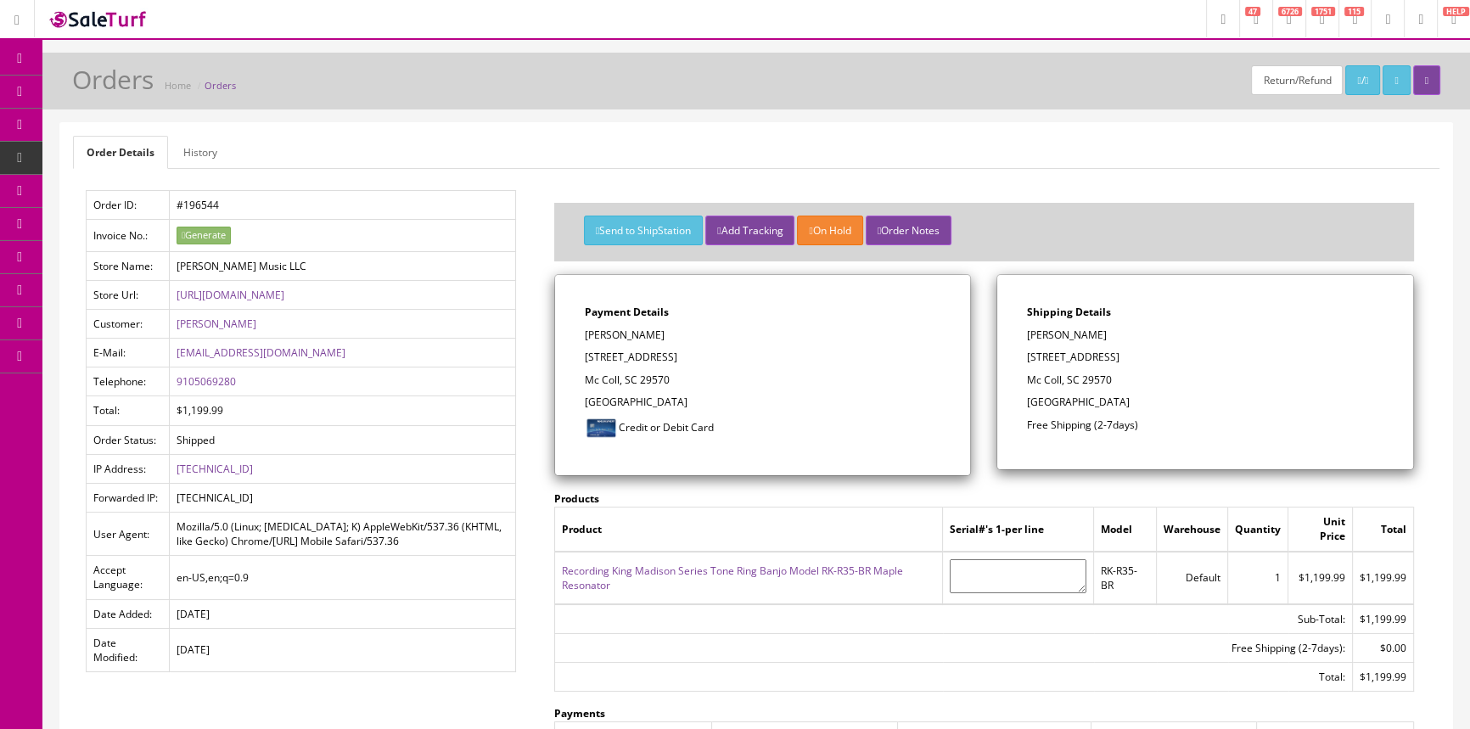
click at [712, 569] on link "Recording King Madison Series Tone Ring Banjo Model RK-R35-BR Maple Resonator" at bounding box center [732, 578] width 341 height 29
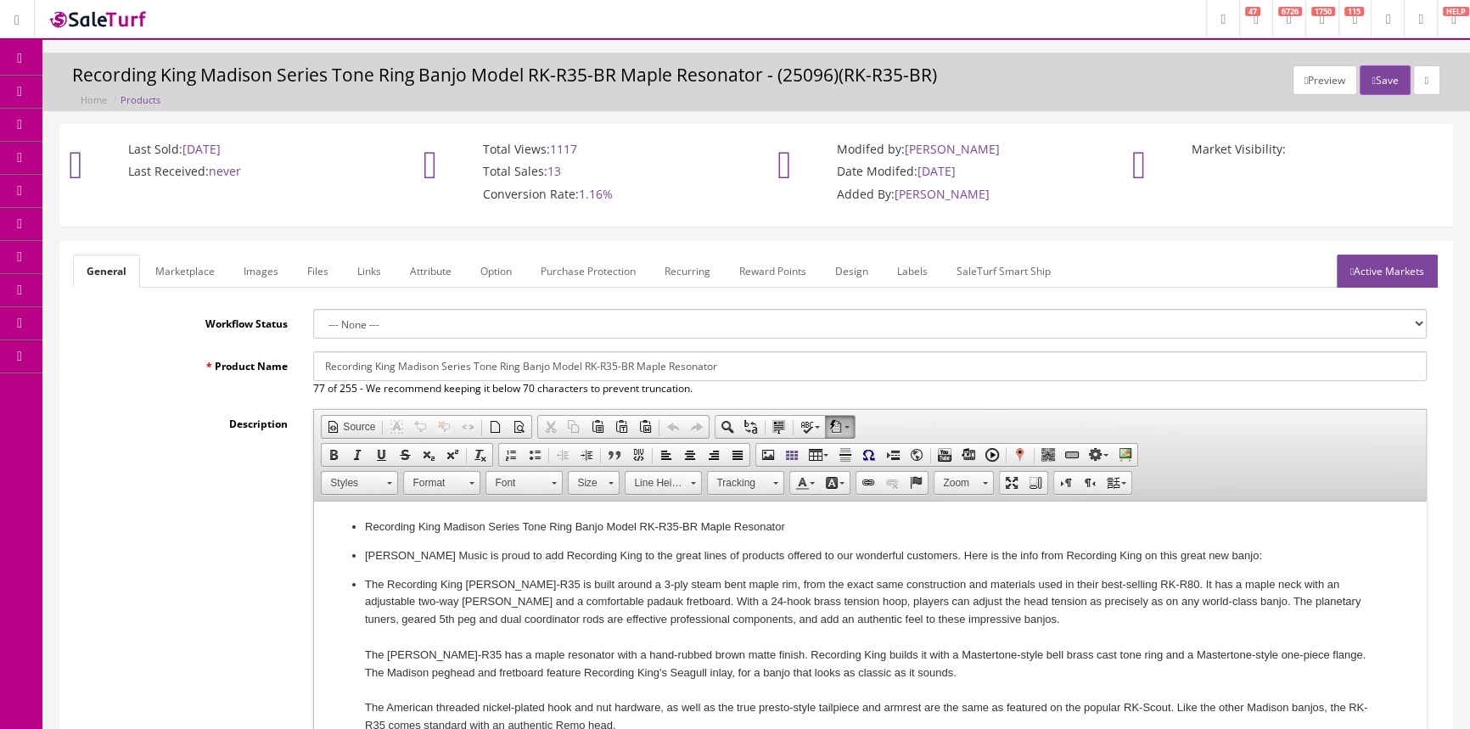
click at [261, 269] on link "Images" at bounding box center [261, 271] width 62 height 33
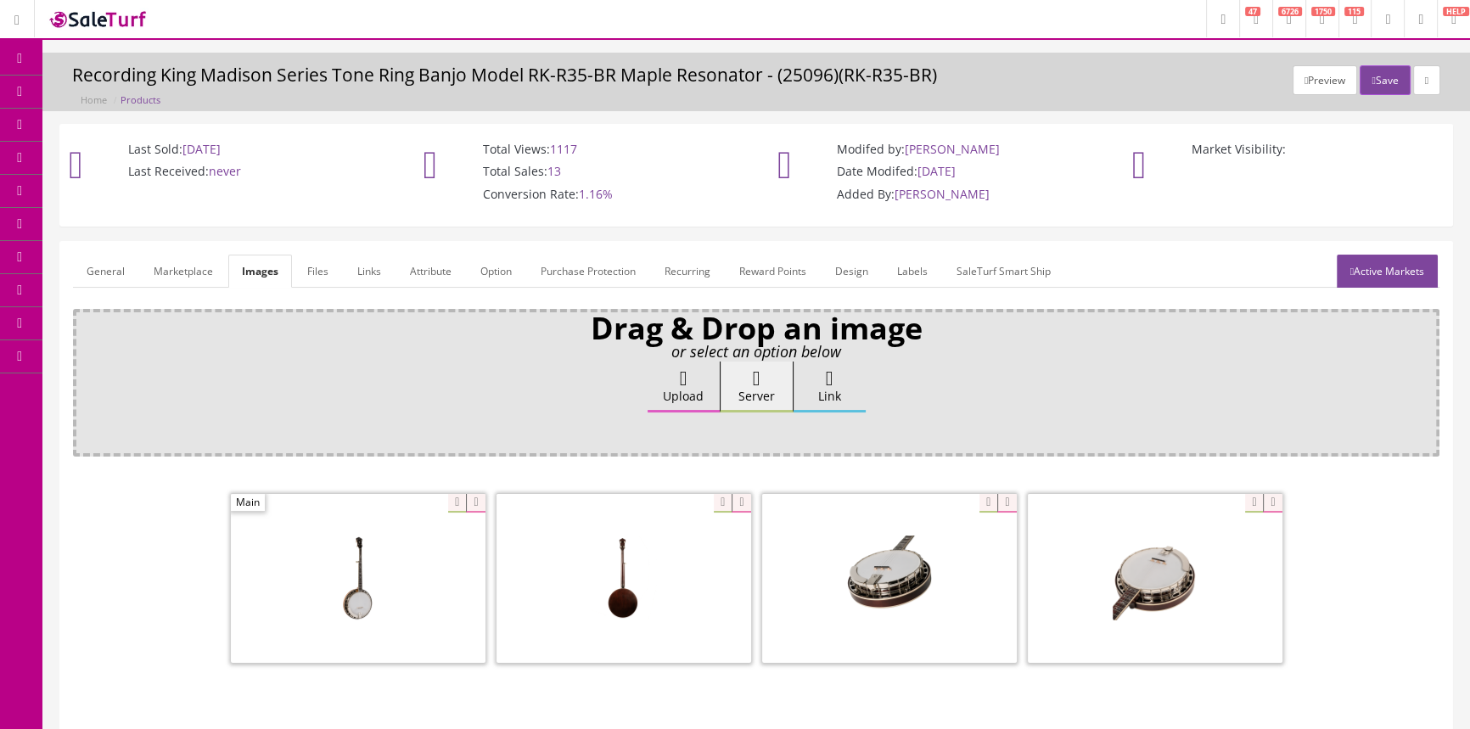
click at [86, 271] on link "General" at bounding box center [105, 271] width 65 height 33
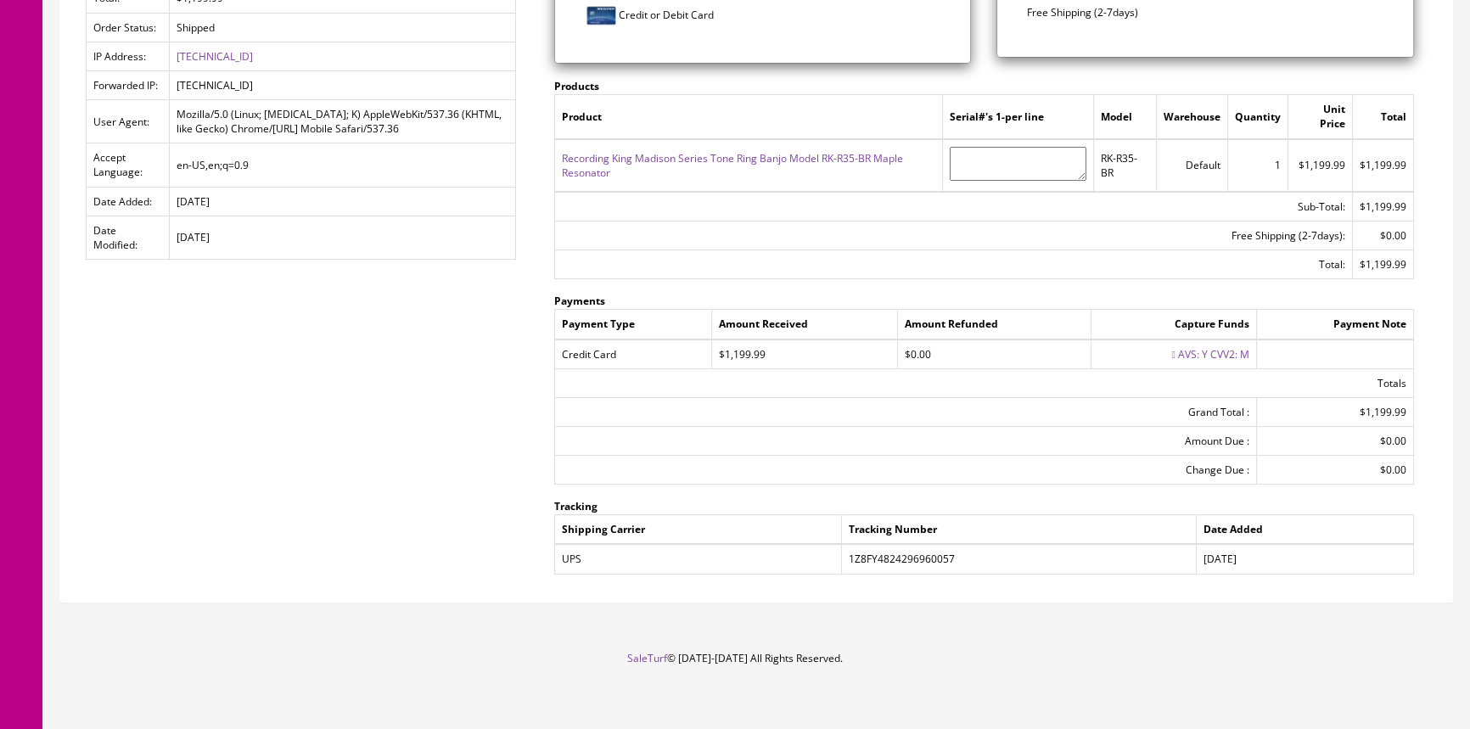
scroll to position [416, 0]
drag, startPoint x: 849, startPoint y: 549, endPoint x: 965, endPoint y: 550, distance: 116.3
click at [965, 550] on td "1Z8FY4824296960057" at bounding box center [1019, 556] width 355 height 30
copy td "1Z8FY4824296960057"
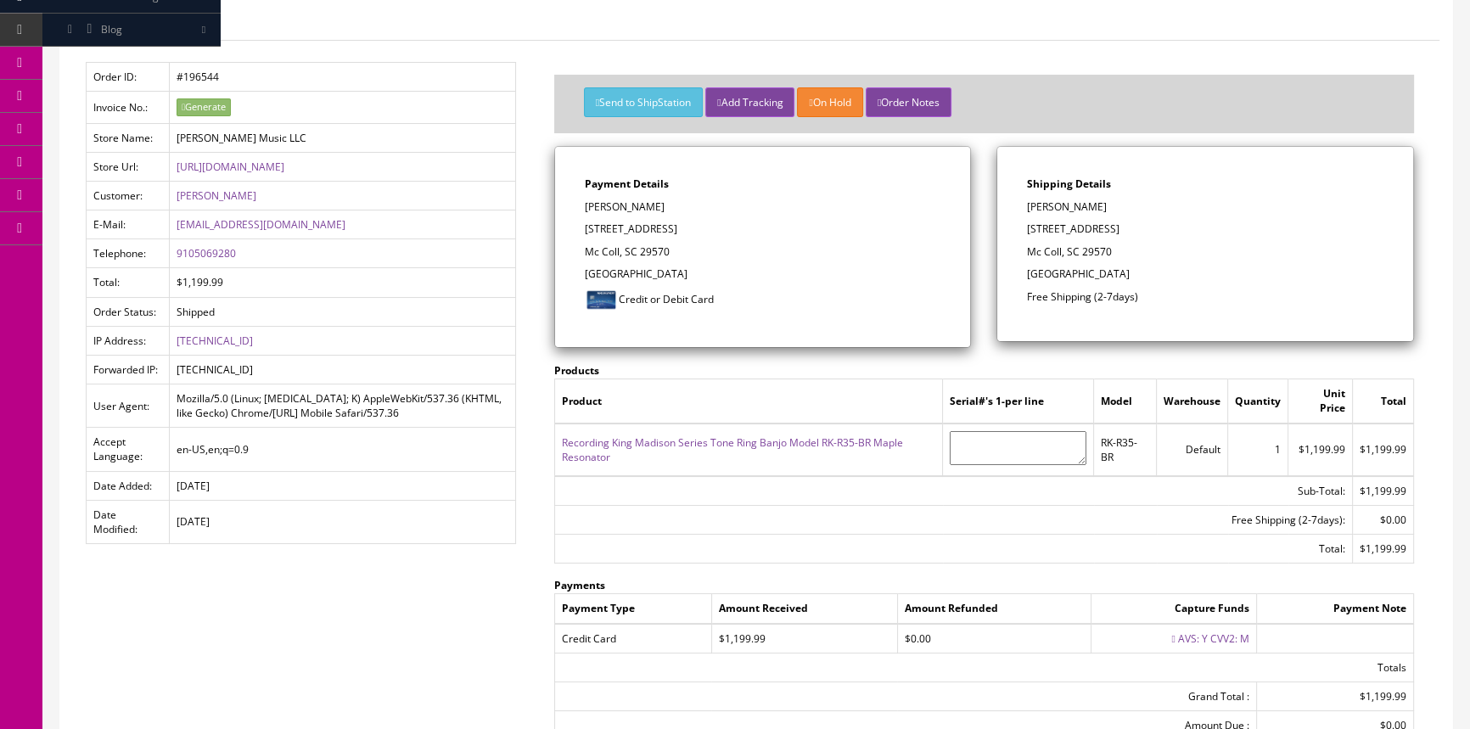
scroll to position [0, 0]
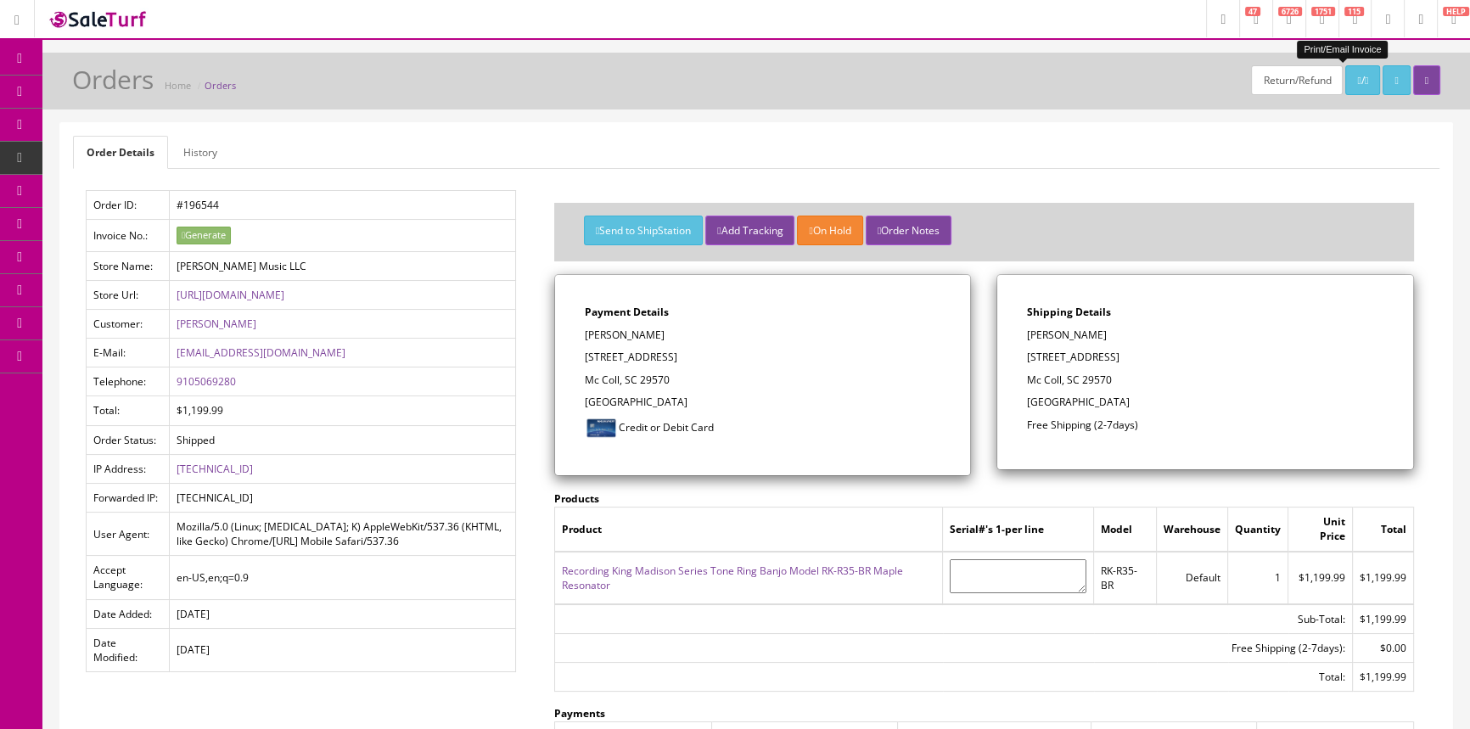
click at [1357, 76] on icon at bounding box center [1358, 81] width 3 height 10
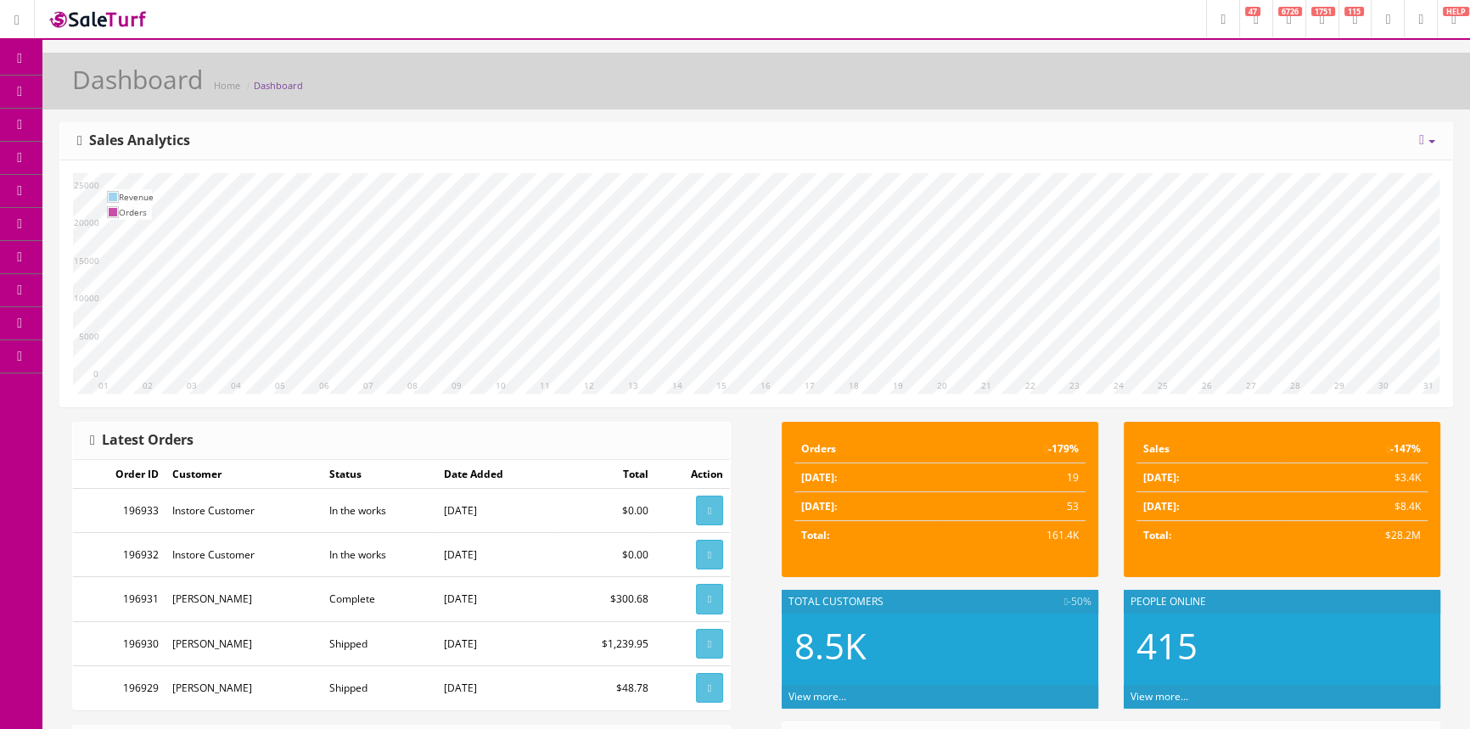
drag, startPoint x: 171, startPoint y: 94, endPoint x: 162, endPoint y: 86, distance: 12.0
click at [171, 94] on link "Products" at bounding box center [131, 92] width 178 height 33
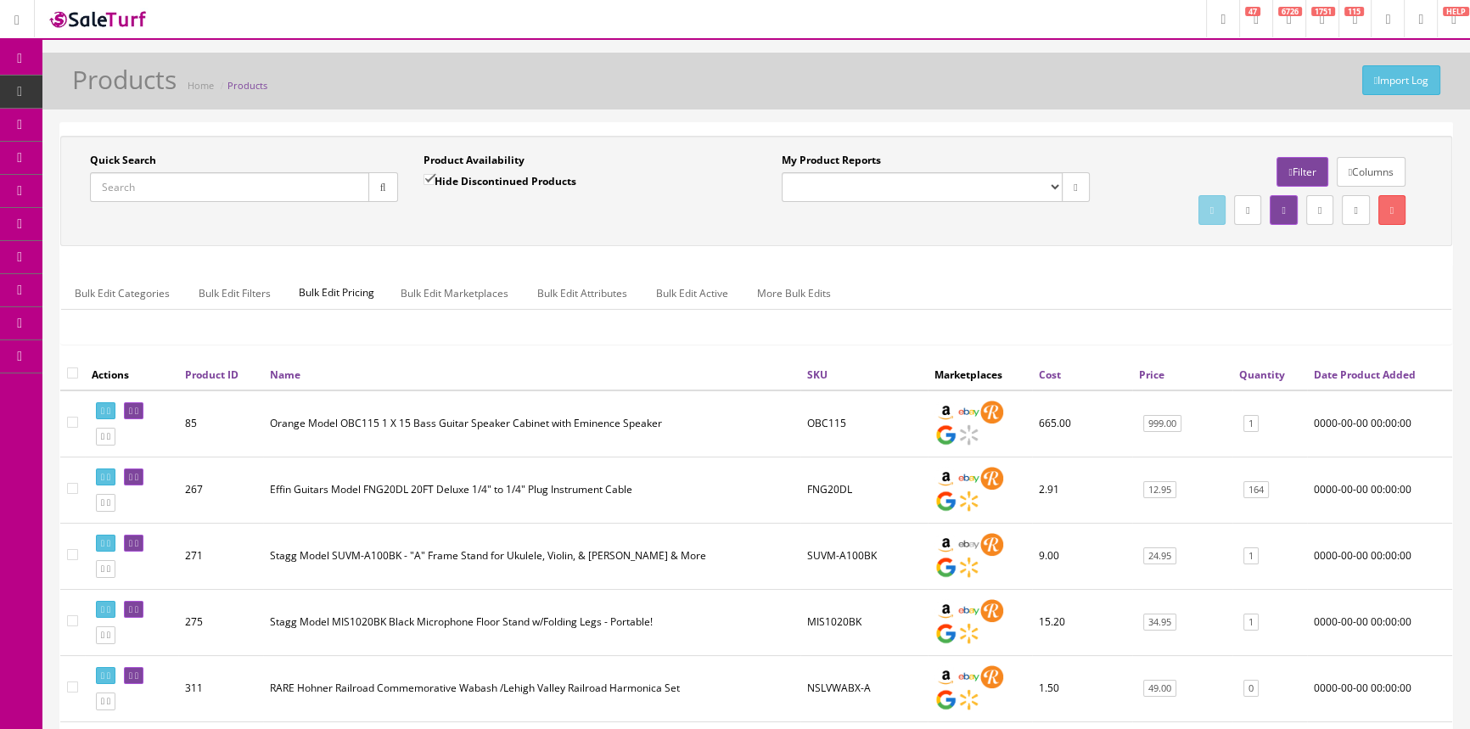
click at [218, 182] on input "Quick Search" at bounding box center [229, 187] width 279 height 30
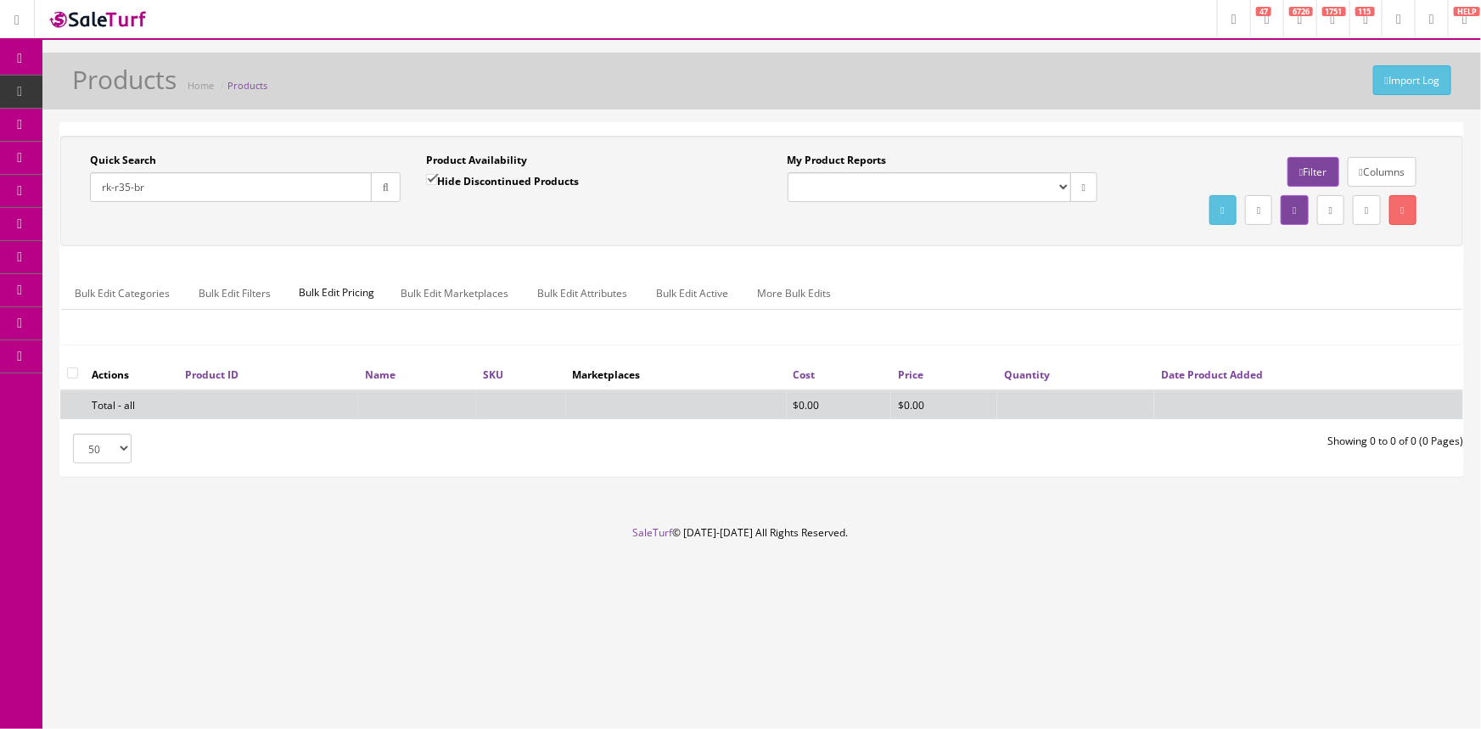
type input "rk-r35-br"
click at [426, 177] on input "Hide Discontinued Products" at bounding box center [431, 179] width 11 height 11
checkbox input "false"
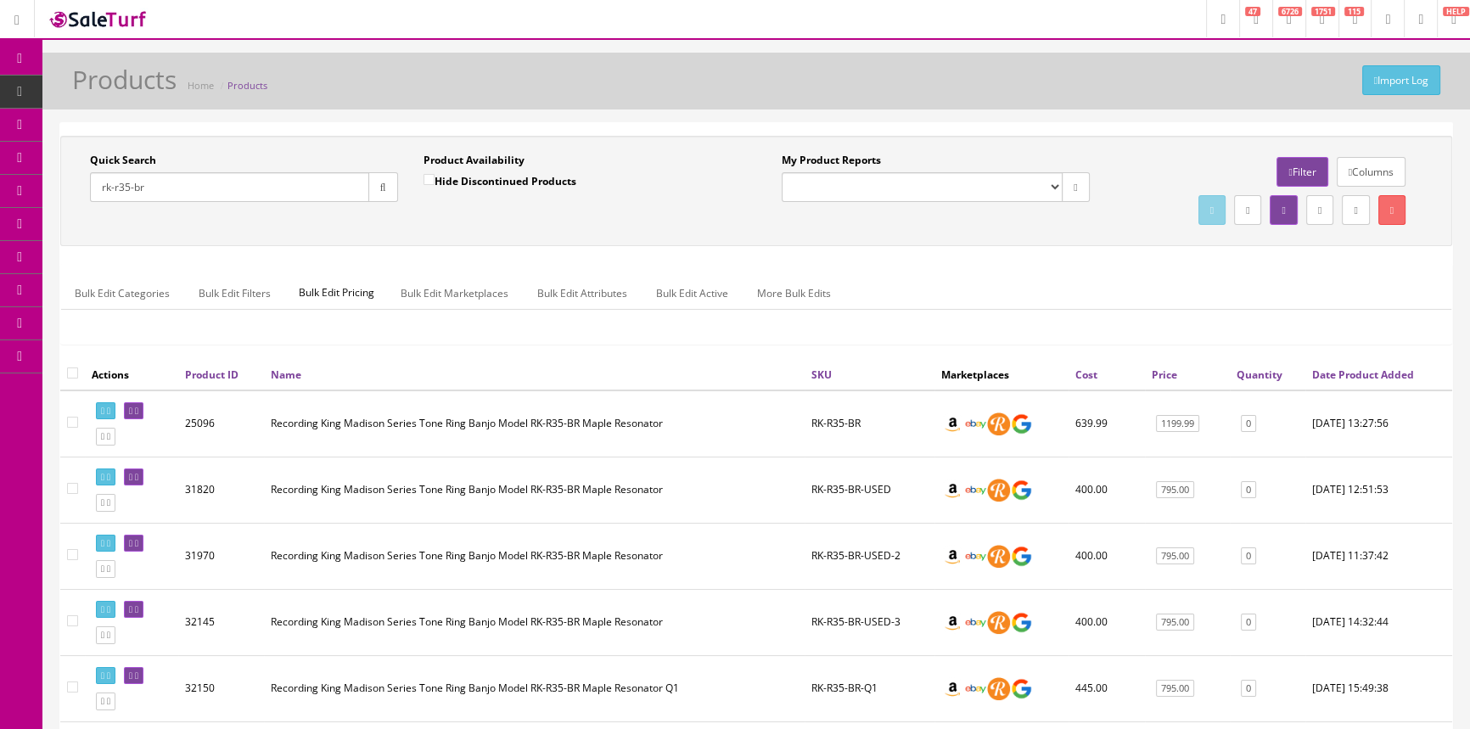
drag, startPoint x: 160, startPoint y: 180, endPoint x: 100, endPoint y: 194, distance: 62.0
click at [100, 194] on input "rk-r35-br" at bounding box center [229, 187] width 279 height 30
